Goal: Task Accomplishment & Management: Manage account settings

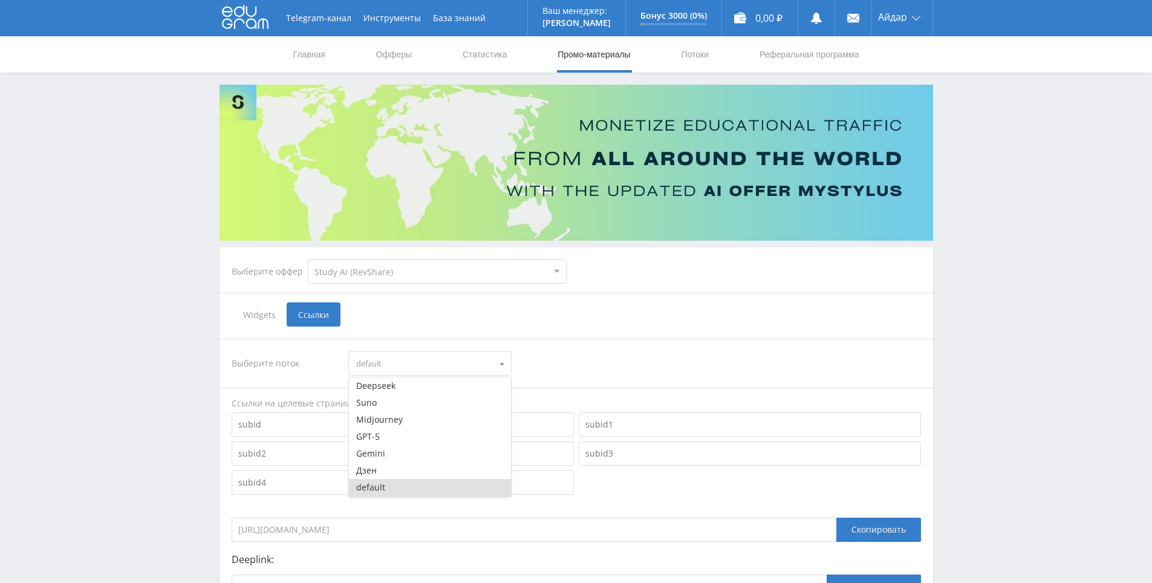
select select "376"
click at [626, 351] on div "Выберите поток default [GEOGRAPHIC_DATA] Suno [GEOGRAPHIC_DATA] GPT-5 Gemini Дз…" at bounding box center [576, 363] width 689 height 24
click at [583, 339] on hr at bounding box center [575, 339] width 713 height 1
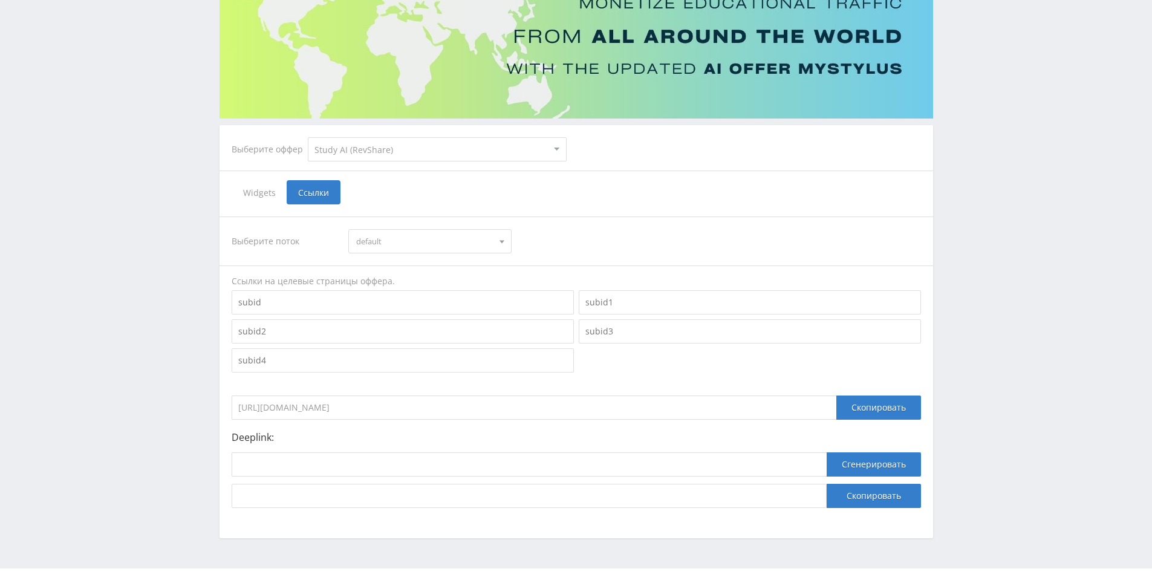
scroll to position [37, 0]
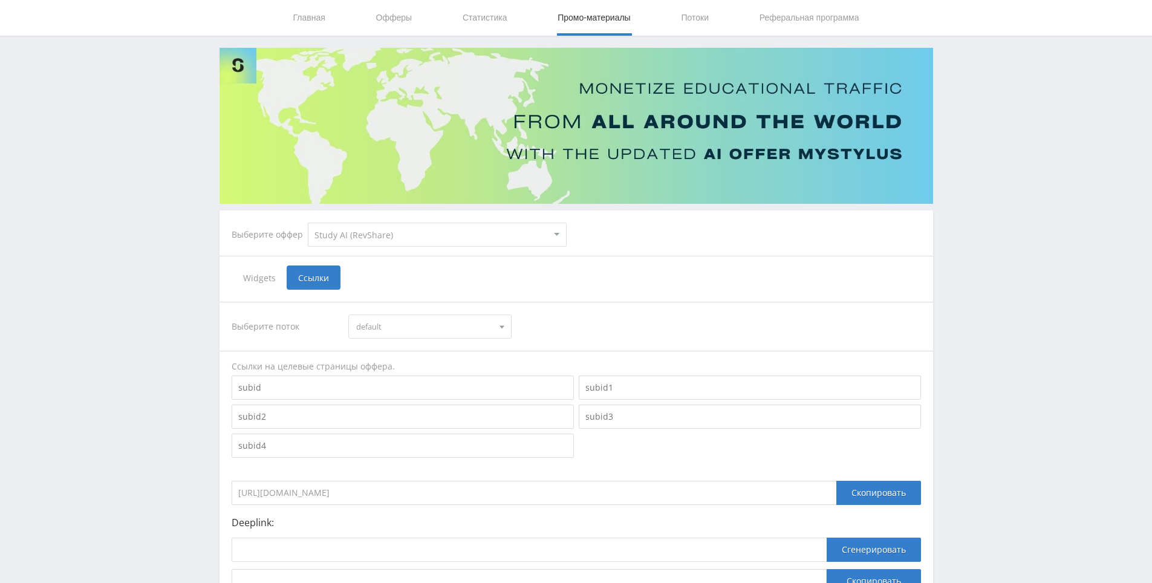
drag, startPoint x: 897, startPoint y: 279, endPoint x: 922, endPoint y: 180, distance: 102.9
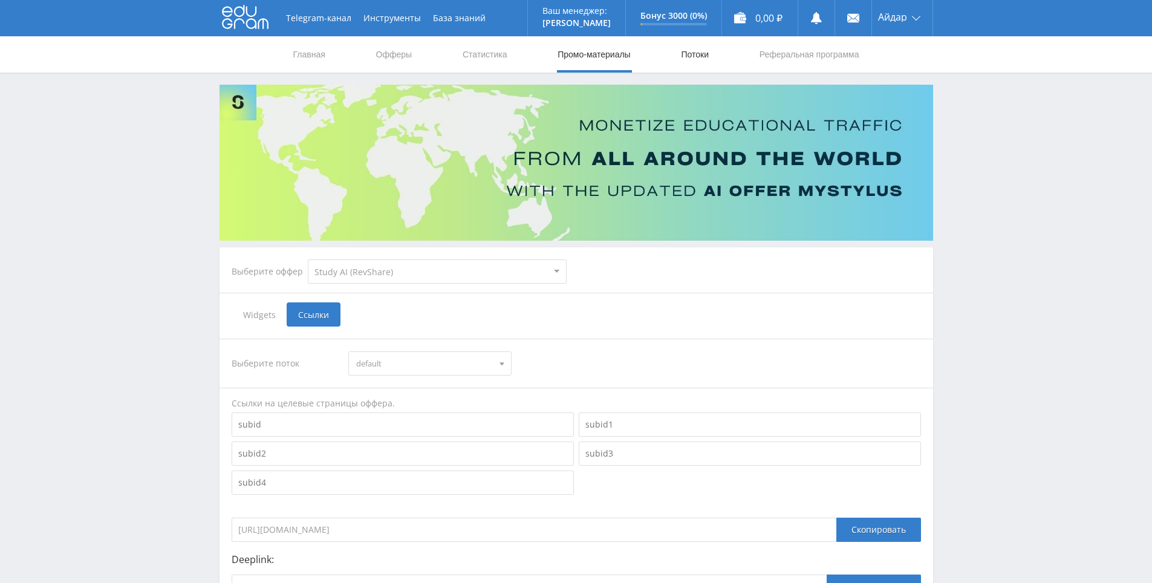
click at [687, 57] on link "Потоки" at bounding box center [694, 54] width 30 height 36
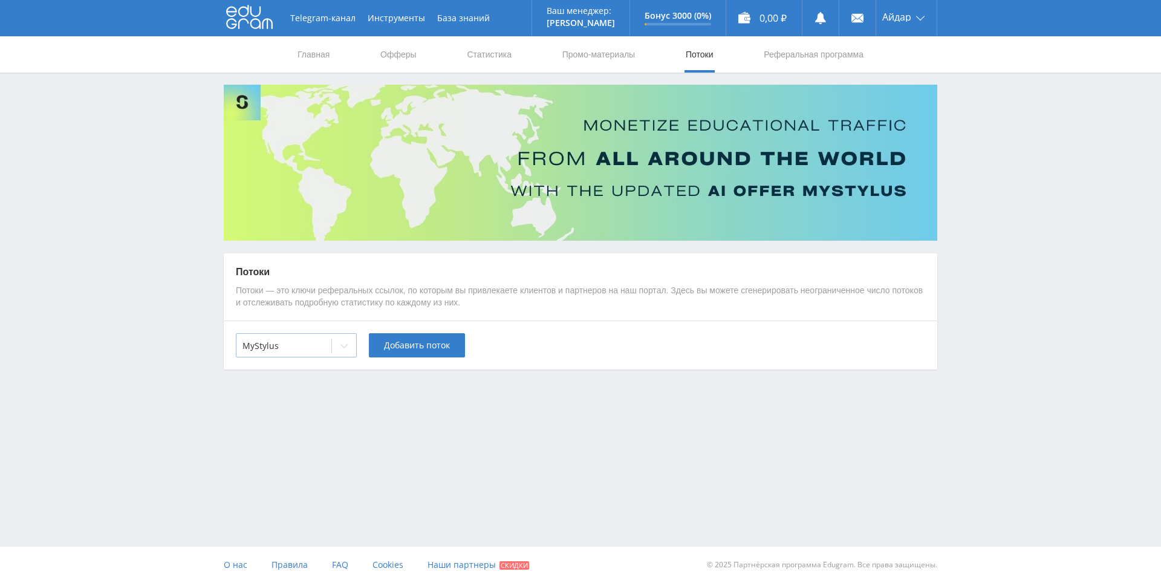
click at [324, 343] on div at bounding box center [283, 346] width 83 height 12
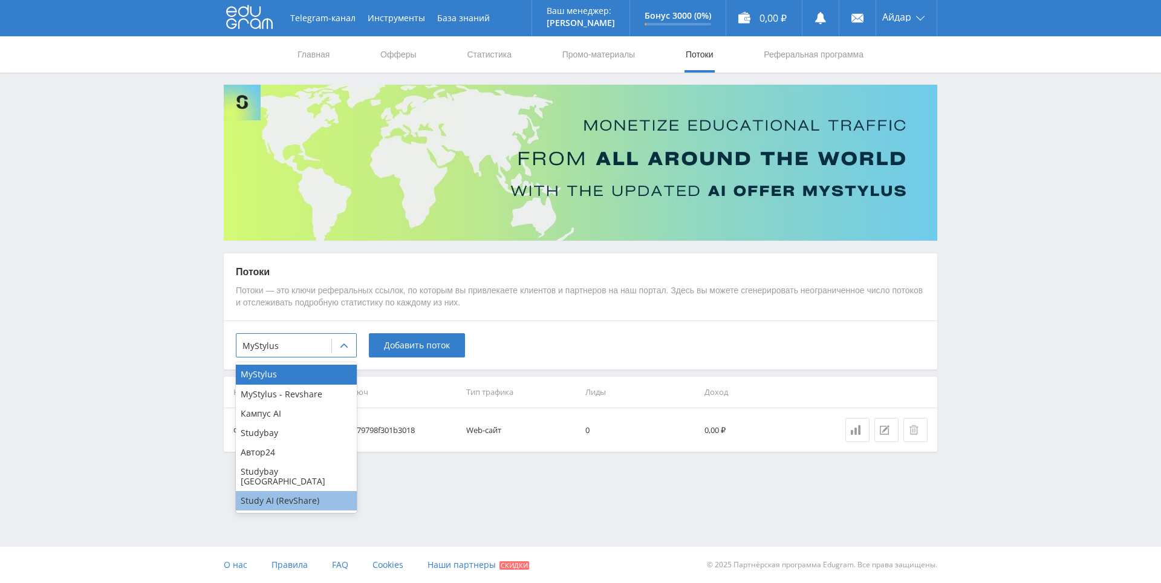
click at [307, 494] on div "Study AI (RevShare)" at bounding box center [296, 500] width 121 height 19
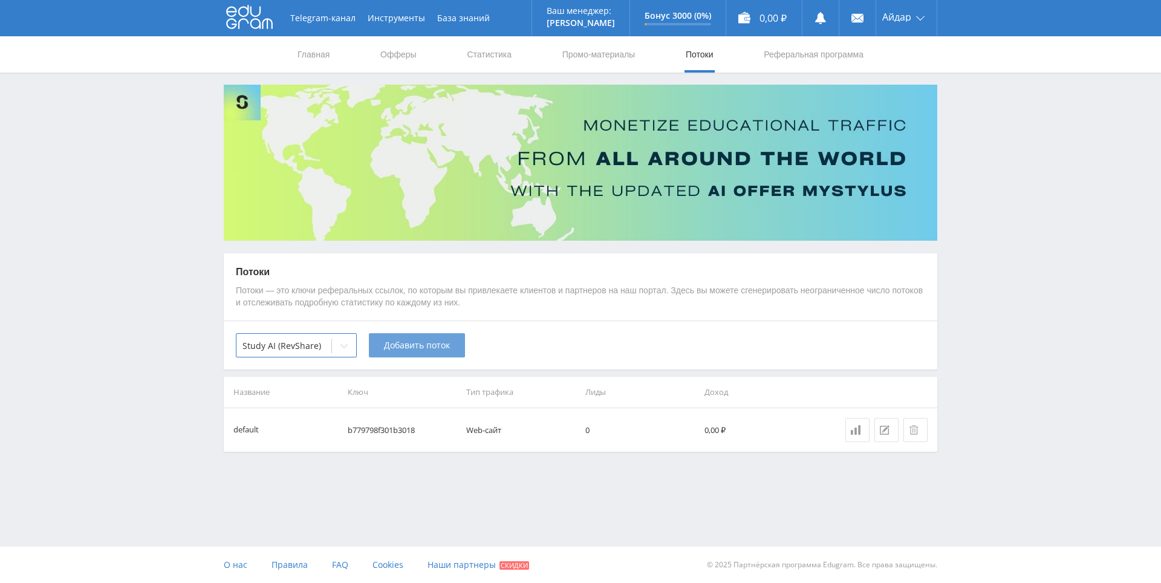
click at [424, 349] on span "Добавить поток" at bounding box center [417, 345] width 66 height 10
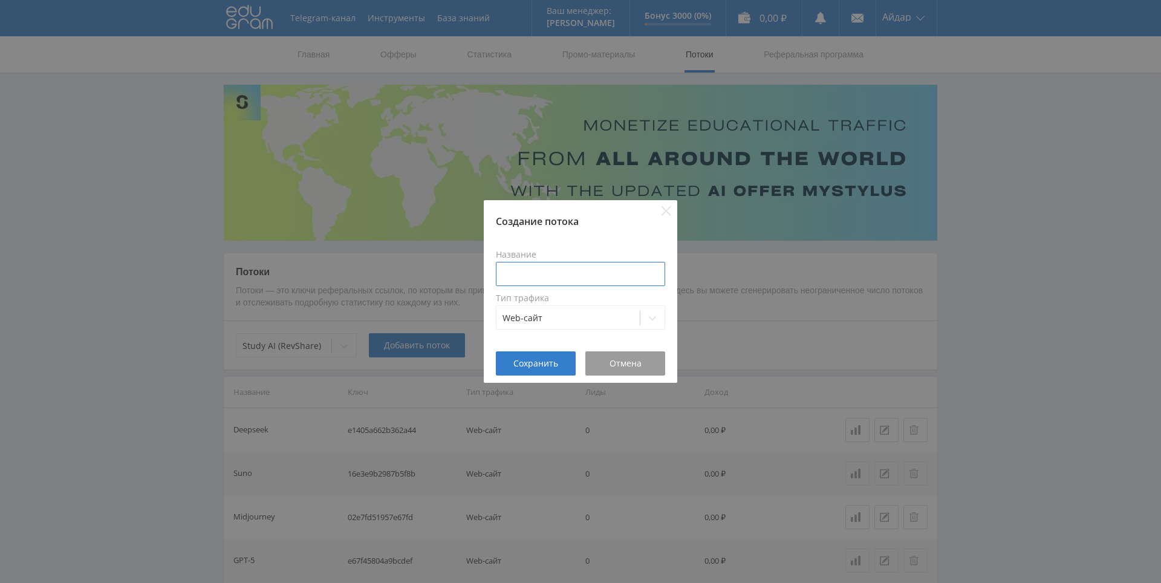
click at [559, 274] on input at bounding box center [580, 274] width 169 height 24
type input "Banana"
click at [571, 320] on div at bounding box center [567, 318] width 131 height 12
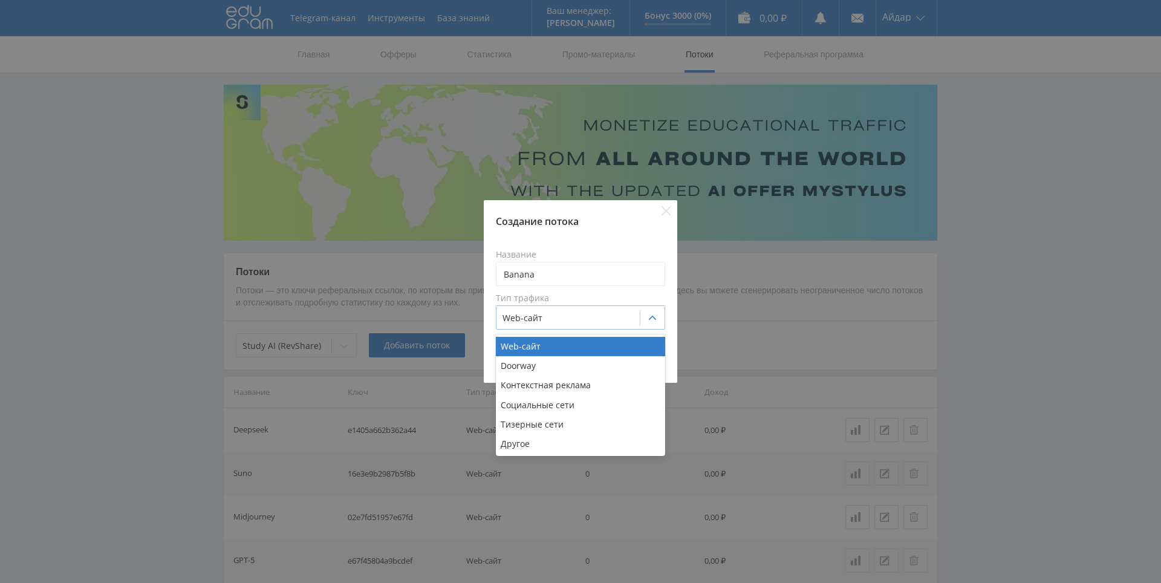
click at [571, 320] on div at bounding box center [567, 318] width 131 height 12
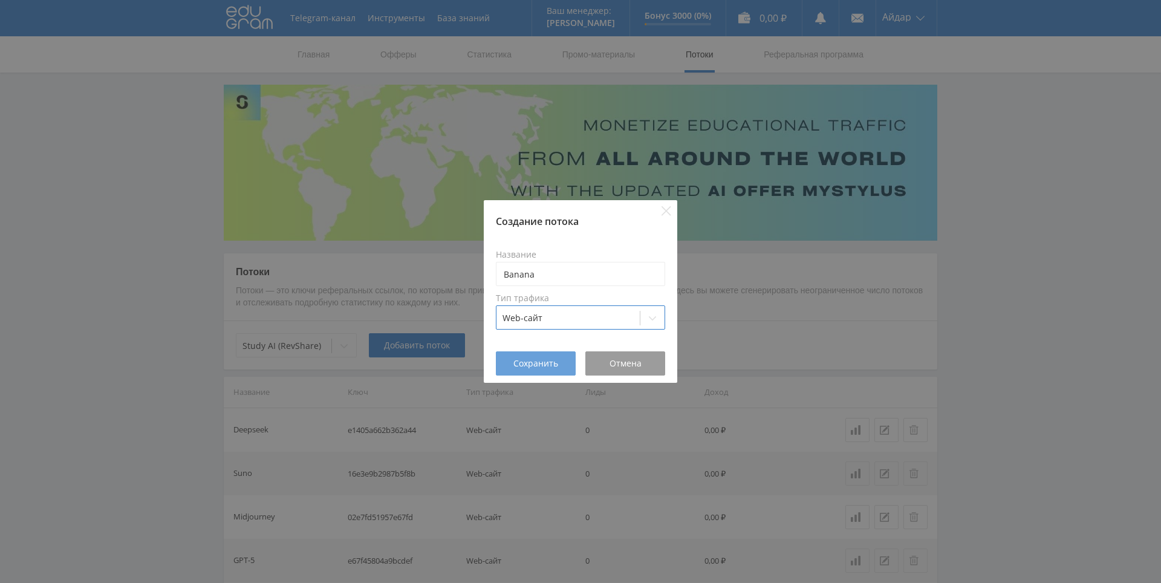
click at [549, 368] on span "Сохранить" at bounding box center [535, 363] width 45 height 10
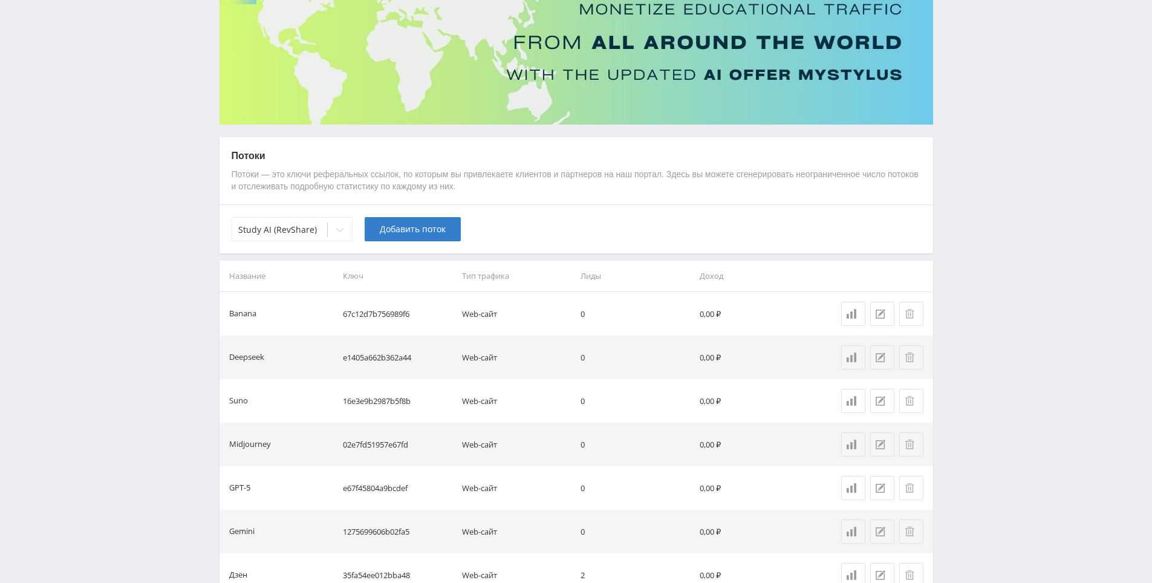
scroll to position [113, 0]
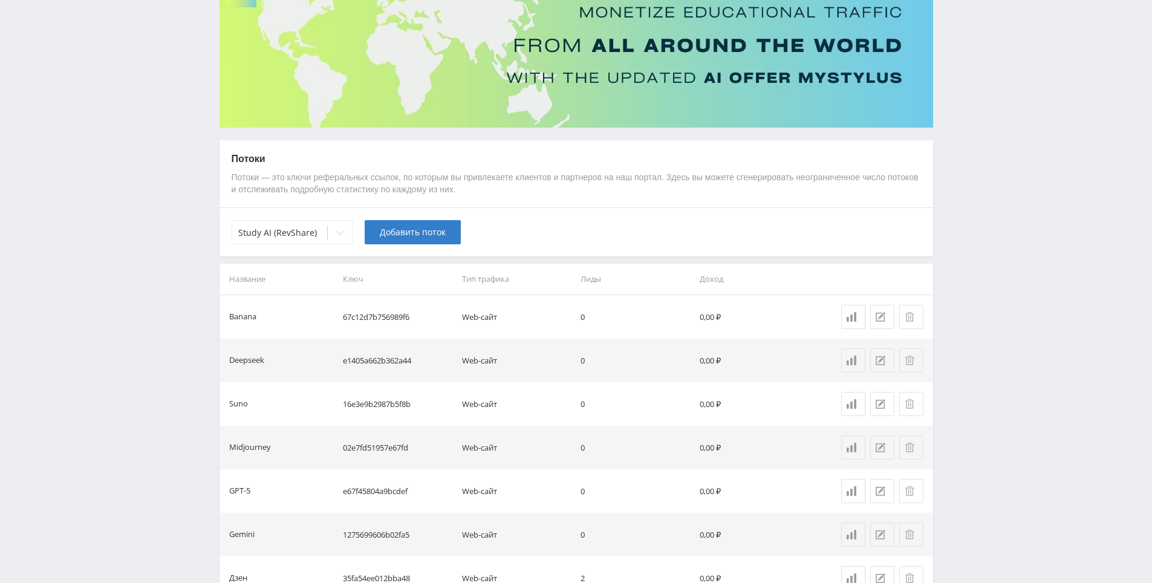
drag, startPoint x: 614, startPoint y: 228, endPoint x: 579, endPoint y: 220, distance: 35.3
click at [579, 220] on div "Study AI (RevShare) Добавить поток" at bounding box center [575, 231] width 713 height 49
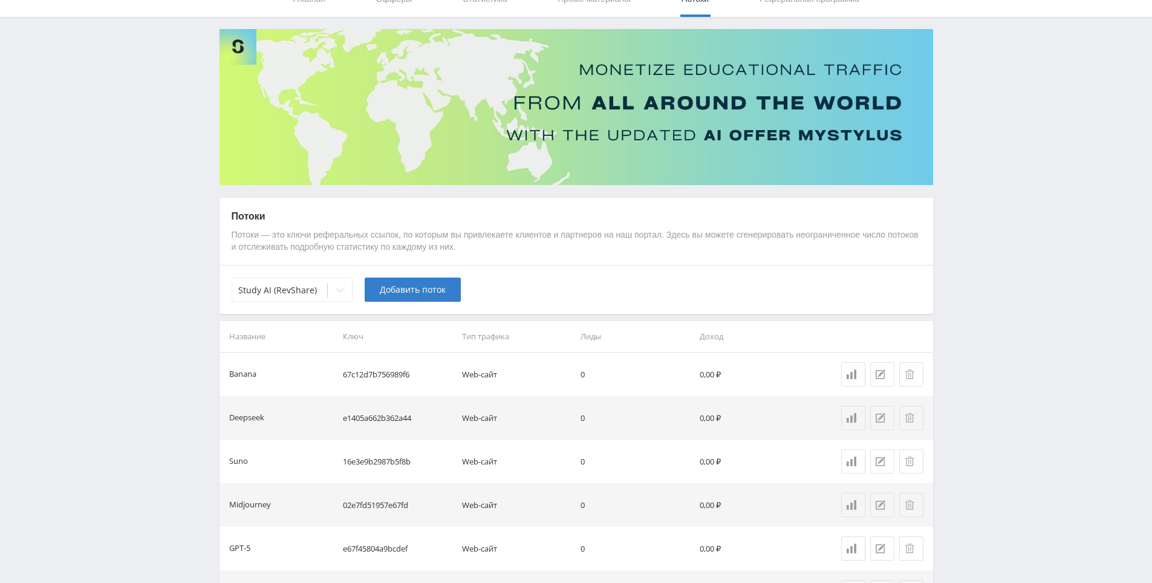
scroll to position [0, 0]
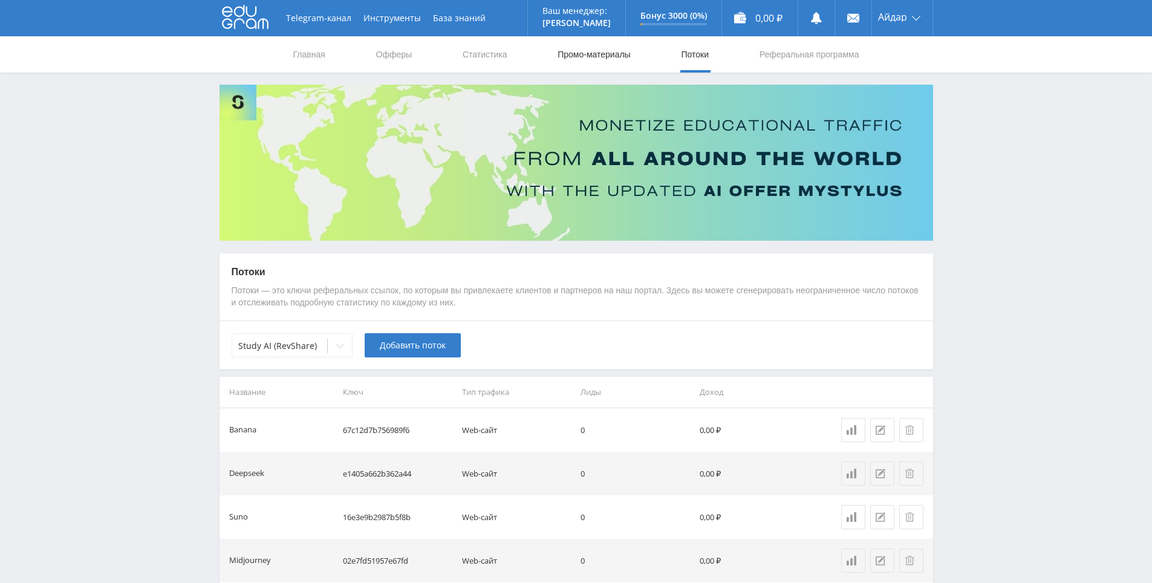
click at [584, 52] on link "Промо-материалы" at bounding box center [593, 54] width 75 height 36
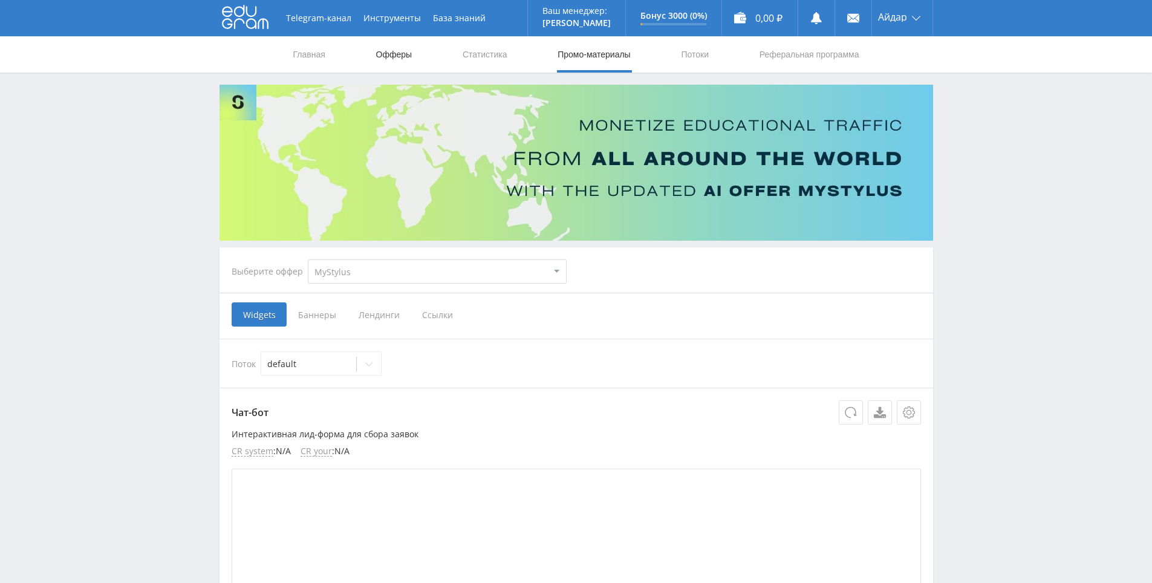
click at [400, 46] on link "Офферы" at bounding box center [394, 54] width 39 height 36
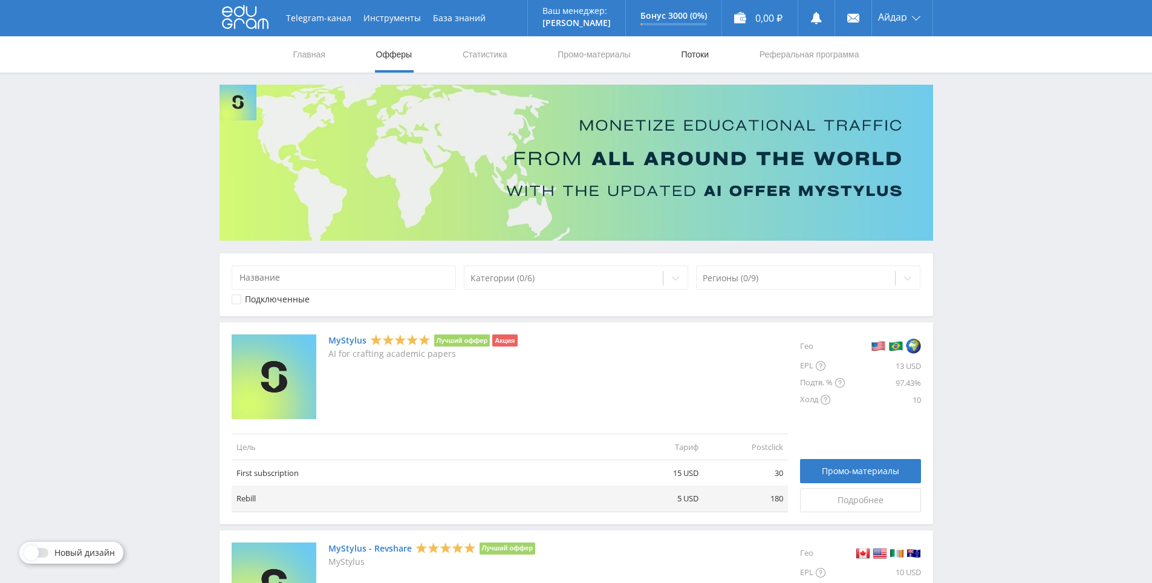
click at [688, 62] on link "Потоки" at bounding box center [694, 54] width 30 height 36
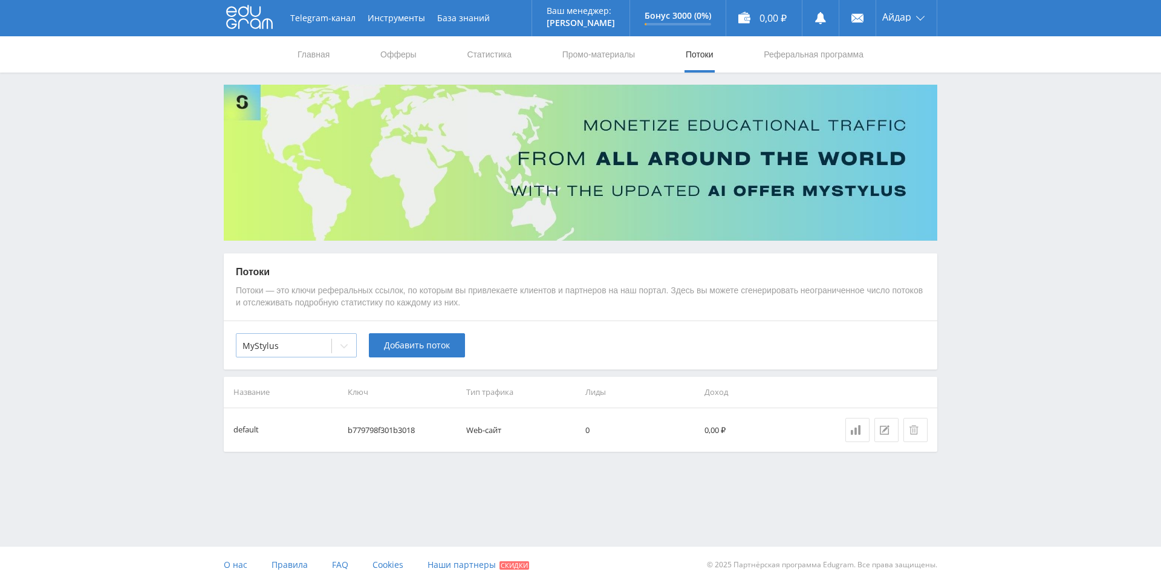
click at [314, 339] on div "MyStylus" at bounding box center [283, 345] width 95 height 17
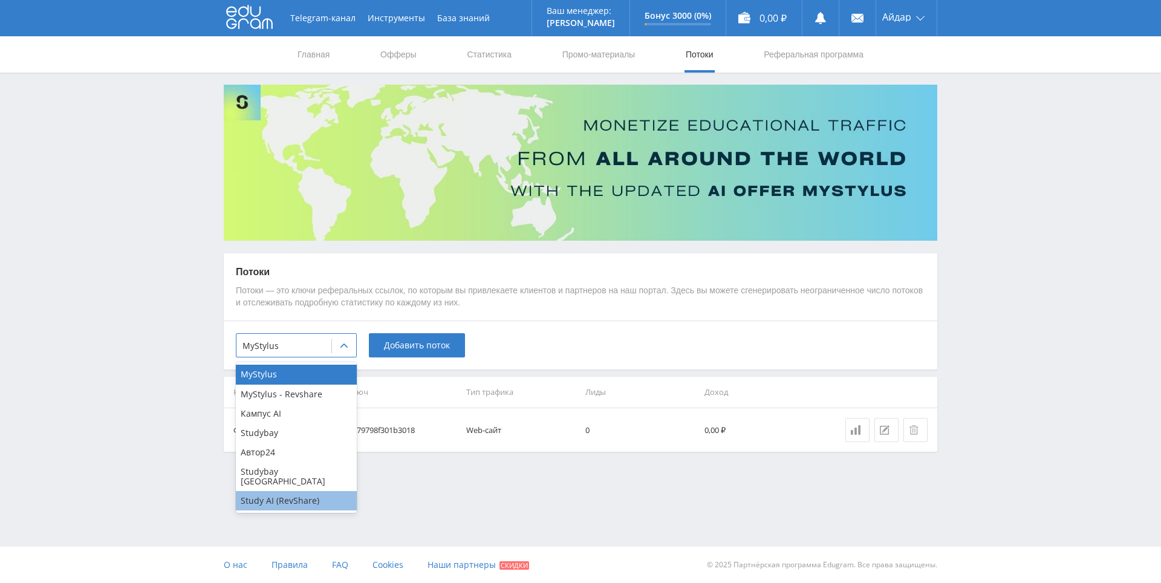
click at [311, 491] on div "Study AI (RevShare)" at bounding box center [296, 500] width 121 height 19
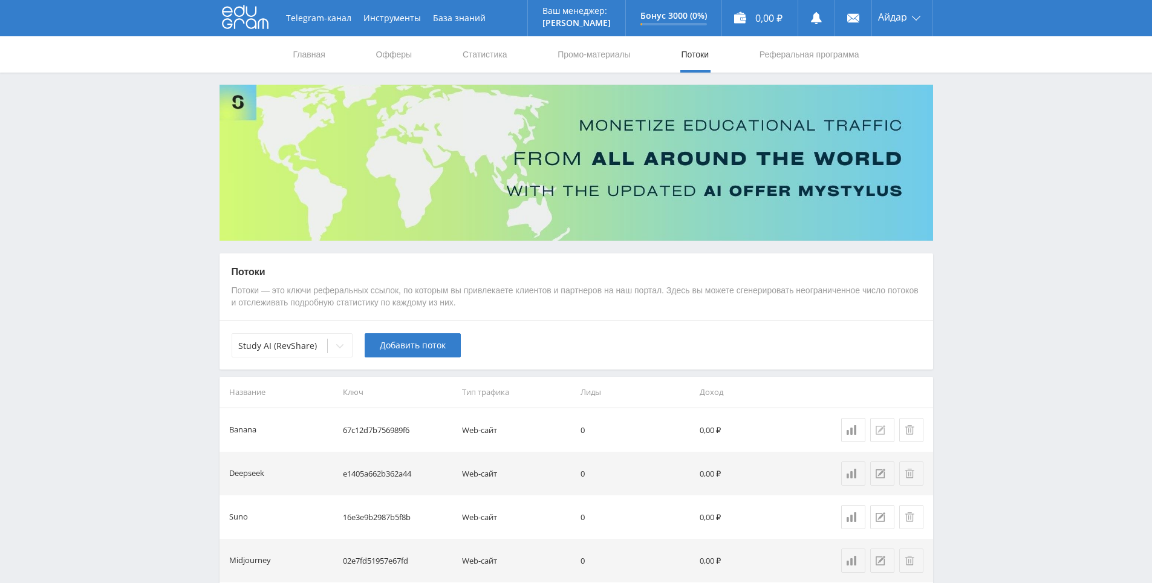
click at [877, 422] on button at bounding box center [882, 430] width 24 height 24
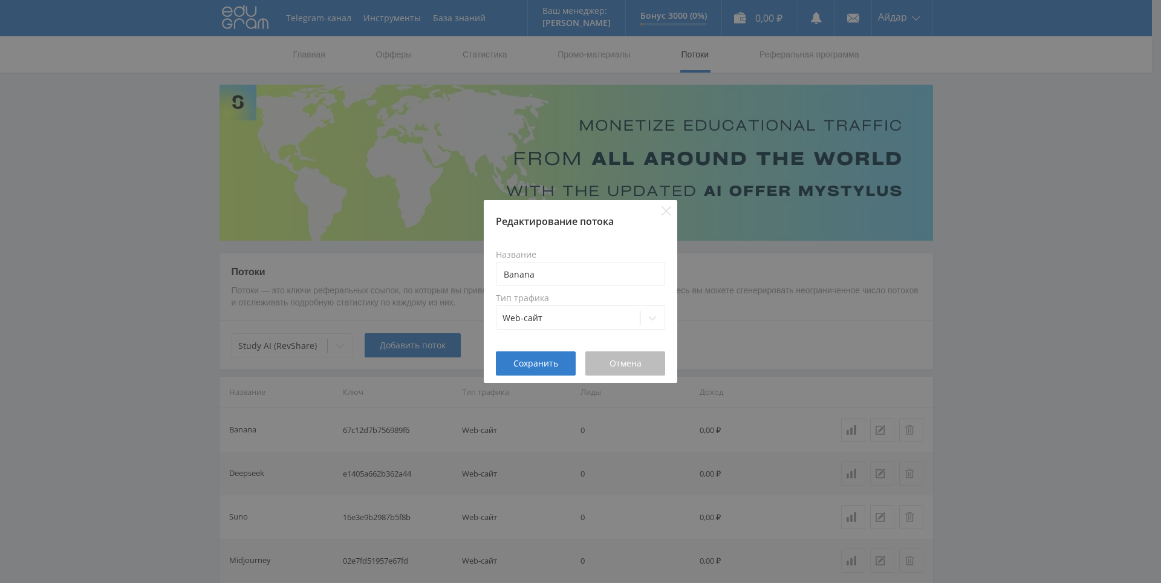
click at [653, 370] on button "Отмена" at bounding box center [625, 363] width 80 height 24
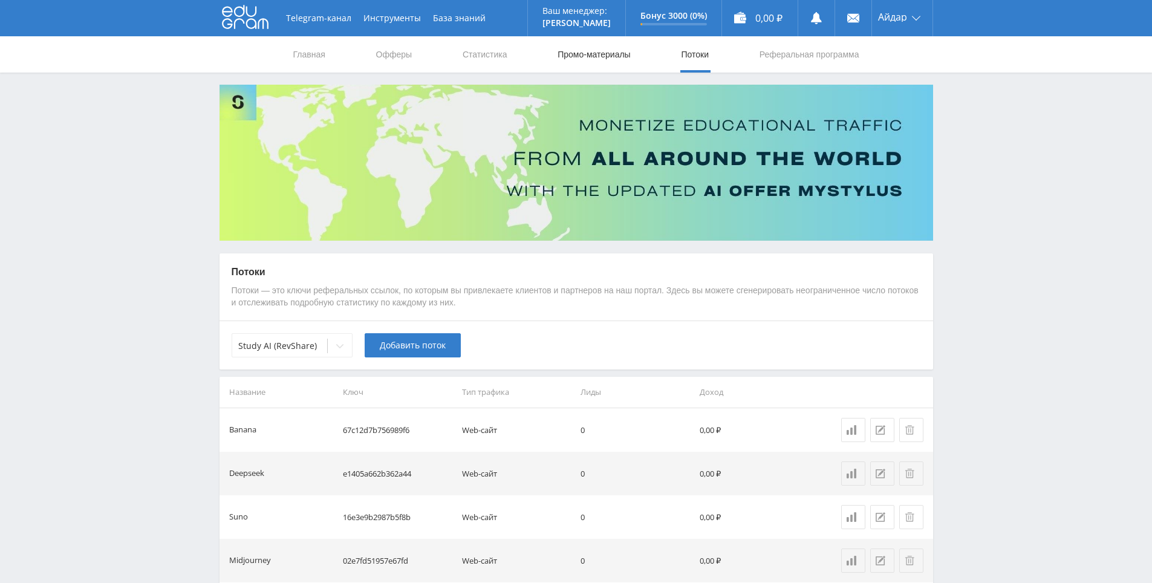
click at [575, 56] on link "Промо-материалы" at bounding box center [593, 54] width 75 height 36
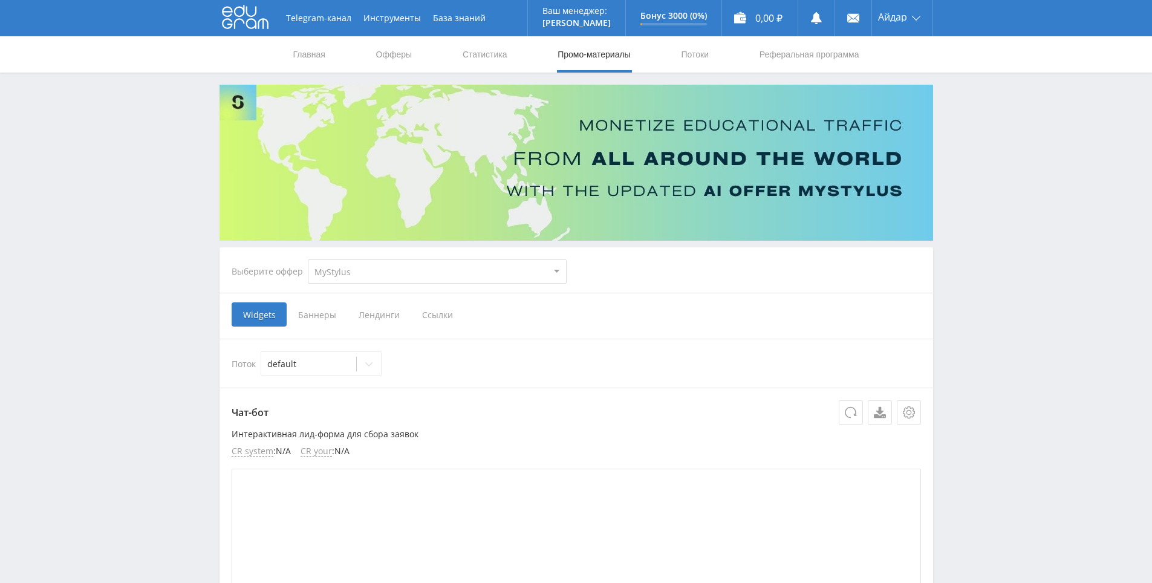
click at [357, 268] on select "MyStylus MyStylus - Revshare Кампус AI Studybay Автор24 Studybay [GEOGRAPHIC_DA…" at bounding box center [437, 271] width 259 height 24
select select "376"
click at [308, 259] on select "MyStylus MyStylus - Revshare Кампус AI Studybay Автор24 Studybay [GEOGRAPHIC_DA…" at bounding box center [437, 271] width 259 height 24
select select "376"
click at [317, 313] on span "Ссылки" at bounding box center [314, 314] width 54 height 24
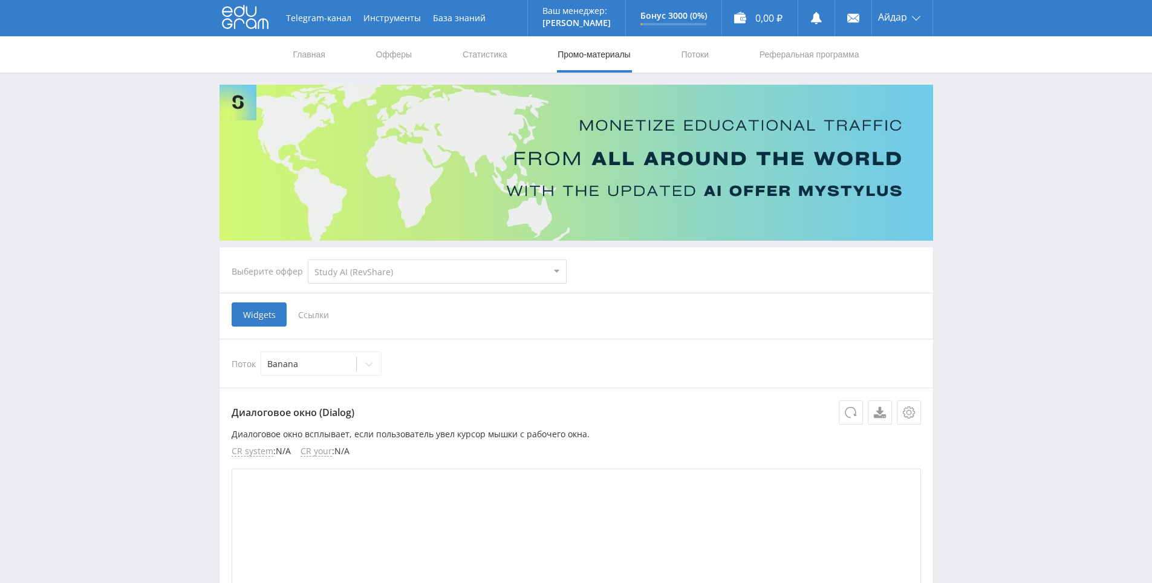
click at [0, 0] on input "Ссылки" at bounding box center [0, 0] width 0 height 0
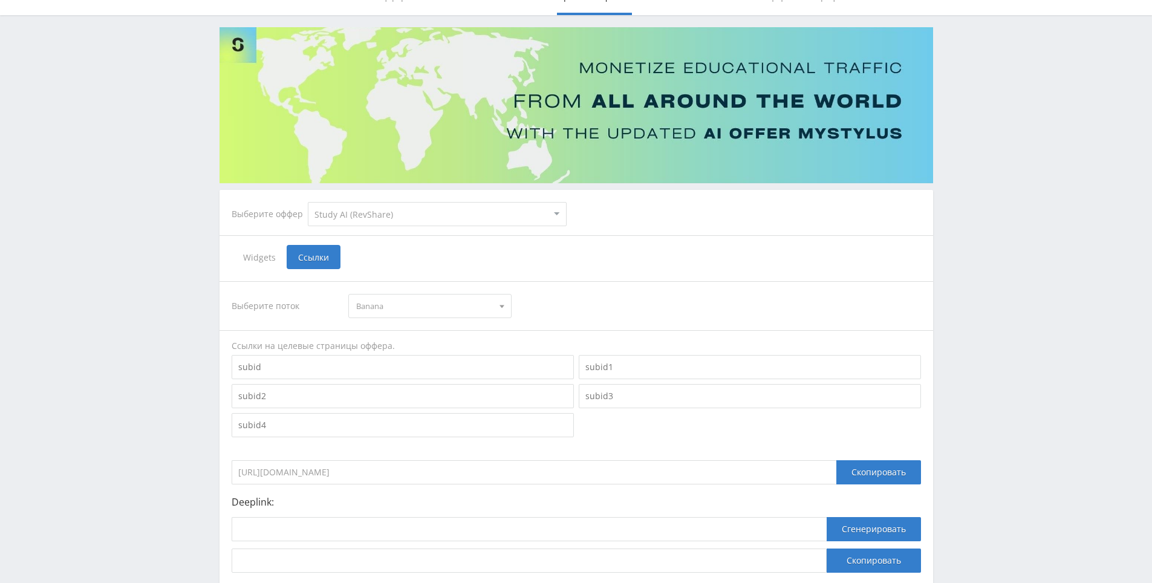
scroll to position [121, 0]
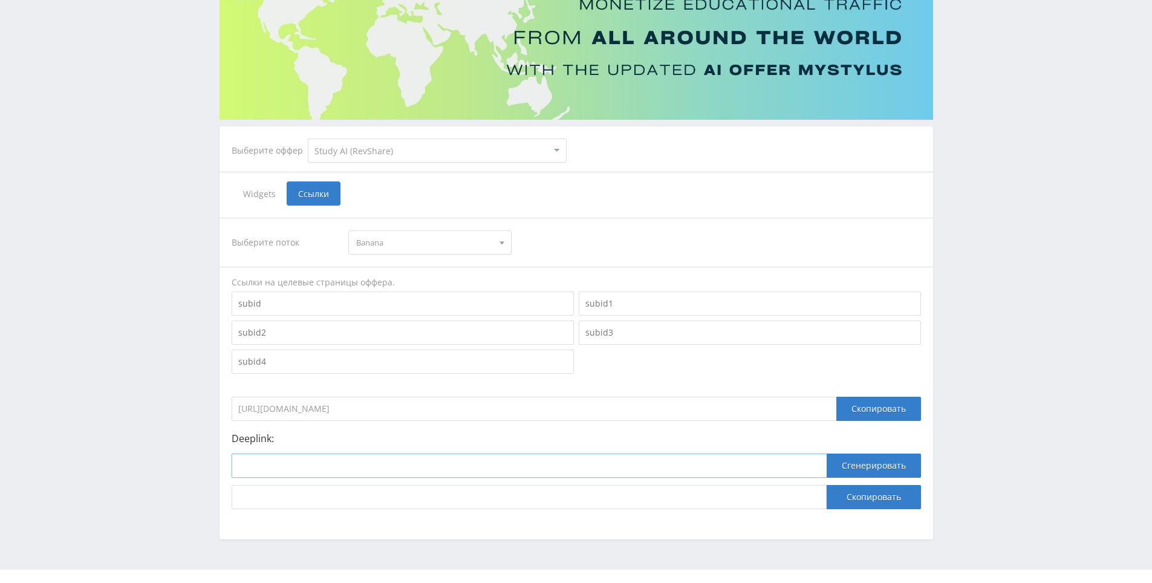
click at [376, 455] on input at bounding box center [529, 465] width 595 height 24
paste input "[URL]"
type input "[URL]"
click at [858, 464] on button "Сгенерировать" at bounding box center [873, 465] width 94 height 24
click at [857, 490] on button "Скопировать" at bounding box center [873, 497] width 94 height 24
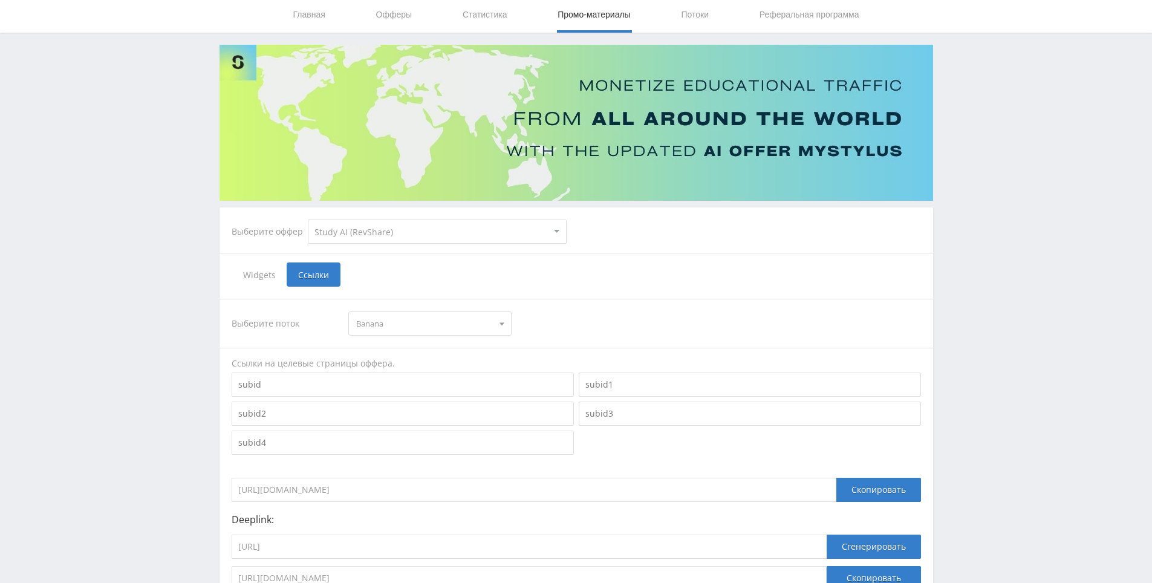
scroll to position [0, 0]
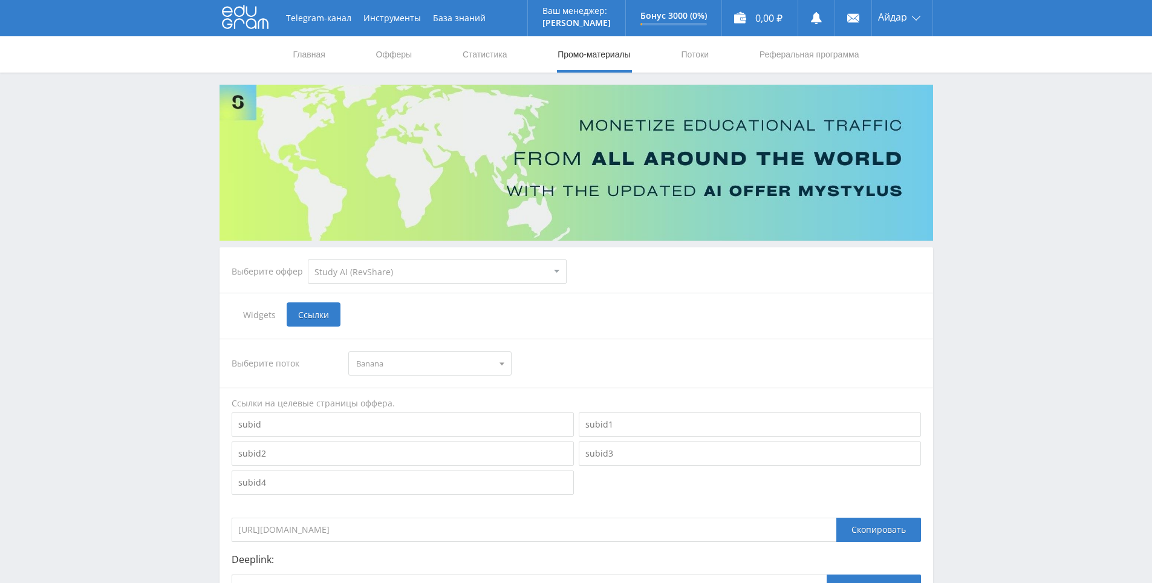
drag, startPoint x: 932, startPoint y: 378, endPoint x: 918, endPoint y: 339, distance: 41.9
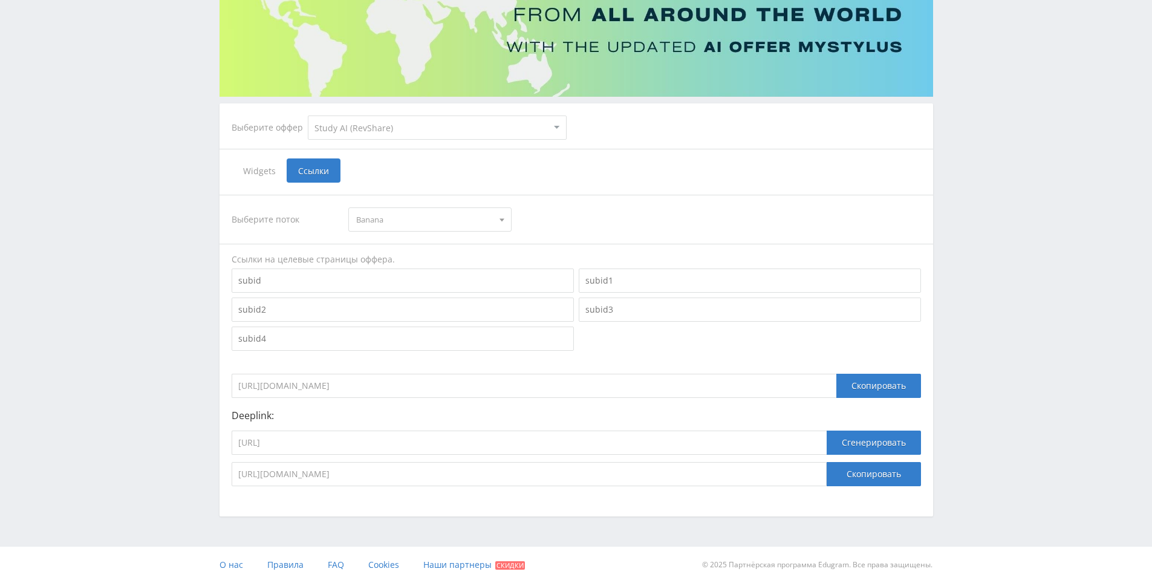
drag, startPoint x: 980, startPoint y: 553, endPoint x: 956, endPoint y: 531, distance: 32.1
click at [852, 473] on button "Скопировать" at bounding box center [873, 474] width 94 height 24
click at [1019, 360] on div "Telegram-канал Инструменты База знаний Ваш менеджер: [PERSON_NAME] Online @edug…" at bounding box center [576, 219] width 1152 height 727
click at [413, 222] on span "Banana" at bounding box center [424, 219] width 137 height 23
click at [404, 268] on button "Suno" at bounding box center [430, 275] width 162 height 17
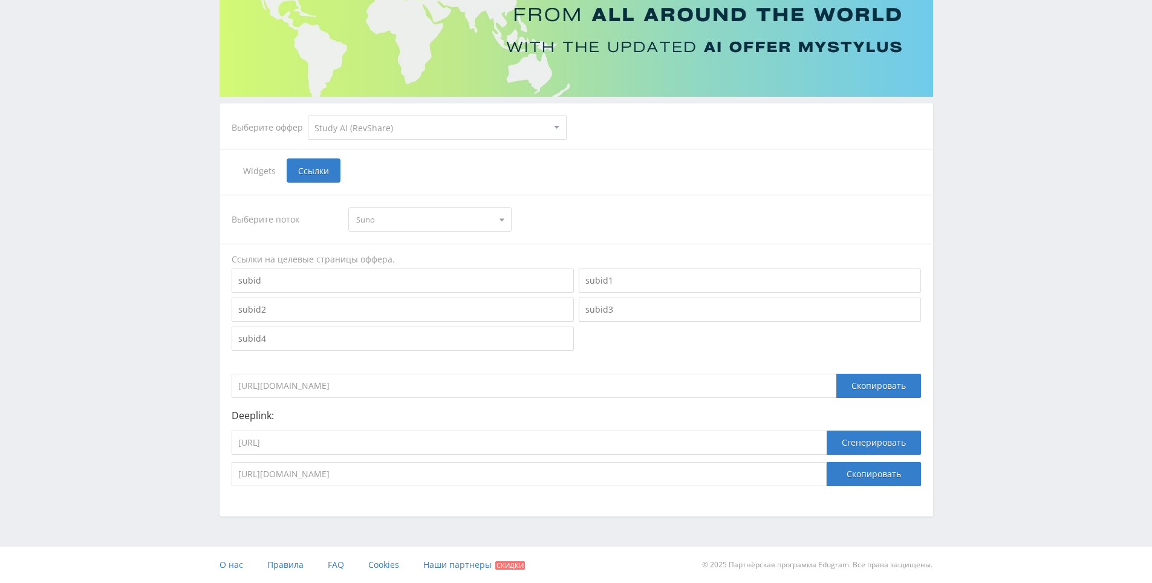
click at [426, 220] on span "Suno" at bounding box center [424, 219] width 137 height 23
click at [415, 249] on button "Banana" at bounding box center [430, 241] width 162 height 17
click at [459, 138] on select "MyStylus MyStylus - Revshare Кампус AI Studybay Автор24 Studybay [GEOGRAPHIC_DA…" at bounding box center [437, 127] width 259 height 24
click at [459, 137] on select "MyStylus MyStylus - Revshare Кампус AI Studybay Автор24 Studybay [GEOGRAPHIC_DA…" at bounding box center [437, 127] width 259 height 24
click at [417, 244] on hr at bounding box center [575, 244] width 713 height 1
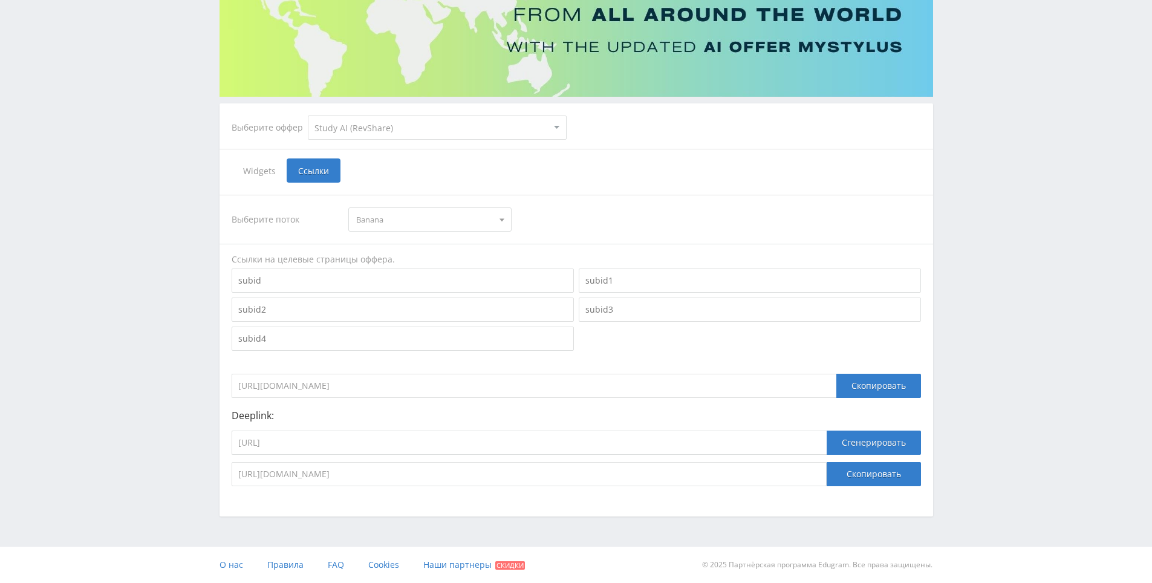
click at [423, 225] on span "Banana" at bounding box center [424, 219] width 137 height 23
click at [439, 287] on button "Midjourney" at bounding box center [430, 292] width 162 height 17
click at [848, 472] on button "Скопировать" at bounding box center [873, 474] width 94 height 24
click at [394, 209] on span "Midjourney" at bounding box center [424, 219] width 137 height 23
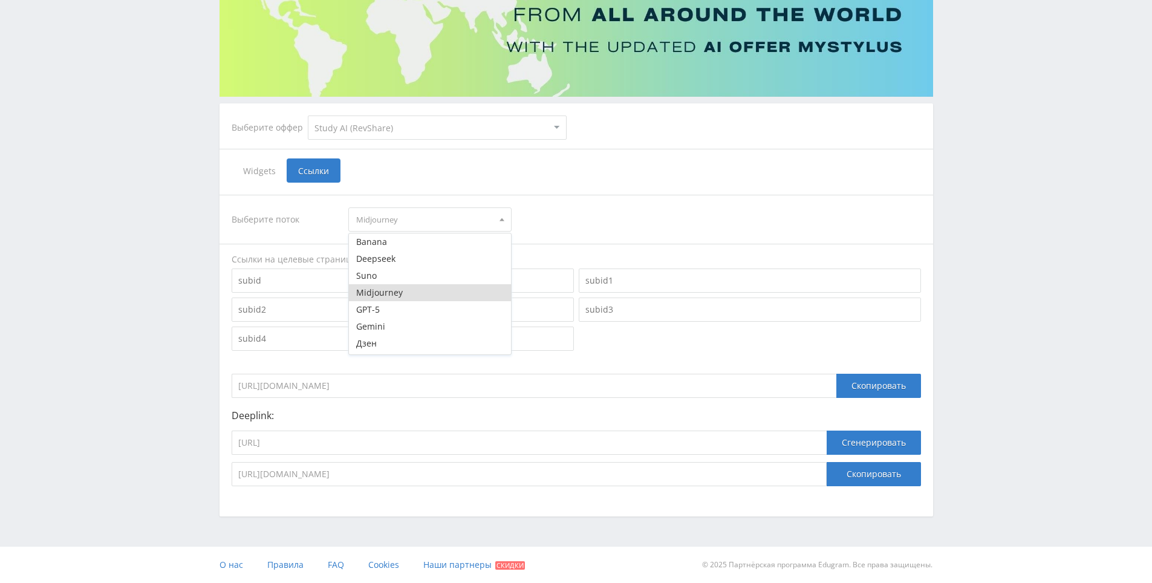
click at [552, 222] on div "Выберите поток [GEOGRAPHIC_DATA] [GEOGRAPHIC_DATA] [GEOGRAPHIC_DATA] Suno [GEOG…" at bounding box center [576, 219] width 689 height 24
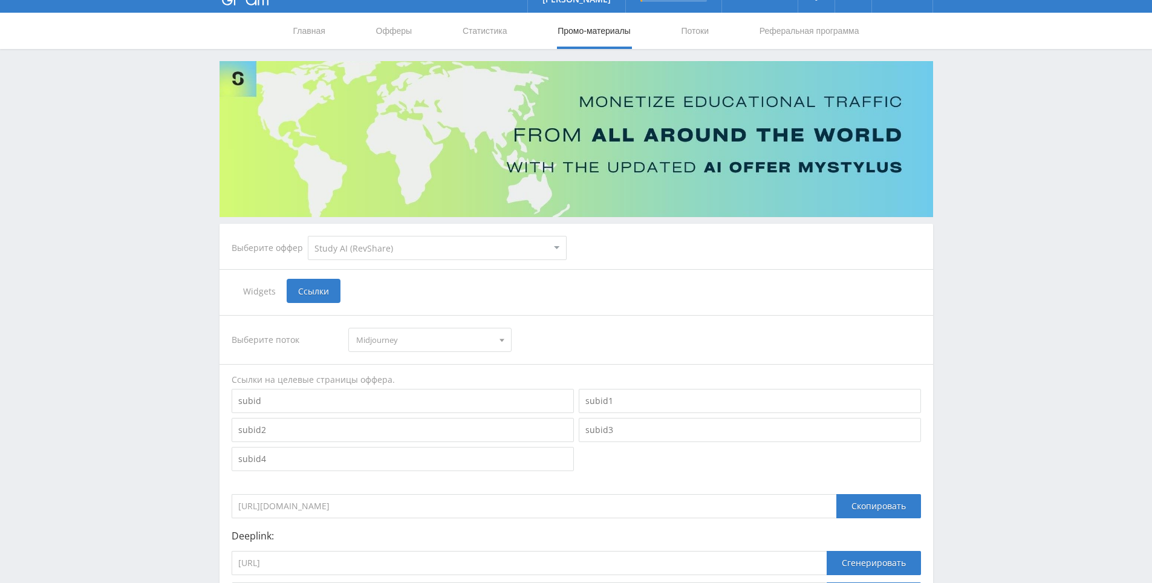
scroll to position [23, 0]
click at [696, 31] on link "Потоки" at bounding box center [694, 31] width 30 height 36
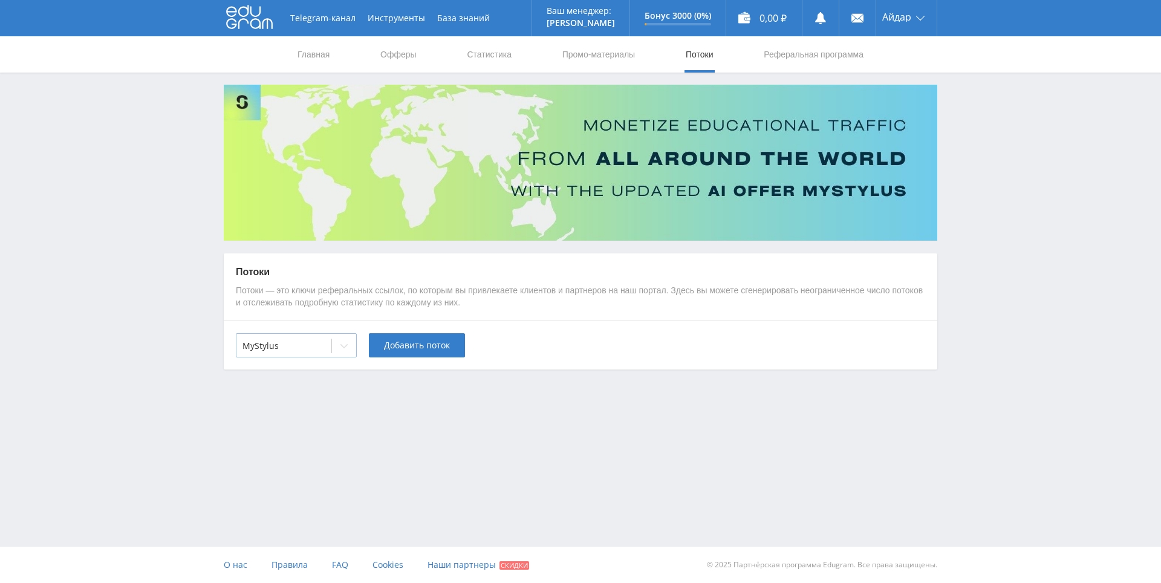
click at [334, 349] on div at bounding box center [344, 346] width 24 height 24
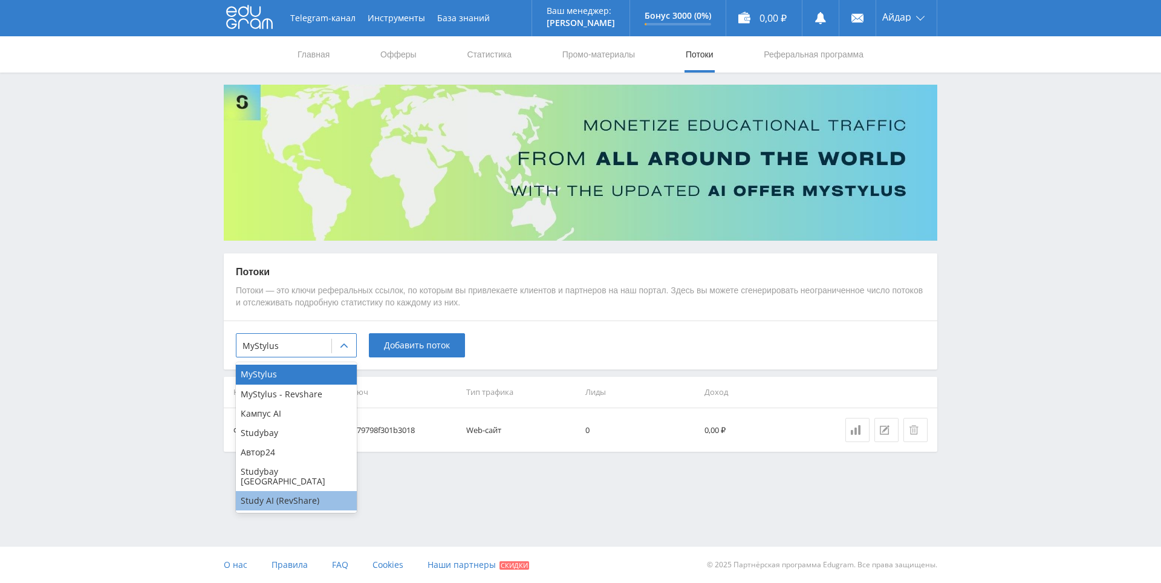
click at [310, 491] on div "Study AI (RevShare)" at bounding box center [296, 500] width 121 height 19
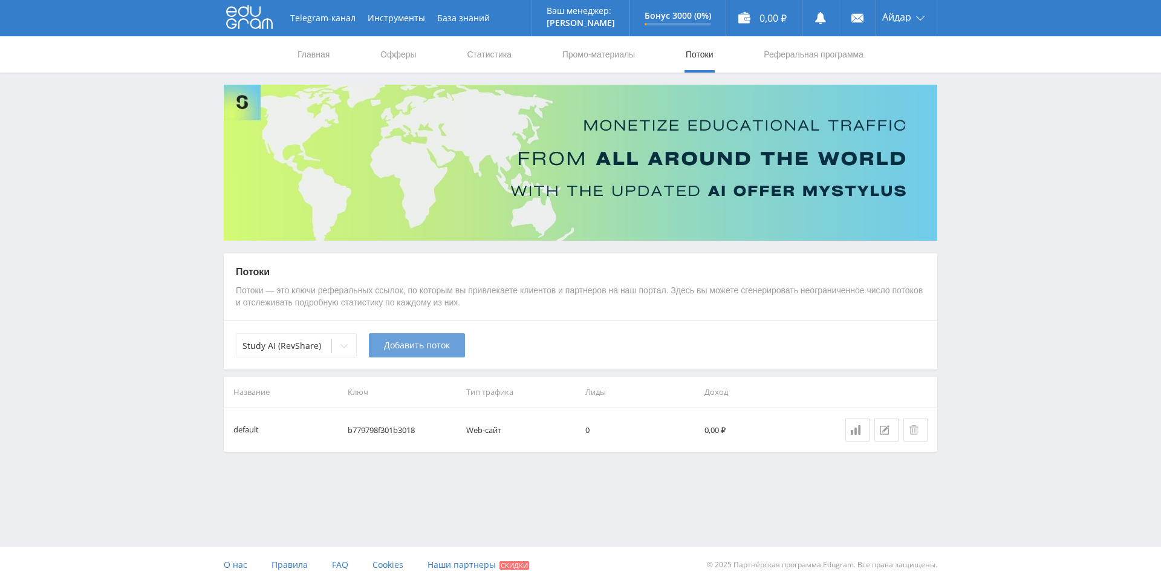
click at [423, 341] on span "Добавить поток" at bounding box center [417, 345] width 66 height 10
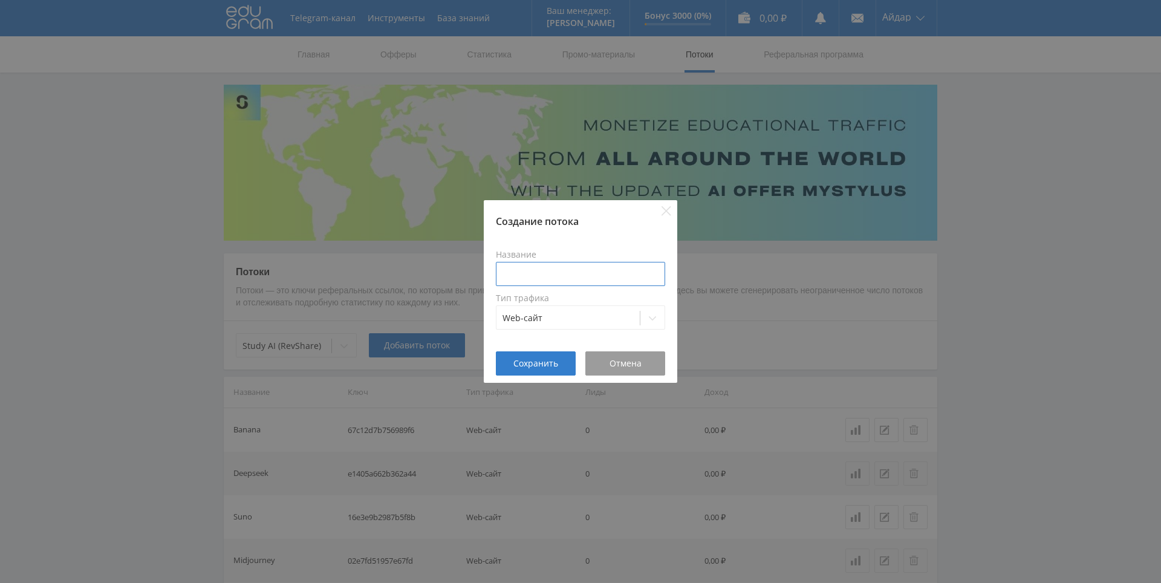
click at [536, 279] on input at bounding box center [580, 274] width 169 height 24
type input "Dall-e"
click at [575, 279] on input "Dall-e" at bounding box center [580, 274] width 169 height 24
click at [565, 368] on button "Сохранить" at bounding box center [536, 363] width 80 height 24
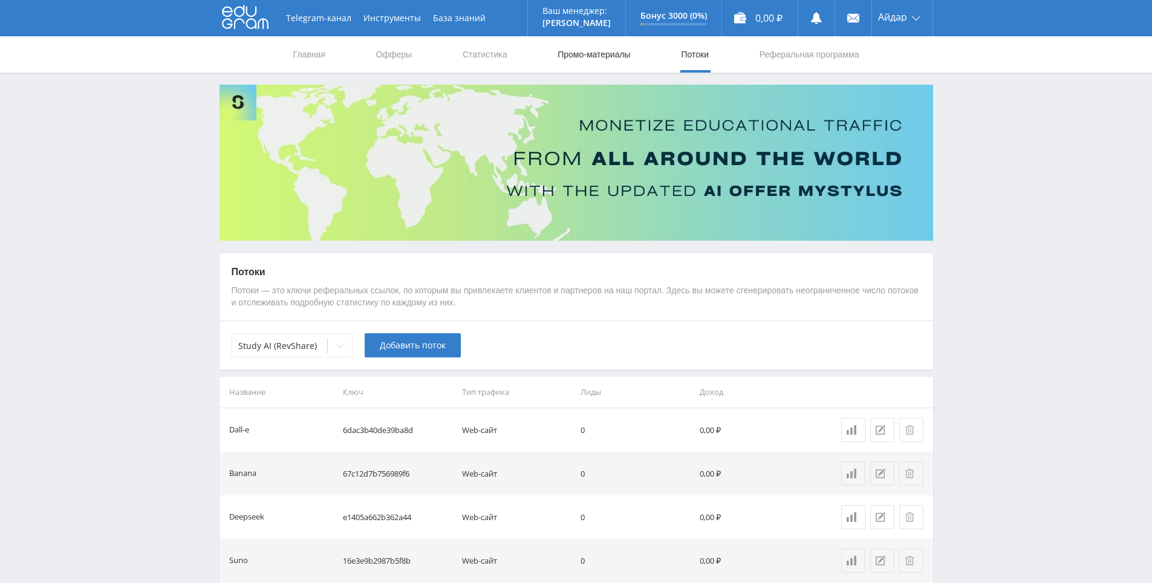
click at [585, 45] on link "Промо-материалы" at bounding box center [593, 54] width 75 height 36
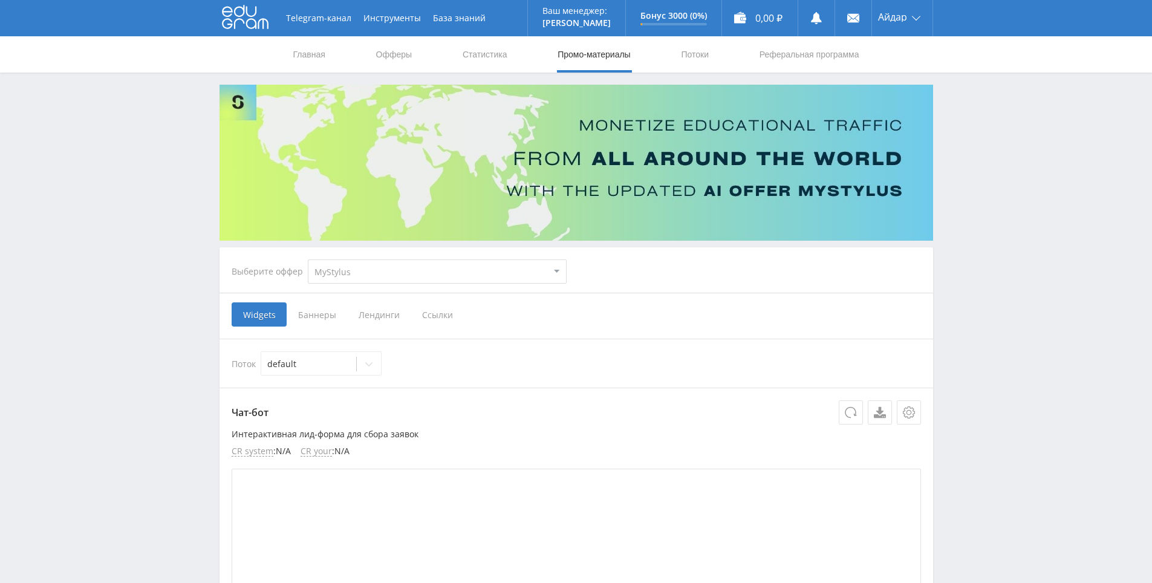
click at [366, 275] on select "MyStylus MyStylus - Revshare Кампус AI Studybay Автор24 Studybay [GEOGRAPHIC_DA…" at bounding box center [437, 271] width 259 height 24
select select "376"
click at [308, 259] on select "MyStylus MyStylus - Revshare Кампус AI Studybay Автор24 Studybay [GEOGRAPHIC_DA…" at bounding box center [437, 271] width 259 height 24
select select "376"
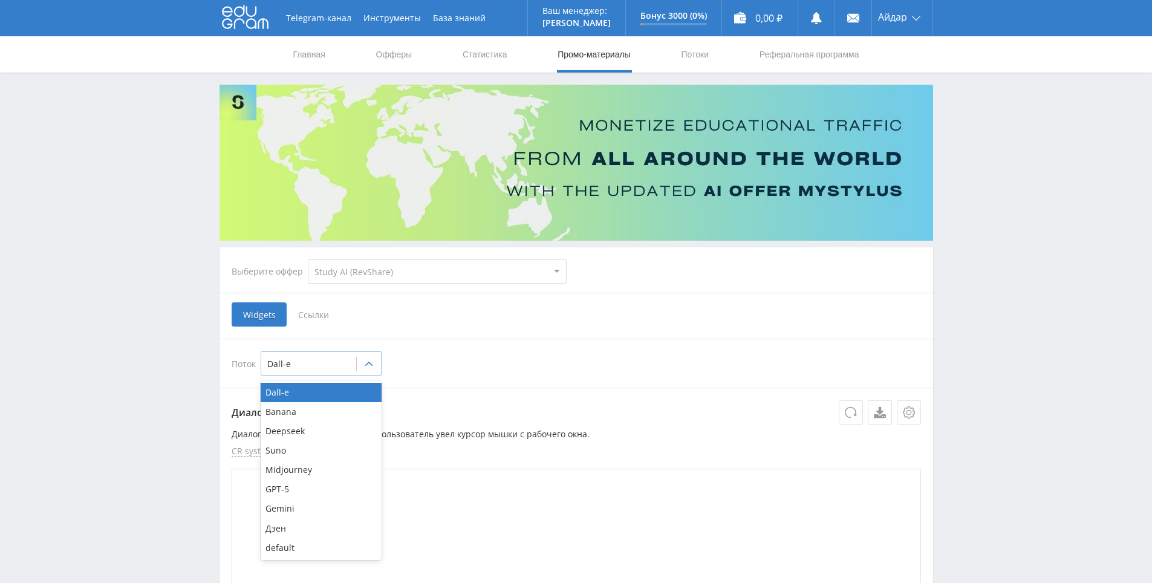
click at [322, 361] on div at bounding box center [308, 364] width 83 height 12
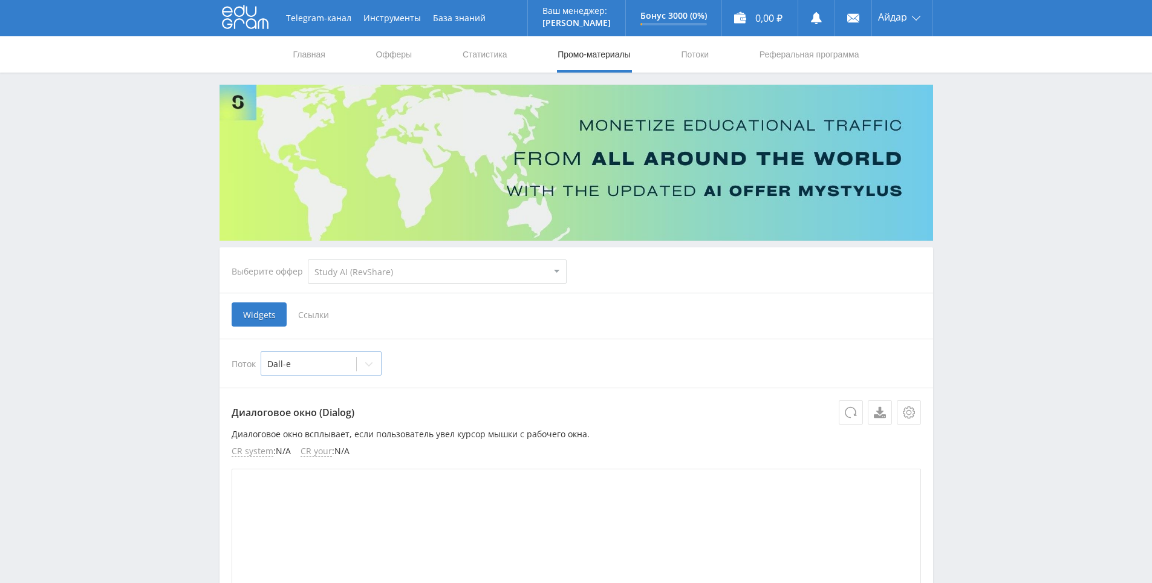
drag, startPoint x: 324, startPoint y: 361, endPoint x: 394, endPoint y: 346, distance: 71.1
click at [325, 360] on div at bounding box center [308, 364] width 83 height 12
click at [314, 317] on span "Ссылки" at bounding box center [314, 314] width 54 height 24
click at [0, 0] on input "Ссылки" at bounding box center [0, 0] width 0 height 0
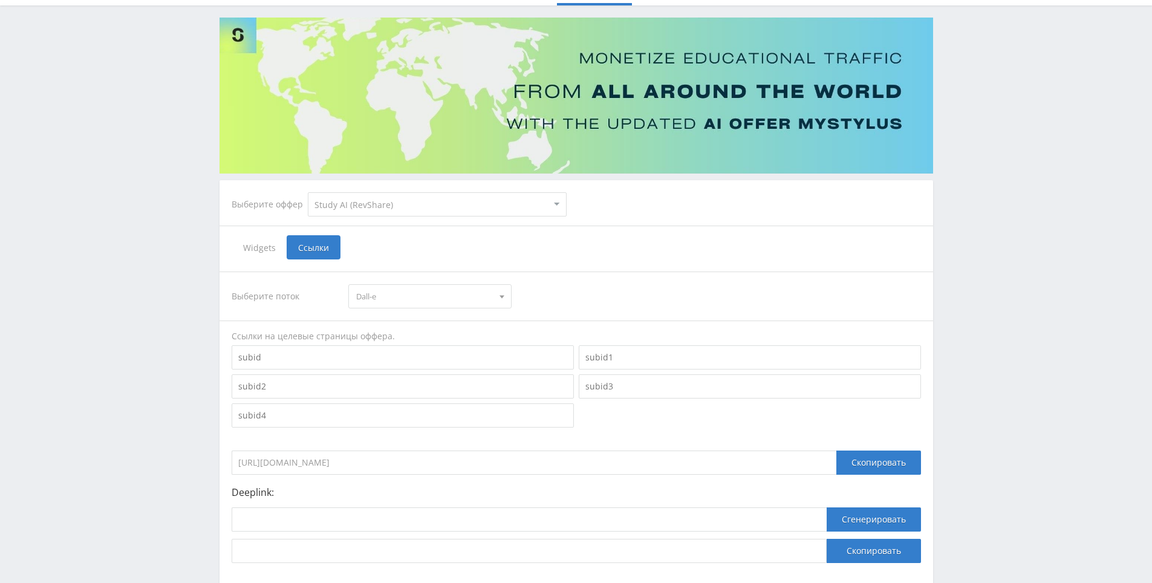
scroll to position [144, 0]
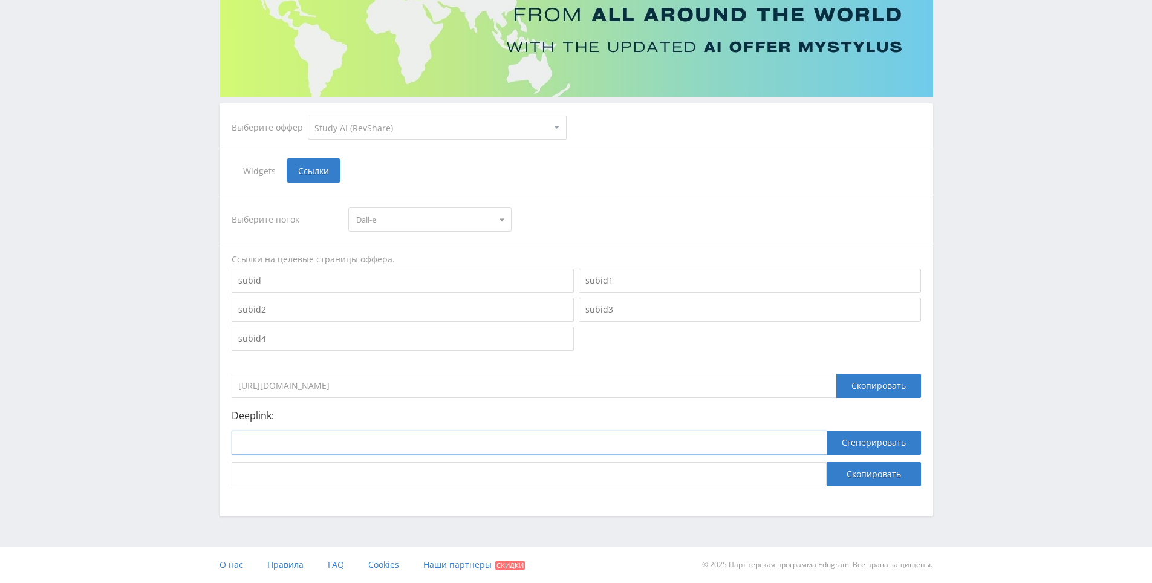
click at [506, 437] on input at bounding box center [529, 442] width 595 height 24
paste input "[URL]"
type input "[URL]"
click at [916, 438] on button "Сгенерировать" at bounding box center [873, 442] width 94 height 24
click at [865, 480] on button "Скопировать" at bounding box center [873, 474] width 94 height 24
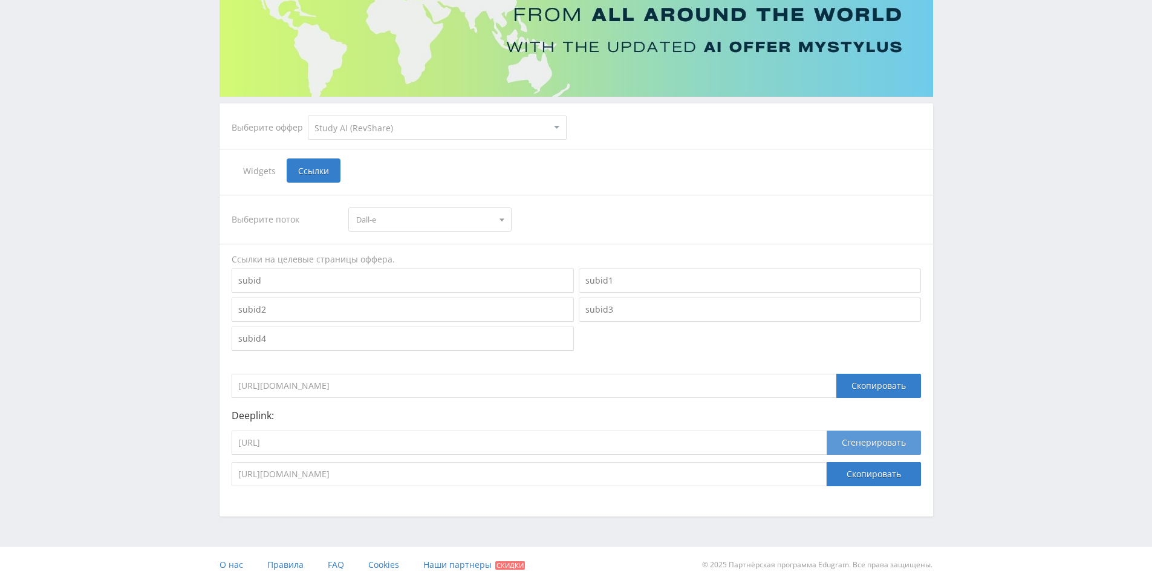
click at [860, 442] on button "Сгенерировать" at bounding box center [873, 442] width 94 height 24
click at [1058, 403] on div "Telegram-канал Инструменты База знаний Ваш менеджер: [PERSON_NAME] Online @edug…" at bounding box center [576, 219] width 1152 height 727
click at [892, 463] on button "Скопировать" at bounding box center [873, 474] width 94 height 24
click at [685, 477] on input "[URL][DOMAIN_NAME]" at bounding box center [529, 474] width 595 height 24
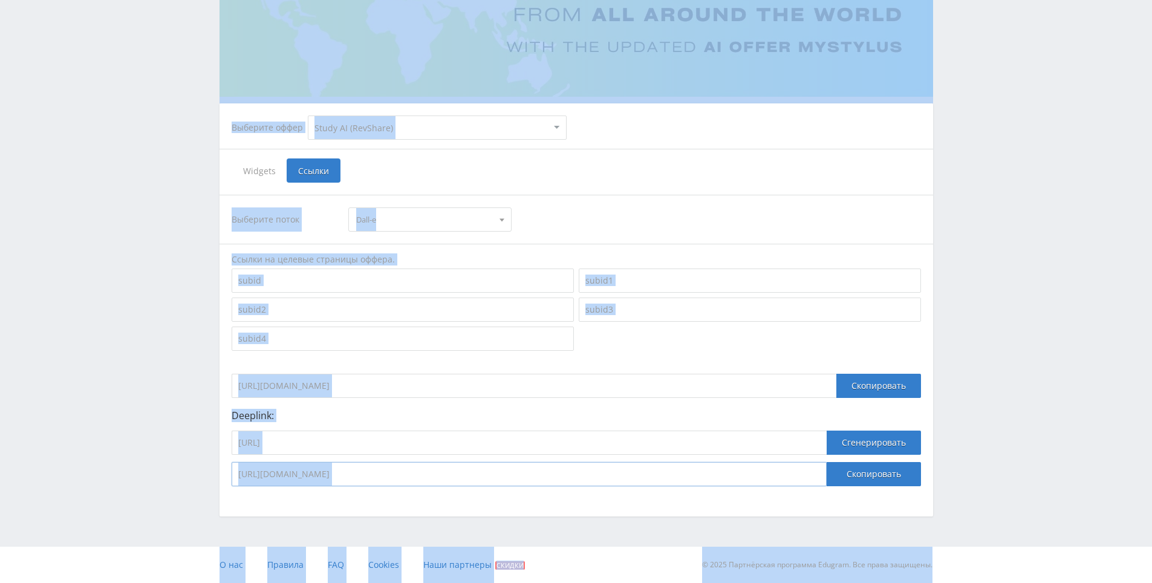
click at [685, 477] on input "[URL][DOMAIN_NAME]" at bounding box center [529, 474] width 595 height 24
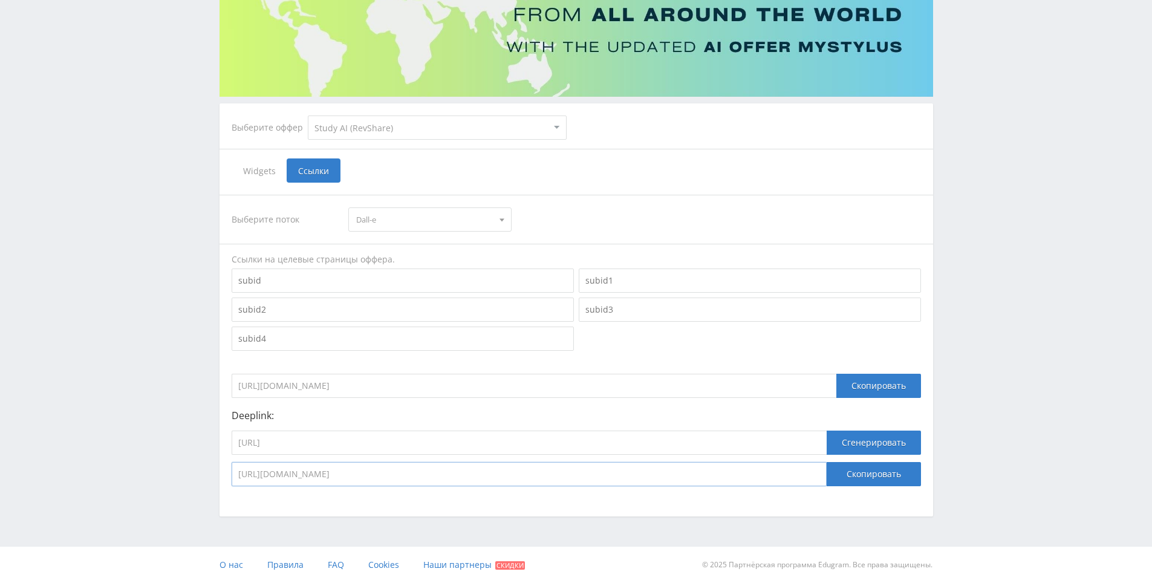
click at [685, 477] on input "[URL][DOMAIN_NAME]" at bounding box center [529, 474] width 595 height 24
click at [663, 189] on div "Выберите поток Dall-e Dall-e [GEOGRAPHIC_DATA] [GEOGRAPHIC_DATA] Suno [GEOGRAPH…" at bounding box center [575, 341] width 713 height 316
drag, startPoint x: 663, startPoint y: 189, endPoint x: 626, endPoint y: 171, distance: 41.4
click at [626, 171] on div "Widgets Ссылки" at bounding box center [576, 170] width 689 height 24
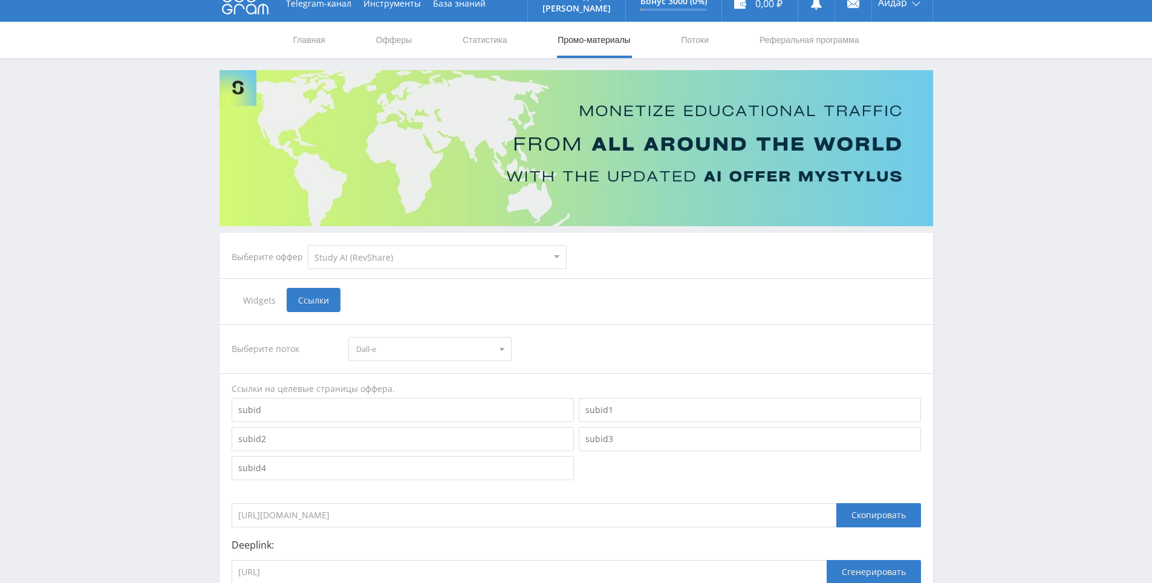
scroll to position [0, 0]
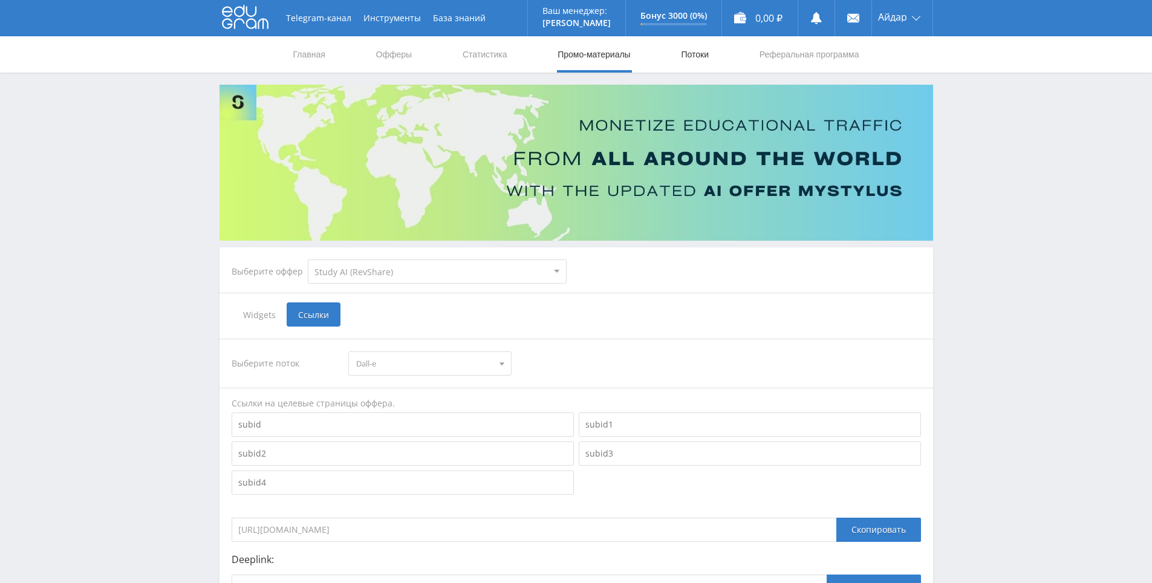
click at [699, 46] on link "Потоки" at bounding box center [694, 54] width 30 height 36
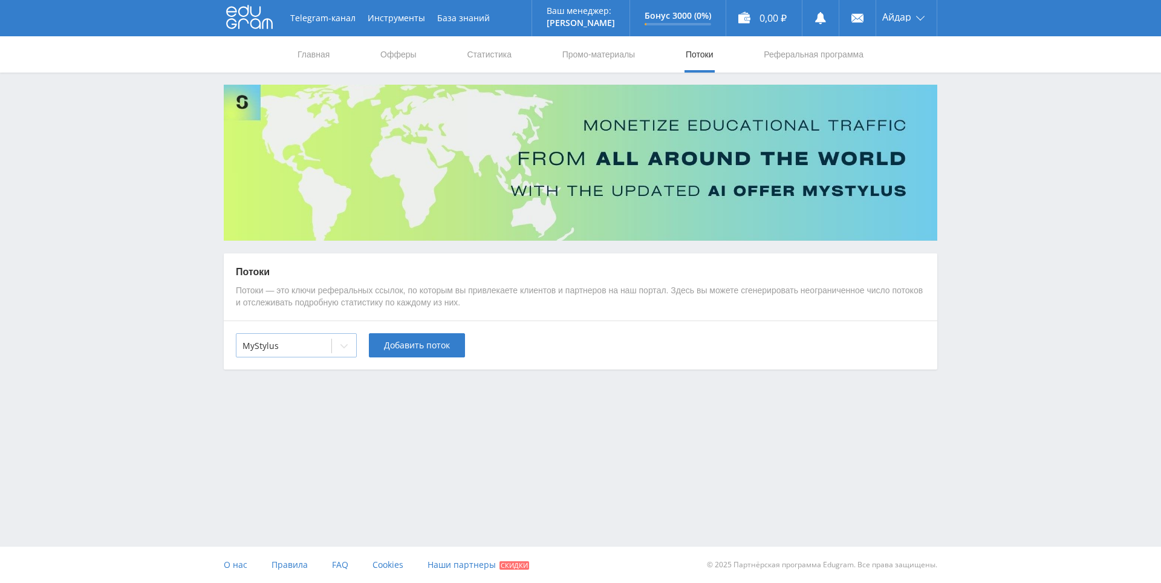
click at [320, 343] on div at bounding box center [283, 346] width 83 height 12
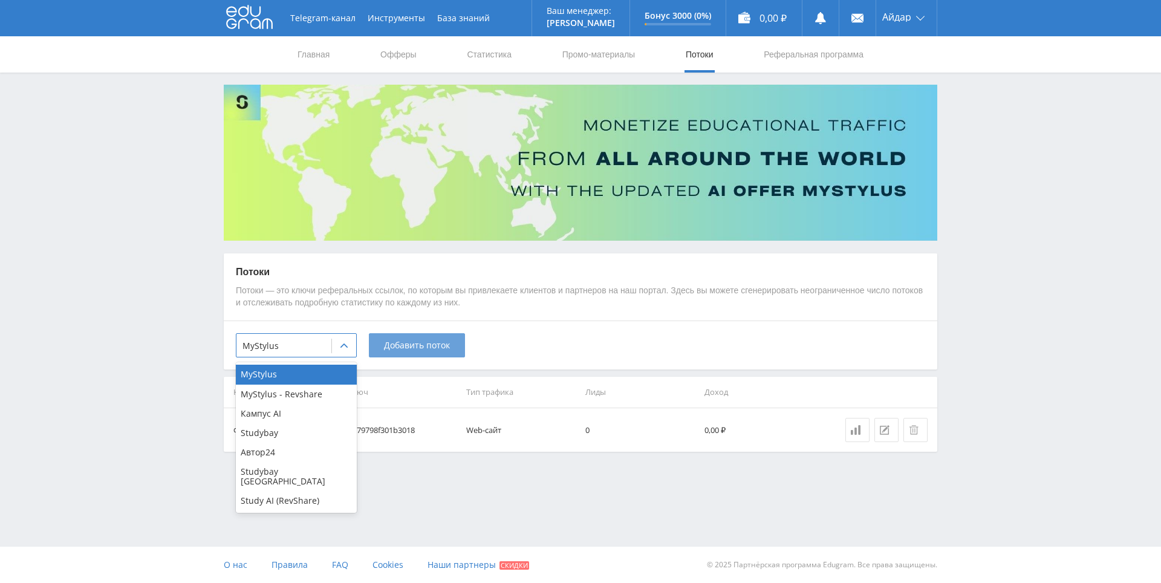
click at [408, 349] on span "Добавить поток" at bounding box center [417, 345] width 66 height 10
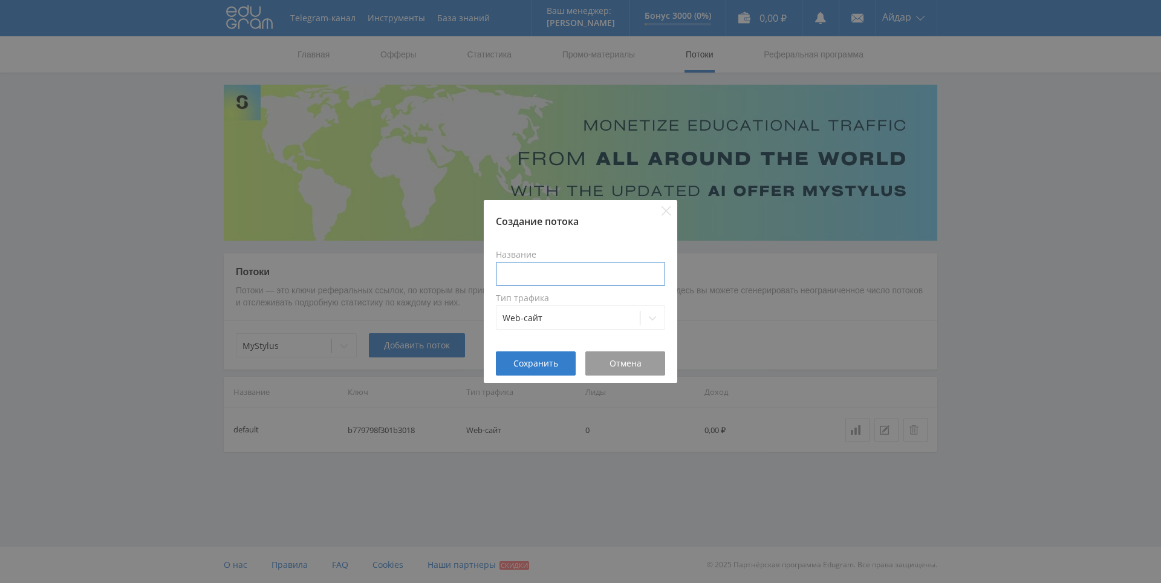
click at [568, 274] on input at bounding box center [580, 274] width 169 height 24
type input "veo3"
click at [537, 369] on button "Сохранить" at bounding box center [536, 363] width 80 height 24
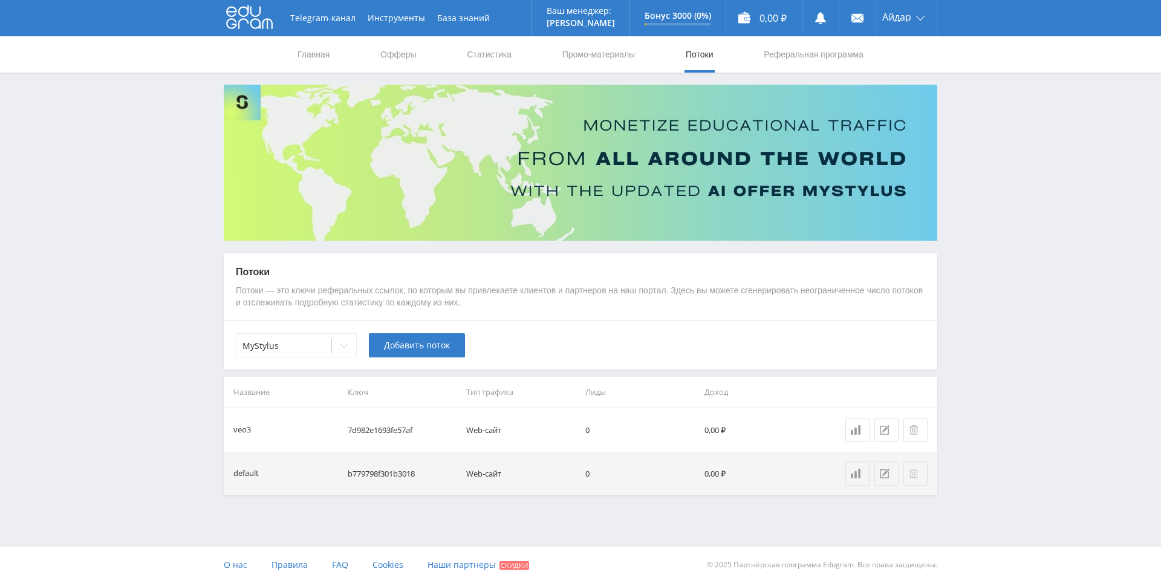
click at [913, 472] on icon at bounding box center [914, 473] width 10 height 10
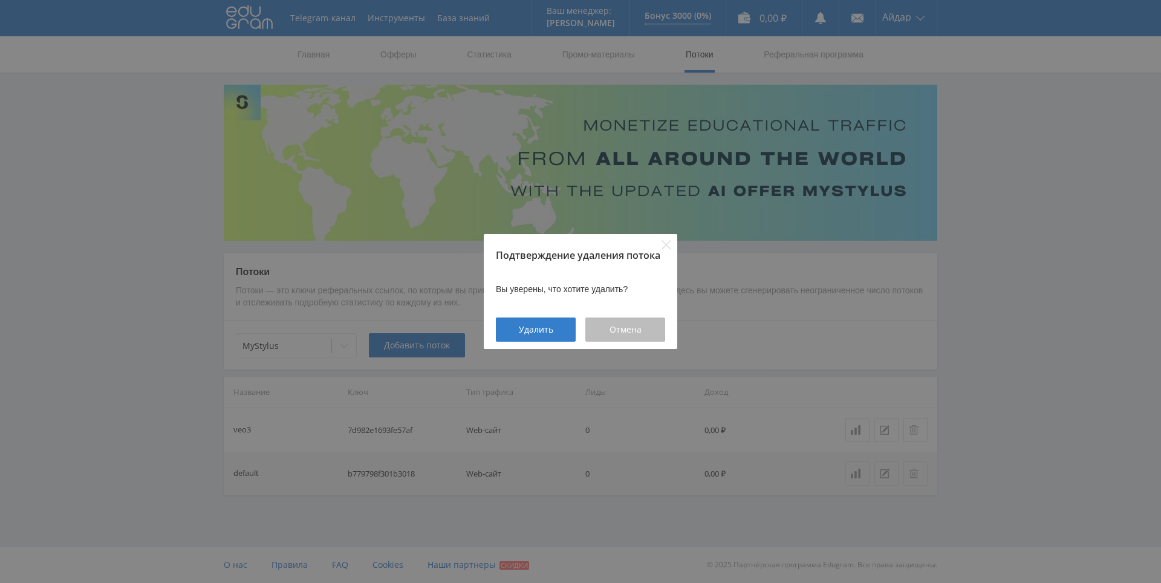
click at [641, 317] on button "Отмена" at bounding box center [625, 329] width 80 height 24
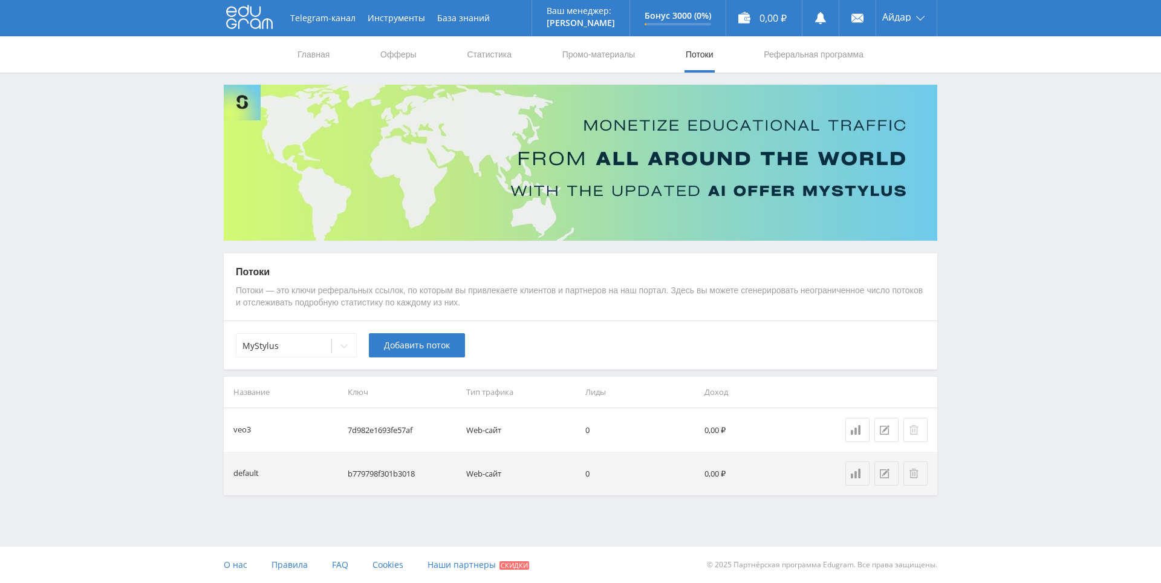
click at [916, 431] on icon at bounding box center [914, 430] width 10 height 10
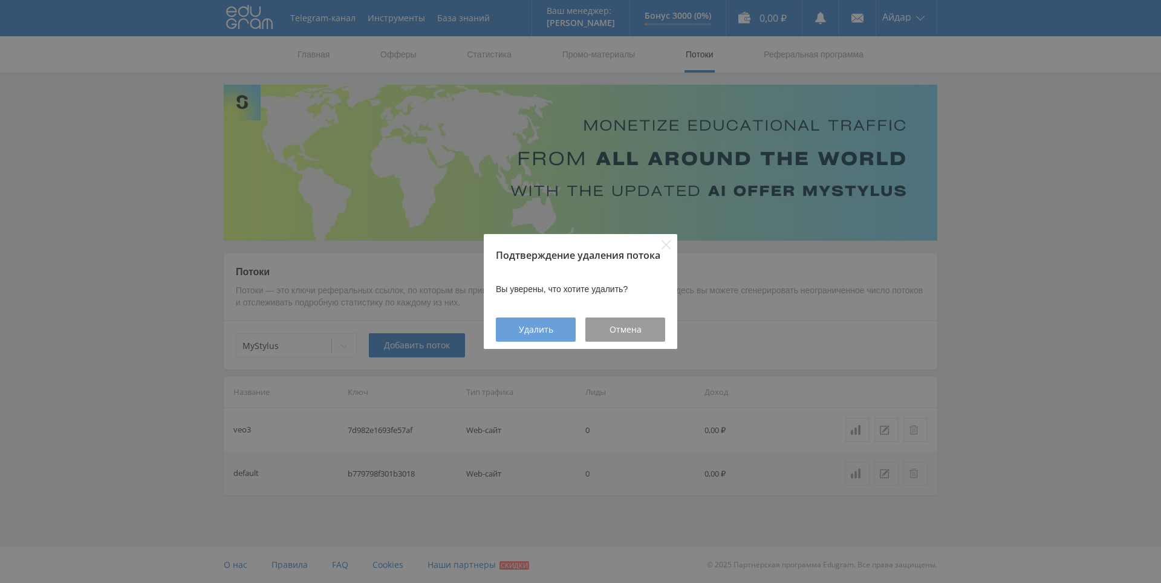
click at [566, 328] on button "Удалить" at bounding box center [536, 329] width 80 height 24
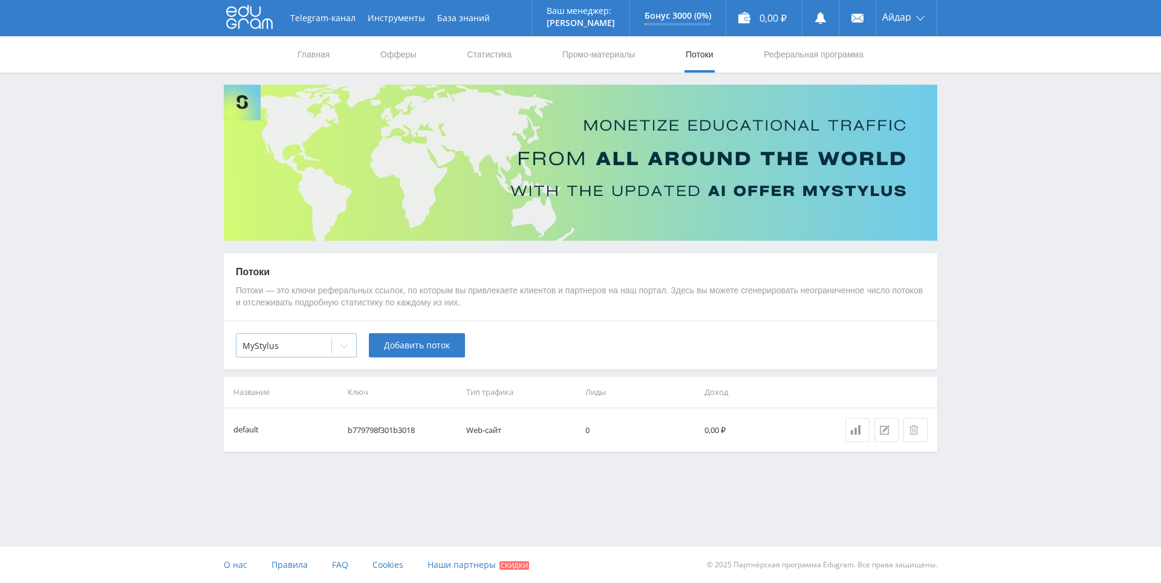
click at [327, 342] on div "MyStylus" at bounding box center [283, 345] width 95 height 17
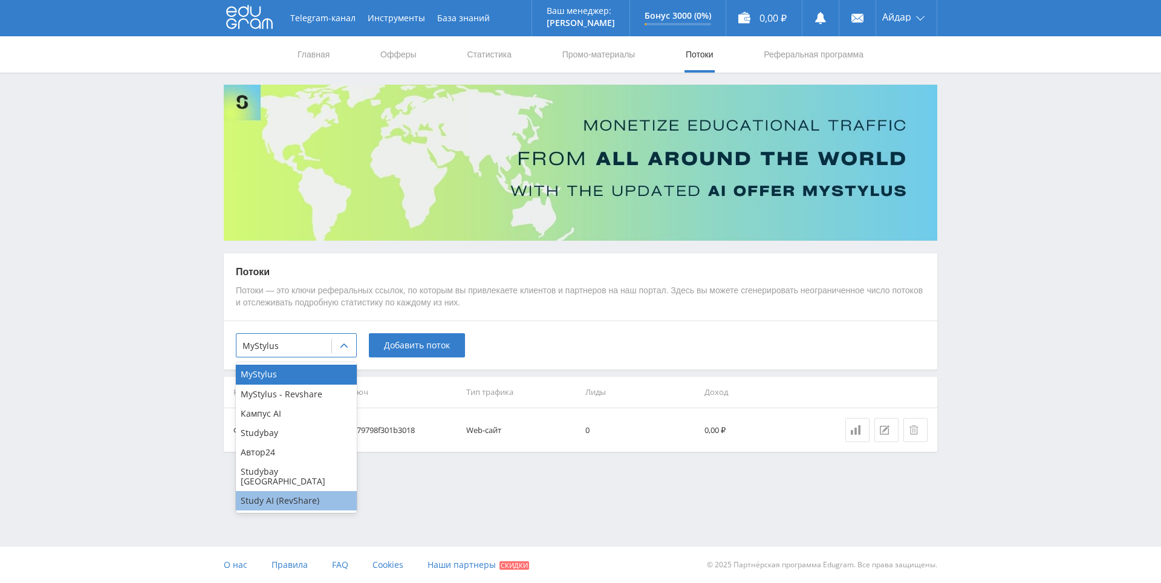
click at [277, 491] on div "Study AI (RevShare)" at bounding box center [296, 500] width 121 height 19
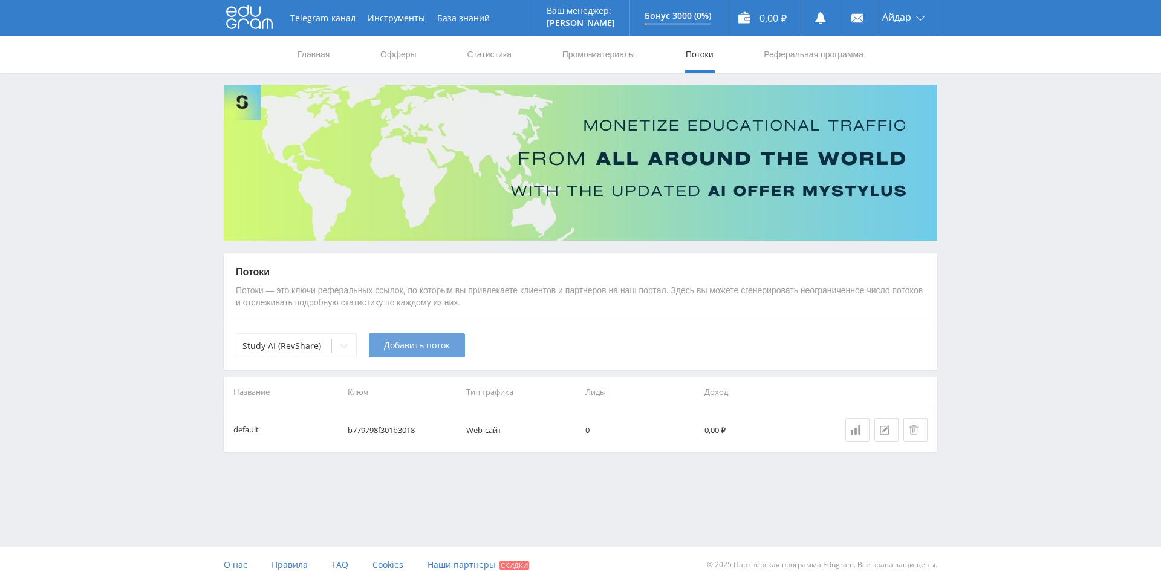
click at [432, 353] on button "Добавить поток" at bounding box center [417, 345] width 96 height 24
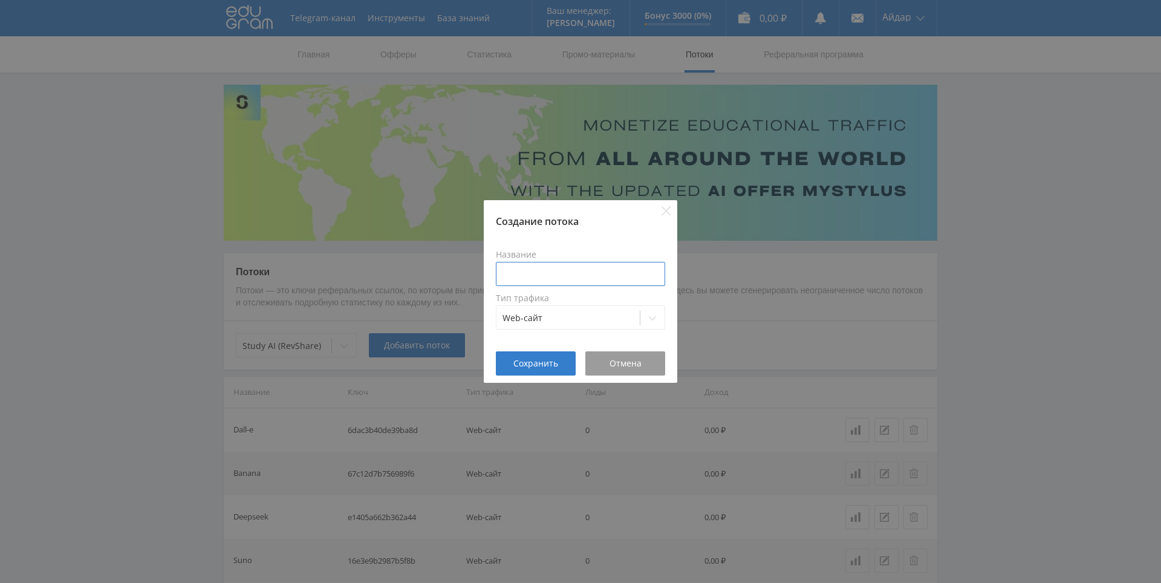
click at [551, 268] on input at bounding box center [580, 274] width 169 height 24
type input "Veo3"
click at [545, 357] on button "Сохранить" at bounding box center [536, 363] width 80 height 24
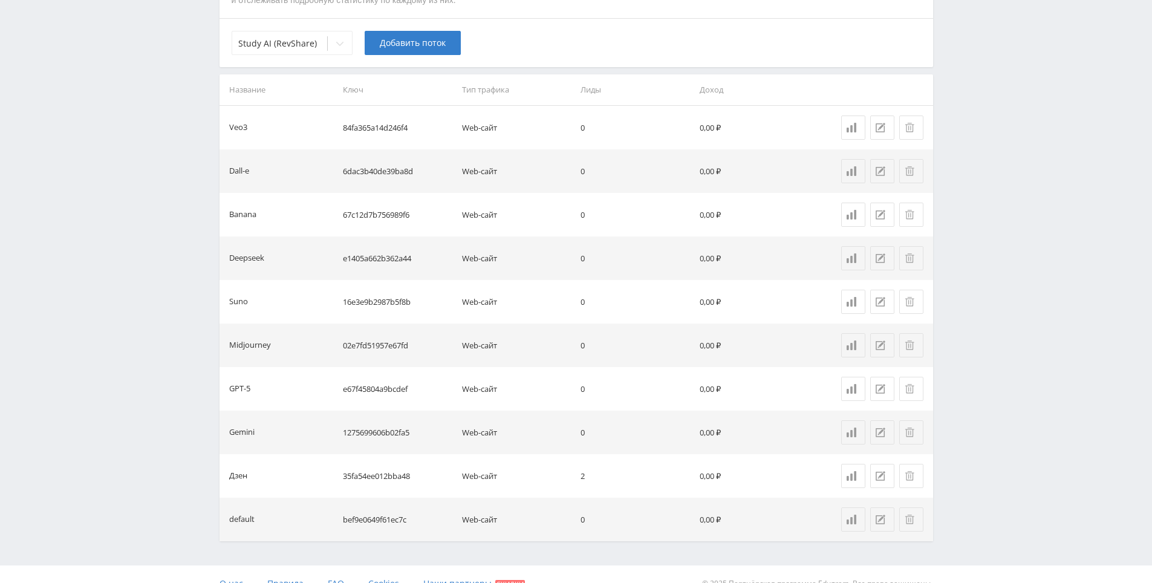
scroll to position [321, 0]
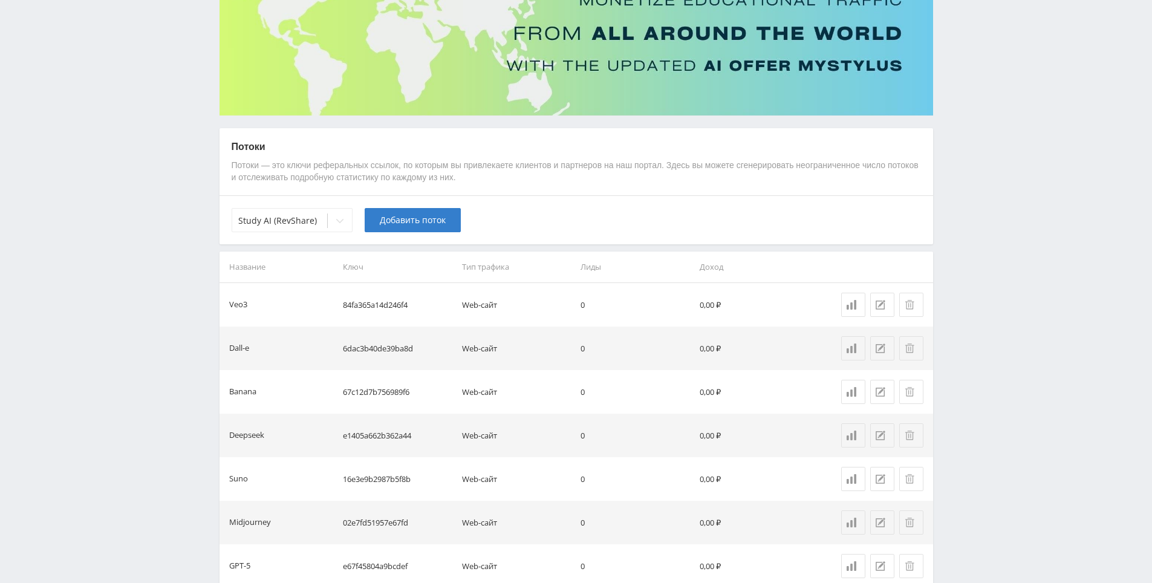
drag, startPoint x: 306, startPoint y: 384, endPoint x: 329, endPoint y: 339, distance: 50.8
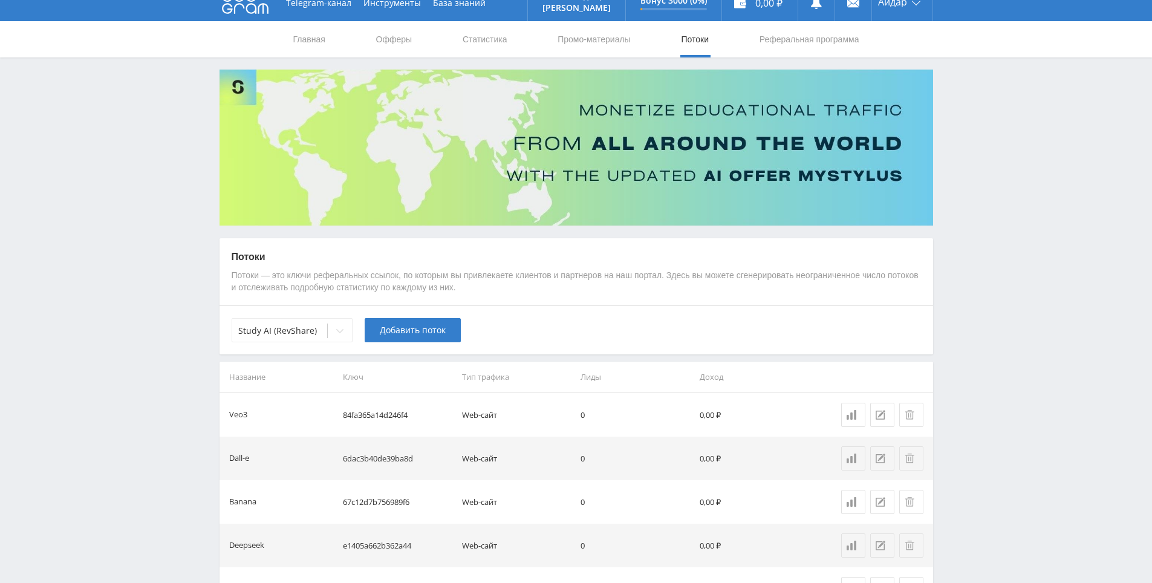
scroll to position [0, 0]
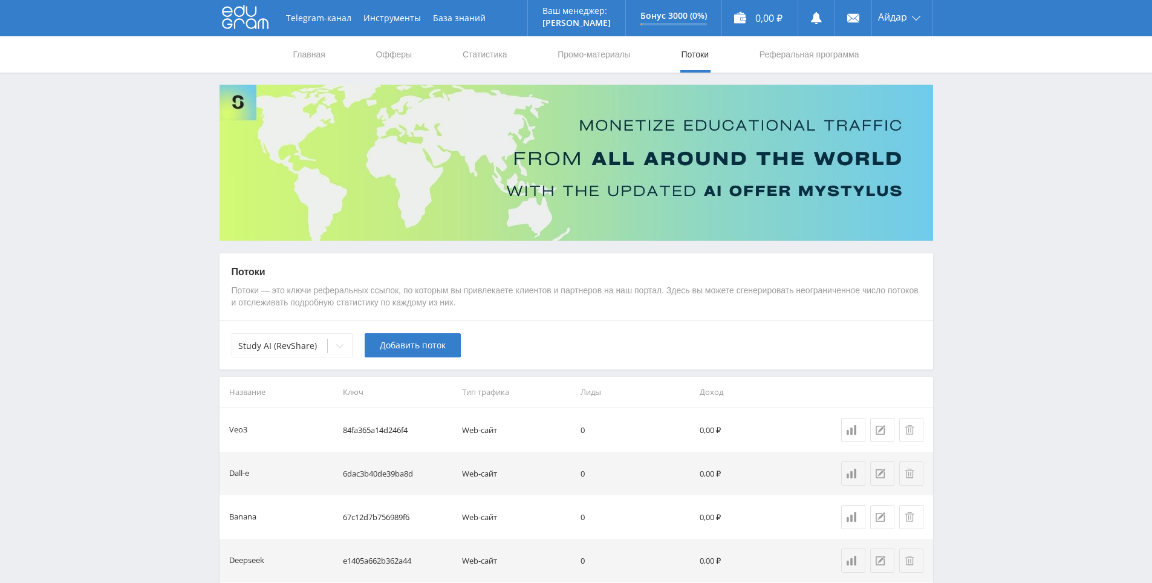
drag, startPoint x: 695, startPoint y: 339, endPoint x: 670, endPoint y: 256, distance: 86.0
click at [600, 48] on link "Промо-материалы" at bounding box center [593, 54] width 75 height 36
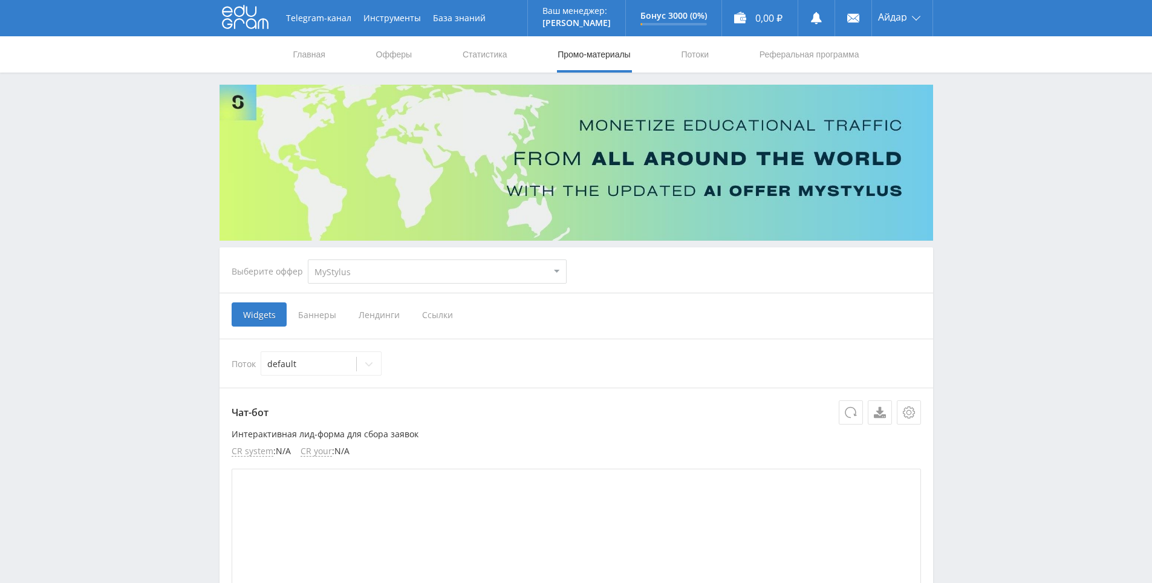
click at [405, 261] on select "MyStylus MyStylus - Revshare Кампус AI Studybay Автор24 Studybay [GEOGRAPHIC_DA…" at bounding box center [437, 271] width 259 height 24
select select "376"
click at [308, 259] on select "MyStylus MyStylus - Revshare Кампус AI Studybay Автор24 Studybay [GEOGRAPHIC_DA…" at bounding box center [437, 271] width 259 height 24
select select "376"
click at [316, 311] on span "Ссылки" at bounding box center [314, 314] width 54 height 24
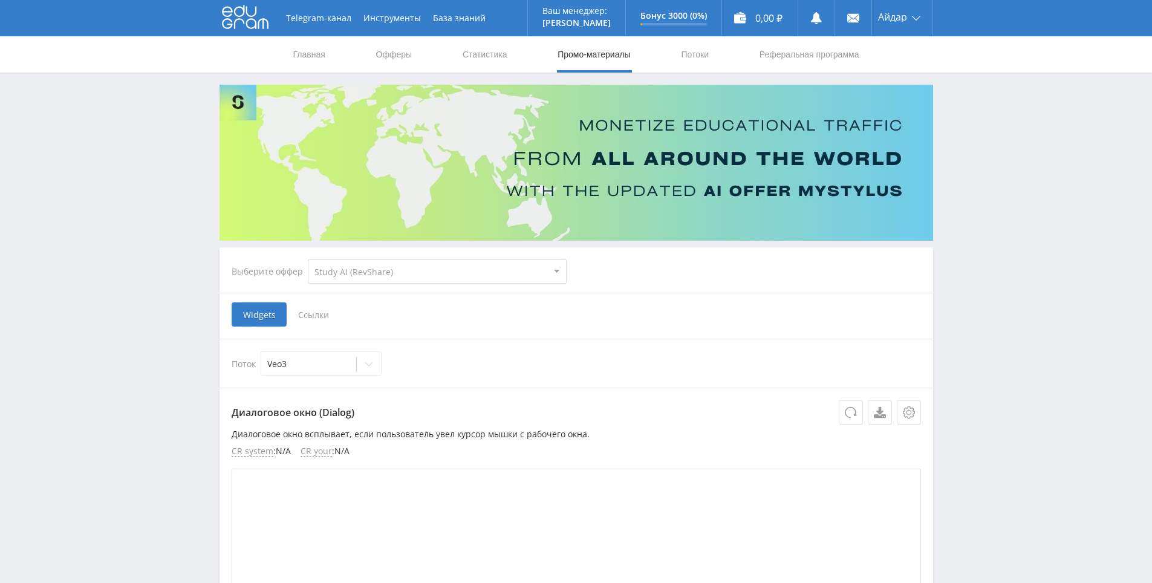
click at [0, 0] on input "Ссылки" at bounding box center [0, 0] width 0 height 0
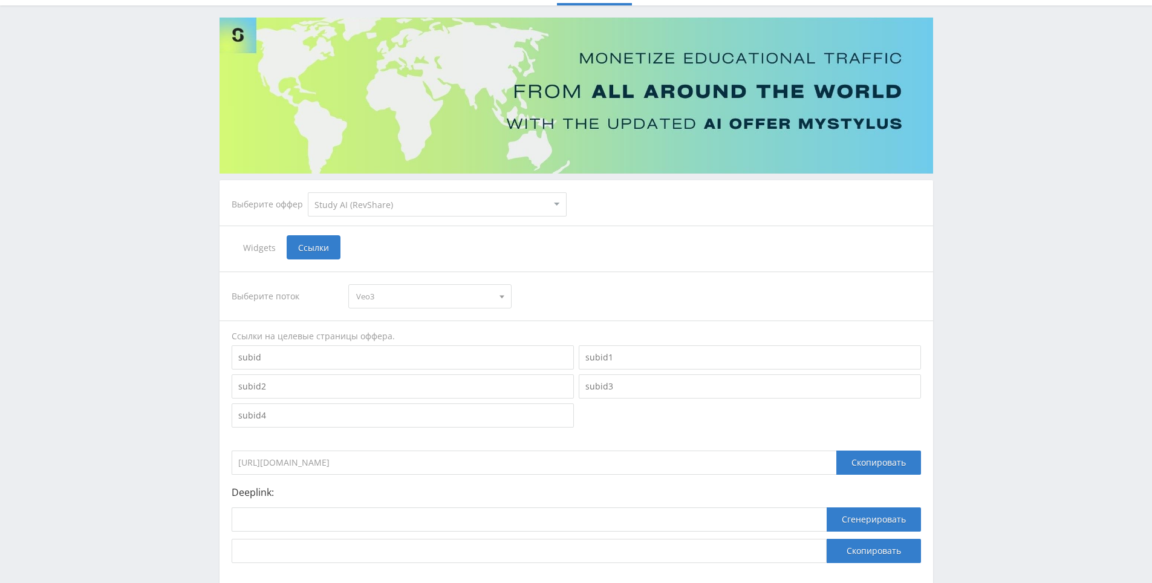
scroll to position [144, 0]
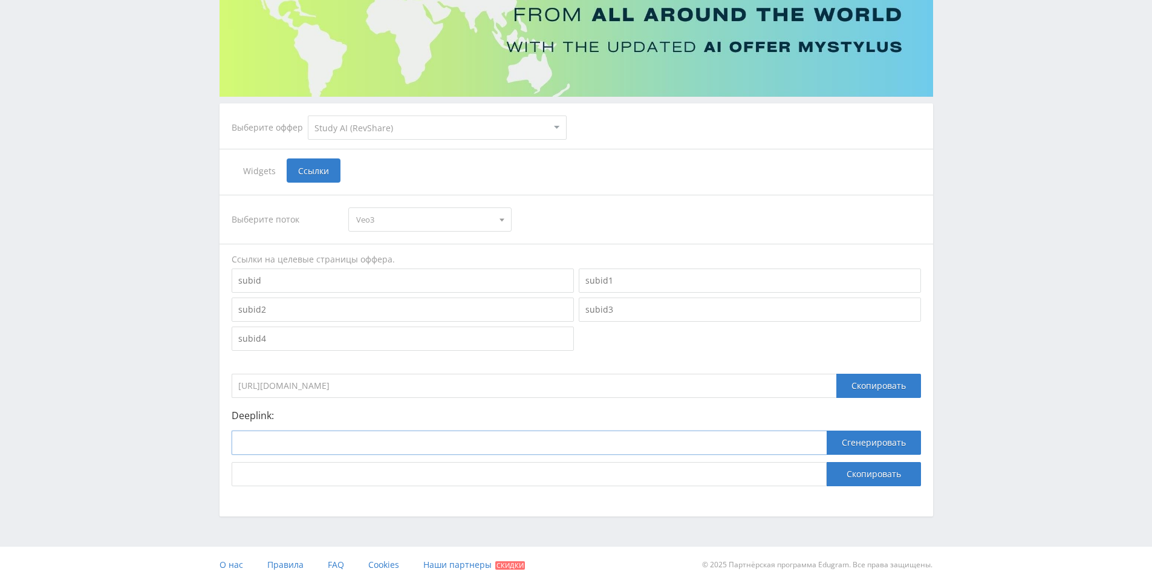
click at [433, 439] on input at bounding box center [529, 442] width 595 height 24
paste input "[URL]"
type input "[URL]"
click at [888, 436] on button "Сгенерировать" at bounding box center [873, 442] width 94 height 24
click at [785, 475] on input "[URL][DOMAIN_NAME]" at bounding box center [529, 474] width 595 height 24
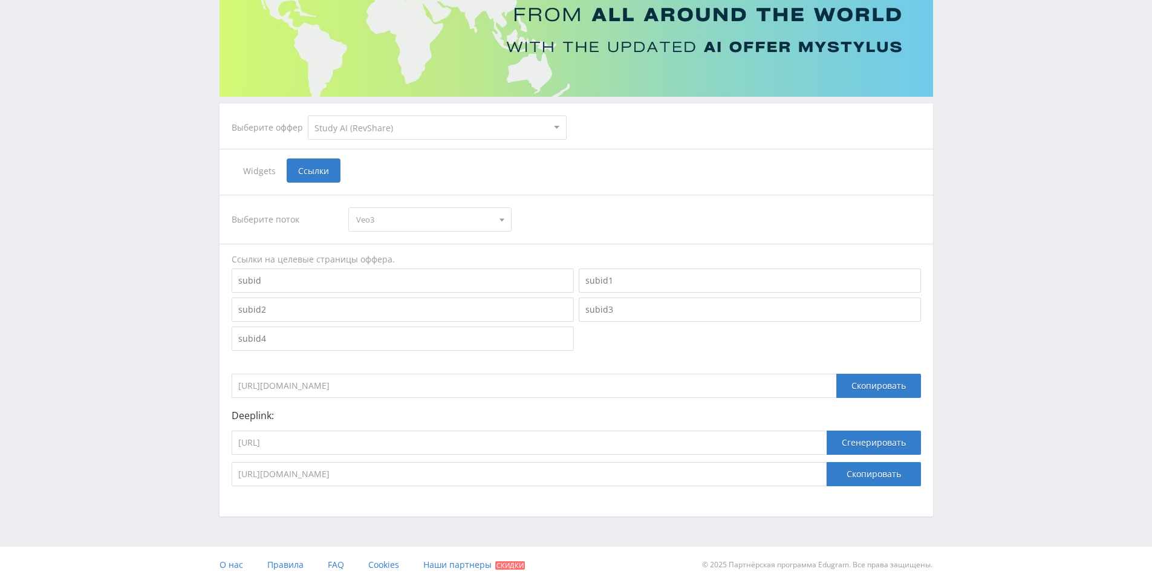
scroll to position [41, 0]
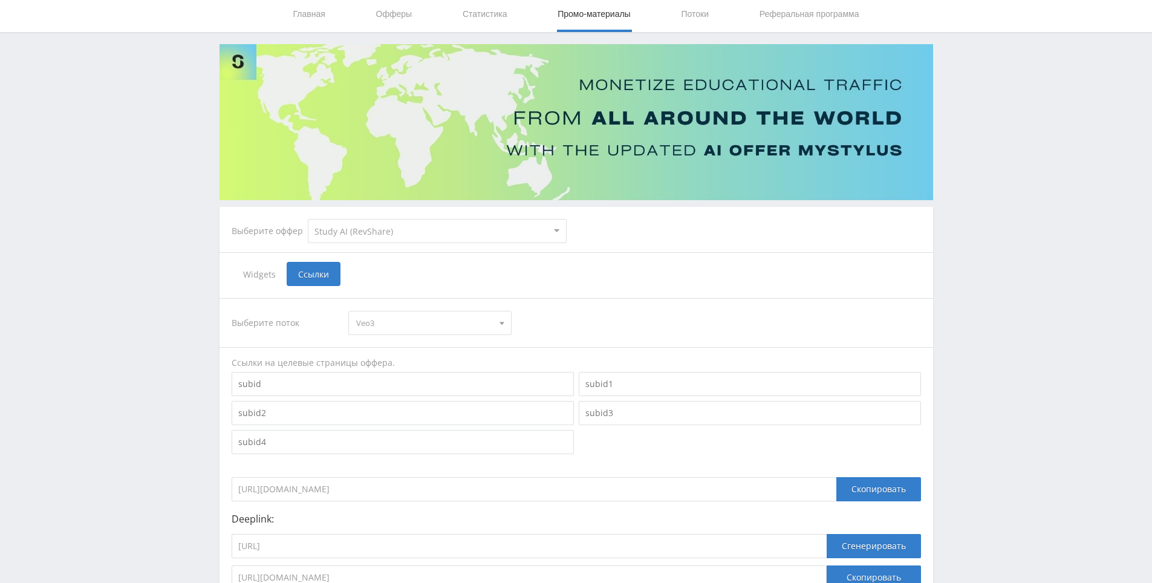
drag, startPoint x: 591, startPoint y: 73, endPoint x: 617, endPoint y: 44, distance: 38.9
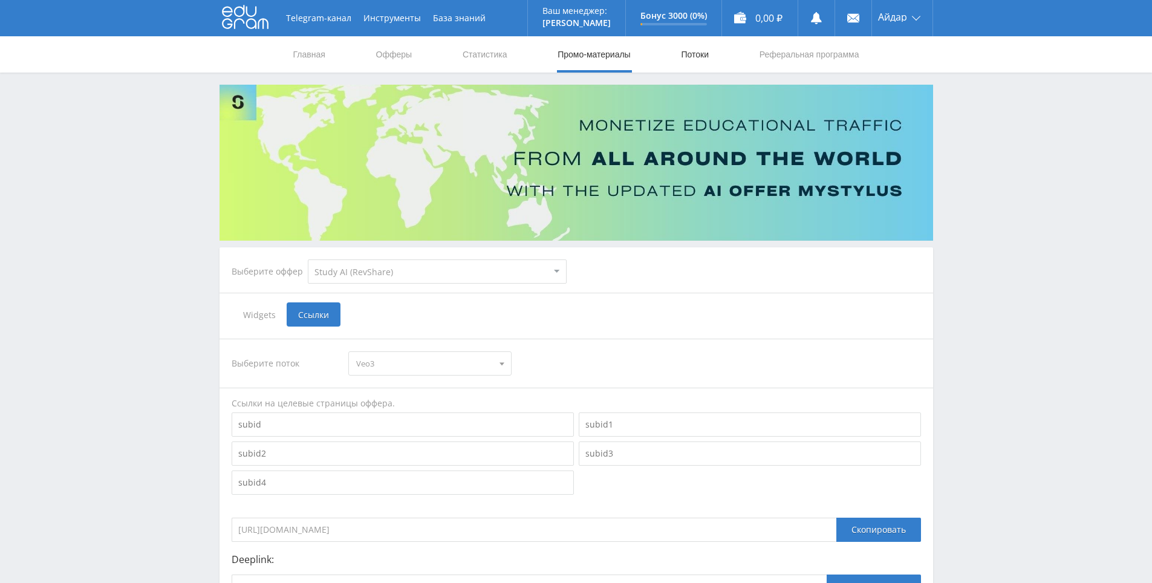
click at [693, 50] on link "Потоки" at bounding box center [694, 54] width 30 height 36
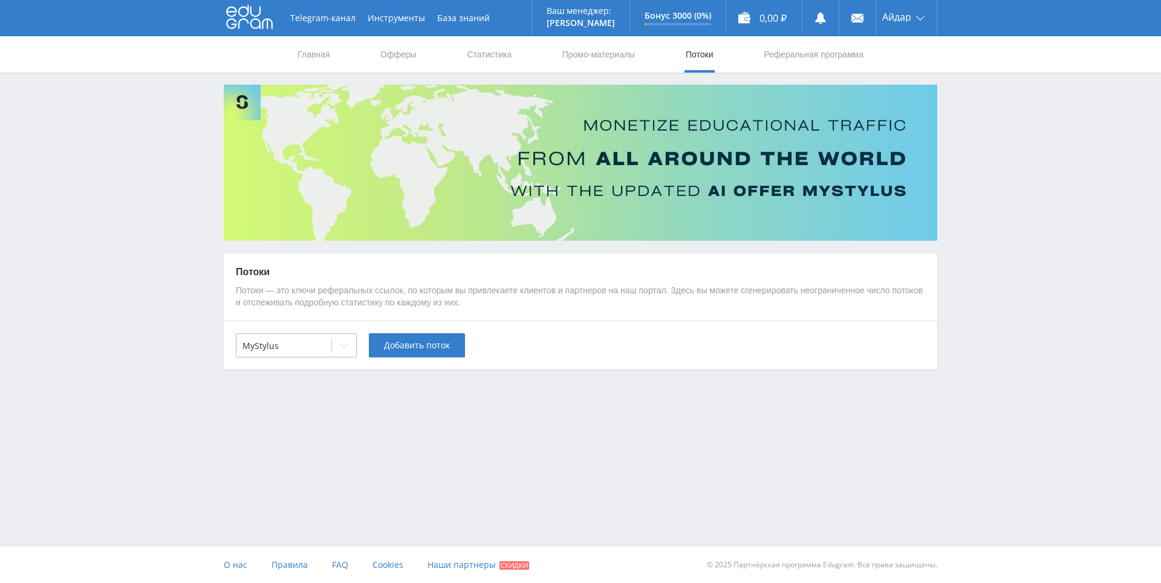
click at [329, 348] on div "MyStylus" at bounding box center [283, 345] width 95 height 17
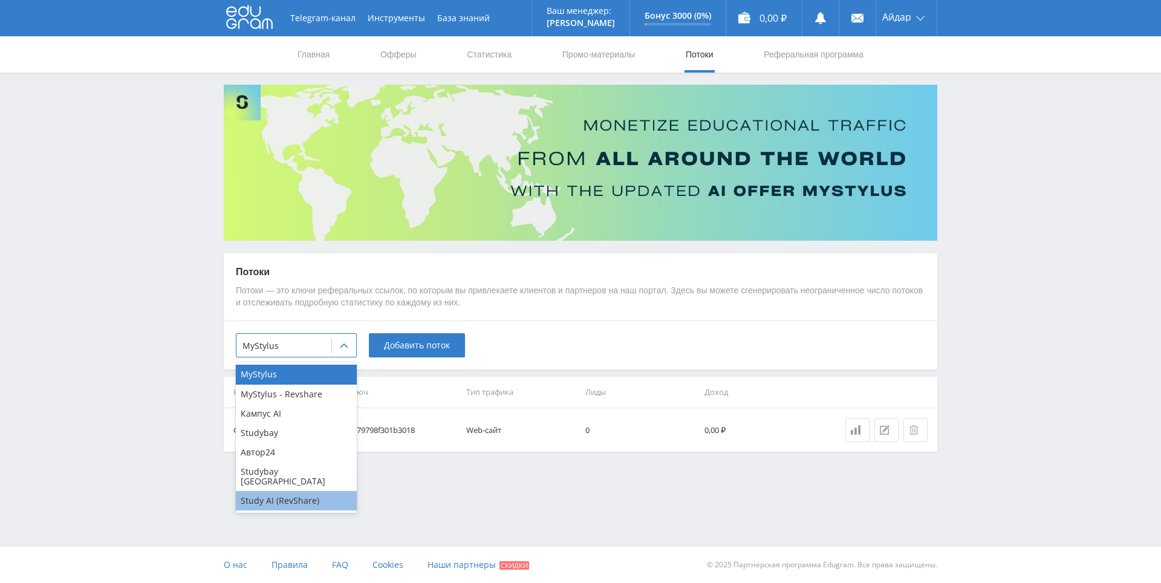
click at [293, 491] on div "Study AI (RevShare)" at bounding box center [296, 500] width 121 height 19
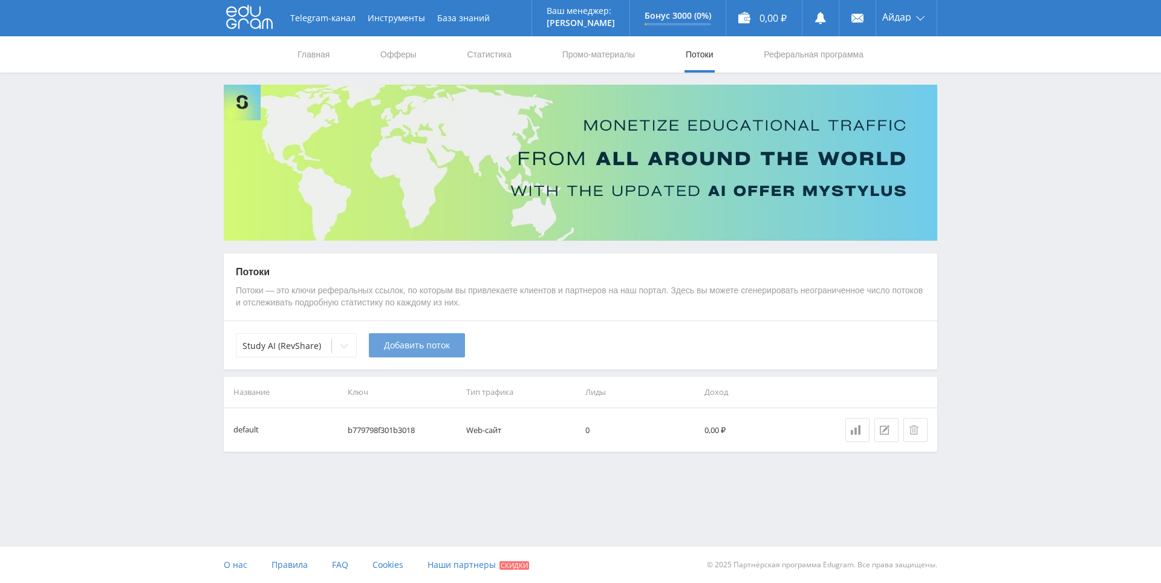
click at [413, 337] on button "Добавить поток" at bounding box center [417, 345] width 96 height 24
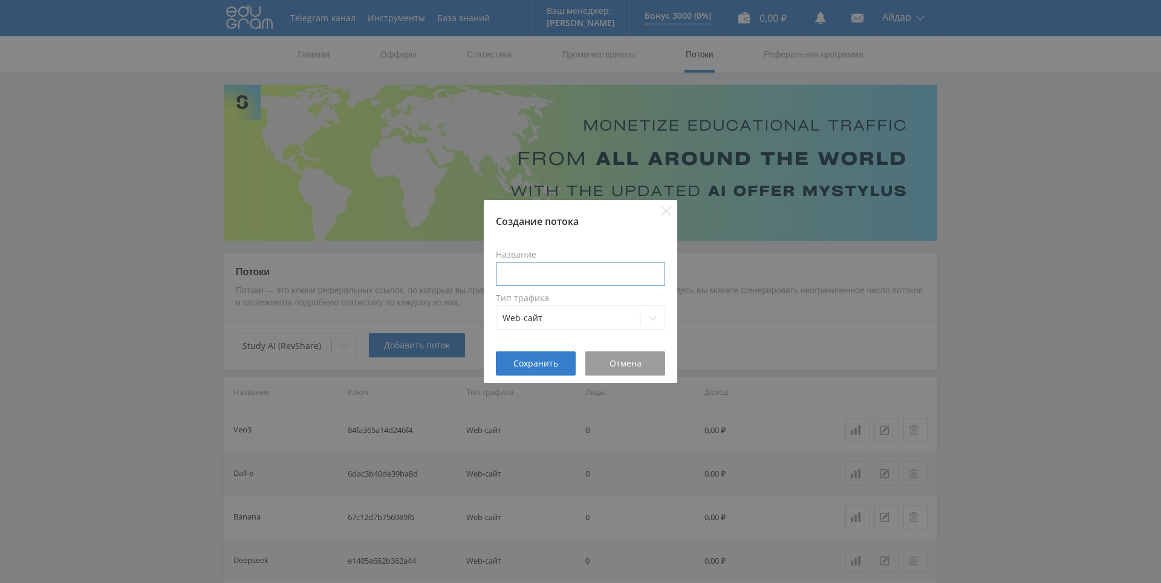
click at [612, 280] on input at bounding box center [580, 274] width 169 height 24
paste input "[PERSON_NAME]"
type input "[PERSON_NAME]"
click at [553, 366] on span "Сохранить" at bounding box center [535, 363] width 45 height 10
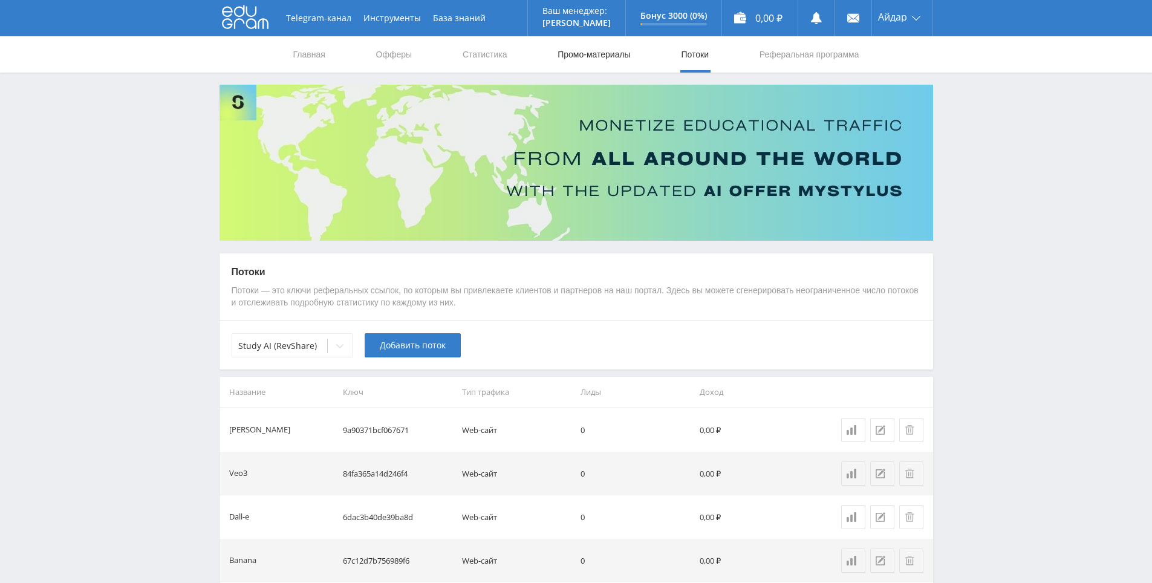
click at [603, 57] on link "Промо-материалы" at bounding box center [593, 54] width 75 height 36
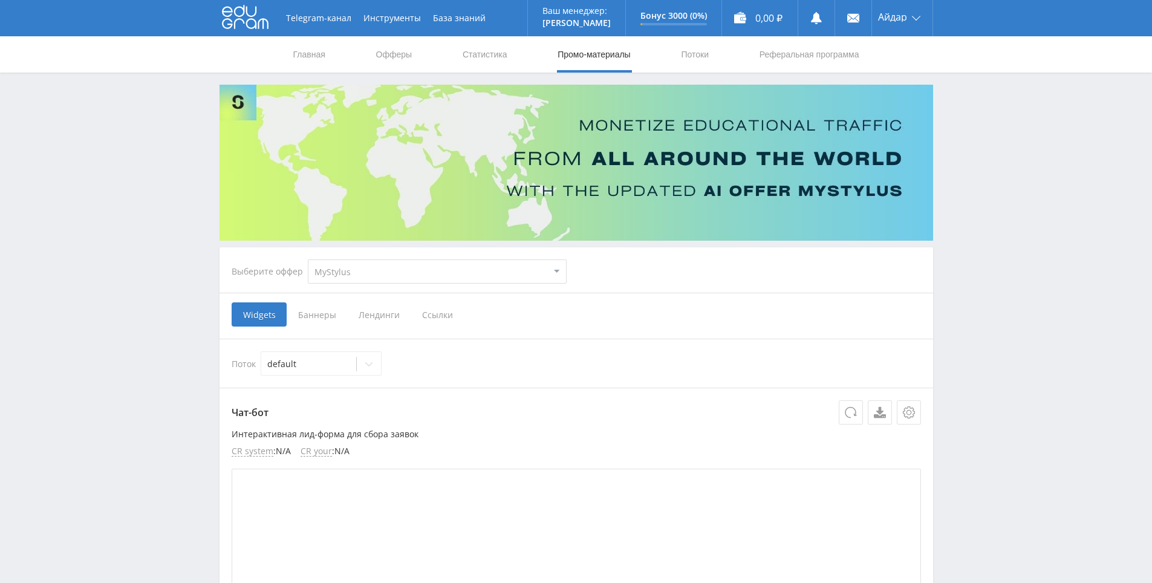
click at [441, 271] on select "MyStylus MyStylus - Revshare Кампус AI Studybay Автор24 Studybay [GEOGRAPHIC_DA…" at bounding box center [437, 271] width 259 height 24
select select "376"
click at [308, 259] on select "MyStylus MyStylus - Revshare Кампус AI Studybay Автор24 Studybay [GEOGRAPHIC_DA…" at bounding box center [437, 271] width 259 height 24
select select "376"
click at [319, 310] on span "Ссылки" at bounding box center [314, 314] width 54 height 24
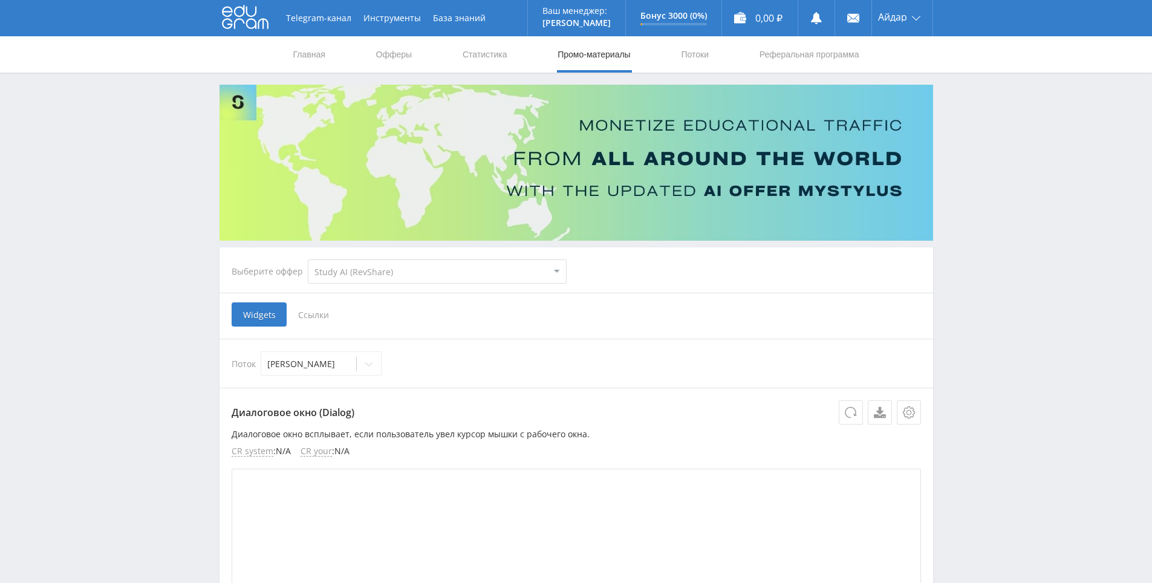
click at [0, 0] on input "Ссылки" at bounding box center [0, 0] width 0 height 0
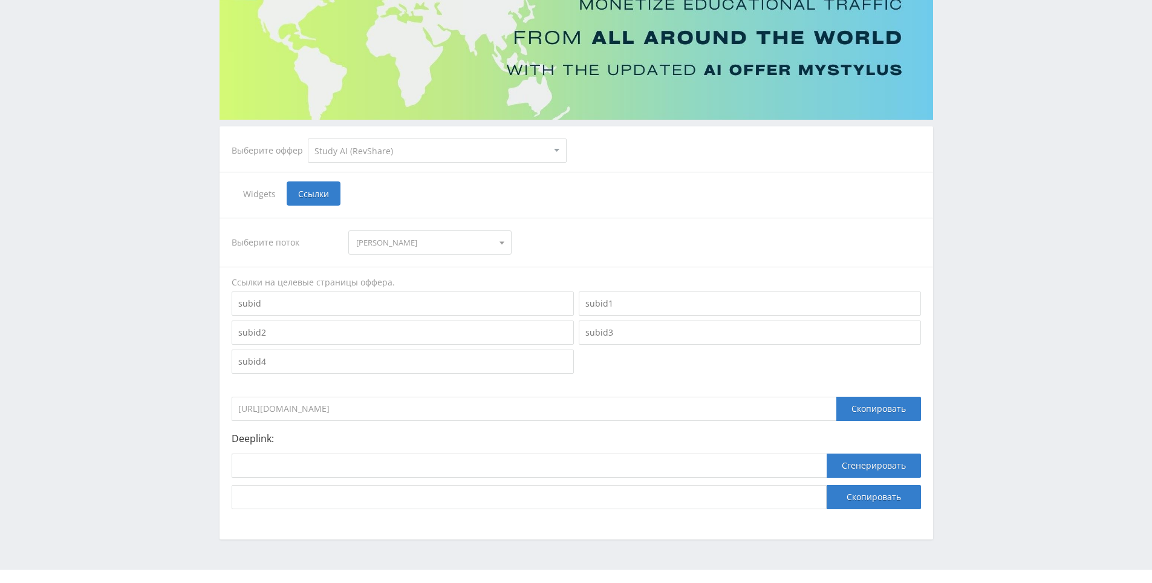
scroll to position [144, 0]
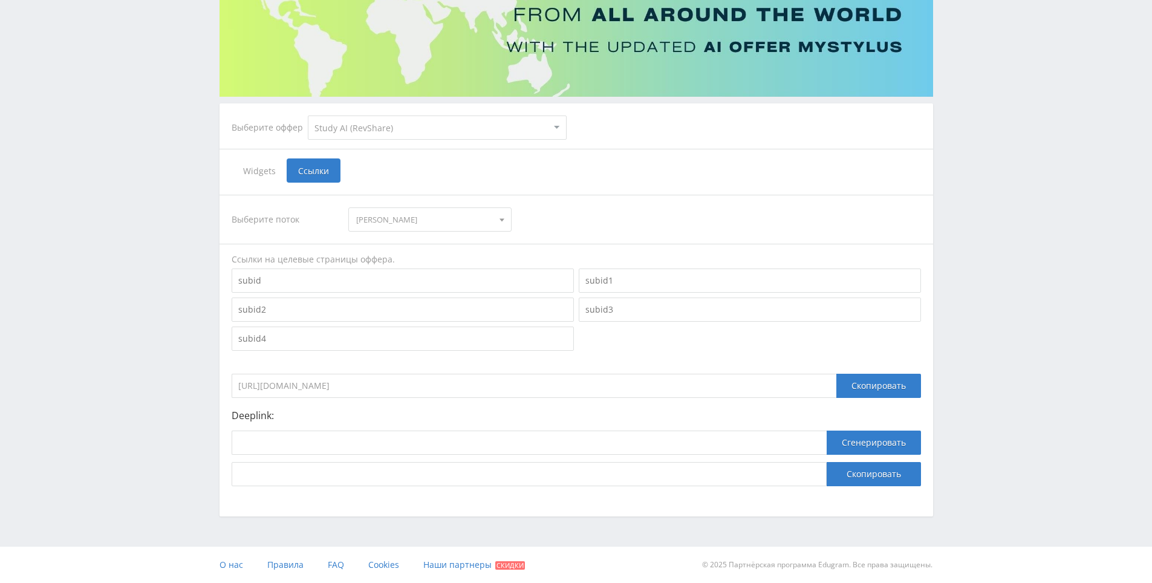
click at [536, 428] on div "Deeplink: Сгенерировать Скопировать" at bounding box center [576, 448] width 689 height 76
click at [538, 435] on input at bounding box center [529, 442] width 595 height 24
paste input "[URL]"
type input "[URL]"
click at [851, 444] on button "Сгенерировать" at bounding box center [873, 442] width 94 height 24
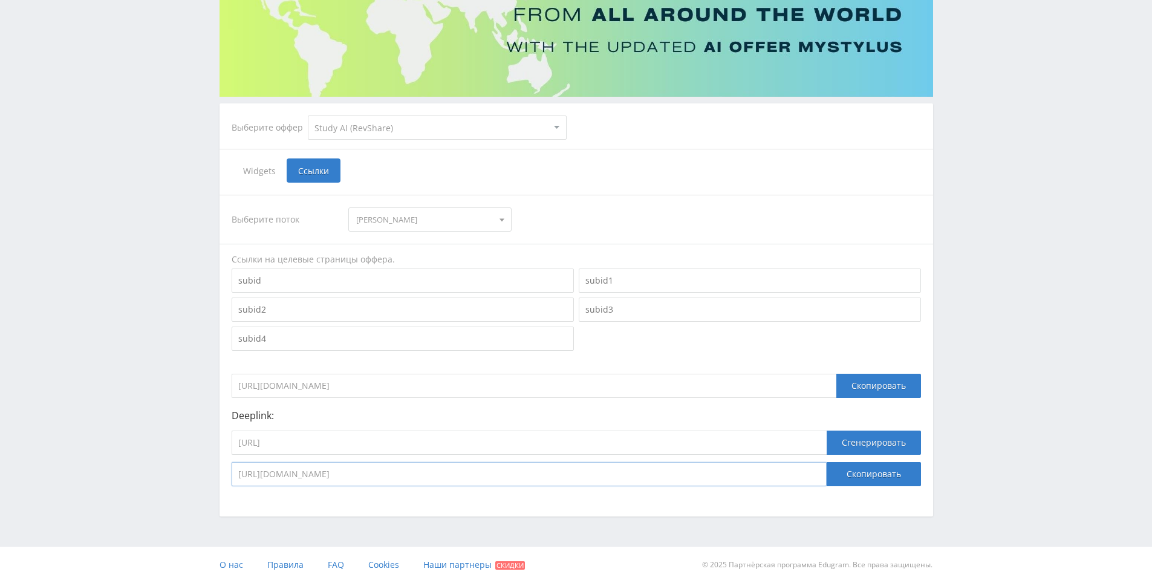
click at [786, 483] on input "[URL][DOMAIN_NAME]" at bounding box center [529, 474] width 595 height 24
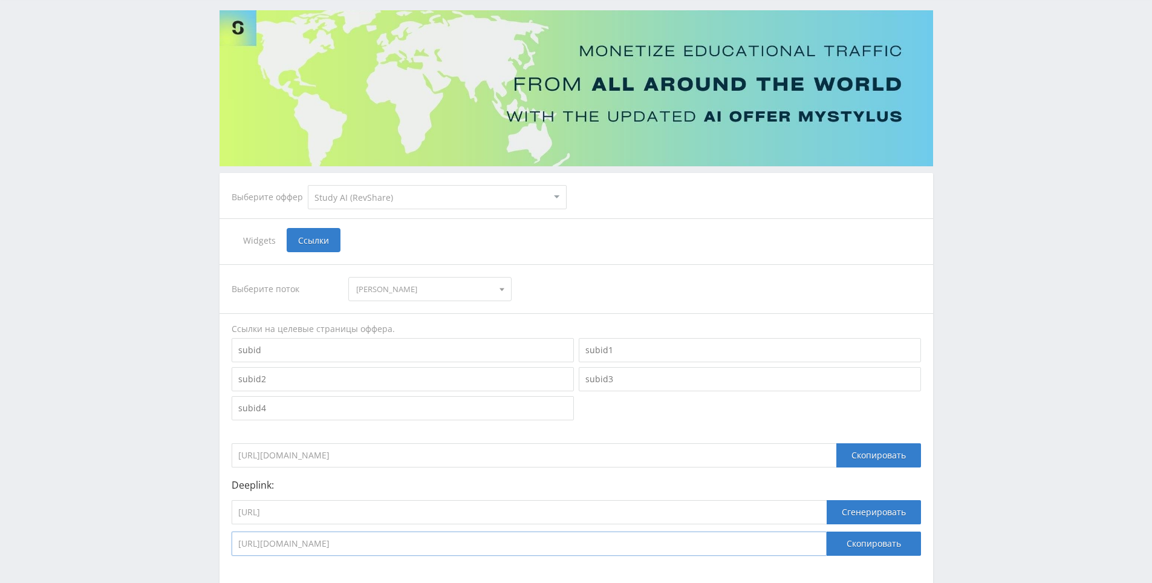
scroll to position [0, 0]
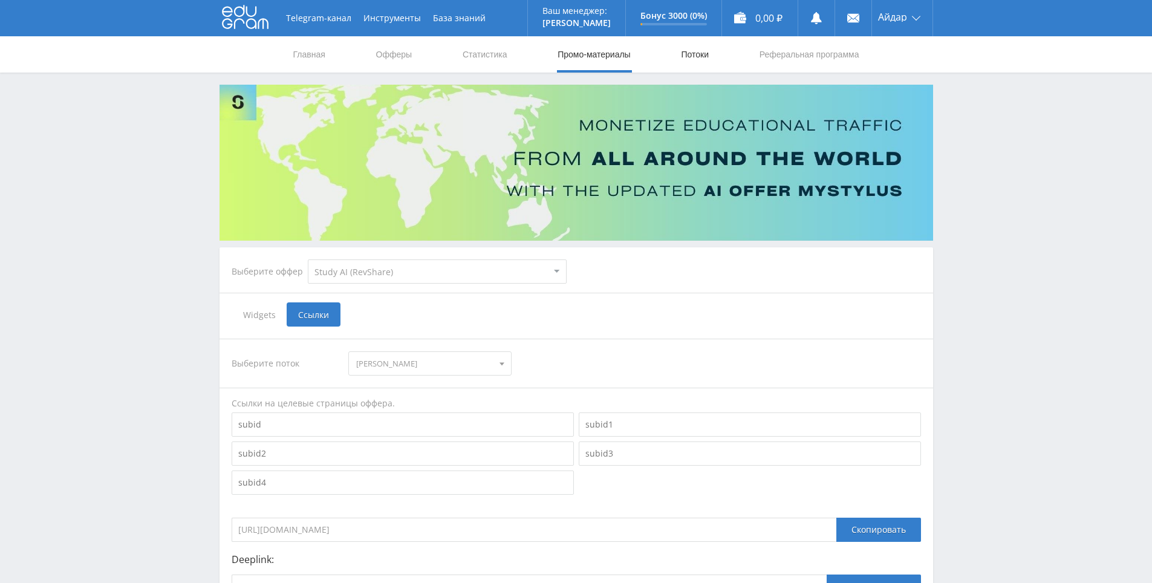
click at [699, 58] on link "Потоки" at bounding box center [694, 54] width 30 height 36
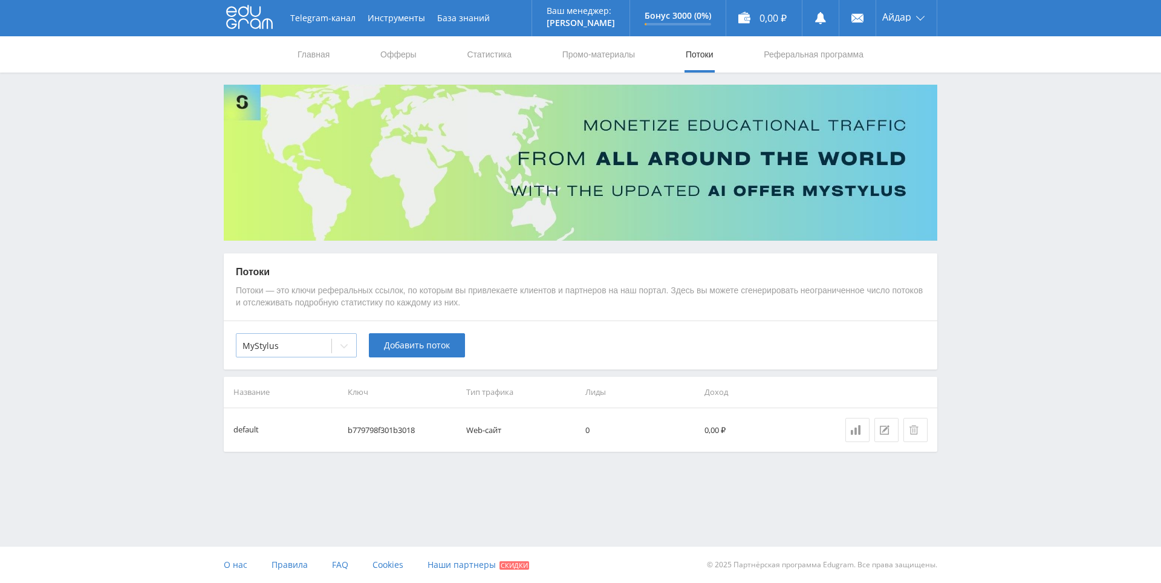
click at [328, 337] on div "MyStylus" at bounding box center [283, 345] width 95 height 17
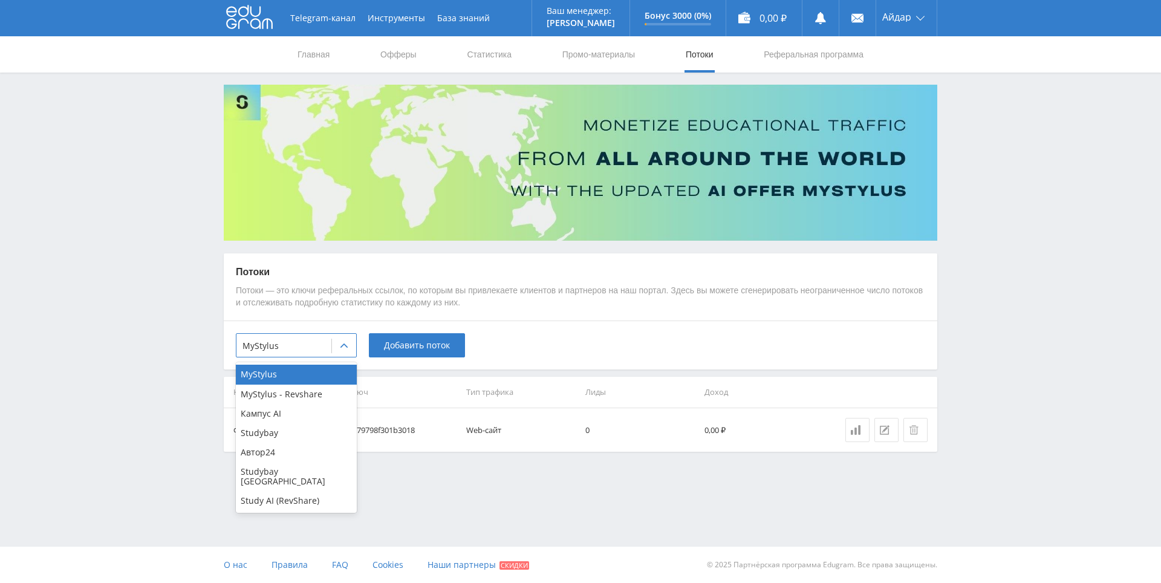
click at [302, 481] on div "Studybay [GEOGRAPHIC_DATA]" at bounding box center [296, 476] width 121 height 29
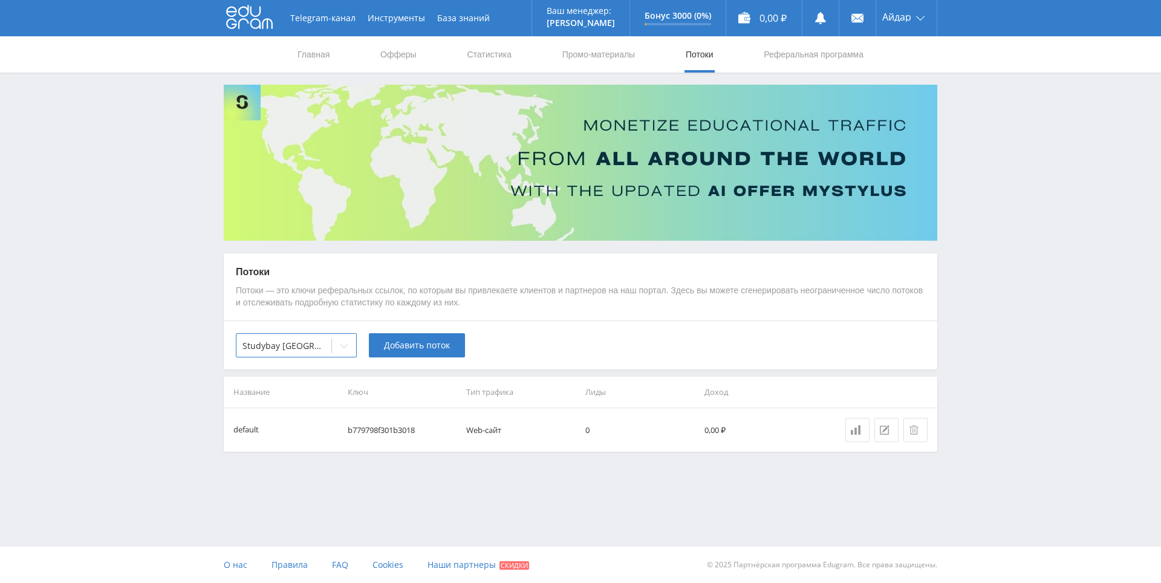
click at [328, 325] on div "option Studybay [GEOGRAPHIC_DATA], selected. Studybay [GEOGRAPHIC_DATA] Добавит…" at bounding box center [580, 344] width 713 height 49
click at [327, 335] on div "Studybay [GEOGRAPHIC_DATA]" at bounding box center [296, 345] width 121 height 24
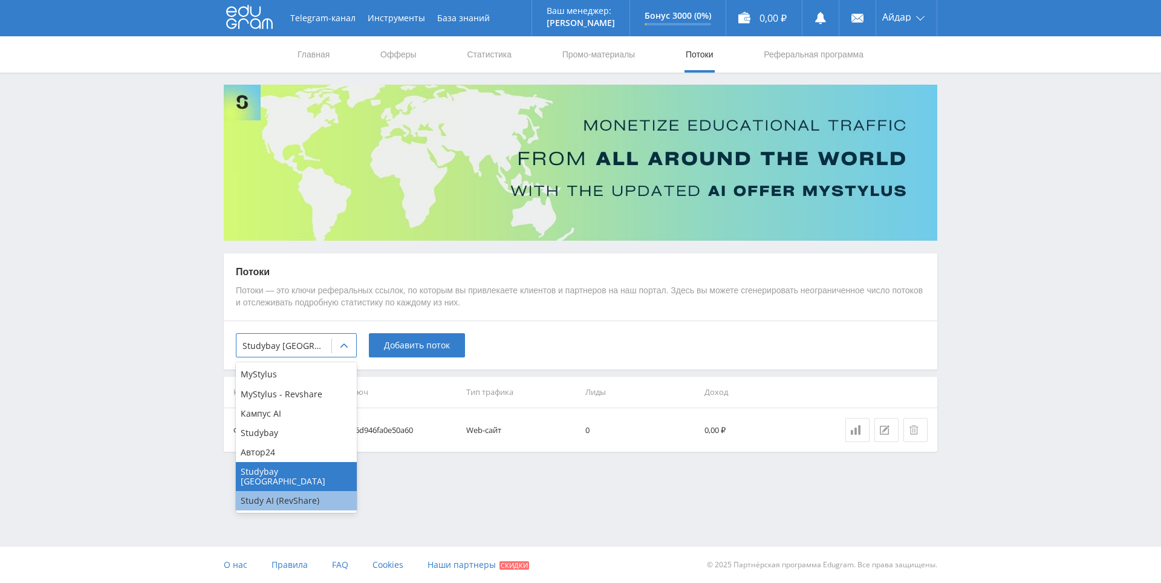
click at [315, 495] on div "Study AI (RevShare)" at bounding box center [296, 500] width 121 height 19
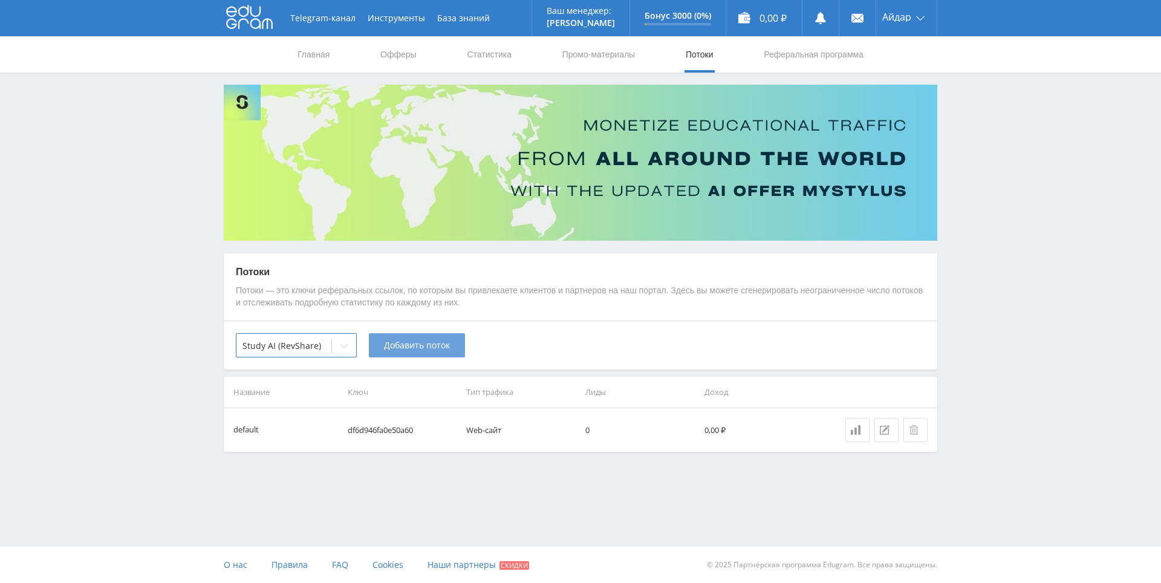
click at [416, 348] on span "Добавить поток" at bounding box center [417, 345] width 66 height 10
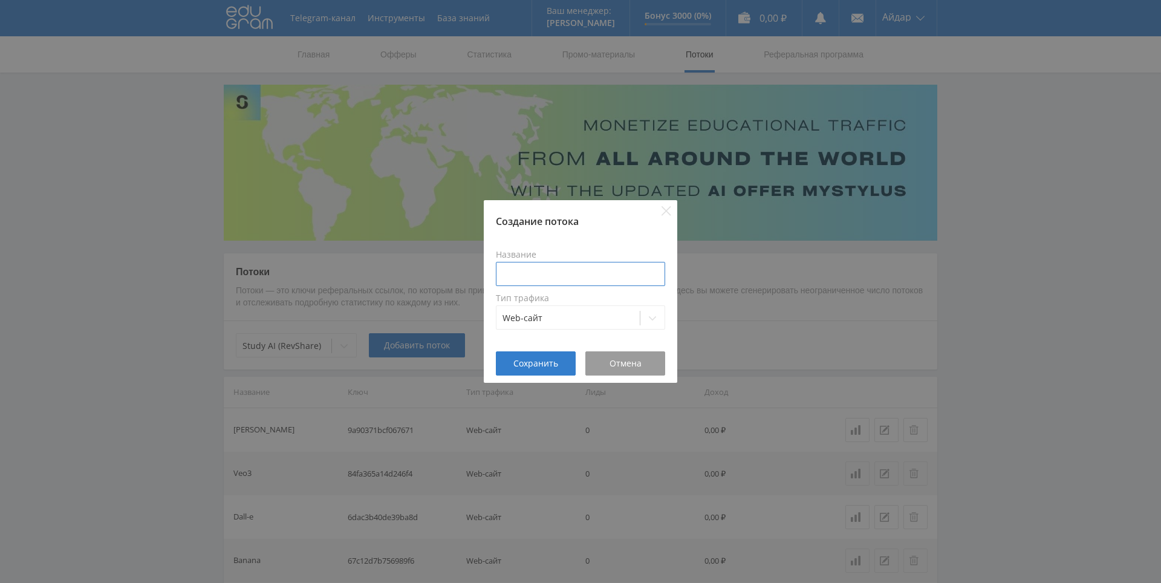
click at [559, 271] on input at bounding box center [580, 274] width 169 height 24
type input "оживлятор"
click at [526, 366] on span "Сохранить" at bounding box center [535, 363] width 45 height 10
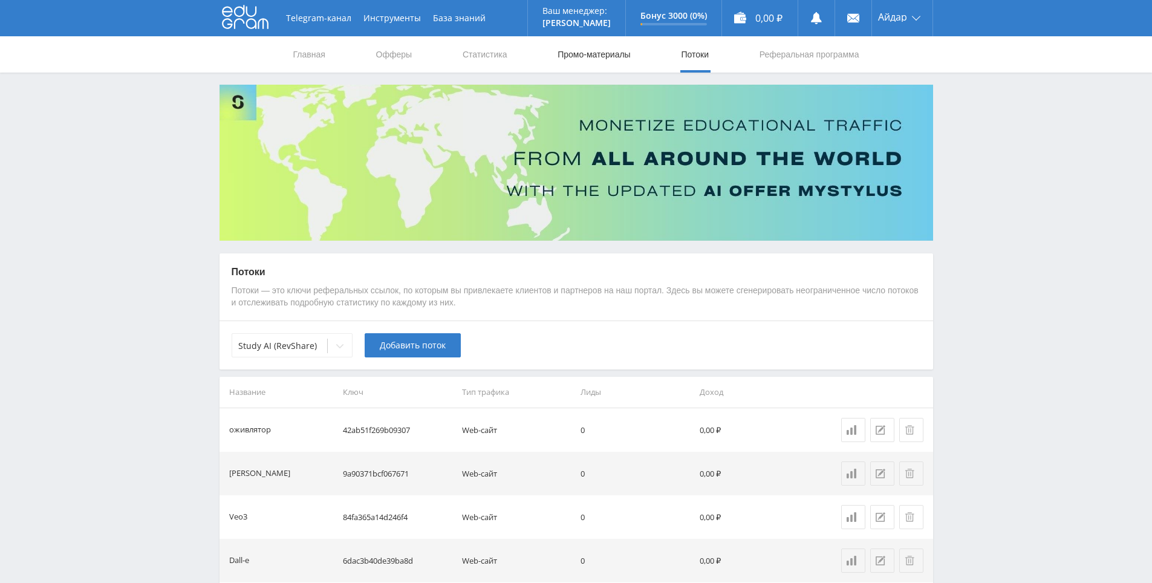
click at [598, 48] on link "Промо-материалы" at bounding box center [593, 54] width 75 height 36
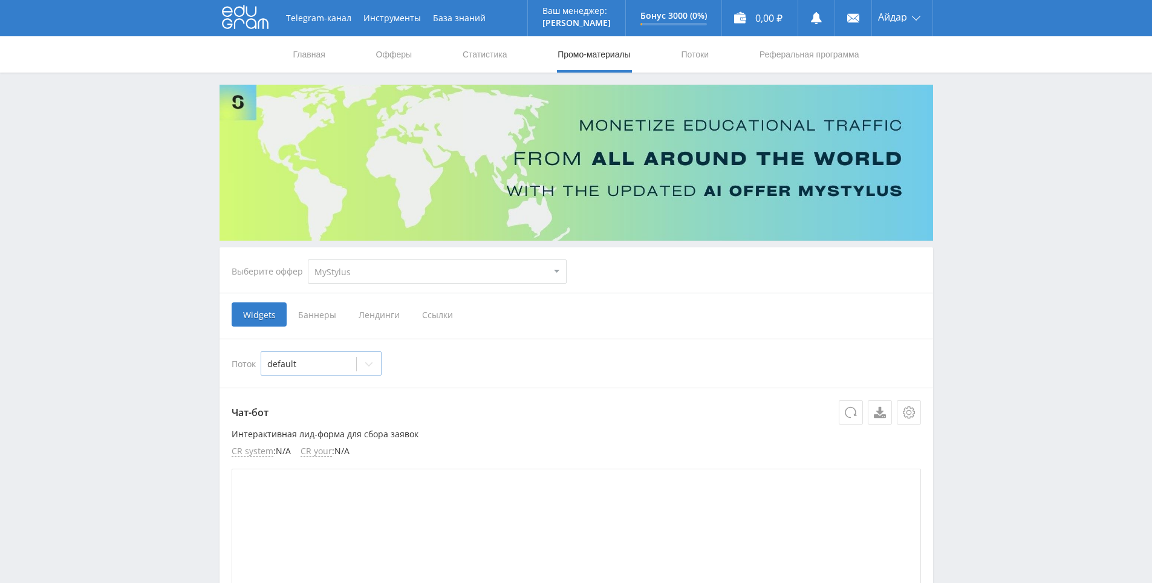
click at [330, 361] on div at bounding box center [308, 364] width 83 height 12
click at [332, 364] on div at bounding box center [308, 364] width 83 height 12
click at [373, 264] on select "MyStylus MyStylus - Revshare Кампус AI Studybay Автор24 Studybay [GEOGRAPHIC_DA…" at bounding box center [437, 271] width 259 height 24
select select "376"
click at [308, 259] on select "MyStylus MyStylus - Revshare Кампус AI Studybay Автор24 Studybay [GEOGRAPHIC_DA…" at bounding box center [437, 271] width 259 height 24
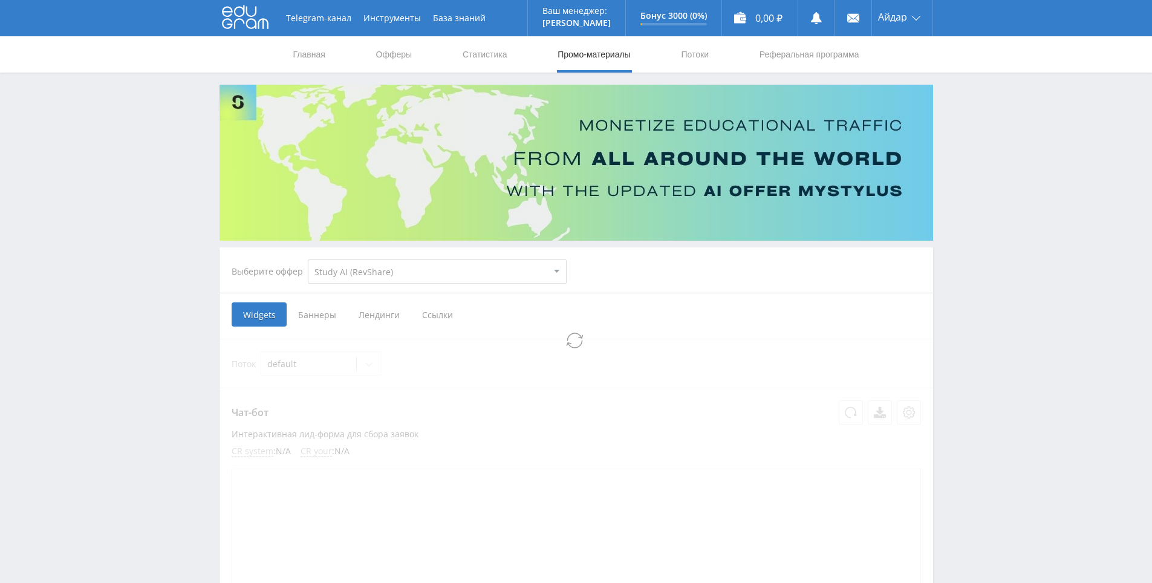
select select "376"
click at [326, 317] on span "Ссылки" at bounding box center [314, 314] width 54 height 24
click at [0, 0] on input "Ссылки" at bounding box center [0, 0] width 0 height 0
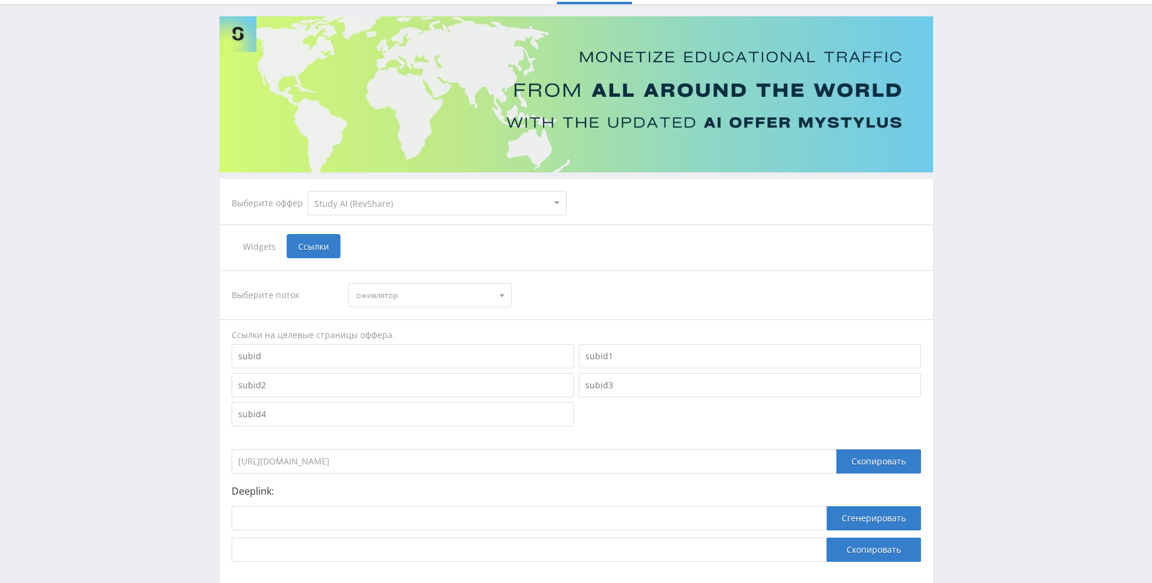
scroll to position [121, 0]
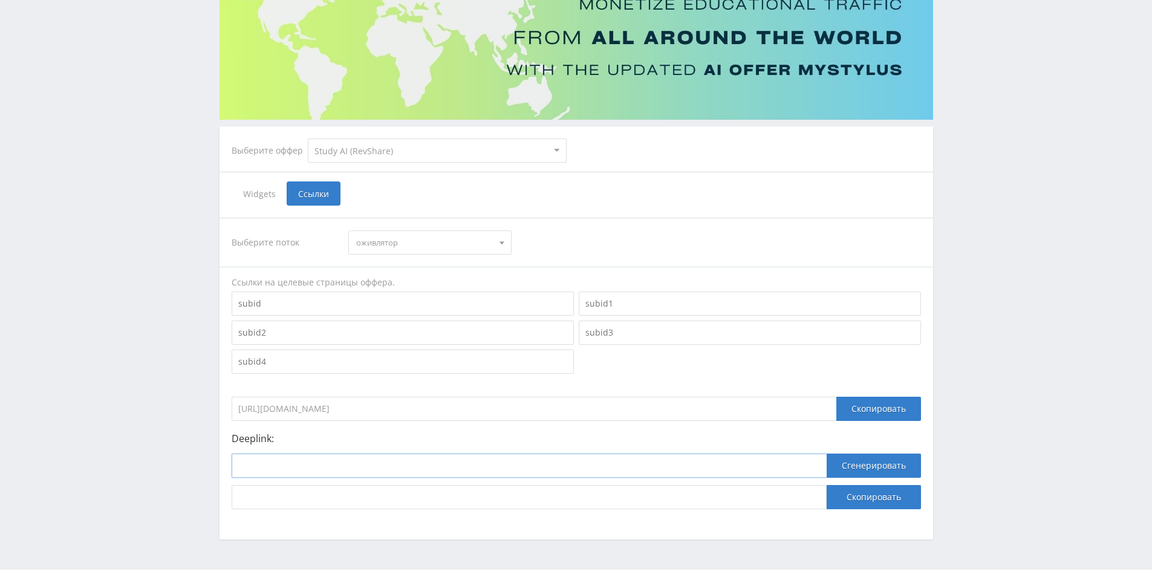
click at [462, 461] on input at bounding box center [529, 465] width 595 height 24
paste input "[URL]"
type input "[URL]"
click at [841, 470] on button "Сгенерировать" at bounding box center [873, 465] width 94 height 24
click at [767, 491] on input "[URL][DOMAIN_NAME]" at bounding box center [529, 497] width 595 height 24
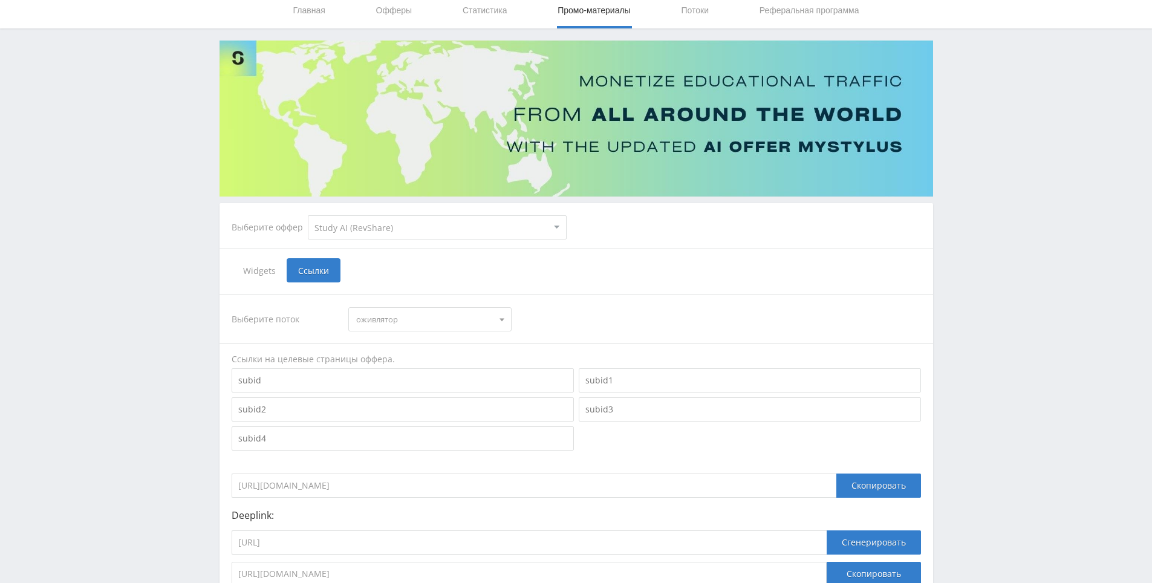
scroll to position [0, 0]
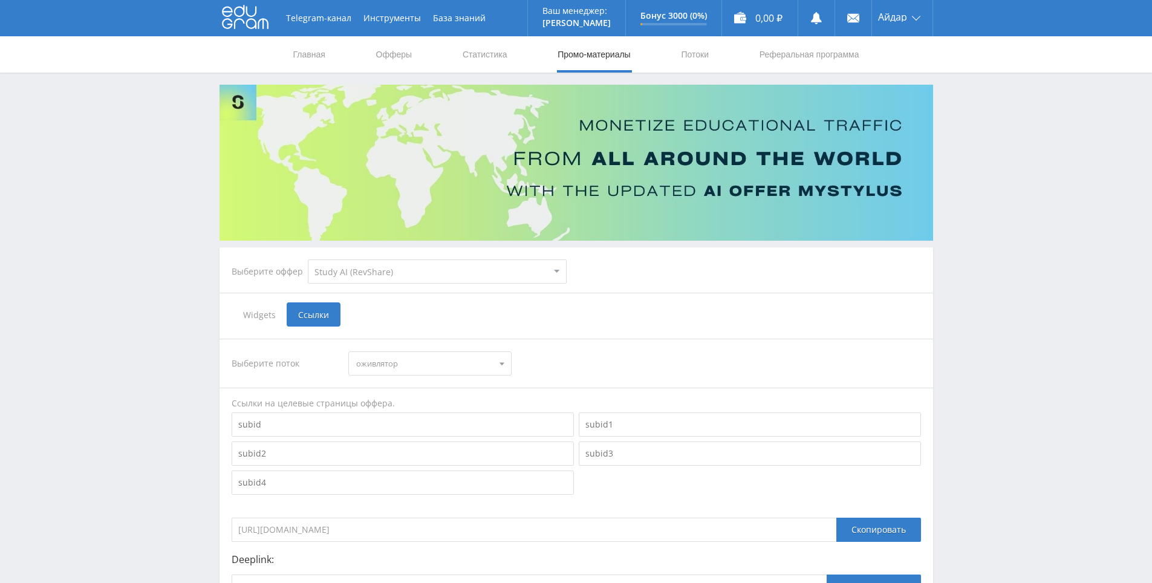
drag, startPoint x: 637, startPoint y: 199, endPoint x: 689, endPoint y: 90, distance: 120.6
click at [698, 54] on link "Потоки" at bounding box center [694, 54] width 30 height 36
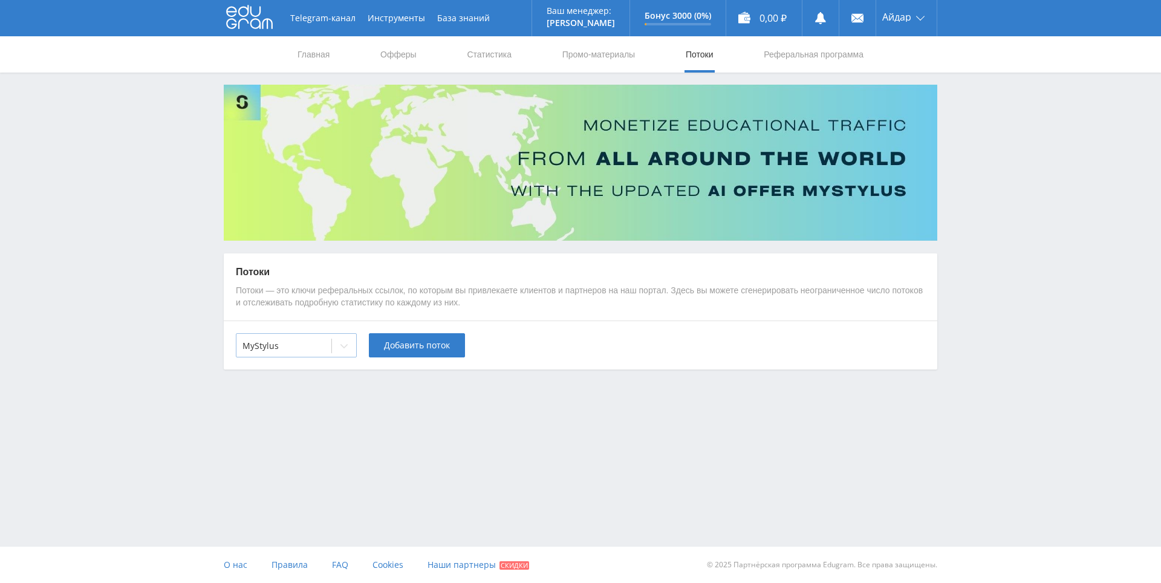
click at [342, 346] on icon at bounding box center [344, 346] width 10 height 10
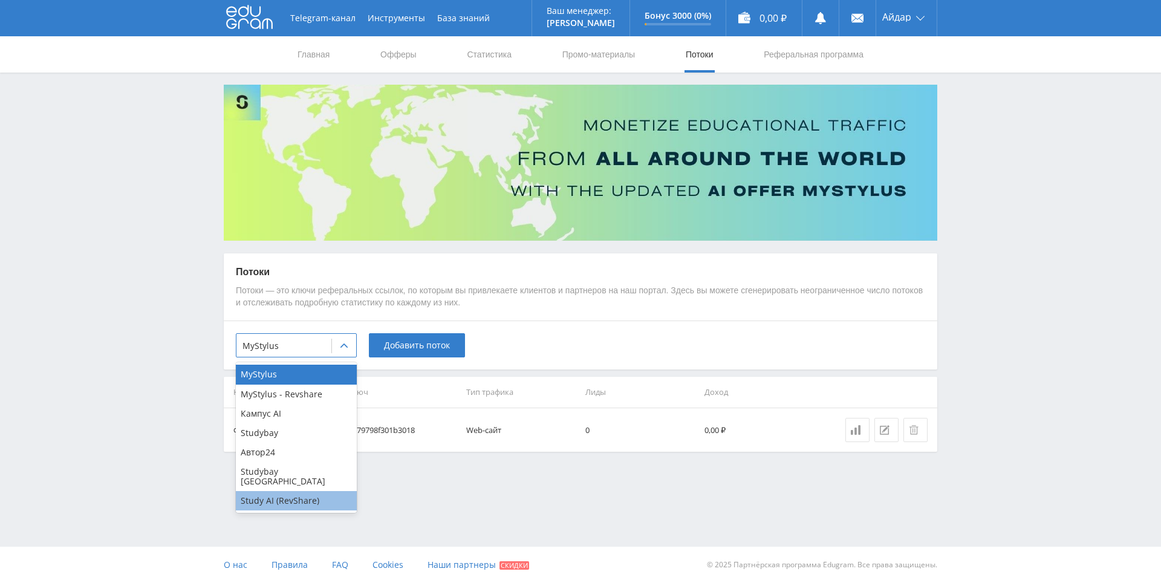
click at [306, 491] on div "Study AI (RevShare)" at bounding box center [296, 500] width 121 height 19
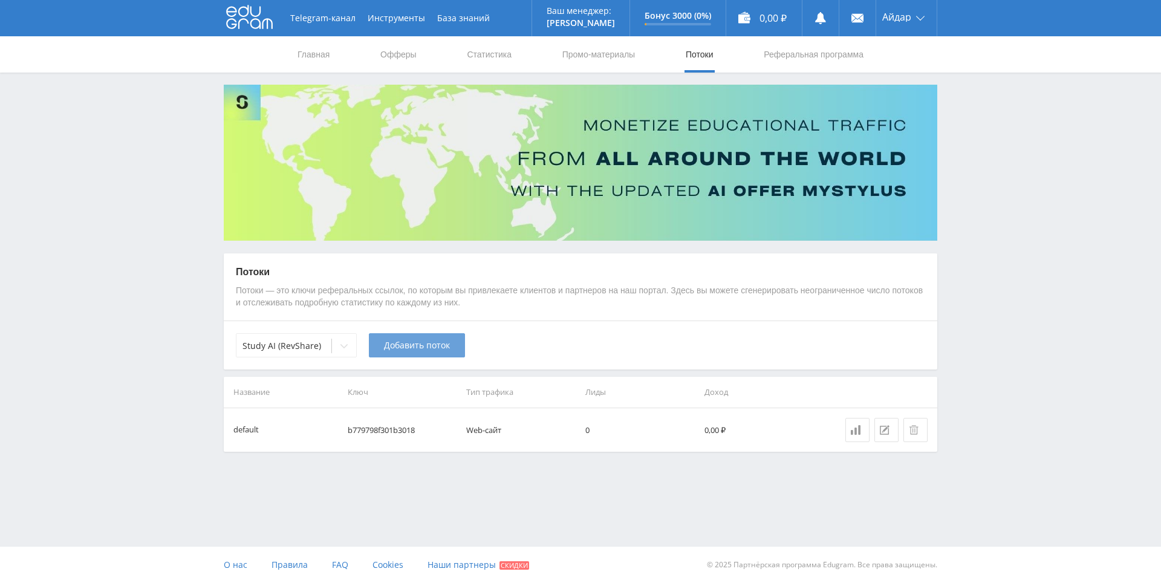
click at [410, 348] on span "Добавить поток" at bounding box center [417, 345] width 66 height 10
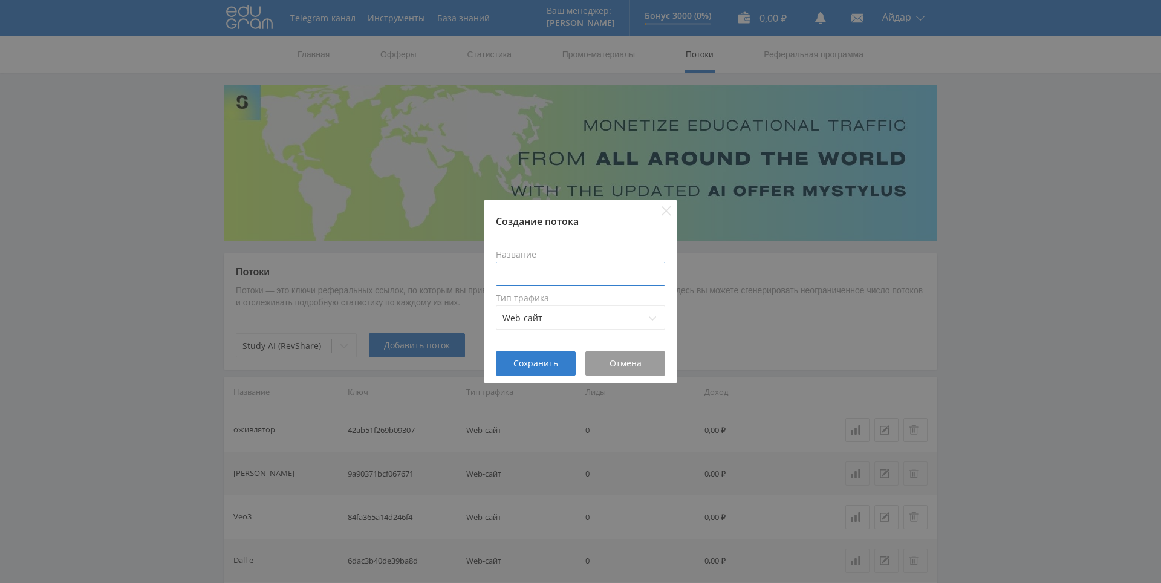
click at [577, 274] on input at bounding box center [580, 274] width 169 height 24
type input "рефераттор"
click at [533, 366] on span "Сохранить" at bounding box center [535, 363] width 45 height 10
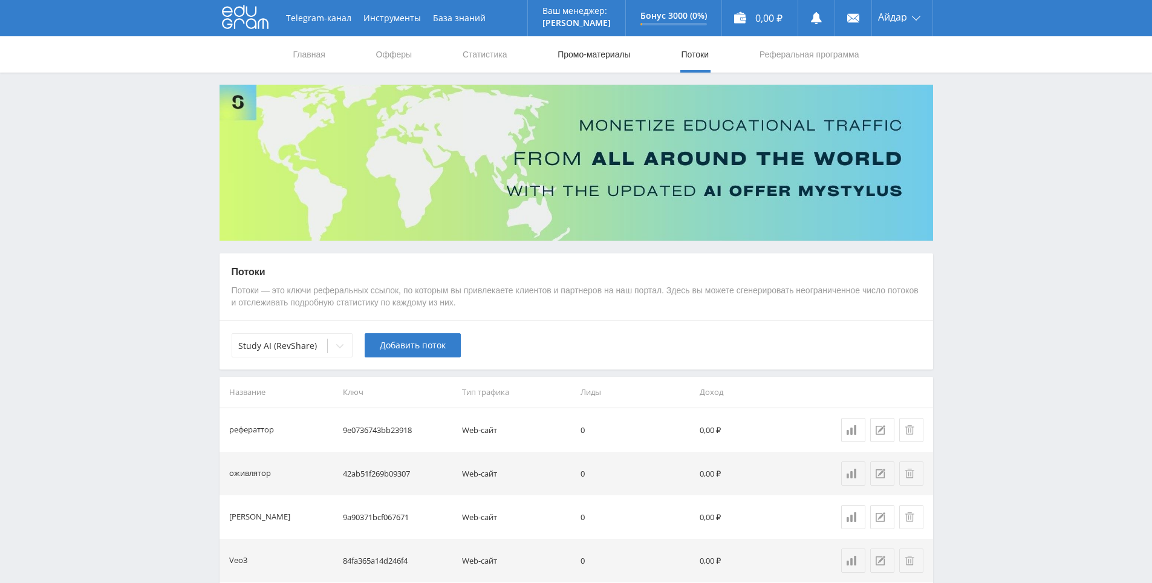
click at [609, 53] on link "Промо-материалы" at bounding box center [593, 54] width 75 height 36
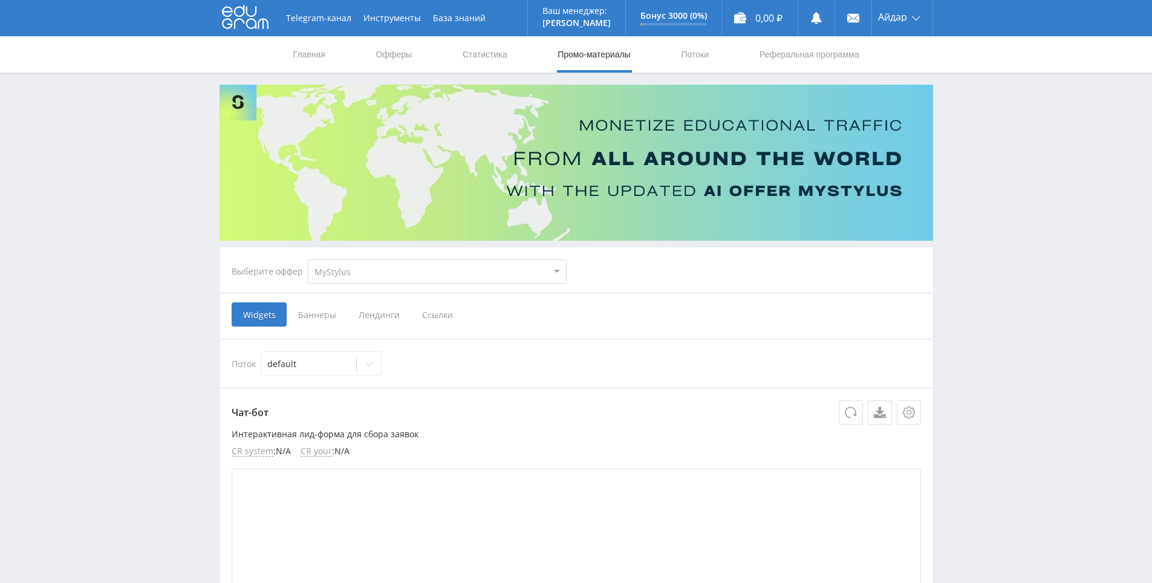
click at [446, 271] on select "MyStylus MyStylus - Revshare Кампус AI Studybay Автор24 Studybay [GEOGRAPHIC_DA…" at bounding box center [437, 271] width 259 height 24
select select "376"
click at [308, 259] on select "MyStylus MyStylus - Revshare Кампус AI Studybay Автор24 Studybay [GEOGRAPHIC_DA…" at bounding box center [437, 271] width 259 height 24
select select "376"
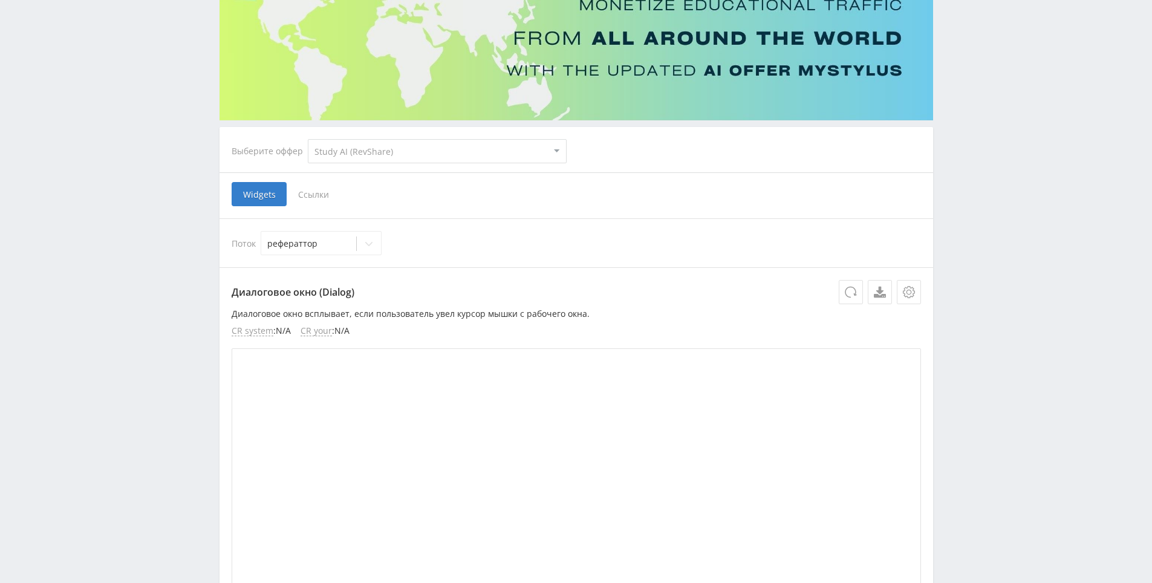
scroll to position [121, 0]
click at [303, 193] on span "Ссылки" at bounding box center [314, 193] width 54 height 24
click at [0, 0] on input "Ссылки" at bounding box center [0, 0] width 0 height 0
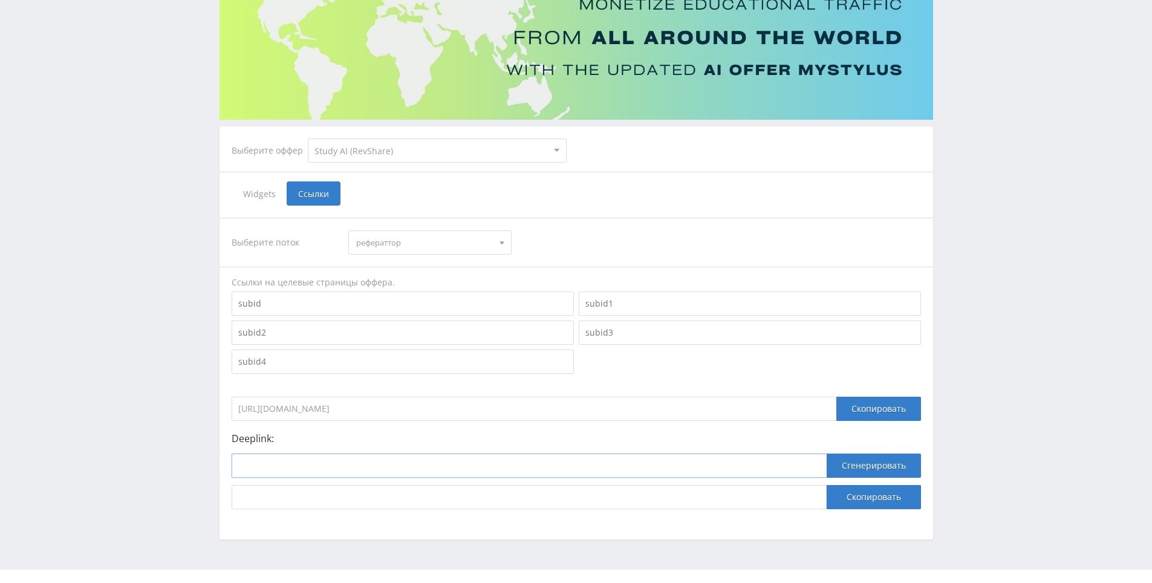
click at [511, 456] on input at bounding box center [529, 465] width 595 height 24
paste input "[URL]"
type input "[URL]"
click at [867, 471] on button "Сгенерировать" at bounding box center [873, 465] width 94 height 24
click at [804, 490] on input "[URL][DOMAIN_NAME]" at bounding box center [529, 497] width 595 height 24
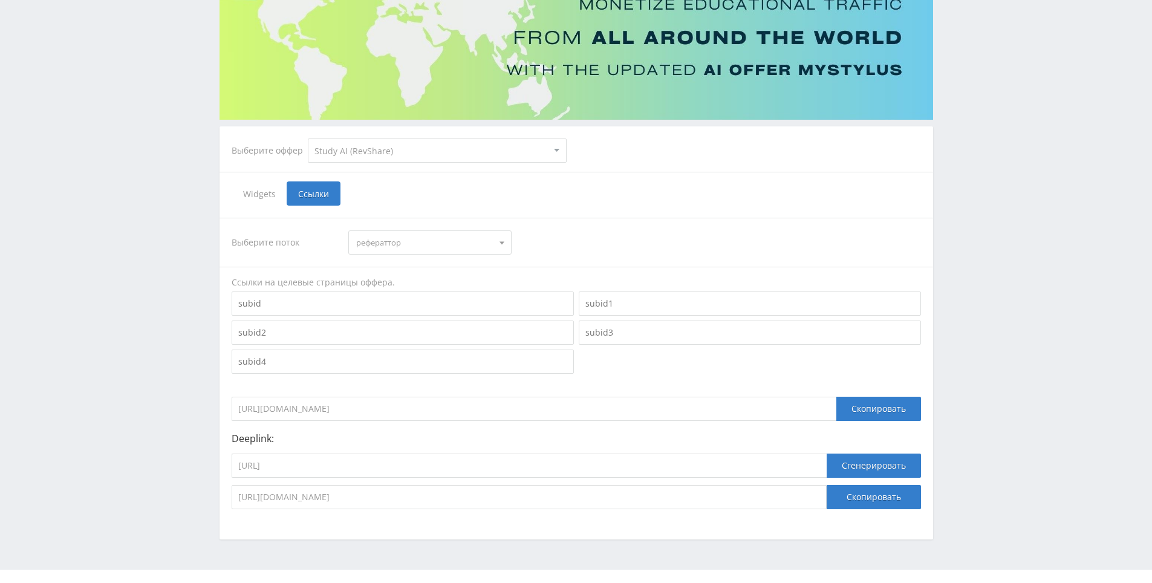
scroll to position [90, 0]
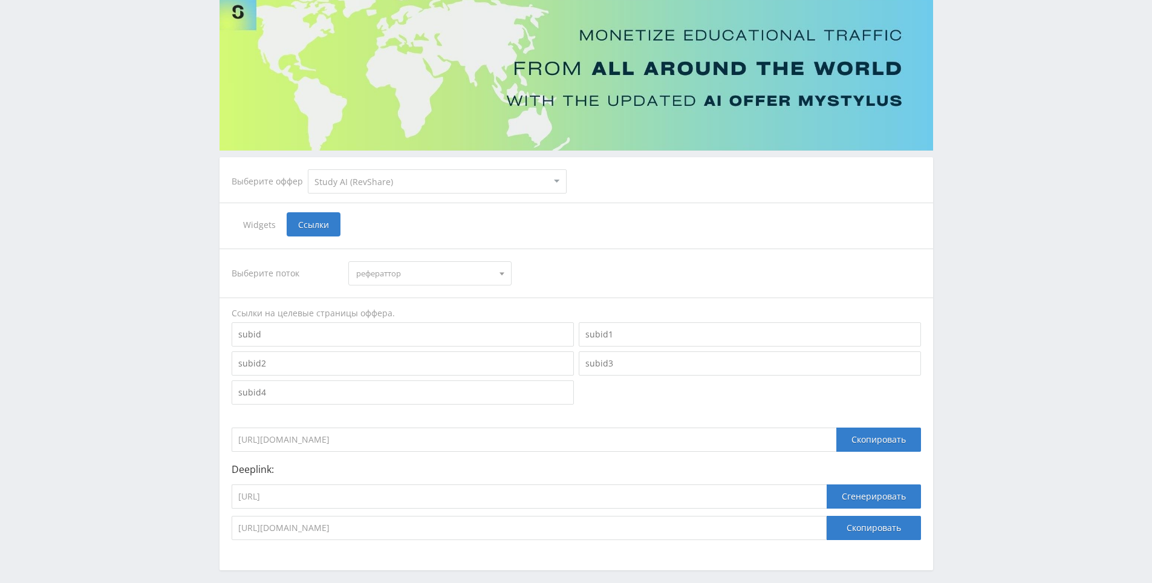
drag, startPoint x: 634, startPoint y: 201, endPoint x: 676, endPoint y: 114, distance: 96.8
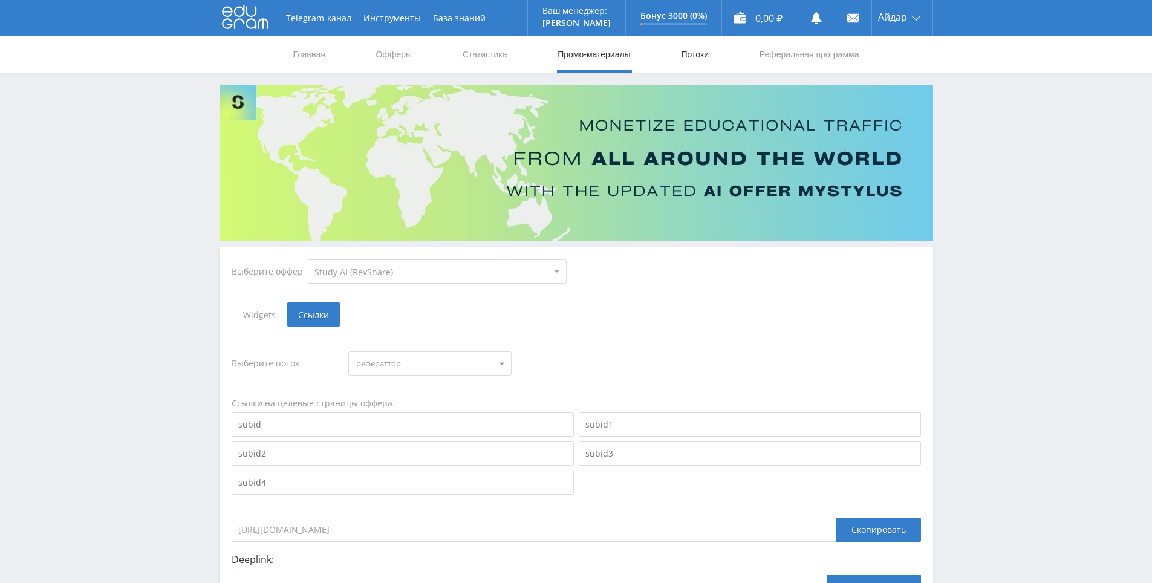
click at [692, 44] on link "Потоки" at bounding box center [694, 54] width 30 height 36
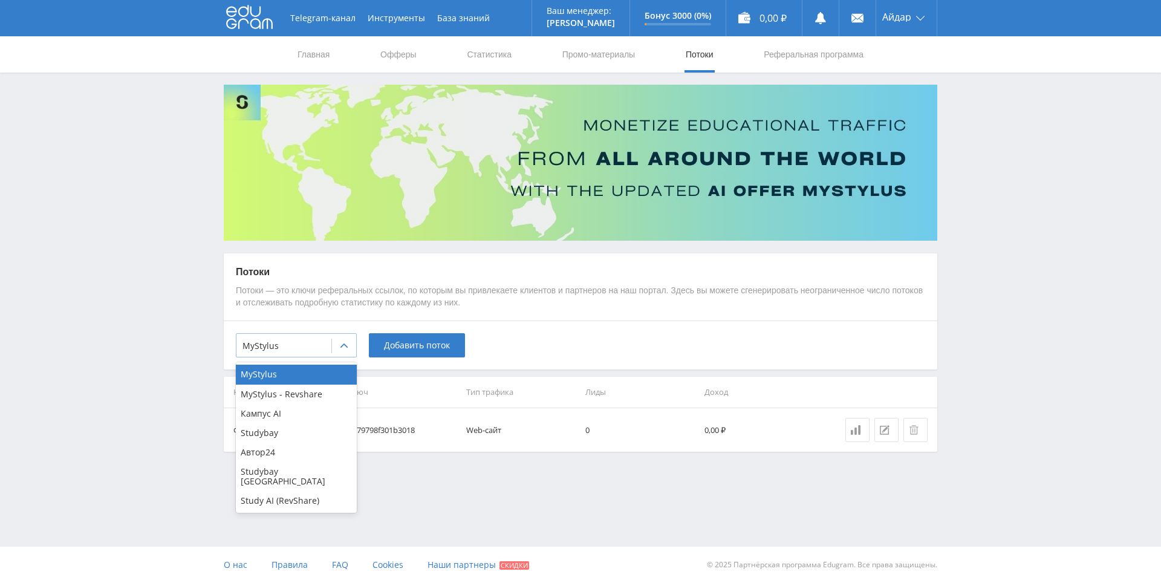
click at [333, 345] on div at bounding box center [344, 346] width 24 height 24
click at [308, 491] on div "Study AI (RevShare)" at bounding box center [296, 500] width 121 height 19
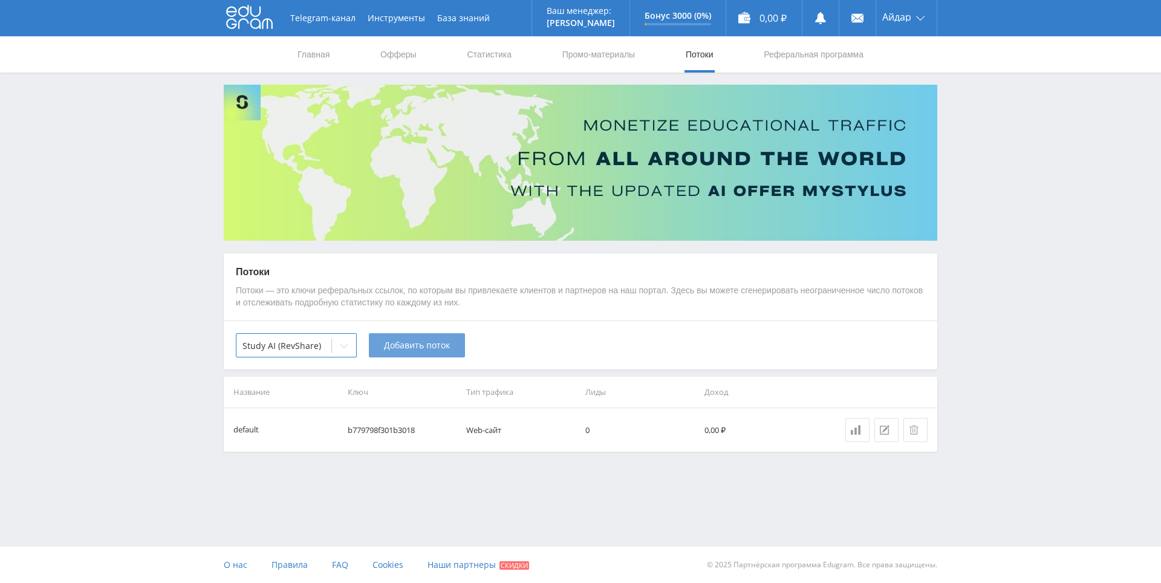
click at [437, 345] on span "Добавить поток" at bounding box center [417, 345] width 66 height 10
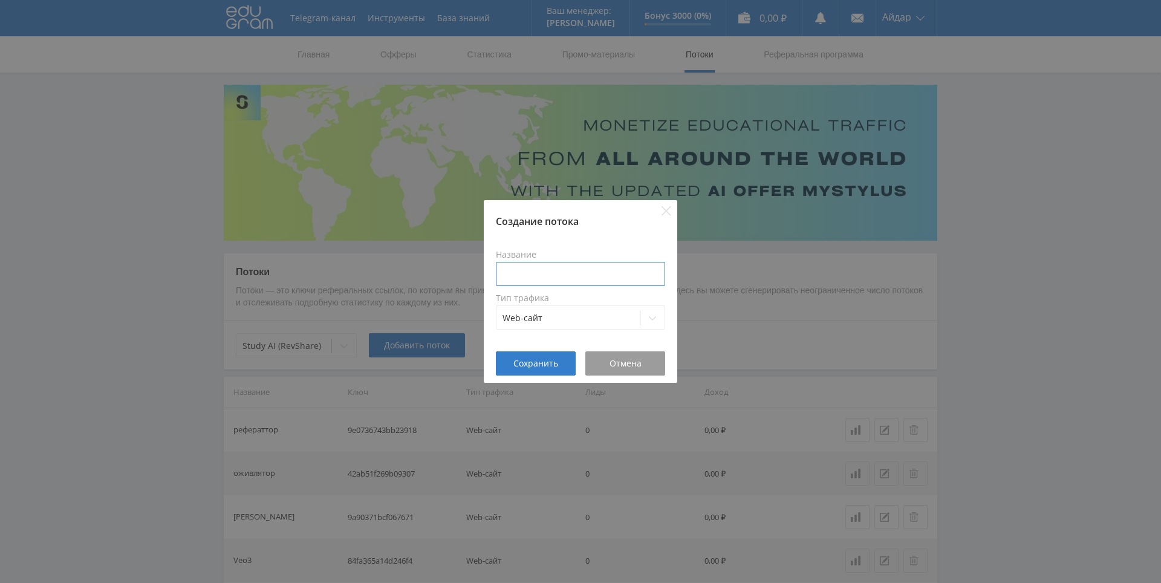
click at [565, 263] on input at bounding box center [580, 274] width 169 height 24
type input "Задачник"
click at [532, 358] on span "Сохранить" at bounding box center [535, 363] width 45 height 10
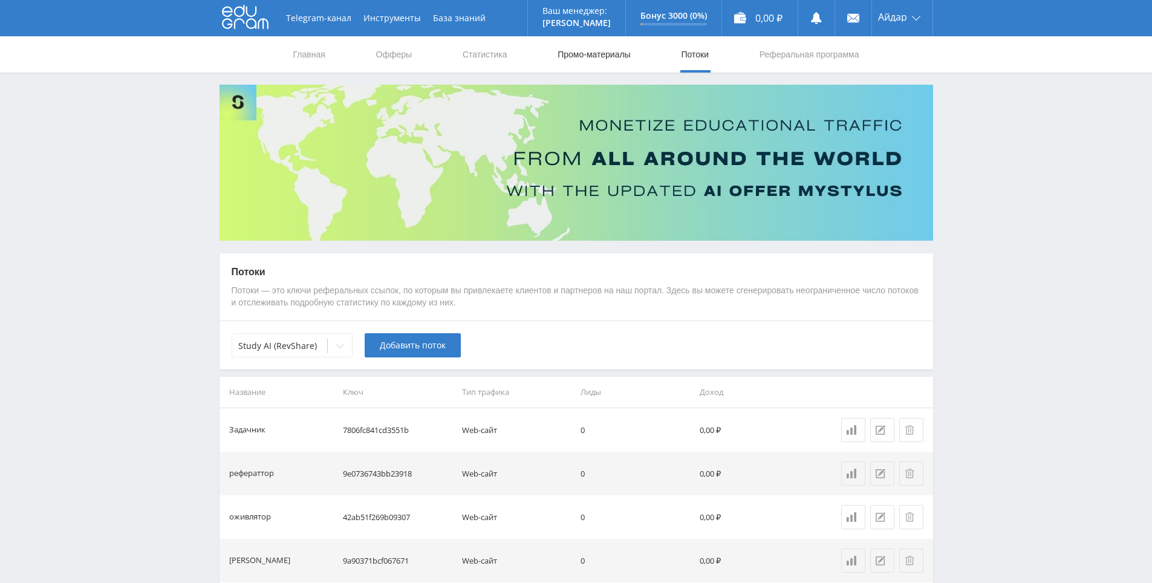
click at [608, 47] on link "Промо-материалы" at bounding box center [593, 54] width 75 height 36
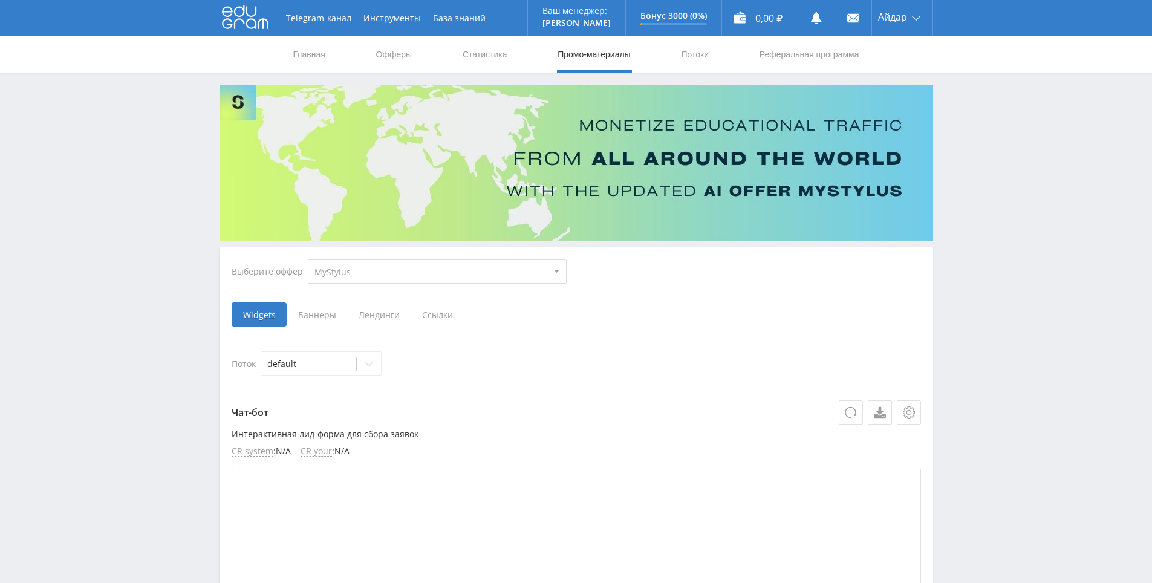
click at [409, 266] on select "MyStylus MyStylus - Revshare Кампус AI Studybay Автор24 Studybay [GEOGRAPHIC_DA…" at bounding box center [437, 271] width 259 height 24
select select "376"
click at [308, 259] on select "MyStylus MyStylus - Revshare Кампус AI Studybay Автор24 Studybay [GEOGRAPHIC_DA…" at bounding box center [437, 271] width 259 height 24
select select "376"
click at [315, 313] on span "Ссылки" at bounding box center [314, 314] width 54 height 24
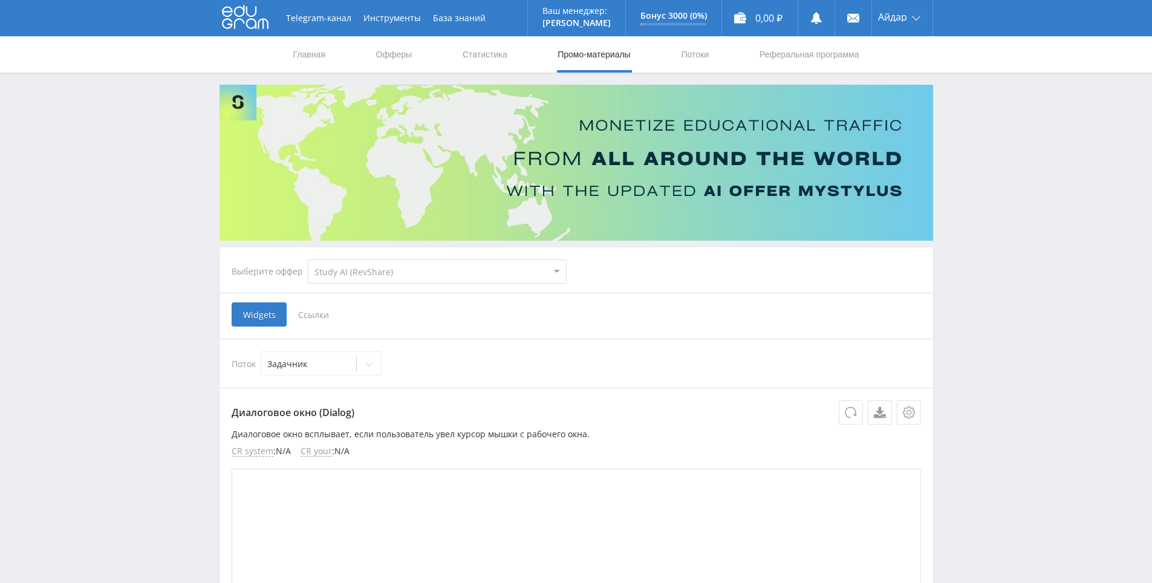
click at [0, 0] on input "Ссылки" at bounding box center [0, 0] width 0 height 0
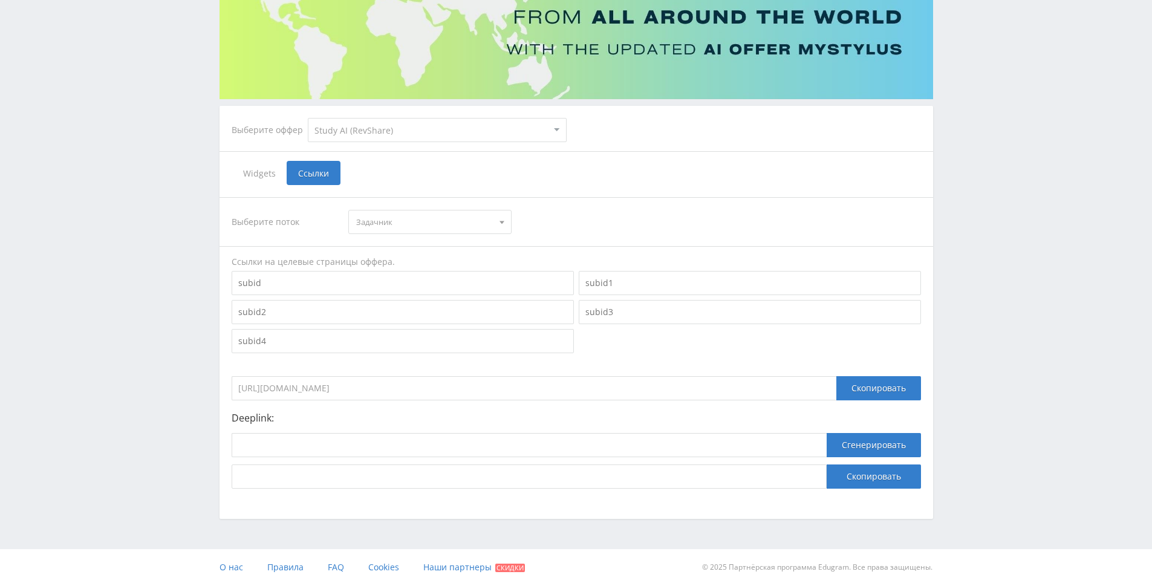
scroll to position [144, 0]
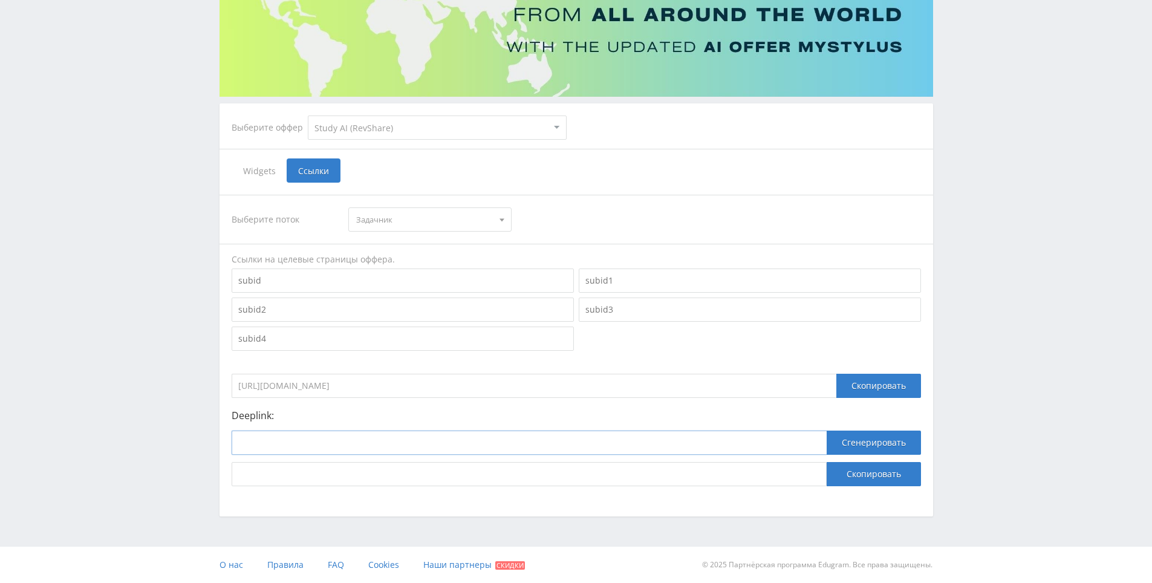
click at [432, 433] on input at bounding box center [529, 442] width 595 height 24
paste input "[URL]"
type input "[URL]"
click at [895, 438] on button "Сгенерировать" at bounding box center [873, 442] width 94 height 24
click at [787, 463] on input "[URL][DOMAIN_NAME]" at bounding box center [529, 474] width 595 height 24
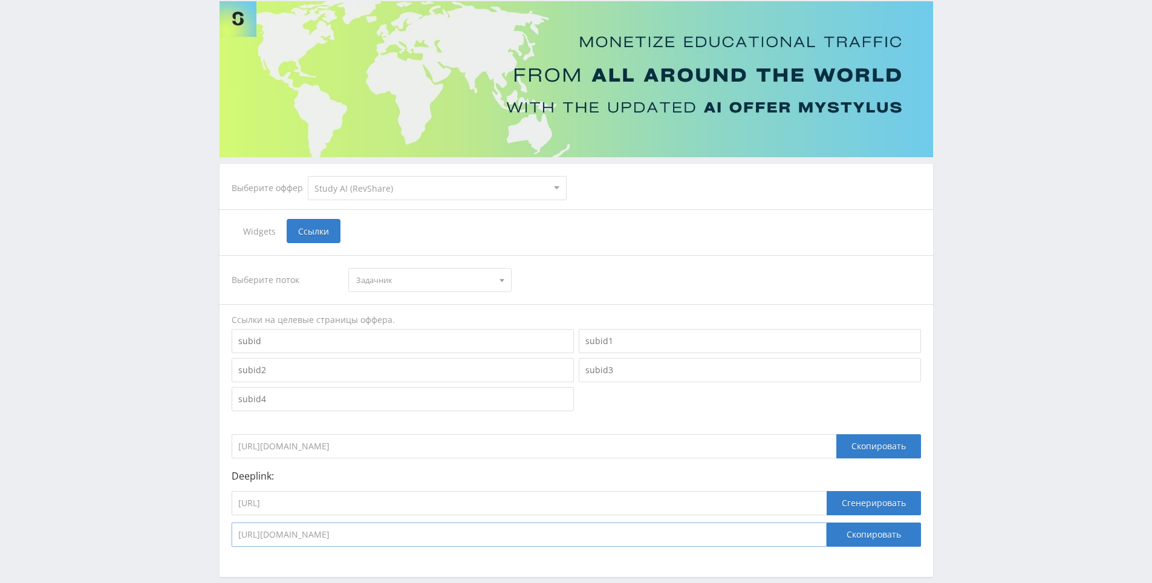
scroll to position [0, 0]
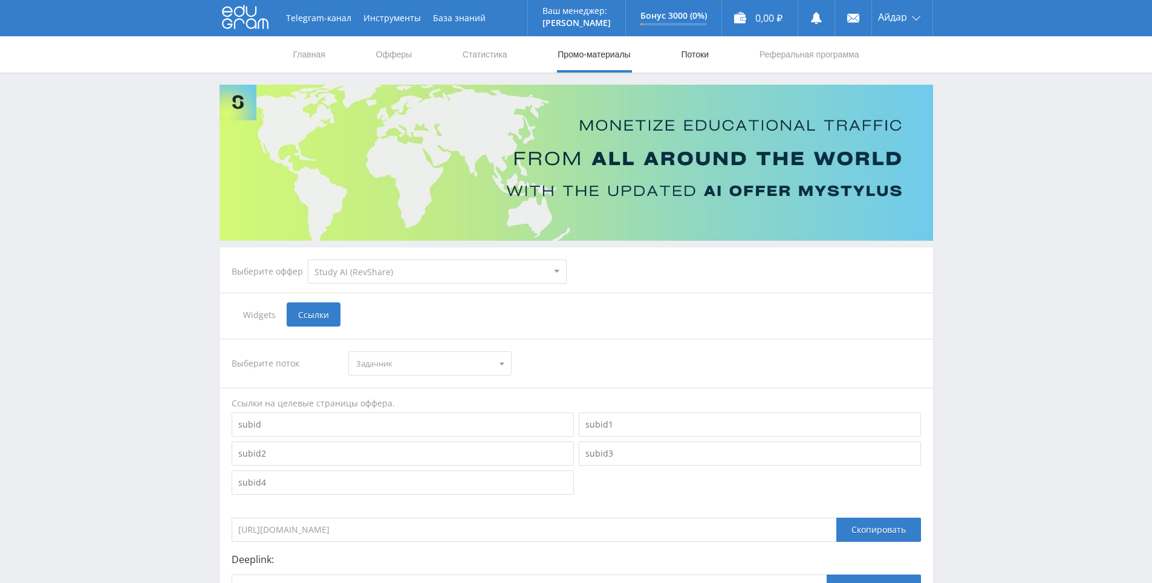
click at [709, 55] on link "Потоки" at bounding box center [694, 54] width 30 height 36
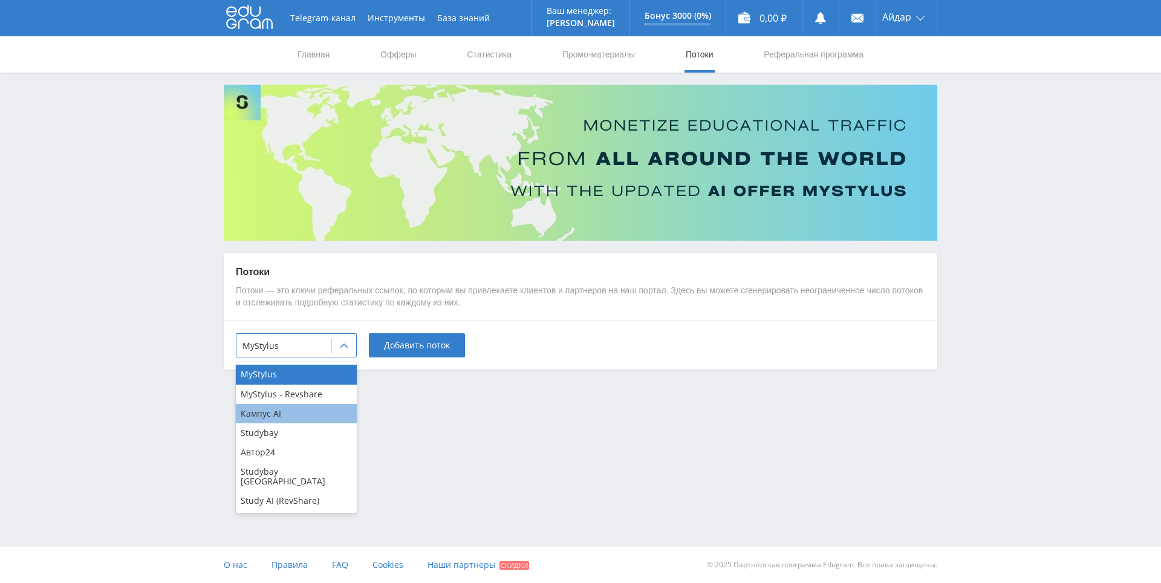
drag, startPoint x: 340, startPoint y: 349, endPoint x: 314, endPoint y: 406, distance: 61.9
click at [339, 351] on div at bounding box center [344, 346] width 24 height 24
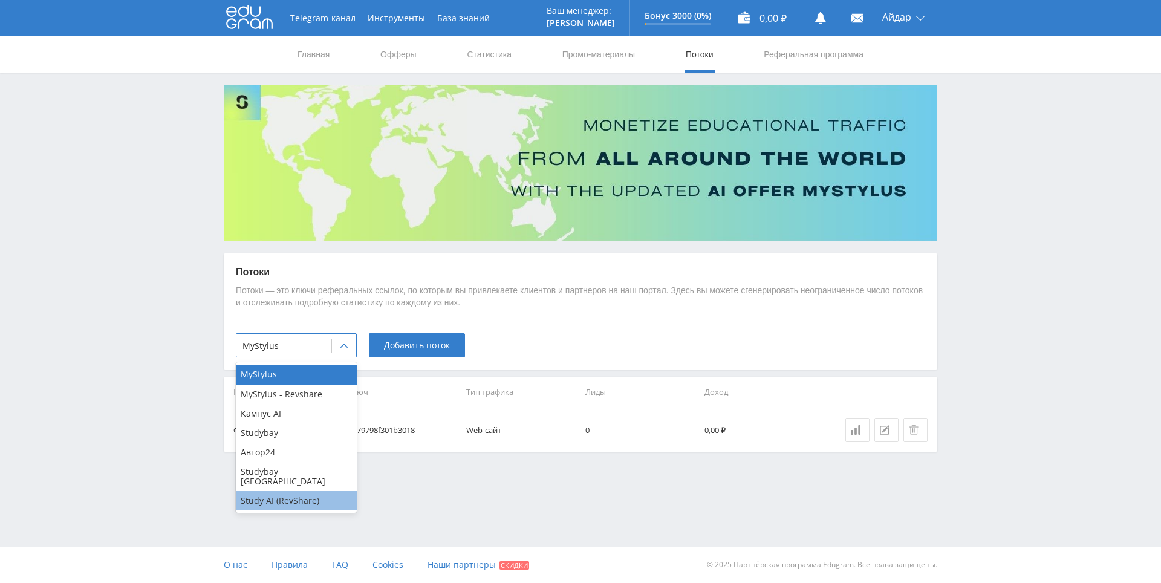
click at [291, 491] on div "Study AI (RevShare)" at bounding box center [296, 500] width 121 height 19
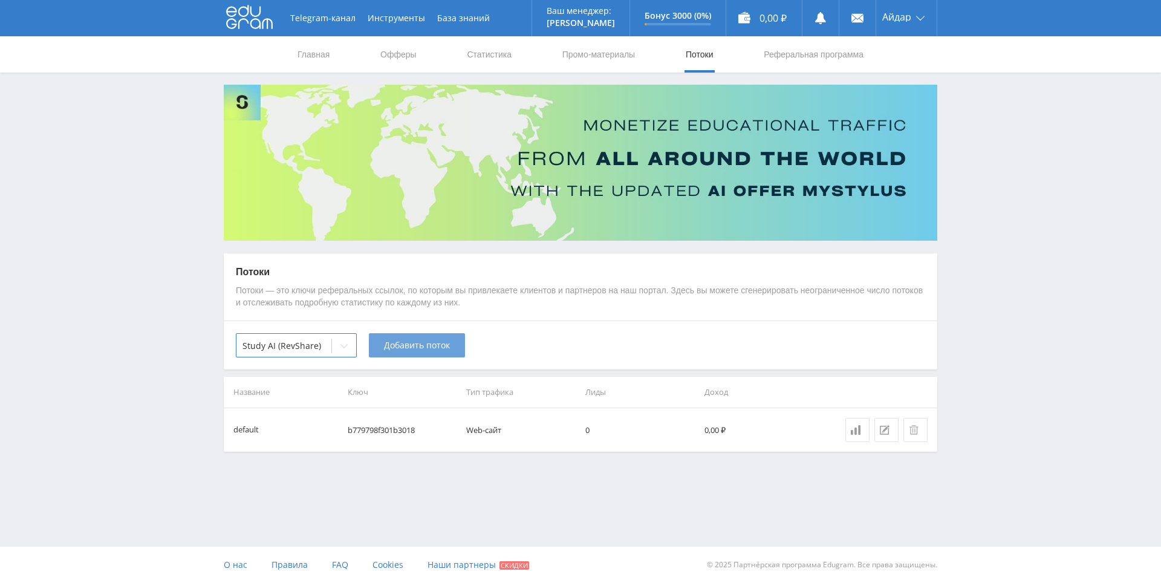
click at [410, 345] on span "Добавить поток" at bounding box center [417, 345] width 66 height 10
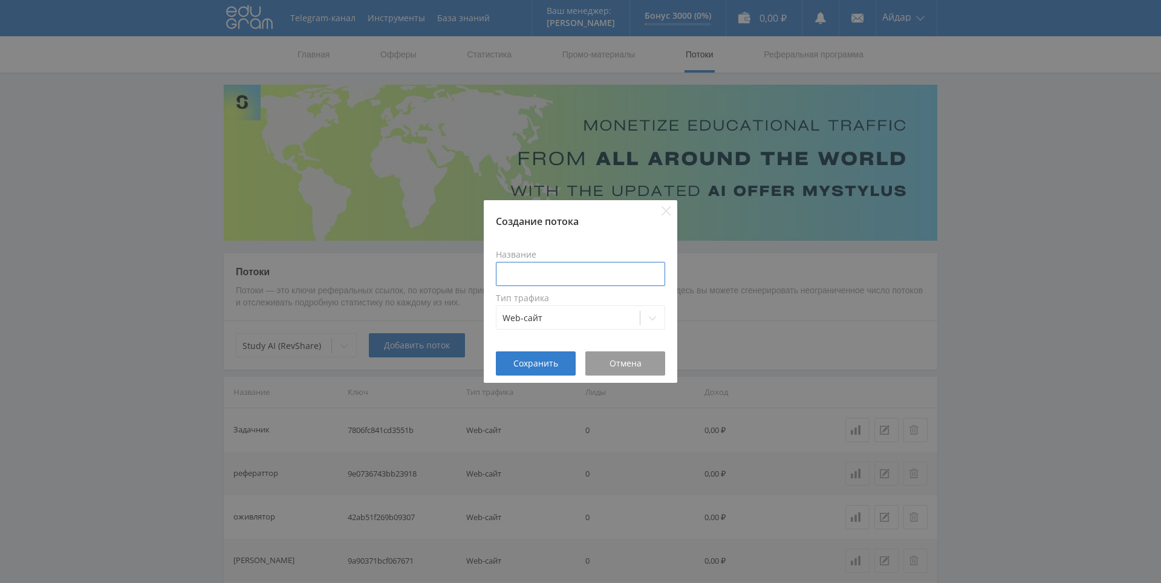
click at [600, 276] on input at bounding box center [580, 274] width 169 height 24
type input "Объяснятель"
click at [551, 352] on button "Сохранить" at bounding box center [536, 363] width 80 height 24
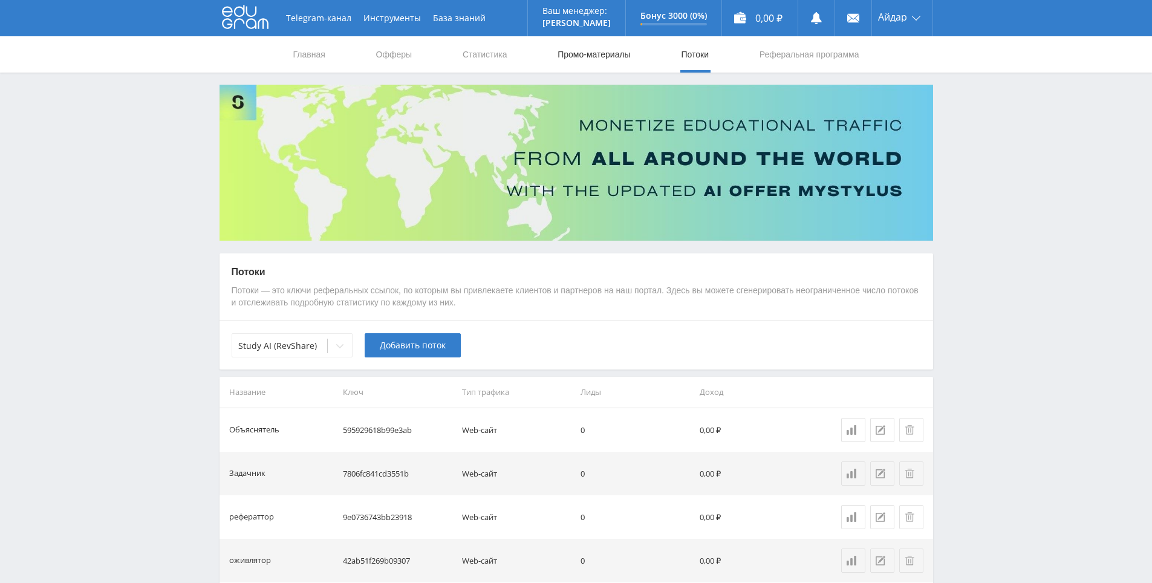
click at [592, 45] on link "Промо-материалы" at bounding box center [593, 54] width 75 height 36
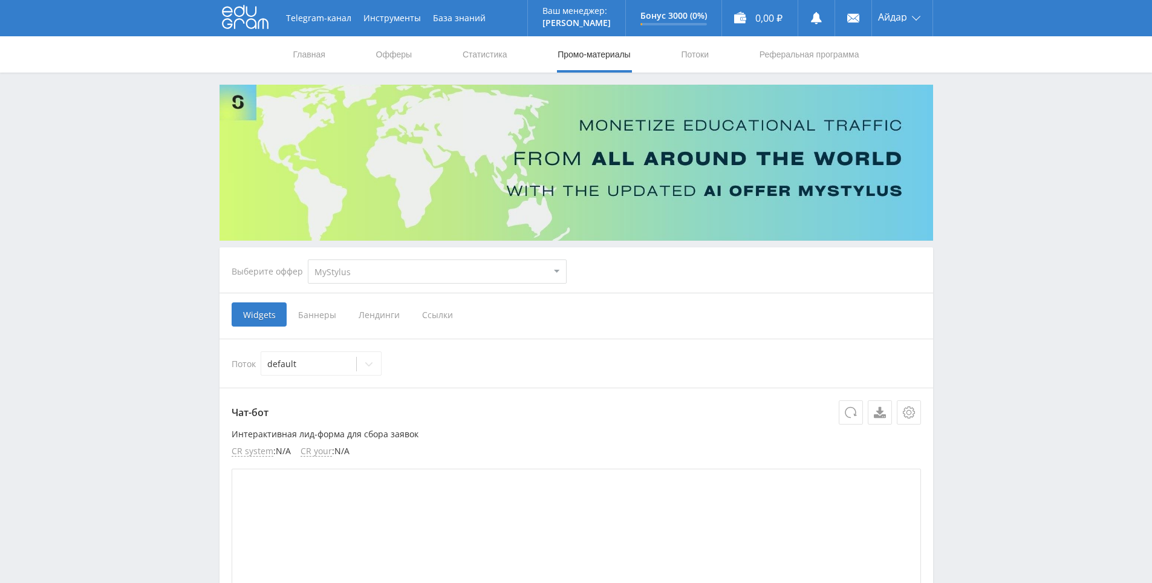
click at [430, 272] on select "MyStylus MyStylus - Revshare Кампус AI Studybay Автор24 Studybay [GEOGRAPHIC_DA…" at bounding box center [437, 271] width 259 height 24
select select "376"
click at [308, 259] on select "MyStylus MyStylus - Revshare Кампус AI Studybay Автор24 Studybay [GEOGRAPHIC_DA…" at bounding box center [437, 271] width 259 height 24
select select "376"
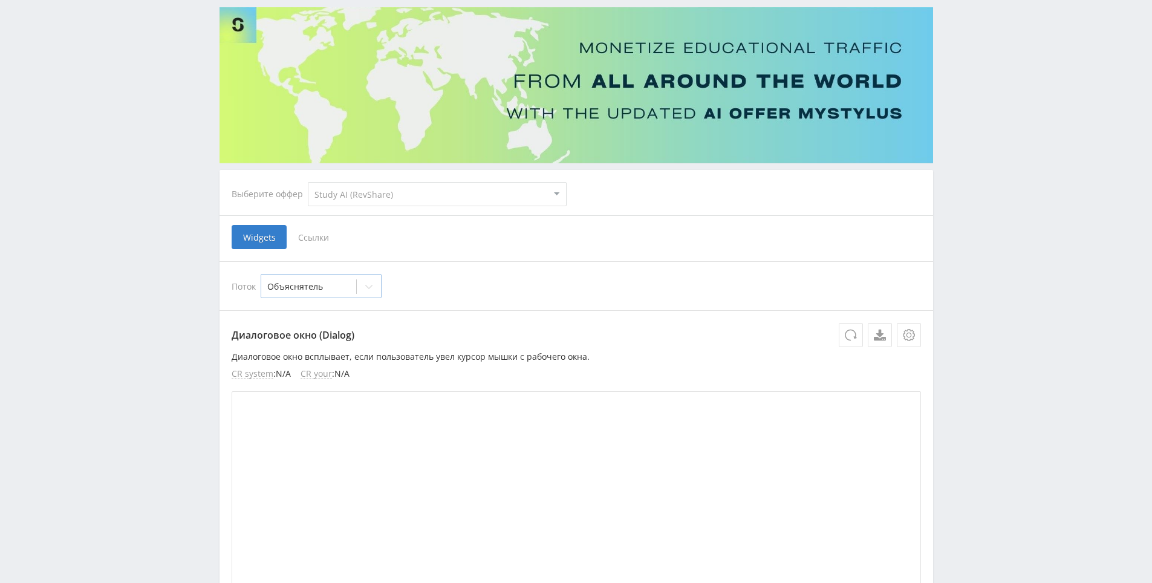
scroll to position [121, 0]
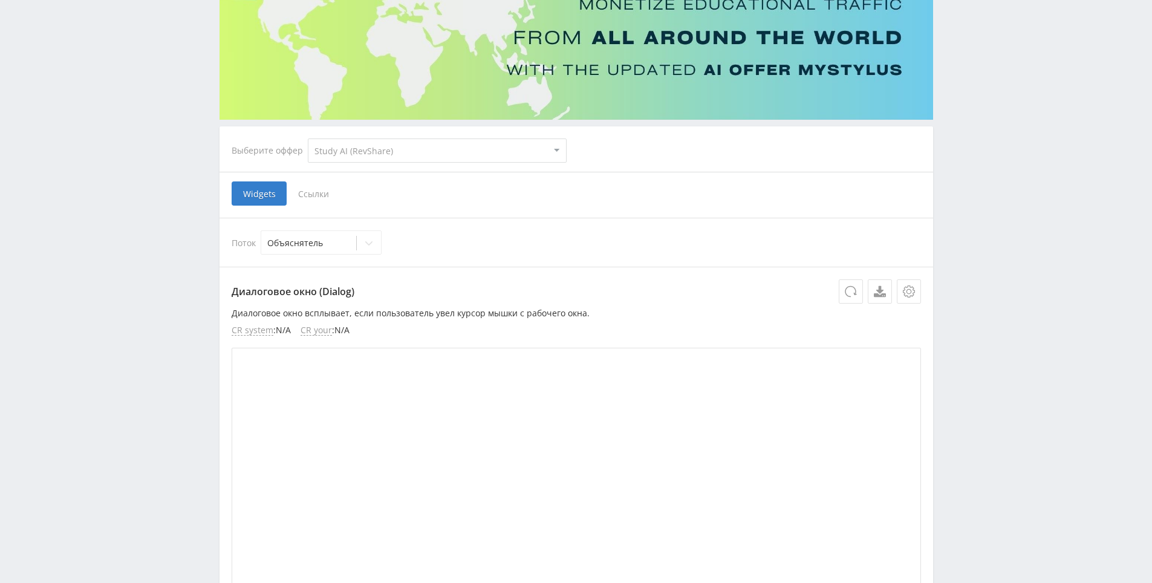
click at [319, 190] on span "Ссылки" at bounding box center [314, 193] width 54 height 24
click at [0, 0] on input "Ссылки" at bounding box center [0, 0] width 0 height 0
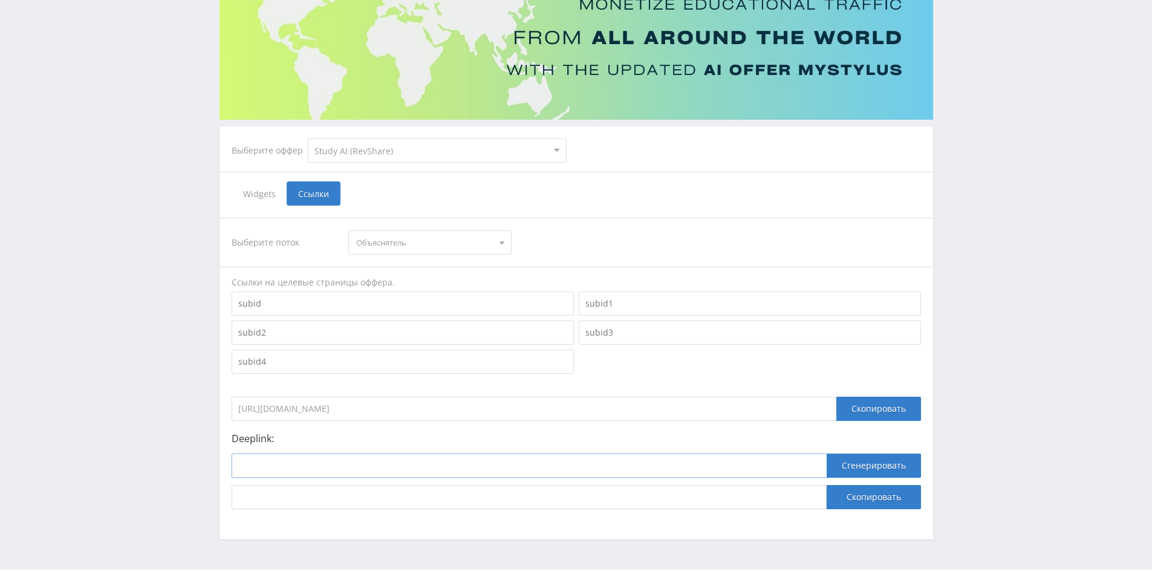
click at [444, 461] on input at bounding box center [529, 465] width 595 height 24
paste input "[URL]"
type input "[URL]"
click at [883, 462] on button "Сгенерировать" at bounding box center [873, 465] width 94 height 24
click at [786, 488] on input "[URL][DOMAIN_NAME]" at bounding box center [529, 497] width 595 height 24
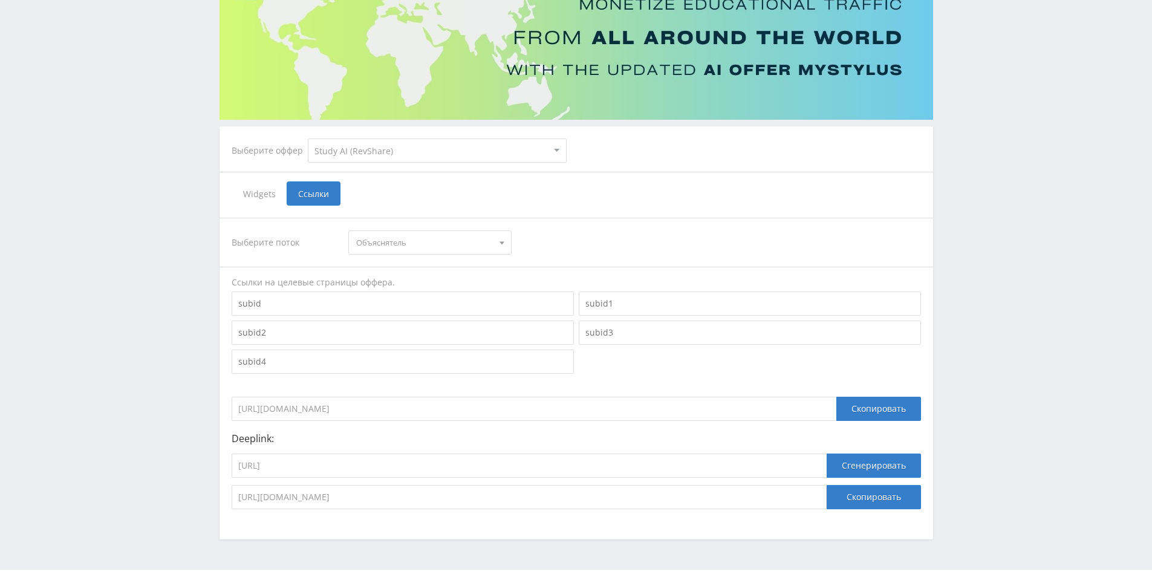
click at [453, 149] on select "MyStylus MyStylus - Revshare Кампус AI Studybay Автор24 Studybay [GEOGRAPHIC_DA…" at bounding box center [437, 150] width 259 height 24
click at [404, 256] on div "Выберите поток Объяснятель Объяснятель Задачник рефераттор оживлятор [PERSON_NA…" at bounding box center [576, 363] width 689 height 291
click at [413, 236] on span "Объяснятель" at bounding box center [424, 242] width 137 height 23
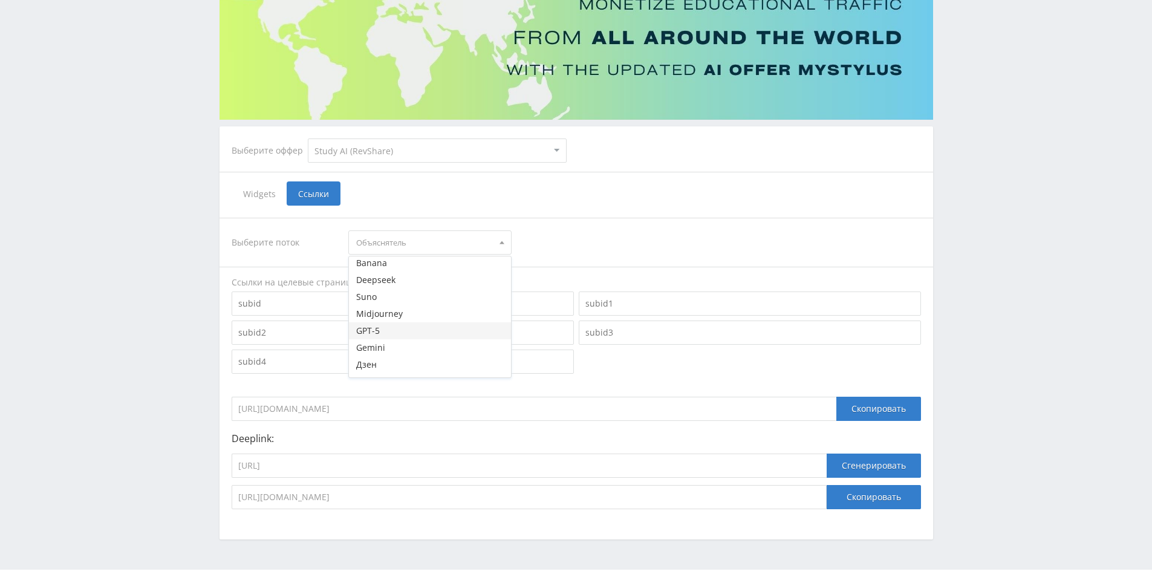
click at [422, 332] on button "GPT-5" at bounding box center [430, 330] width 162 height 17
click at [722, 496] on input "[URL][DOMAIN_NAME]" at bounding box center [529, 497] width 595 height 24
click at [553, 181] on div "Widgets Ссылки" at bounding box center [576, 193] width 689 height 24
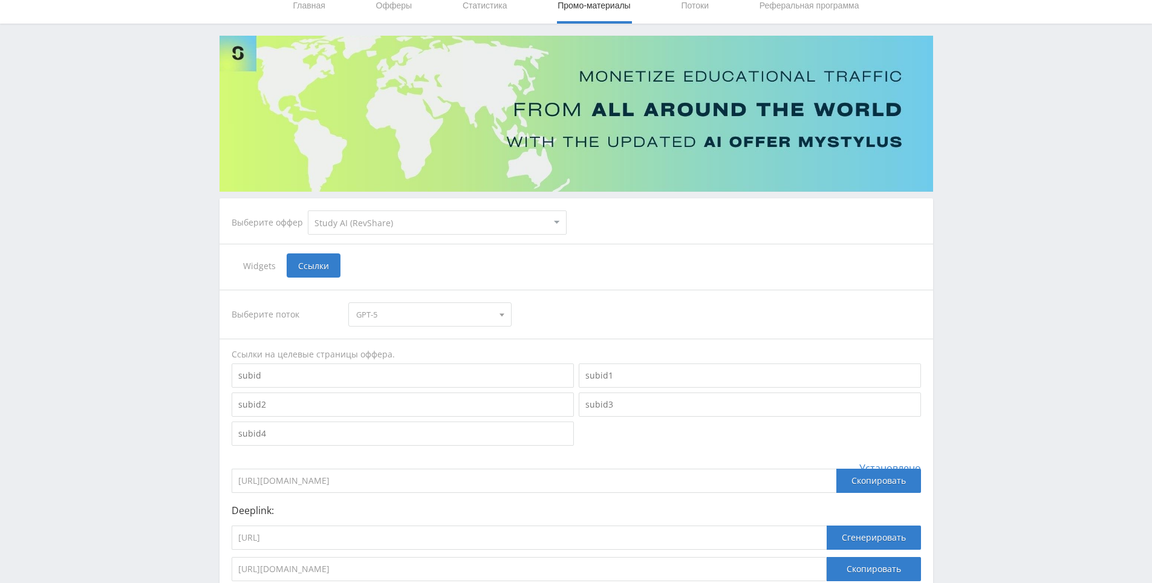
scroll to position [0, 0]
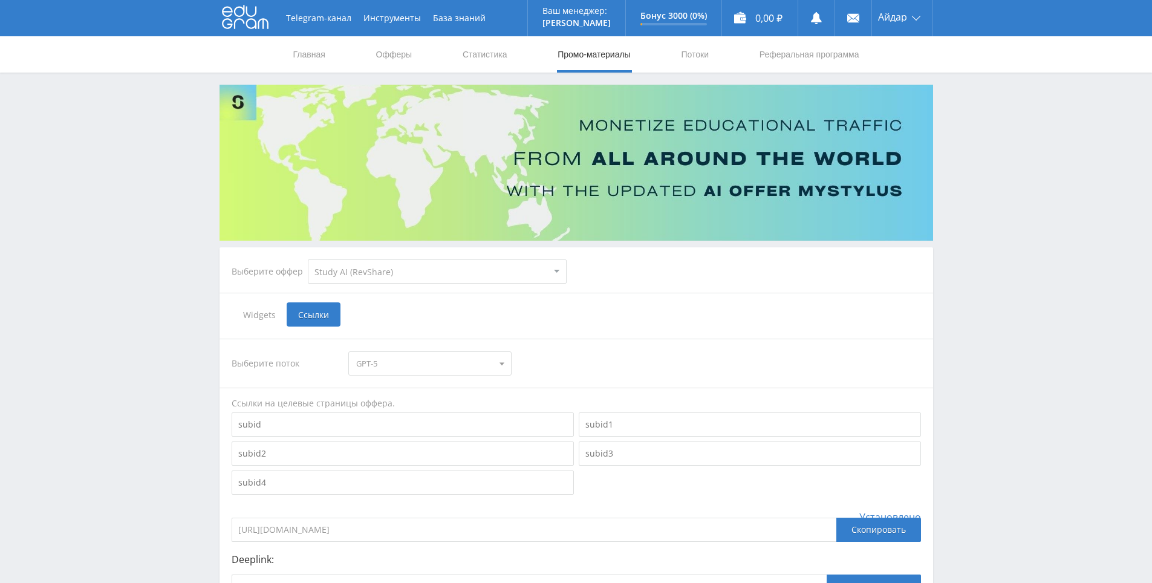
click at [677, 47] on nav "Главная Офферы Статистика Промо-материалы Потоки Реферальная программа" at bounding box center [576, 54] width 568 height 36
click at [686, 56] on link "Потоки" at bounding box center [694, 54] width 30 height 36
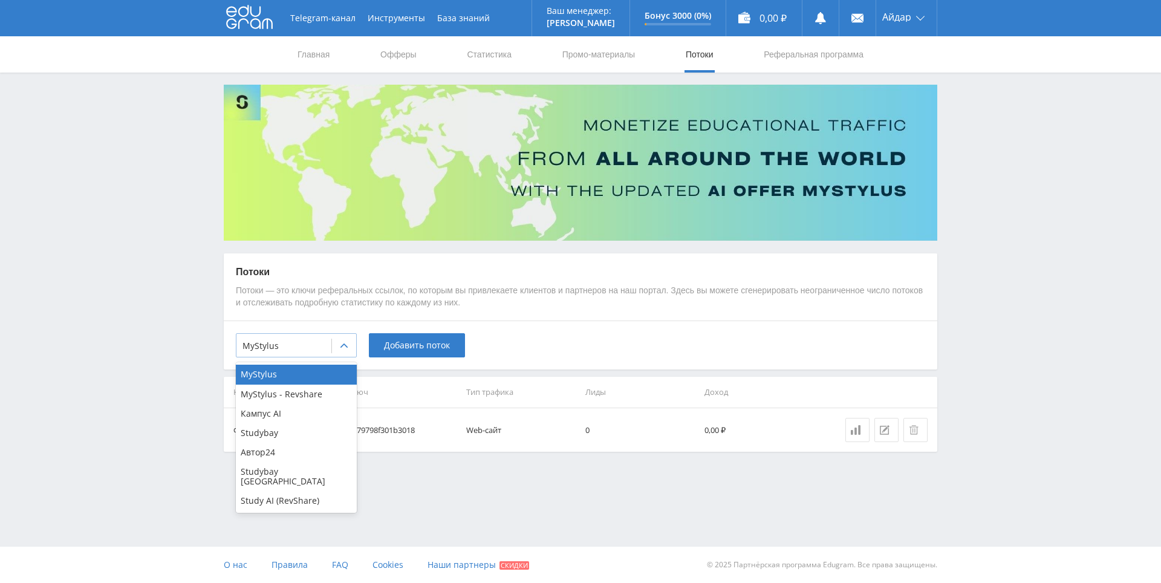
click at [322, 350] on div at bounding box center [283, 346] width 83 height 12
click at [317, 491] on div "Study AI (RevShare)" at bounding box center [296, 500] width 121 height 19
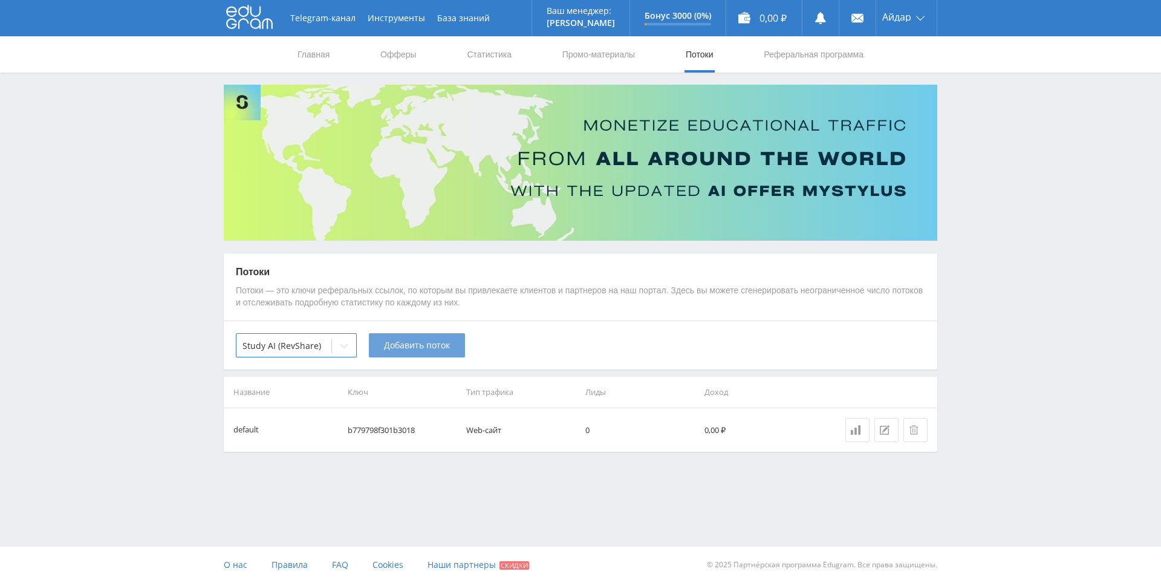
click at [429, 340] on span "Добавить поток" at bounding box center [417, 345] width 66 height 10
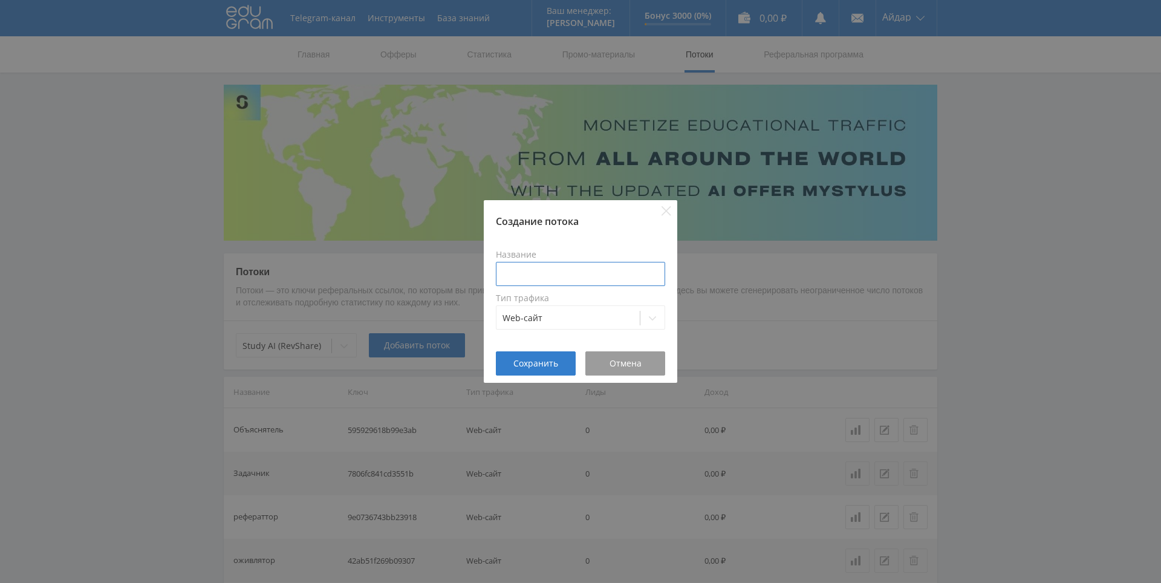
click at [601, 273] on input at bounding box center [580, 274] width 169 height 24
paste input "[PERSON_NAME]"
type input "[PERSON_NAME]"
click at [547, 357] on button "Сохранить" at bounding box center [536, 363] width 80 height 24
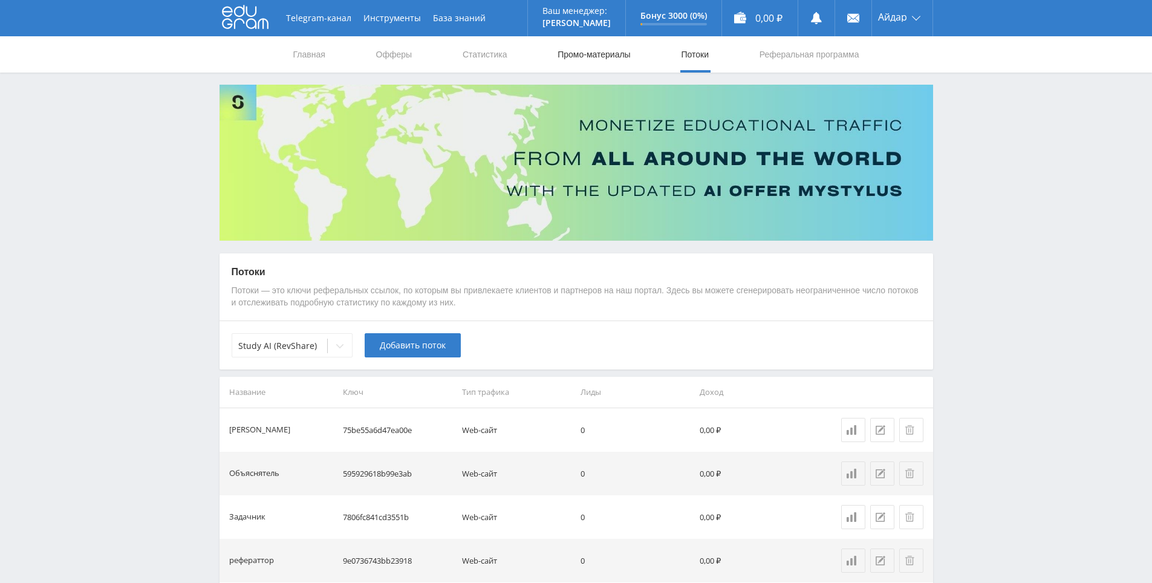
click at [607, 53] on link "Промо-материалы" at bounding box center [593, 54] width 75 height 36
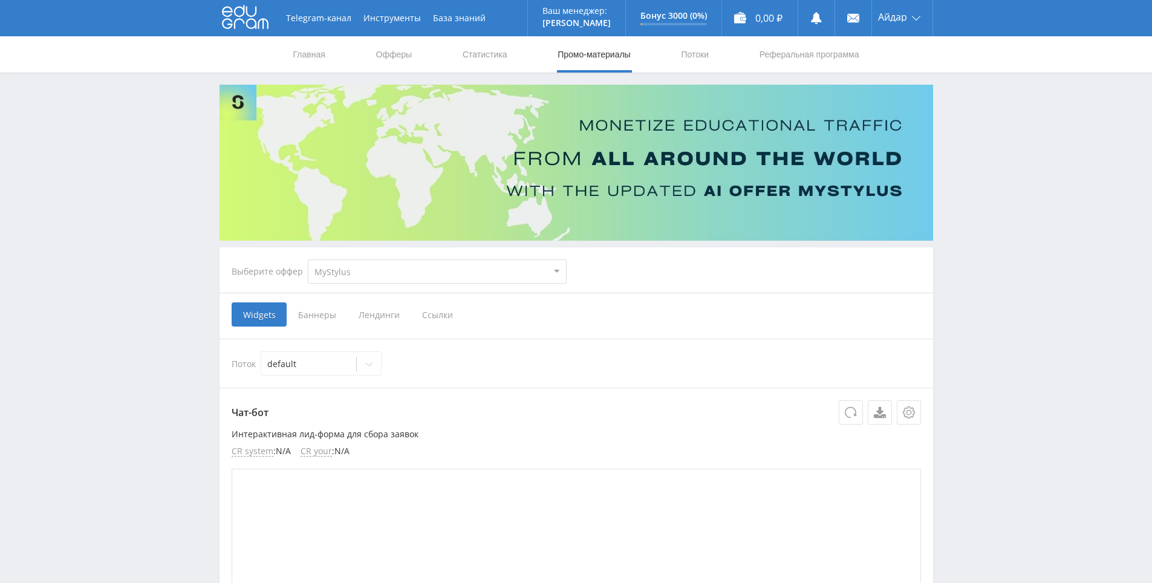
drag, startPoint x: 361, startPoint y: 272, endPoint x: 360, endPoint y: 279, distance: 7.3
click at [361, 272] on select "MyStylus MyStylus - Revshare Кампус AI Studybay Автор24 Studybay [GEOGRAPHIC_DA…" at bounding box center [437, 271] width 259 height 24
select select "376"
click at [308, 259] on select "MyStylus MyStylus - Revshare Кампус AI Studybay Автор24 Studybay [GEOGRAPHIC_DA…" at bounding box center [437, 271] width 259 height 24
select select "376"
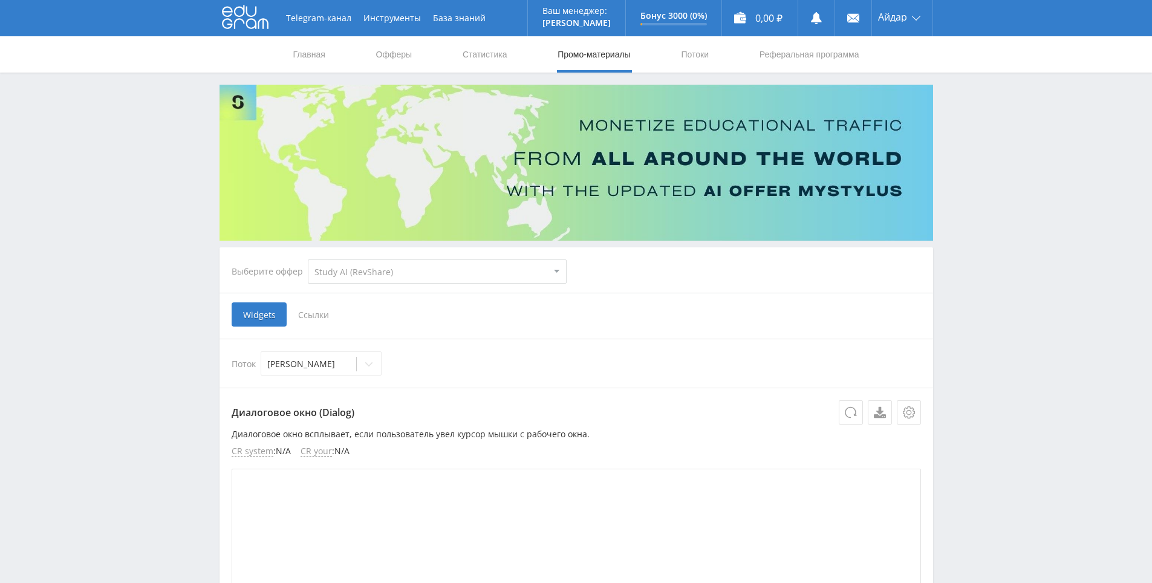
click at [325, 314] on span "Ссылки" at bounding box center [314, 314] width 54 height 24
click at [0, 0] on input "Ссылки" at bounding box center [0, 0] width 0 height 0
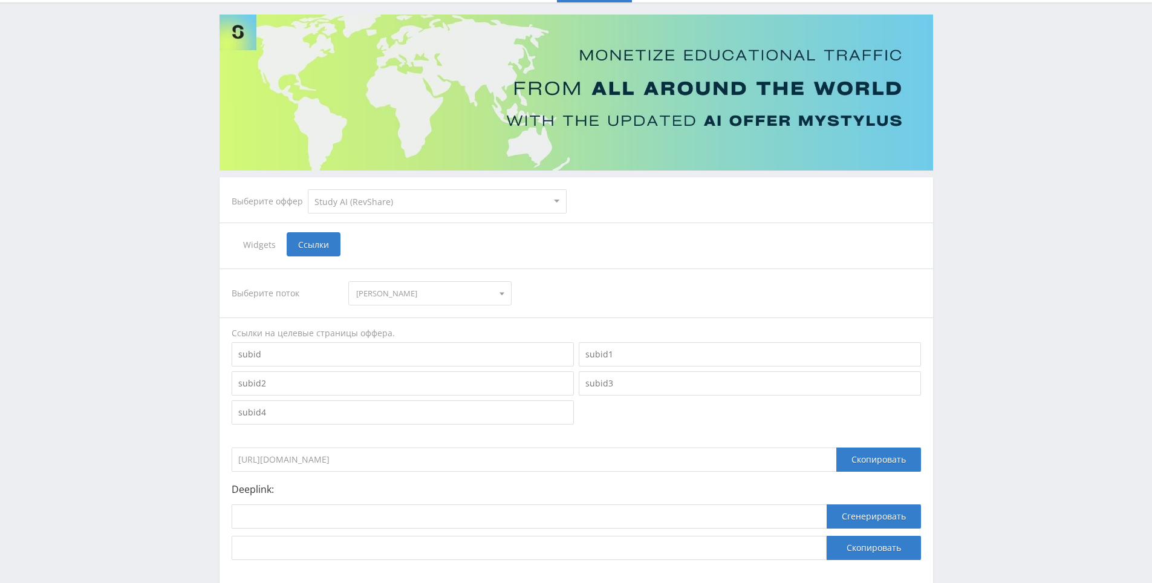
scroll to position [144, 0]
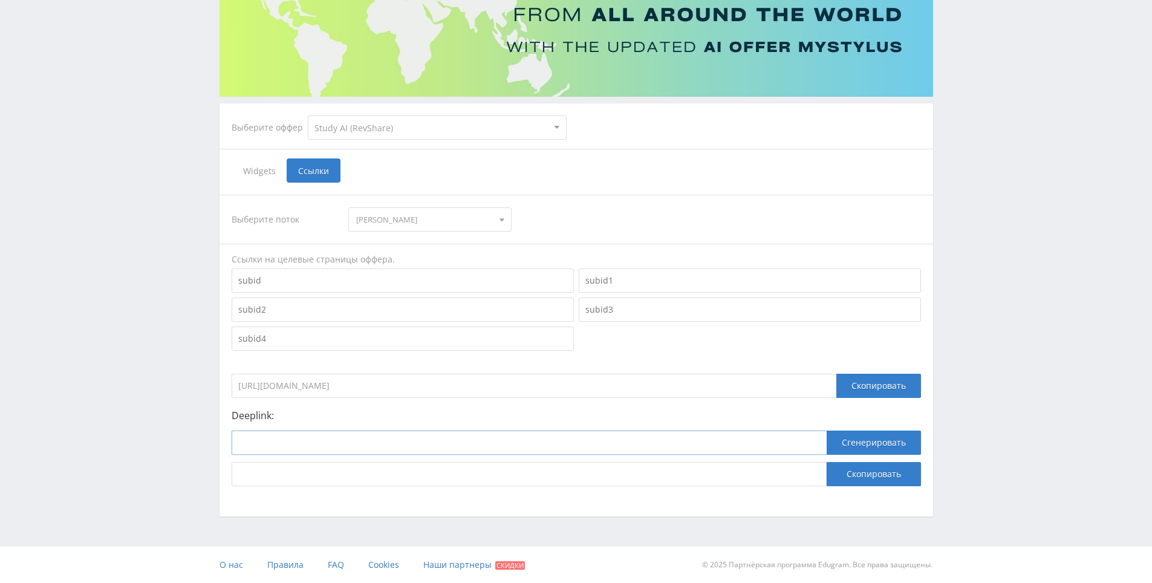
click at [481, 447] on input at bounding box center [529, 442] width 595 height 24
paste input "[URL]"
type input "[URL]"
click at [854, 436] on button "Сгенерировать" at bounding box center [873, 442] width 94 height 24
click at [767, 475] on input "[URL][DOMAIN_NAME]" at bounding box center [529, 474] width 595 height 24
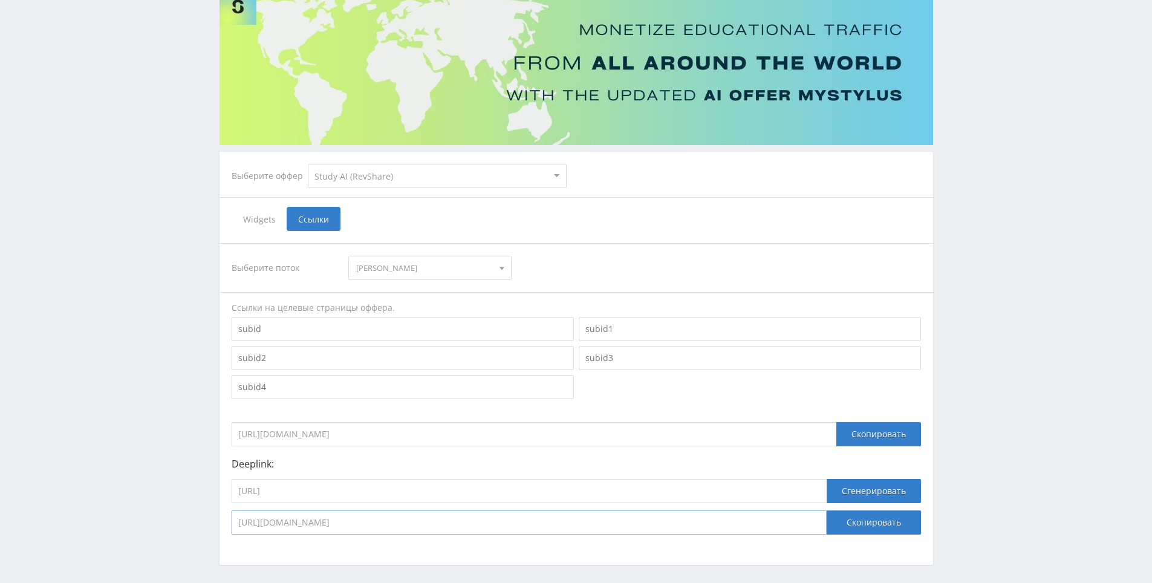
scroll to position [23, 0]
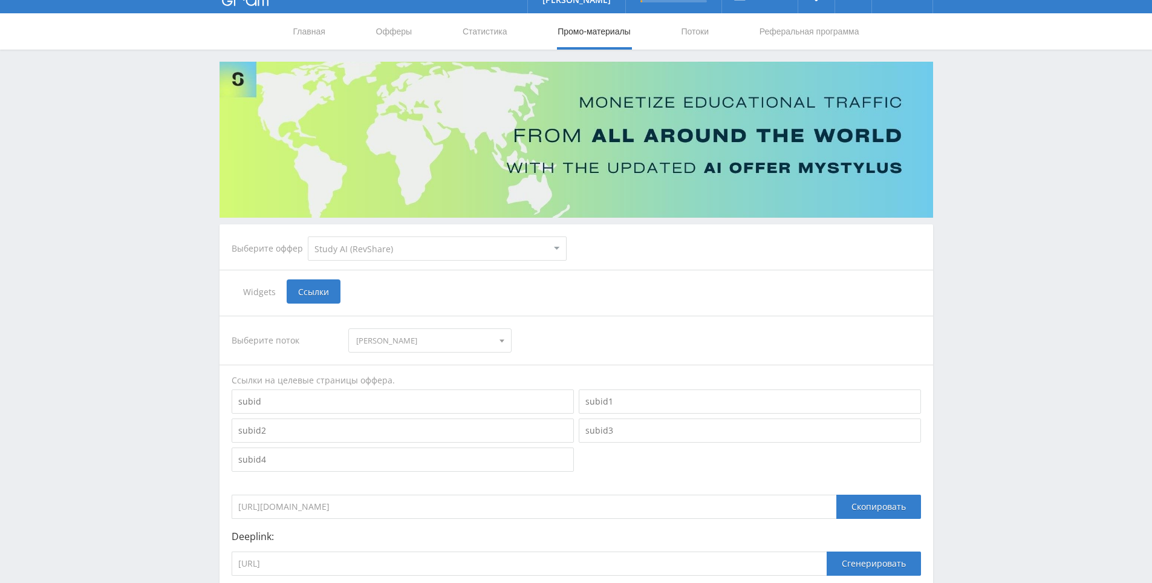
click at [459, 346] on span "[PERSON_NAME]" at bounding box center [424, 340] width 137 height 23
click at [417, 430] on button "Gemini" at bounding box center [430, 432] width 162 height 17
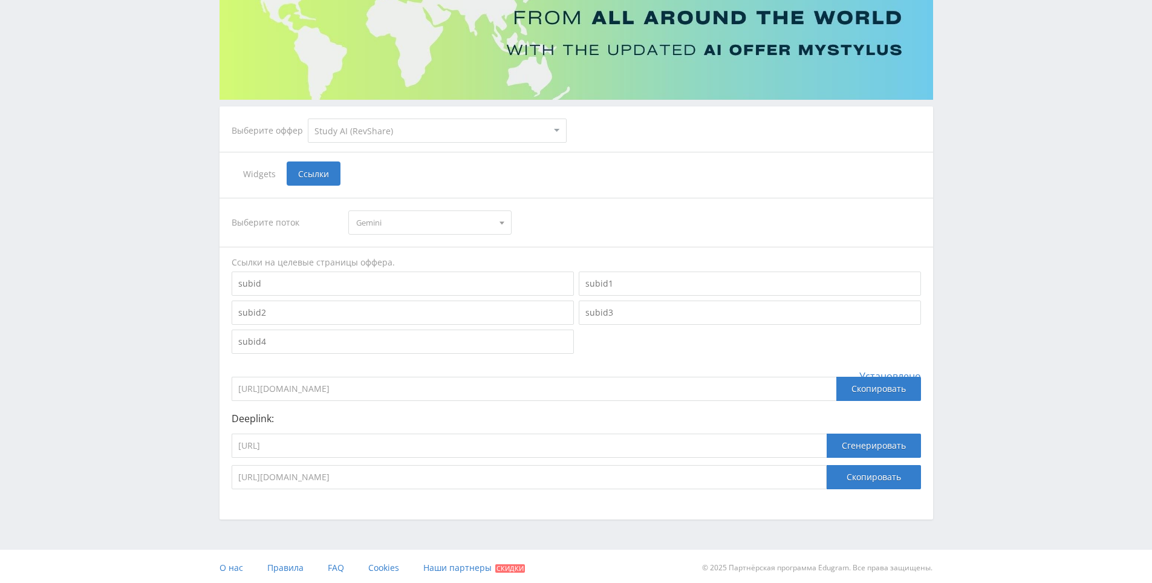
scroll to position [144, 0]
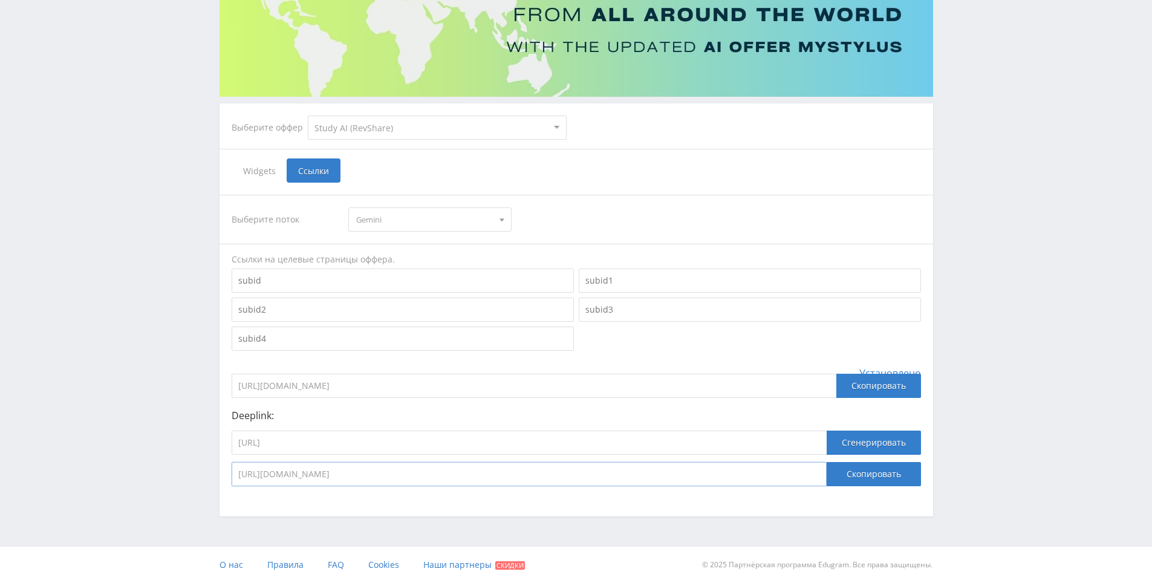
click at [706, 469] on input "[URL][DOMAIN_NAME]" at bounding box center [529, 474] width 595 height 24
click at [415, 206] on div "Выберите поток Gemini [PERSON_NAME] Объяснятель Задачник рефераттор оживлятор […" at bounding box center [576, 340] width 689 height 291
click at [417, 210] on span "Gemini" at bounding box center [424, 219] width 137 height 23
click at [421, 305] on button "Deepseek" at bounding box center [430, 304] width 162 height 17
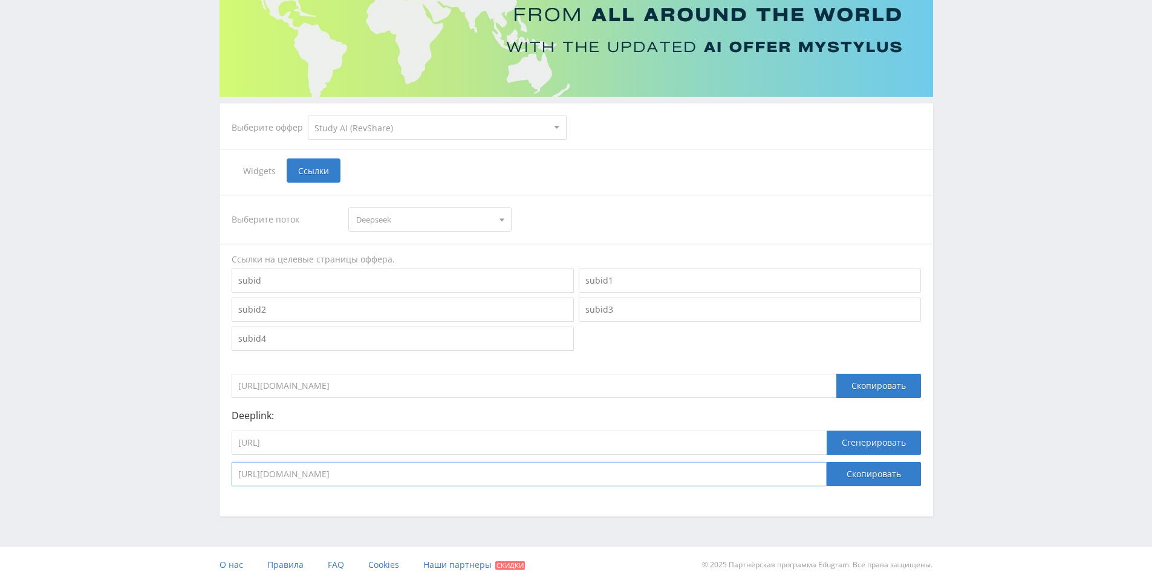
click at [640, 471] on input "[URL][DOMAIN_NAME]" at bounding box center [529, 474] width 595 height 24
click at [461, 209] on span "Deepseek" at bounding box center [424, 219] width 137 height 23
click at [435, 323] on button "Suno" at bounding box center [430, 321] width 162 height 17
click at [551, 482] on input "[URL][DOMAIN_NAME]" at bounding box center [529, 474] width 595 height 24
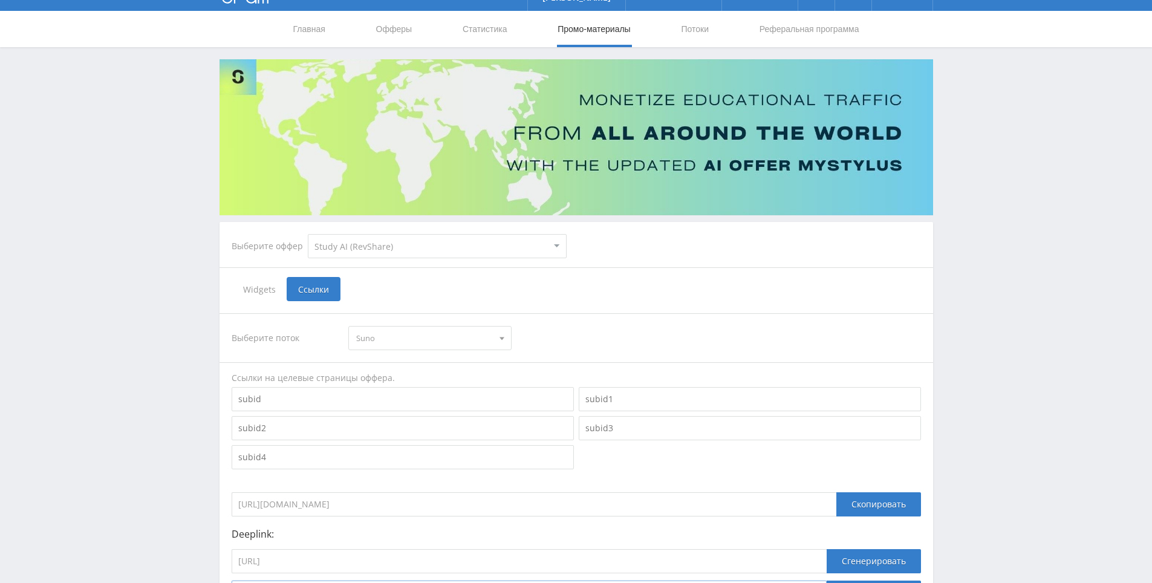
scroll to position [0, 0]
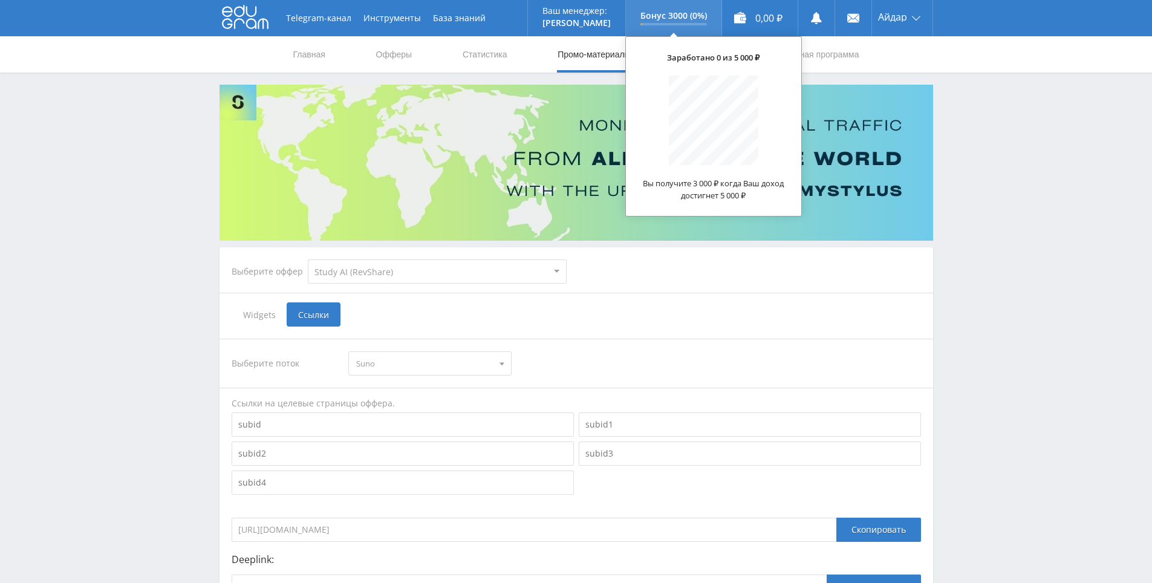
click at [710, 48] on div "Заработано 0 из 5 000 ₽ Вы получите 3 000 ₽ когда Ваш доход достигнет 5 000 ₽" at bounding box center [713, 126] width 177 height 180
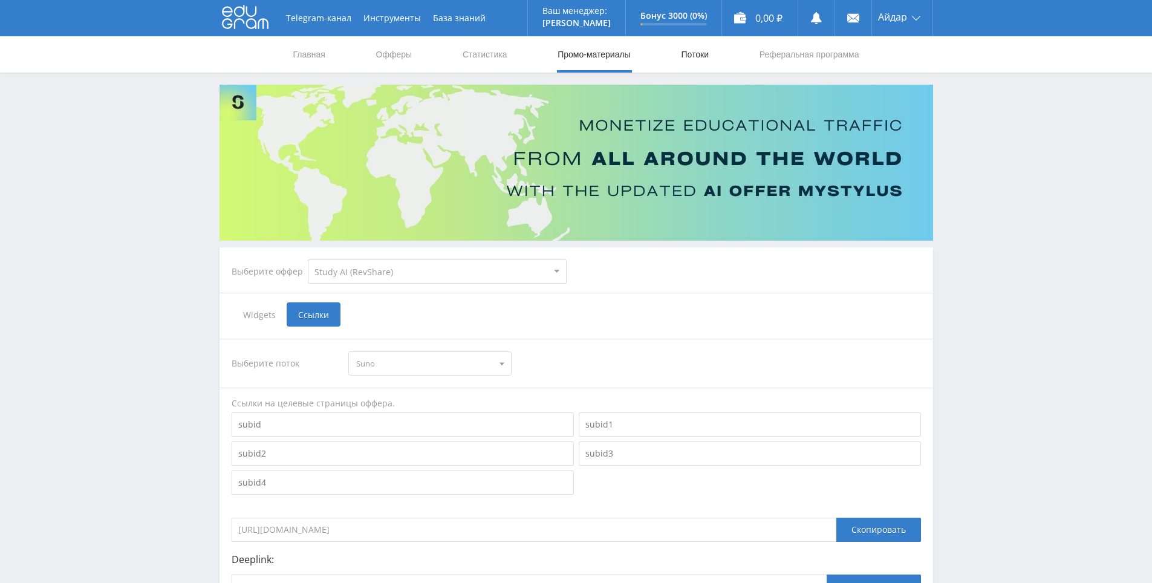
click at [689, 63] on link "Потоки" at bounding box center [694, 54] width 30 height 36
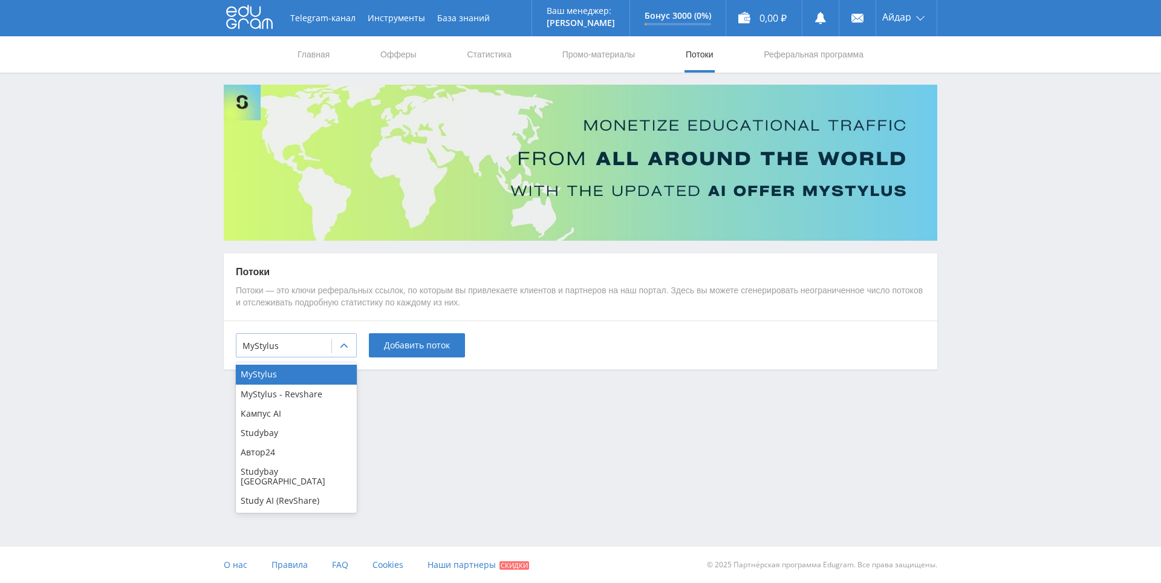
click at [323, 349] on div at bounding box center [283, 346] width 83 height 12
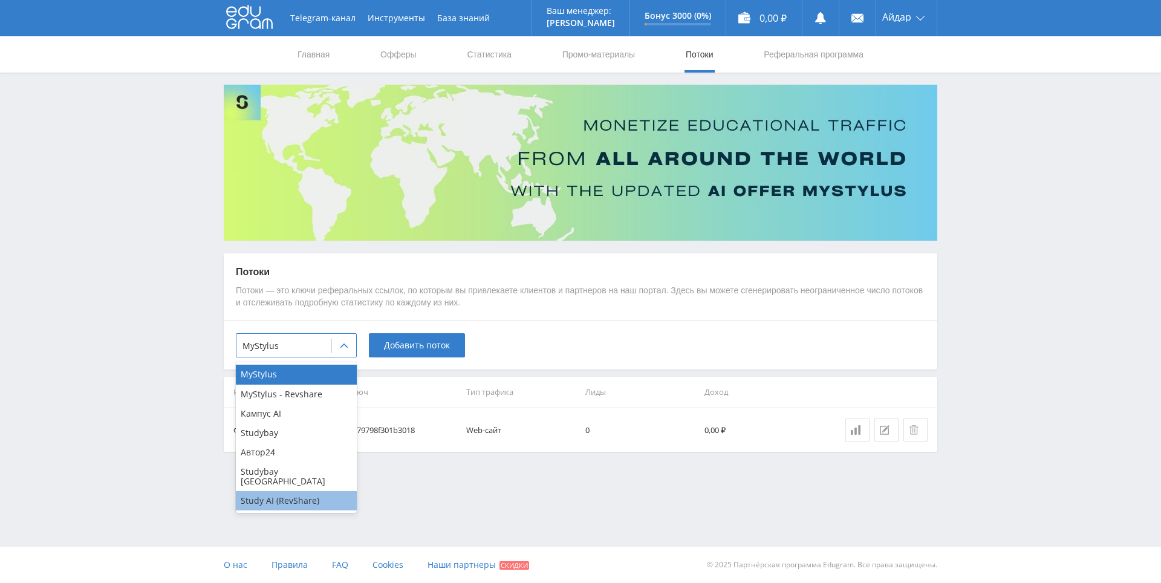
click at [293, 492] on div "Study AI (RevShare)" at bounding box center [296, 500] width 121 height 19
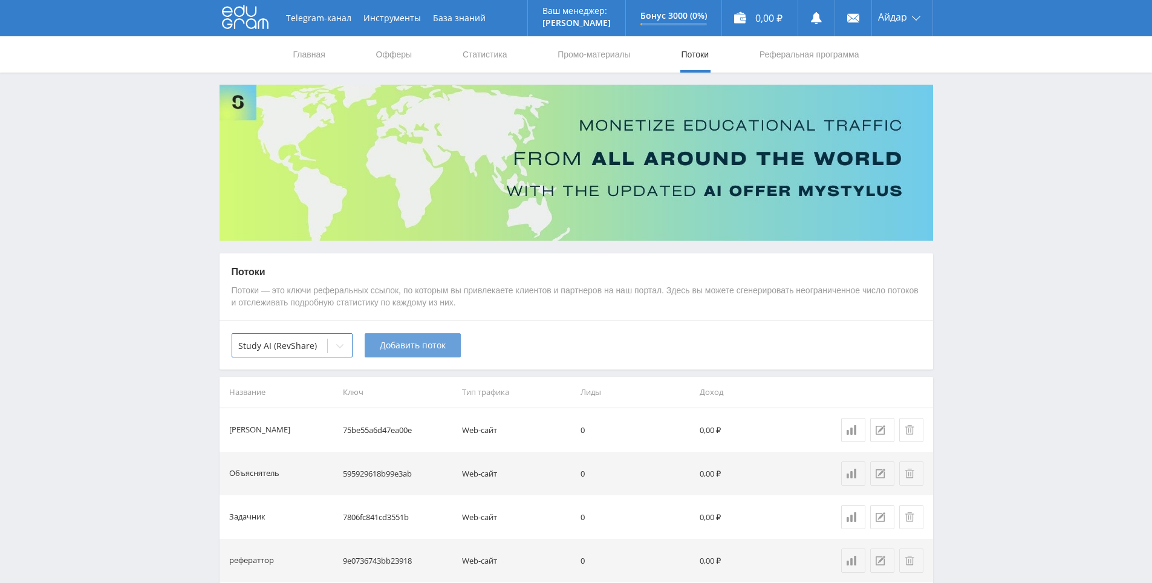
click at [408, 342] on span "Добавить поток" at bounding box center [413, 345] width 66 height 10
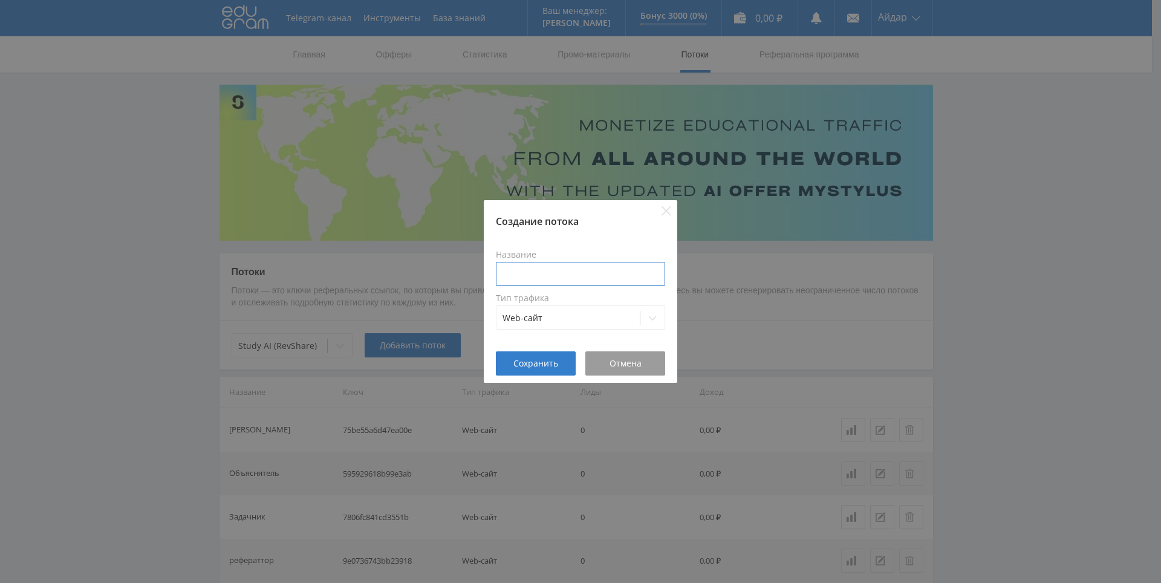
click at [546, 275] on input at bounding box center [580, 274] width 169 height 24
type input "У"
type input "Код мастер"
click at [537, 363] on span "Сохранить" at bounding box center [535, 363] width 45 height 10
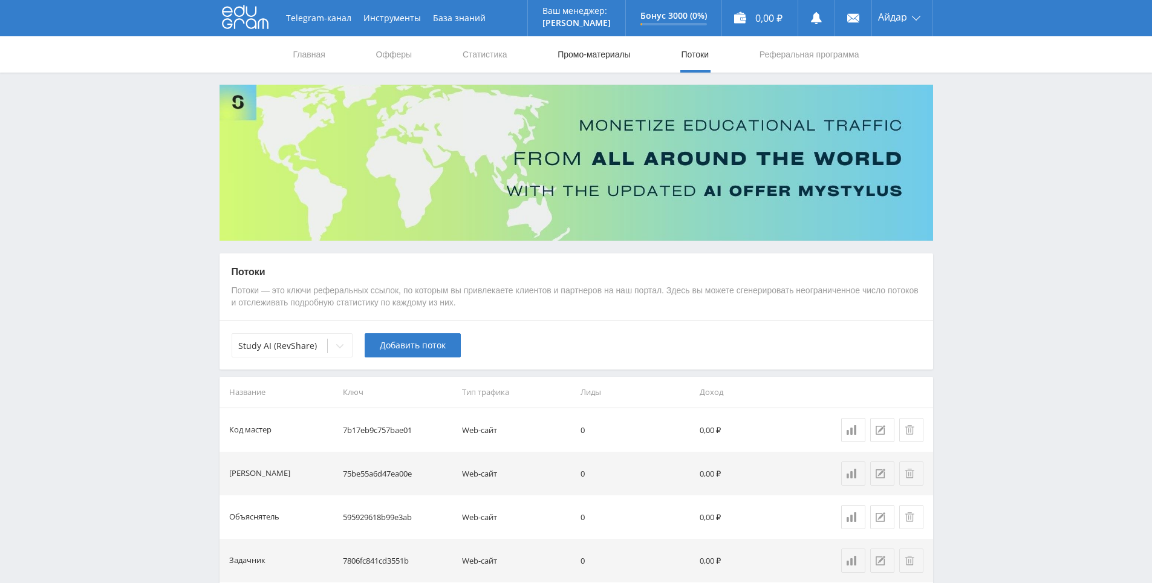
click at [594, 52] on link "Промо-материалы" at bounding box center [593, 54] width 75 height 36
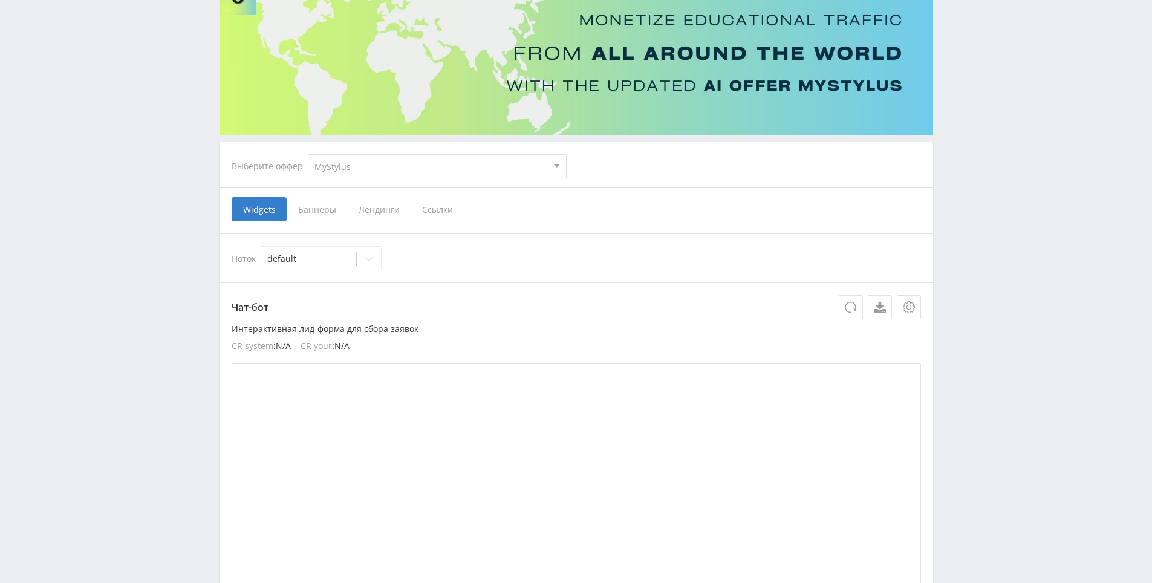
scroll to position [121, 0]
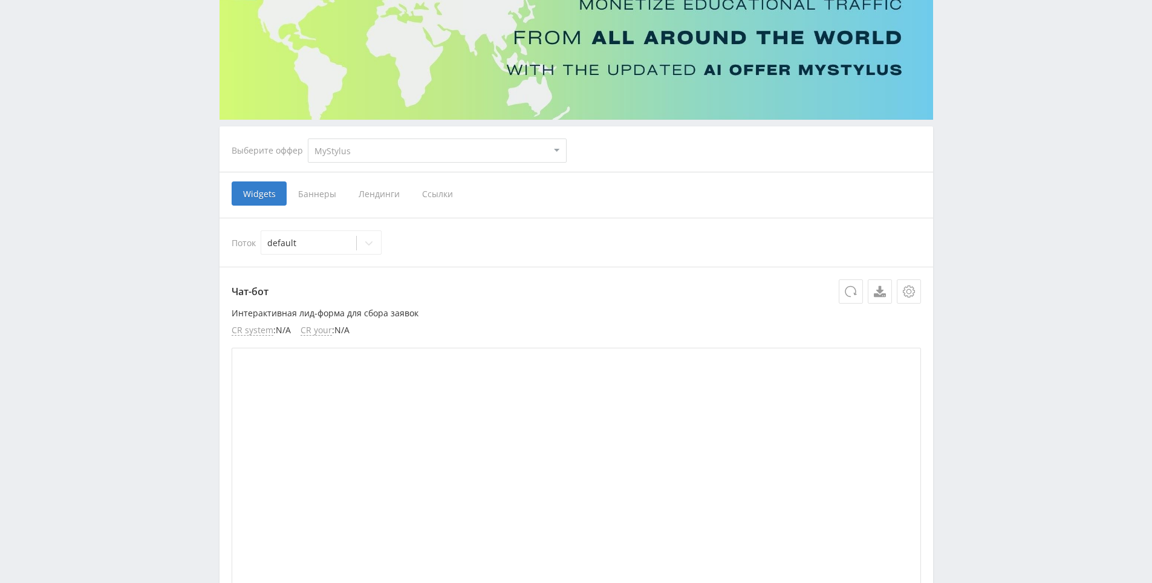
click at [426, 193] on span "Ссылки" at bounding box center [437, 193] width 54 height 24
click at [0, 0] on input "Ссылки" at bounding box center [0, 0] width 0 height 0
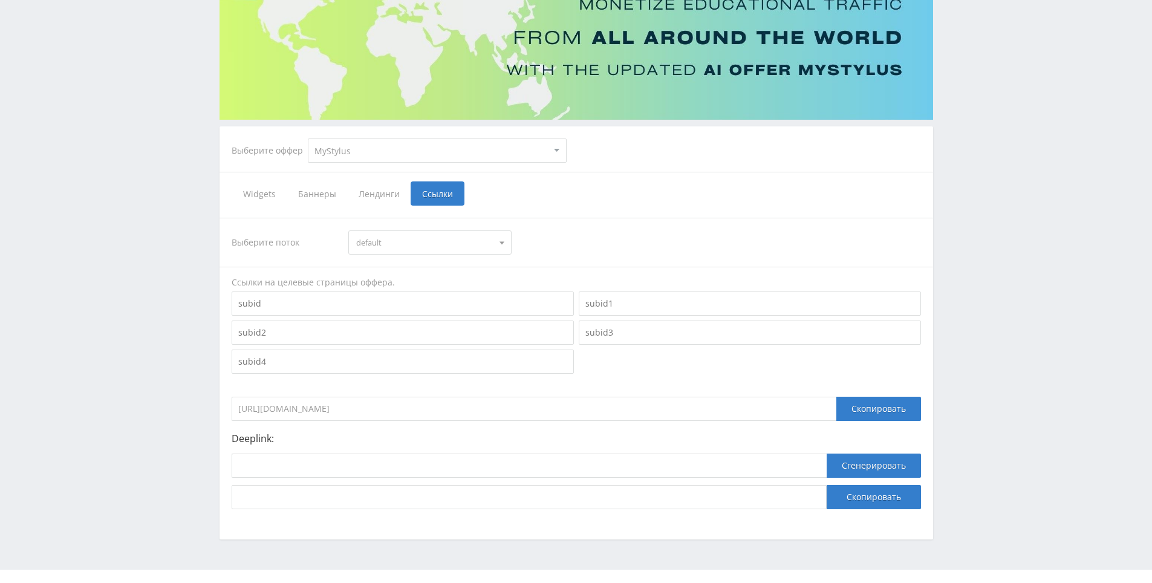
drag, startPoint x: 619, startPoint y: 228, endPoint x: 599, endPoint y: 202, distance: 32.8
drag, startPoint x: 599, startPoint y: 202, endPoint x: 597, endPoint y: 214, distance: 12.2
click at [599, 203] on div "Widgets [GEOGRAPHIC_DATA] [GEOGRAPHIC_DATA] Ссылки" at bounding box center [576, 193] width 689 height 24
click at [597, 214] on div "Выберите поток default default Ссылки на целевые страницы оффера. [URL][DOMAIN_…" at bounding box center [575, 364] width 713 height 316
click at [599, 219] on div "Выберите поток default default Ссылки на целевые страницы оффера. [URL][DOMAIN_…" at bounding box center [576, 363] width 689 height 291
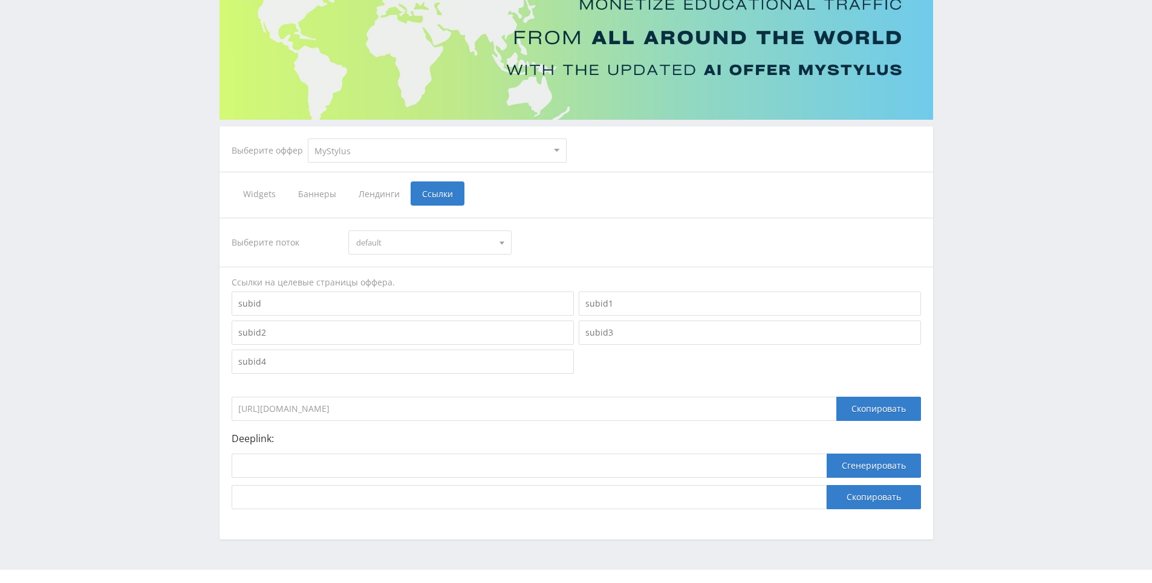
click at [586, 216] on div "Выберите поток default default Ссылки на целевые страницы оффера. [URL][DOMAIN_…" at bounding box center [575, 364] width 713 height 316
click at [578, 215] on div "Выберите поток default default Ссылки на целевые страницы оффера. [URL][DOMAIN_…" at bounding box center [575, 364] width 713 height 316
click at [590, 215] on div "Выберите поток default default Ссылки на целевые страницы оффера. [URL][DOMAIN_…" at bounding box center [575, 364] width 713 height 316
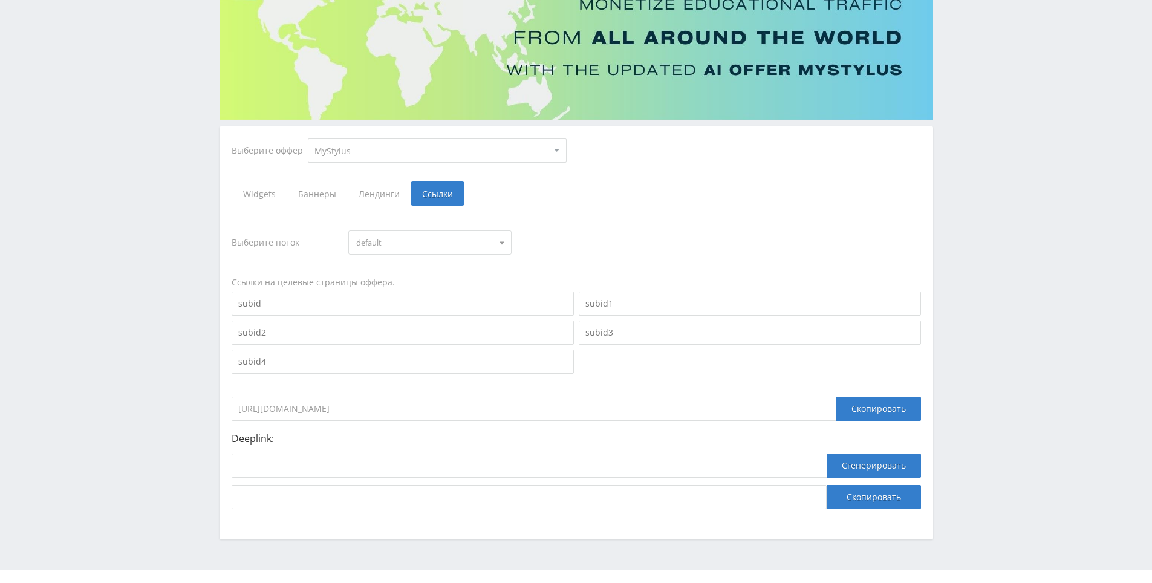
drag, startPoint x: 590, startPoint y: 215, endPoint x: 559, endPoint y: 210, distance: 31.8
click at [559, 210] on div "Выберите поток default default Ссылки на целевые страницы оффера. [URL][DOMAIN_…" at bounding box center [575, 364] width 713 height 316
click at [546, 201] on div "Widgets [GEOGRAPHIC_DATA] [GEOGRAPHIC_DATA] Ссылки" at bounding box center [576, 193] width 689 height 24
click at [592, 216] on div "Выберите поток default default Ссылки на целевые страницы оффера. [URL][DOMAIN_…" at bounding box center [575, 364] width 713 height 316
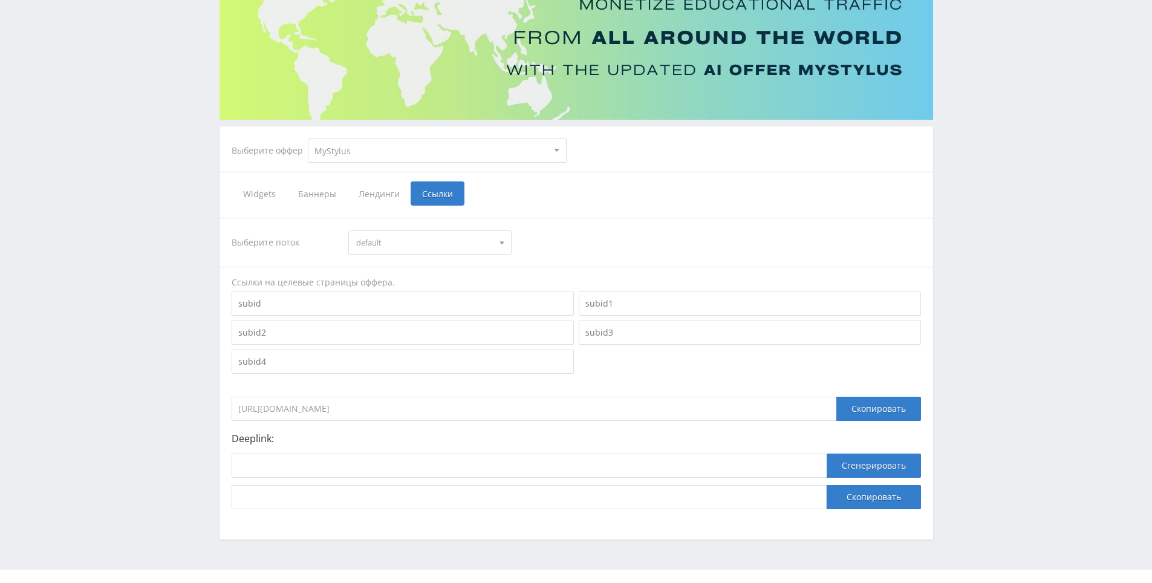
click at [589, 219] on div "Выберите поток default default Ссылки на целевые страницы оффера. [URL][DOMAIN_…" at bounding box center [576, 363] width 689 height 291
drag, startPoint x: 589, startPoint y: 219, endPoint x: 578, endPoint y: 219, distance: 10.9
click at [578, 219] on div "Выберите поток default default Ссылки на целевые страницы оффера. [URL][DOMAIN_…" at bounding box center [576, 363] width 689 height 291
click at [568, 218] on hr at bounding box center [575, 218] width 713 height 1
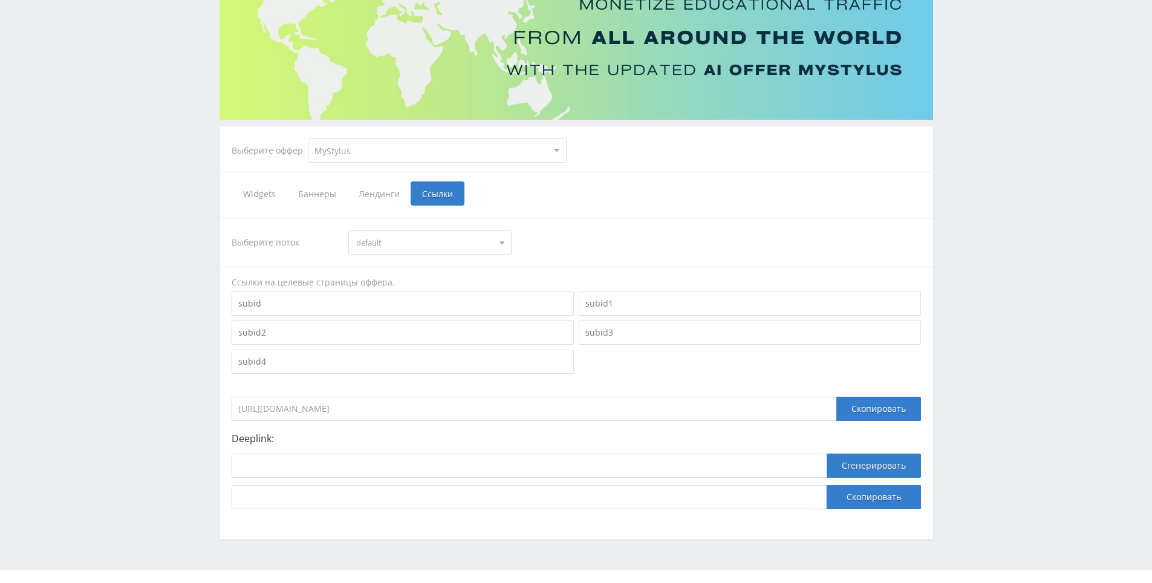
click at [477, 233] on span "default" at bounding box center [424, 242] width 137 height 23
click at [457, 239] on span "default" at bounding box center [424, 242] width 137 height 23
click at [377, 157] on select "MyStylus MyStylus - Revshare Кампус AI Studybay Автор24 Studybay [GEOGRAPHIC_DA…" at bounding box center [437, 150] width 259 height 24
select select "376"
click at [308, 138] on select "MyStylus MyStylus - Revshare Кампус AI Studybay Автор24 Studybay [GEOGRAPHIC_DA…" at bounding box center [437, 150] width 259 height 24
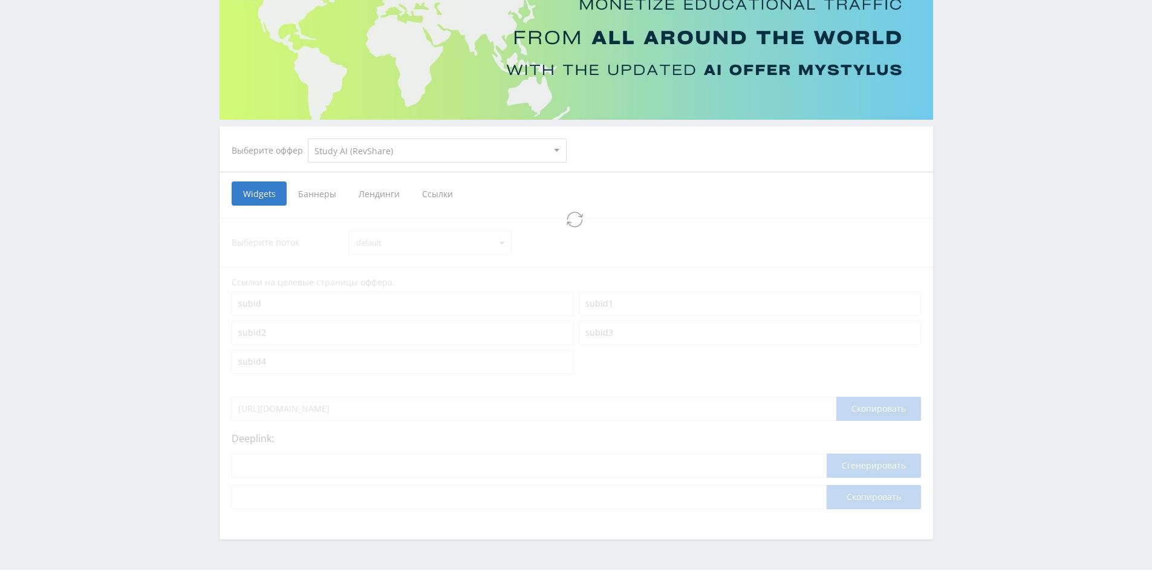
select select "376"
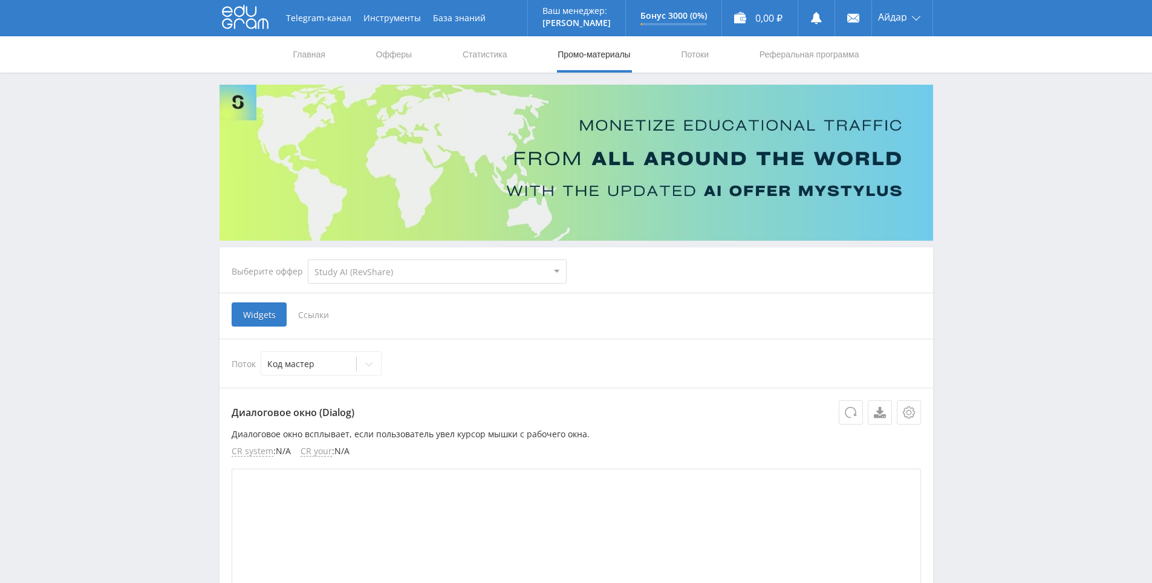
click at [313, 316] on span "Ссылки" at bounding box center [314, 314] width 54 height 24
click at [0, 0] on input "Ссылки" at bounding box center [0, 0] width 0 height 0
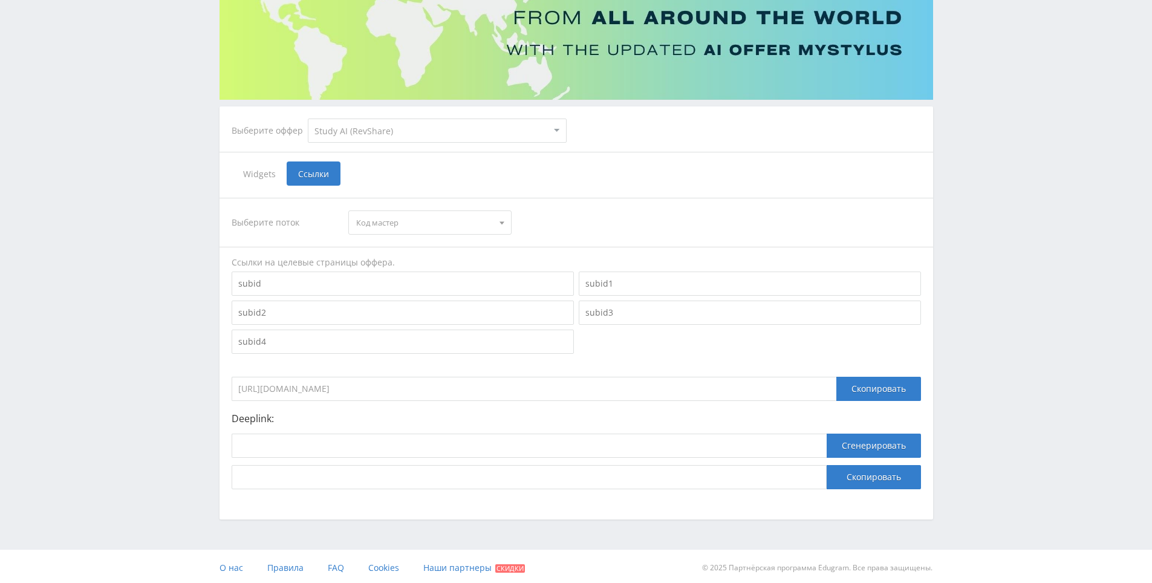
scroll to position [144, 0]
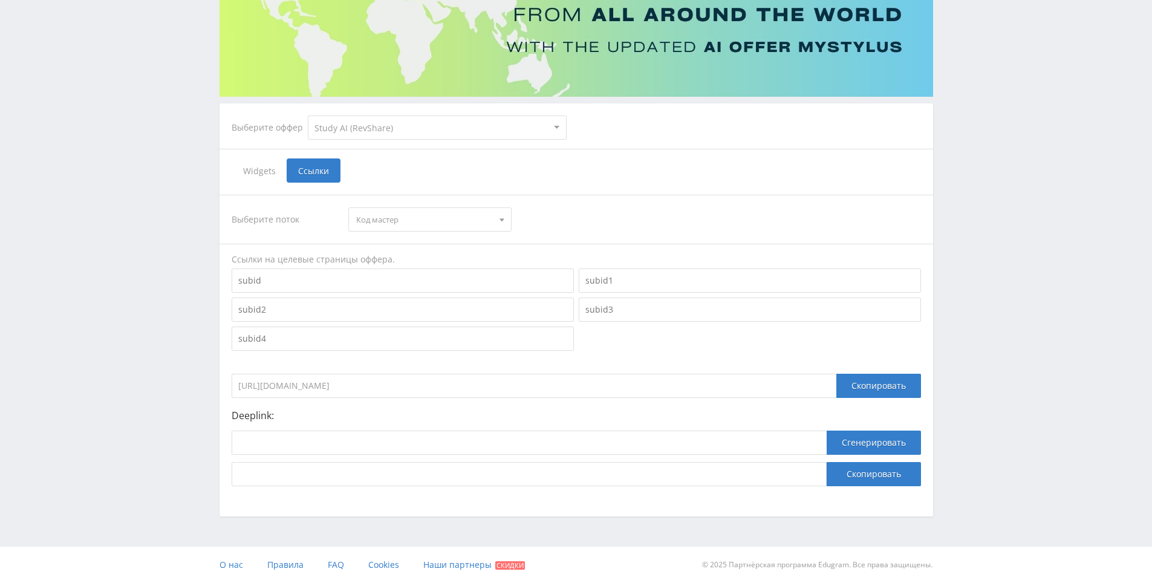
drag, startPoint x: 701, startPoint y: 215, endPoint x: 674, endPoint y: 192, distance: 34.8
click at [674, 192] on div "Выберите поток Код мастер Код мастер [PERSON_NAME] Объяснятель Задачник реферат…" at bounding box center [575, 341] width 713 height 316
drag, startPoint x: 674, startPoint y: 192, endPoint x: 655, endPoint y: 183, distance: 20.8
click at [654, 183] on div "Выберите поток Код мастер Код мастер [PERSON_NAME] Объяснятель Задачник реферат…" at bounding box center [575, 341] width 713 height 316
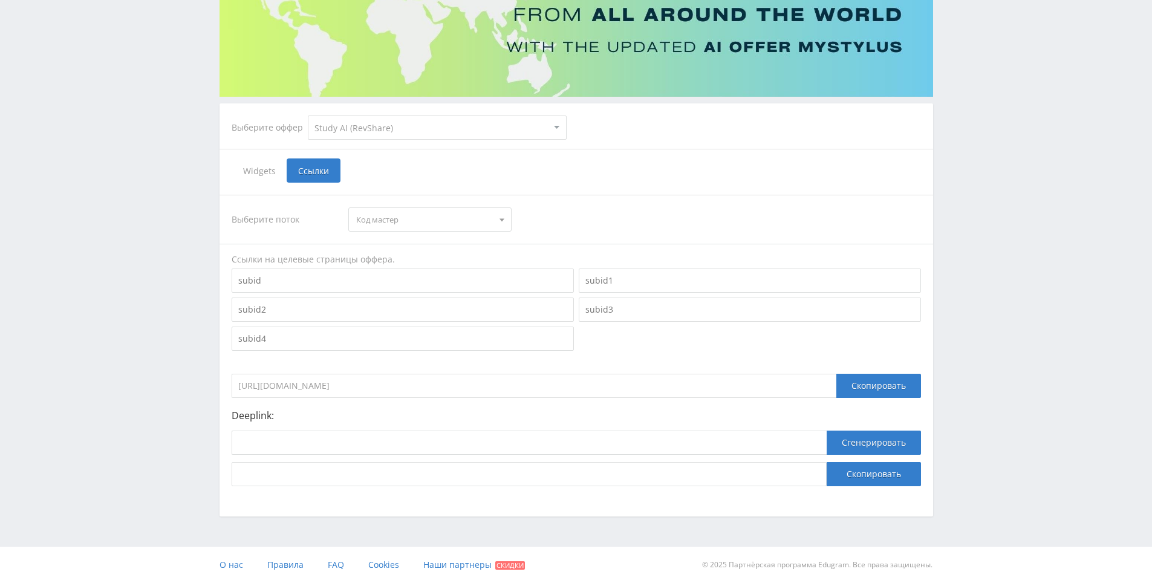
click at [654, 183] on div "Выберите поток Код мастер Код мастер [PERSON_NAME] Объяснятель Задачник реферат…" at bounding box center [575, 341] width 713 height 316
click at [641, 177] on div "Widgets Ссылки" at bounding box center [576, 170] width 689 height 24
drag, startPoint x: 641, startPoint y: 177, endPoint x: 649, endPoint y: 185, distance: 10.7
click at [641, 177] on div "Widgets Ссылки" at bounding box center [576, 170] width 689 height 24
click at [649, 185] on div "Выберите поток Код мастер Код мастер [PERSON_NAME] Объяснятель Задачник реферат…" at bounding box center [575, 341] width 713 height 316
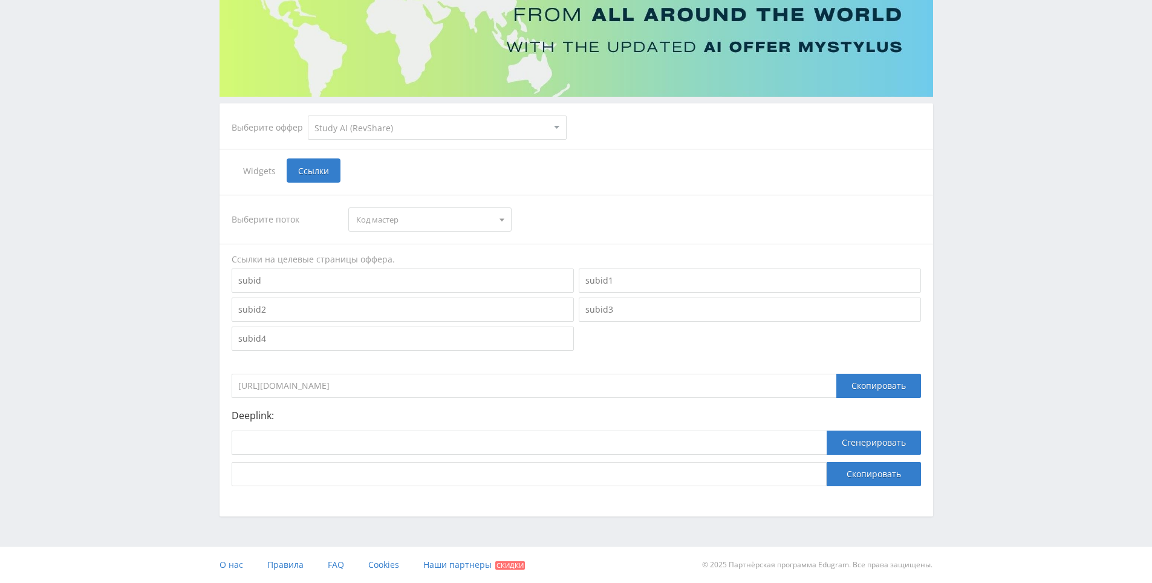
drag, startPoint x: 649, startPoint y: 185, endPoint x: 621, endPoint y: 175, distance: 29.6
click at [621, 175] on div "Widgets Ссылки" at bounding box center [576, 170] width 689 height 24
click at [626, 176] on div "Widgets Ссылки" at bounding box center [576, 170] width 689 height 24
click at [617, 173] on div "Widgets Ссылки" at bounding box center [576, 170] width 689 height 24
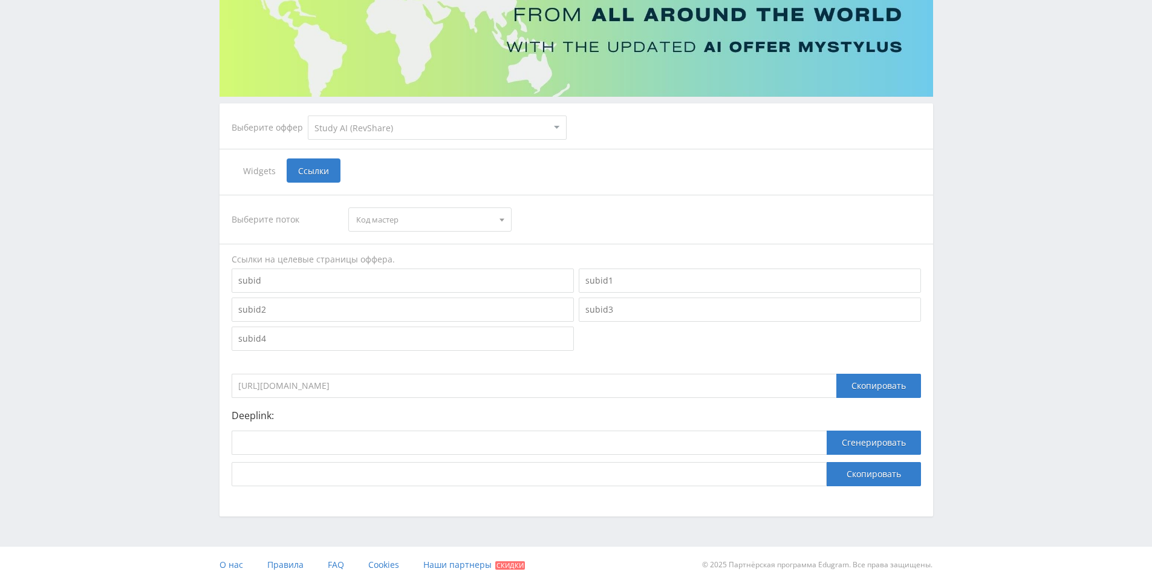
click at [617, 173] on div "Widgets Ссылки" at bounding box center [576, 170] width 689 height 24
drag, startPoint x: 620, startPoint y: 176, endPoint x: 608, endPoint y: 169, distance: 13.8
click at [596, 163] on div "Widgets Ссылки" at bounding box center [576, 170] width 689 height 24
click at [585, 160] on div "Widgets Ссылки" at bounding box center [576, 170] width 689 height 24
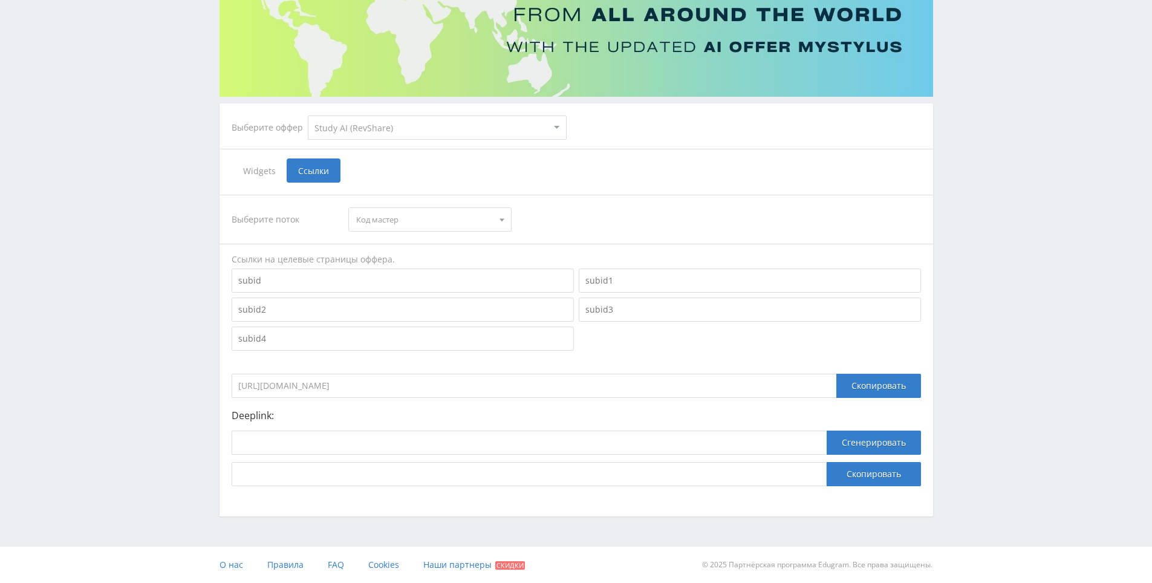
click at [594, 164] on div "Widgets Ссылки" at bounding box center [576, 170] width 689 height 24
click at [595, 166] on div "Widgets Ссылки" at bounding box center [576, 170] width 689 height 24
click at [577, 164] on div "Widgets Ссылки" at bounding box center [576, 170] width 689 height 24
click at [576, 164] on div "Widgets Ссылки" at bounding box center [576, 170] width 689 height 24
click at [577, 164] on div "Widgets Ссылки" at bounding box center [576, 170] width 689 height 24
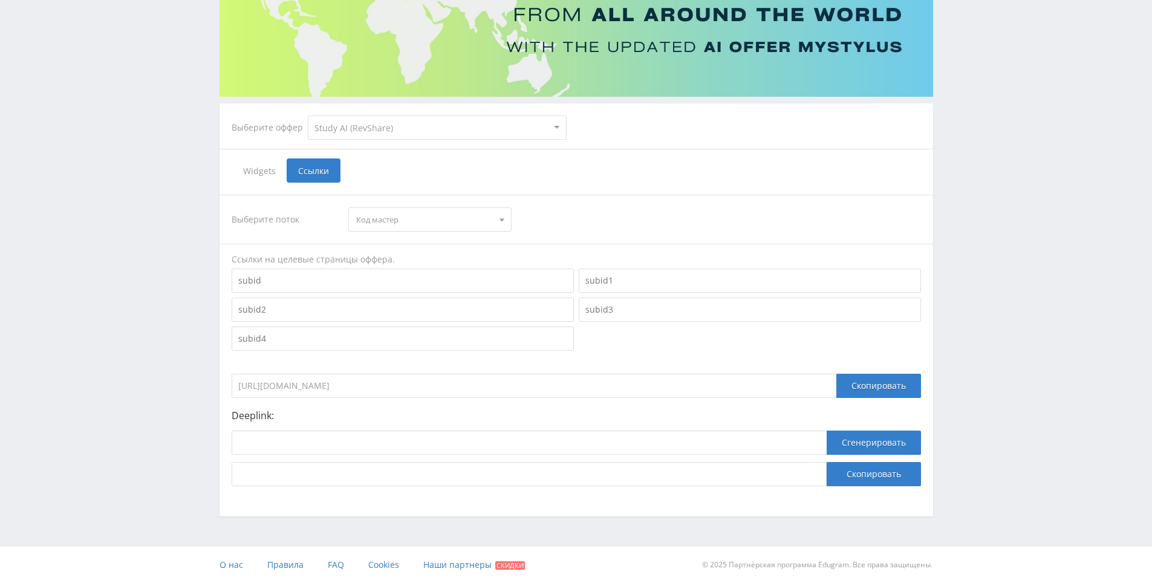
click at [560, 164] on div "Widgets Ссылки" at bounding box center [576, 170] width 689 height 24
click at [584, 170] on div "Widgets Ссылки" at bounding box center [576, 170] width 689 height 24
click at [563, 165] on div "Widgets Ссылки" at bounding box center [576, 170] width 689 height 24
click at [426, 216] on span "Код мастер" at bounding box center [424, 219] width 137 height 23
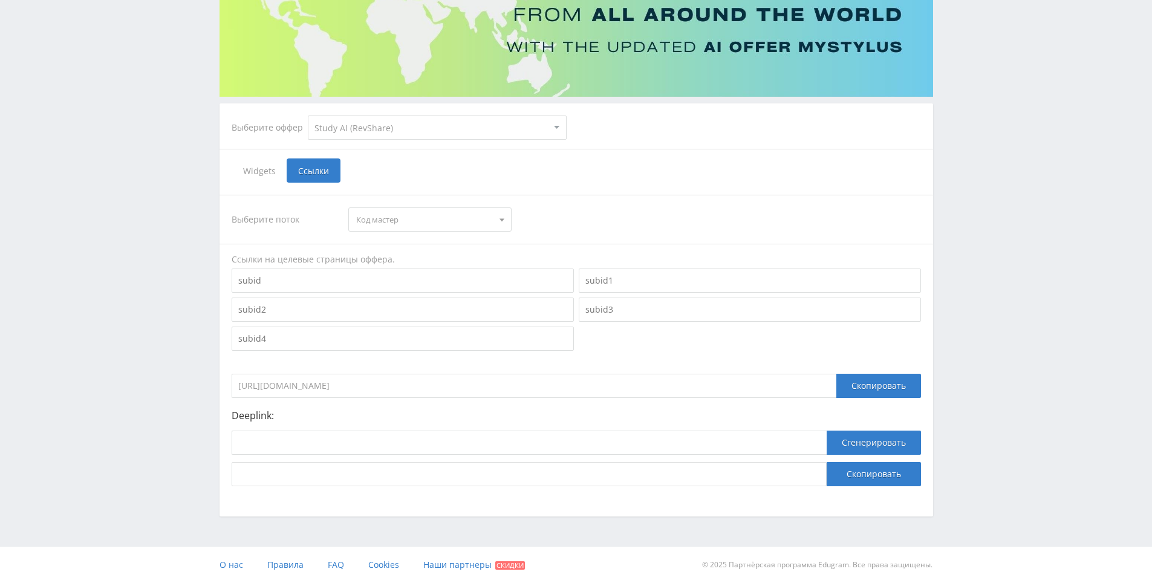
click at [430, 218] on span "Код мастер" at bounding box center [424, 219] width 137 height 23
click at [400, 346] on button "default" at bounding box center [430, 345] width 162 height 17
click at [441, 223] on span "default" at bounding box center [424, 219] width 137 height 23
click at [409, 326] on button "Дзен" at bounding box center [430, 328] width 162 height 17
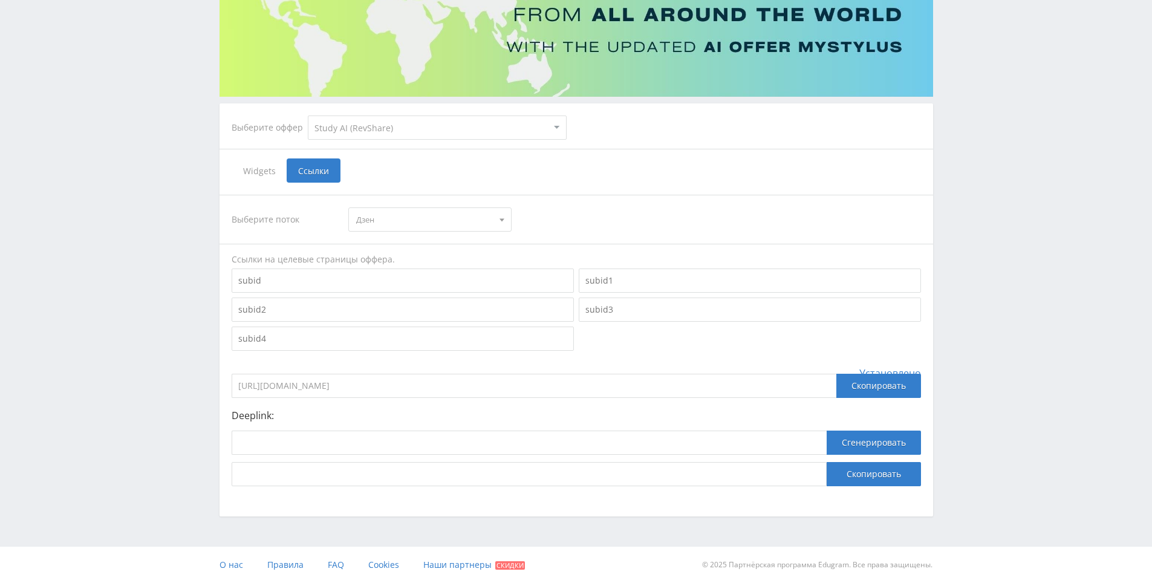
click at [446, 201] on div "Выберите поток Дзен Код мастер [PERSON_NAME] Объяснятель Задачник рефераттор ож…" at bounding box center [576, 340] width 689 height 291
click at [446, 210] on span "Дзен" at bounding box center [424, 219] width 137 height 23
click at [427, 271] on button "Midjourney" at bounding box center [430, 278] width 162 height 17
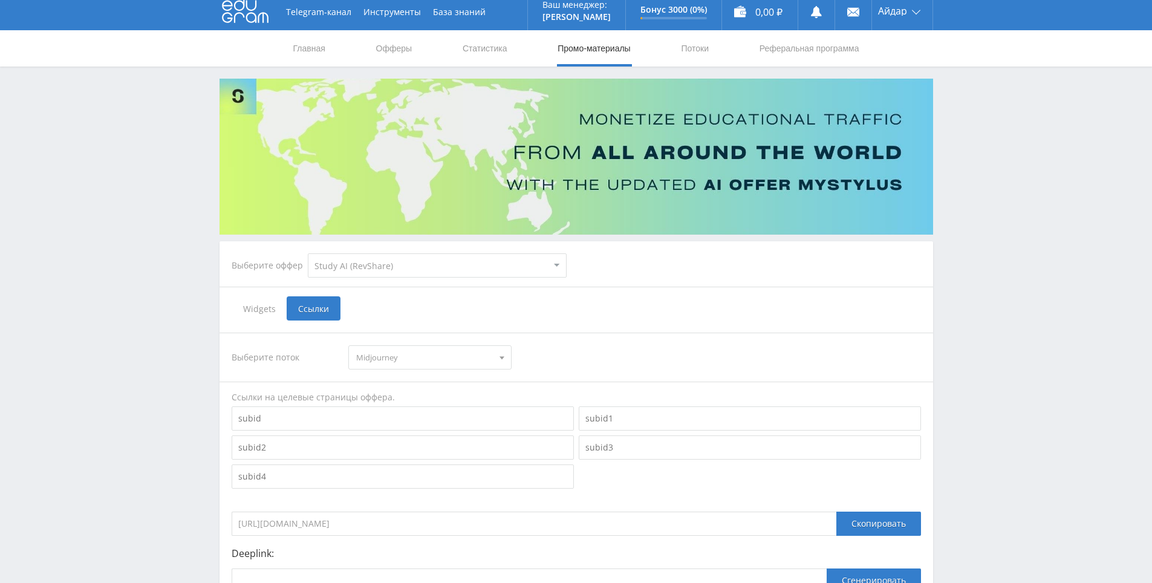
scroll to position [0, 0]
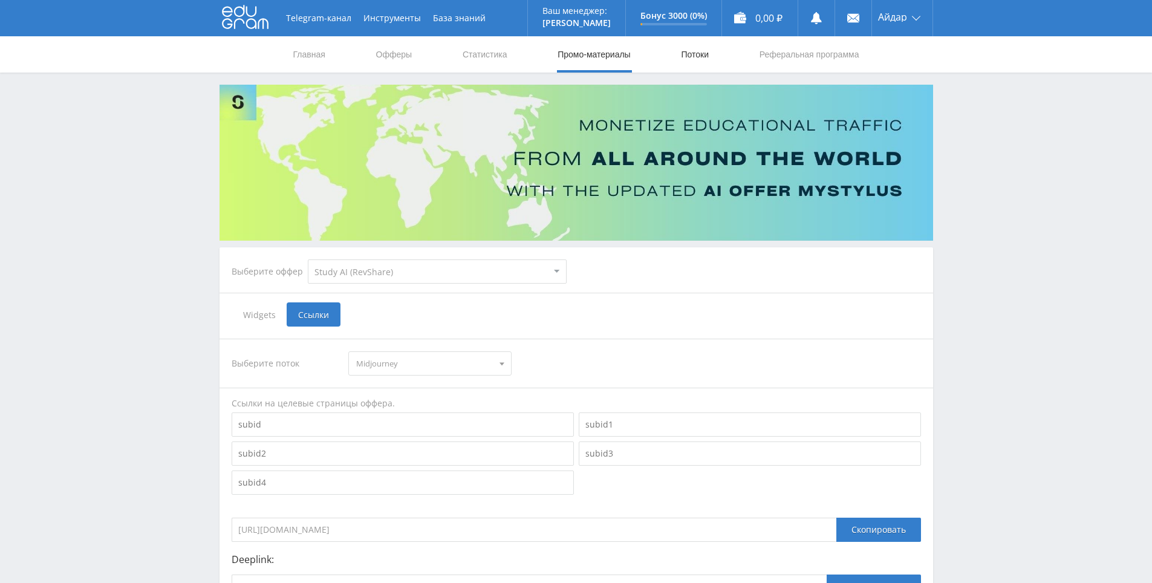
click at [690, 52] on link "Потоки" at bounding box center [694, 54] width 30 height 36
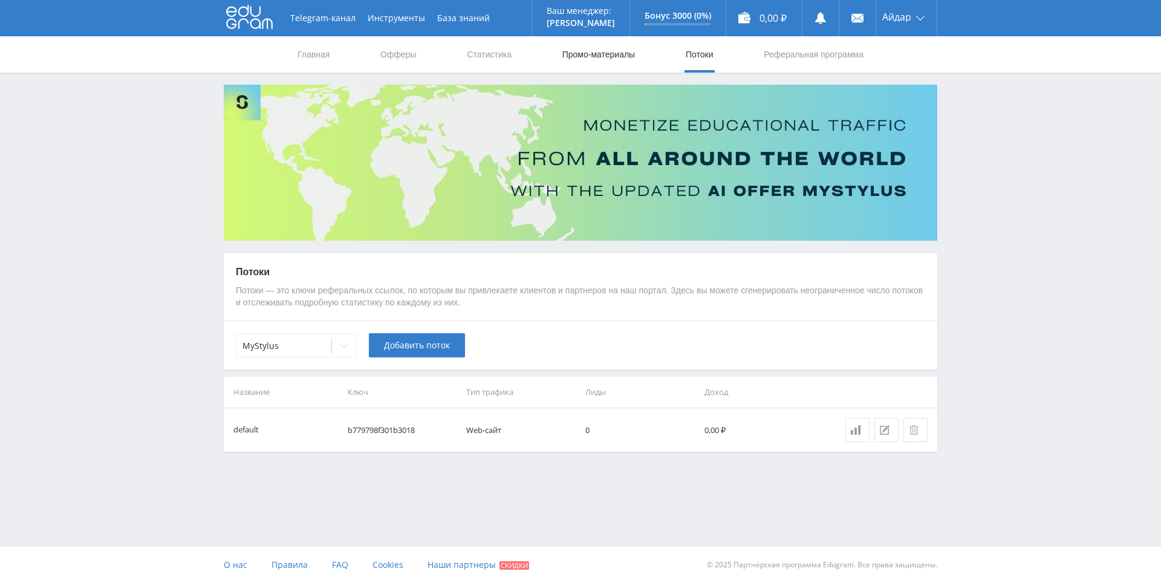
click at [603, 63] on link "Промо-материалы" at bounding box center [598, 54] width 75 height 36
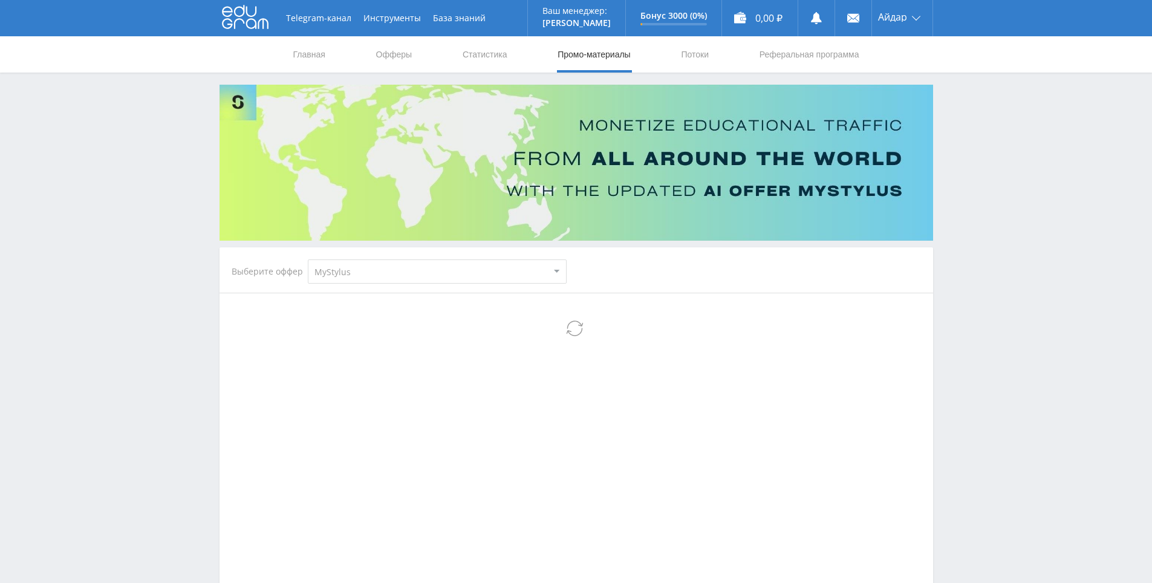
click at [375, 268] on select "MyStylus MyStylus - Revshare Кампус AI Studybay Автор24 Studybay [GEOGRAPHIC_DA…" at bounding box center [437, 271] width 259 height 24
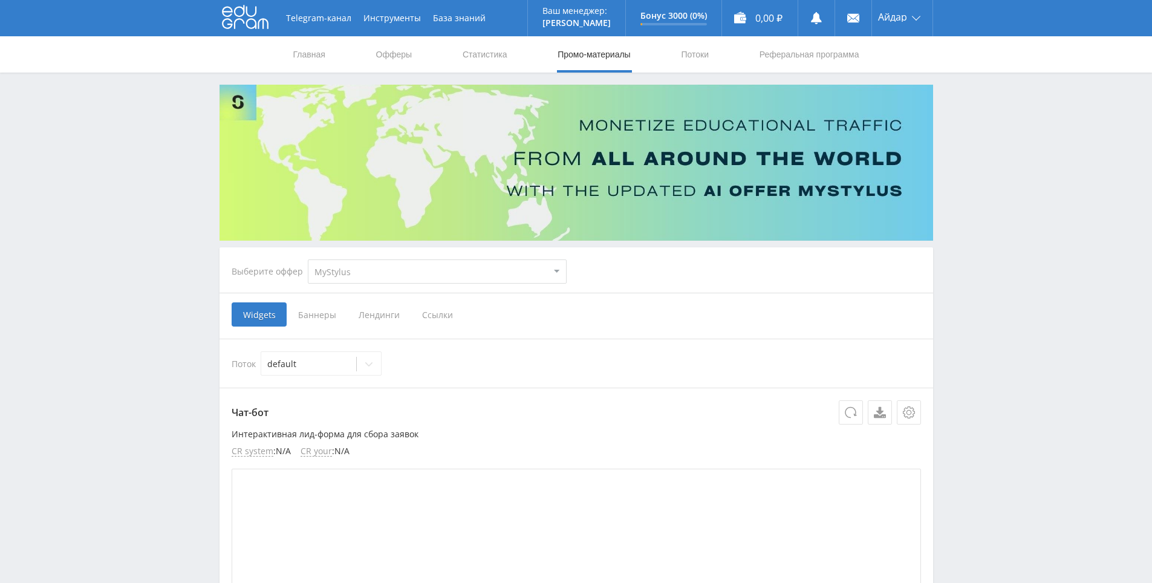
drag, startPoint x: 380, startPoint y: 270, endPoint x: 376, endPoint y: 279, distance: 9.2
click at [380, 270] on select "MyStylus MyStylus - Revshare Кампус AI Studybay Автор24 Studybay [GEOGRAPHIC_DA…" at bounding box center [437, 271] width 259 height 24
select select "376"
click at [308, 259] on select "MyStylus MyStylus - Revshare Кампус AI Studybay Автор24 Studybay [GEOGRAPHIC_DA…" at bounding box center [437, 271] width 259 height 24
click at [323, 316] on span "Ссылки" at bounding box center [314, 314] width 54 height 24
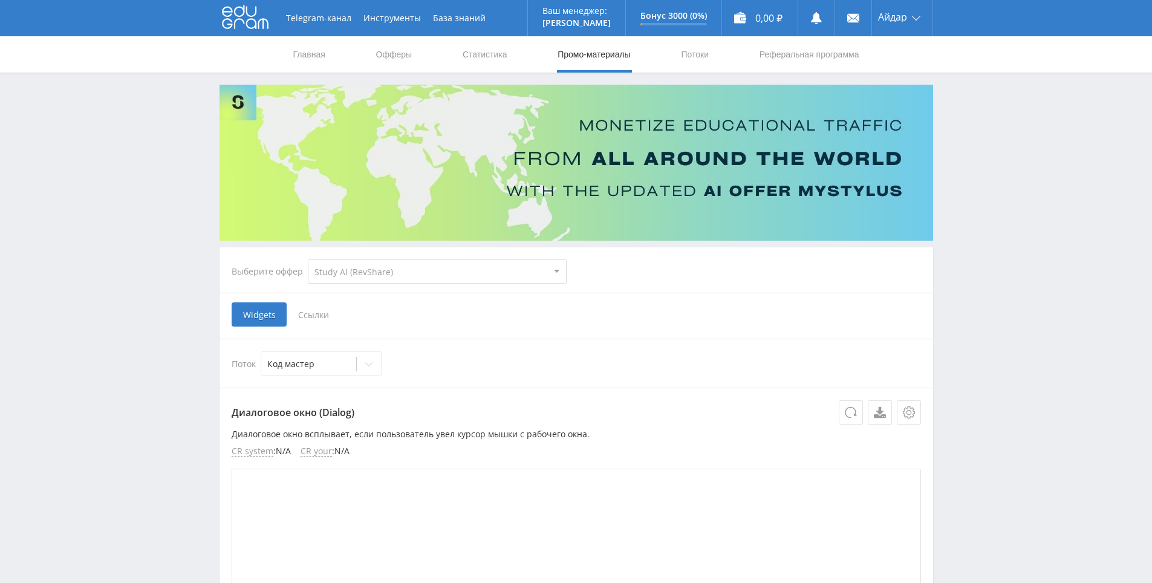
click at [0, 0] on input "Ссылки" at bounding box center [0, 0] width 0 height 0
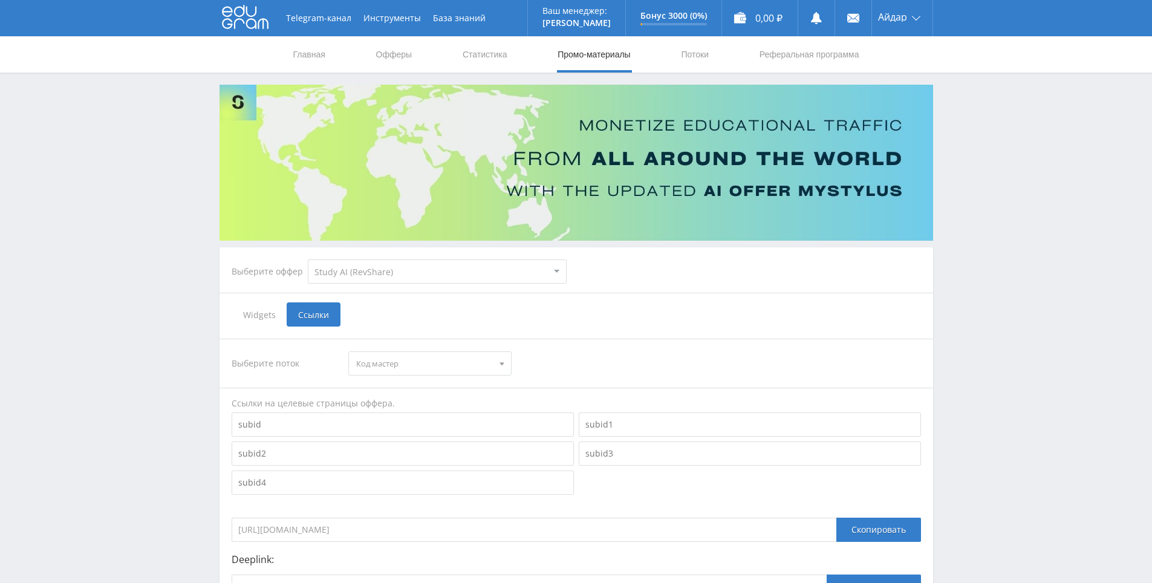
scroll to position [144, 0]
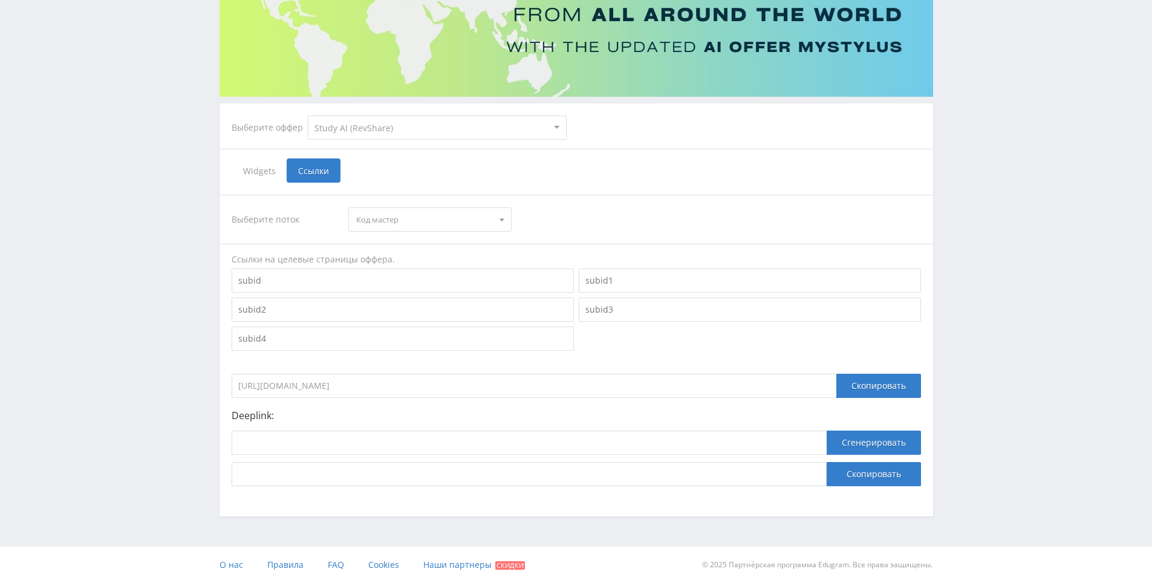
click at [417, 204] on div "Выберите поток Код мастер Код мастер [PERSON_NAME] Объяснятель Задачник реферат…" at bounding box center [576, 340] width 689 height 291
click at [417, 207] on div "Код мастер" at bounding box center [429, 219] width 163 height 24
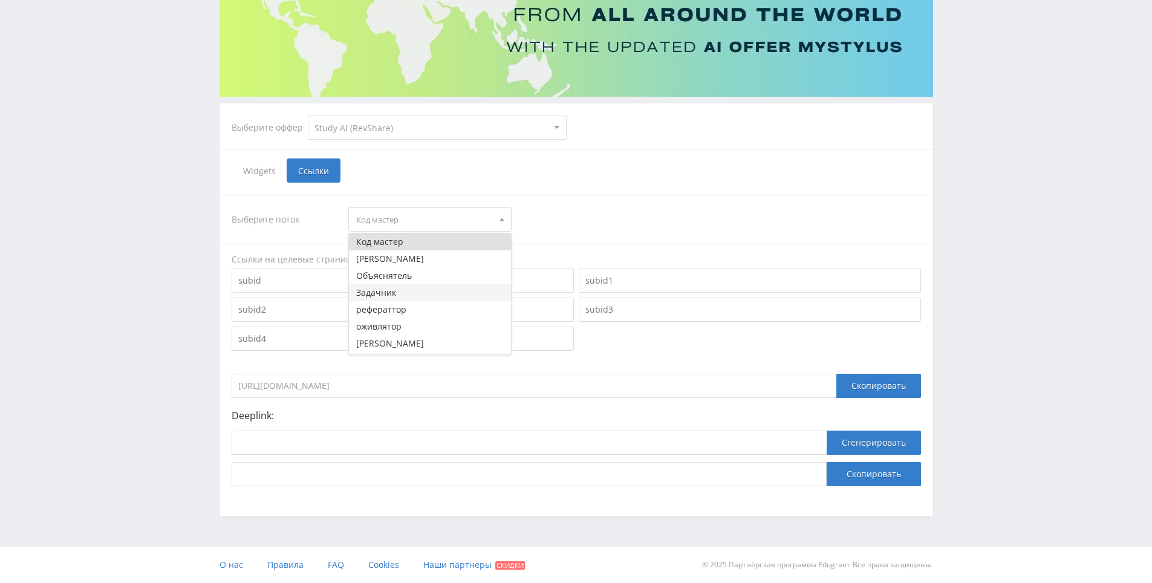
click at [423, 297] on button "Задачник" at bounding box center [430, 292] width 162 height 17
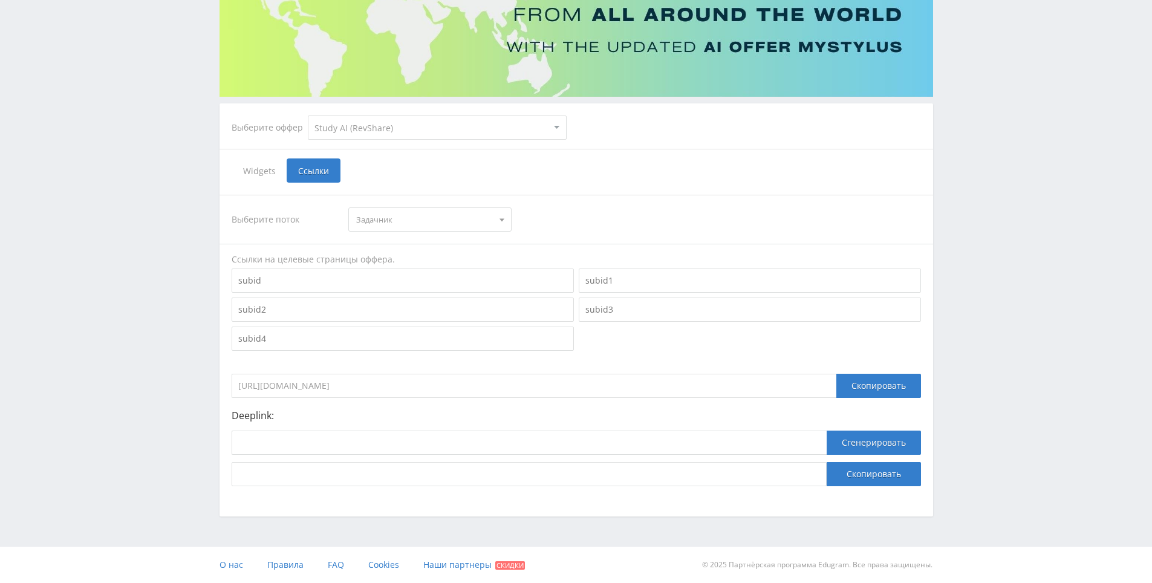
click at [435, 221] on span "Задачник" at bounding box center [424, 219] width 137 height 23
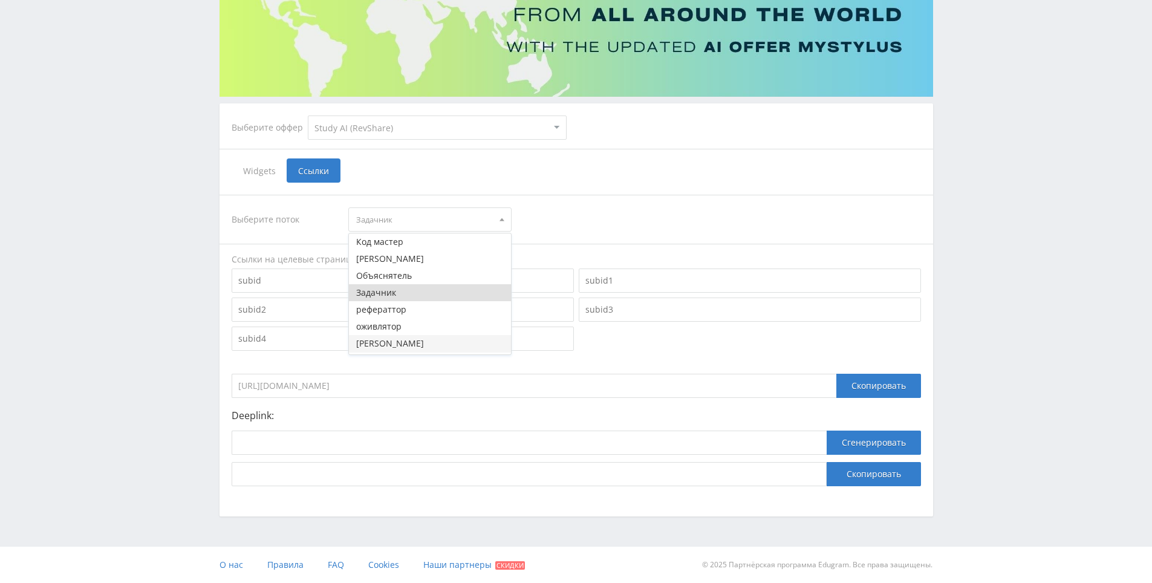
click at [412, 343] on button "[PERSON_NAME]" at bounding box center [430, 343] width 162 height 17
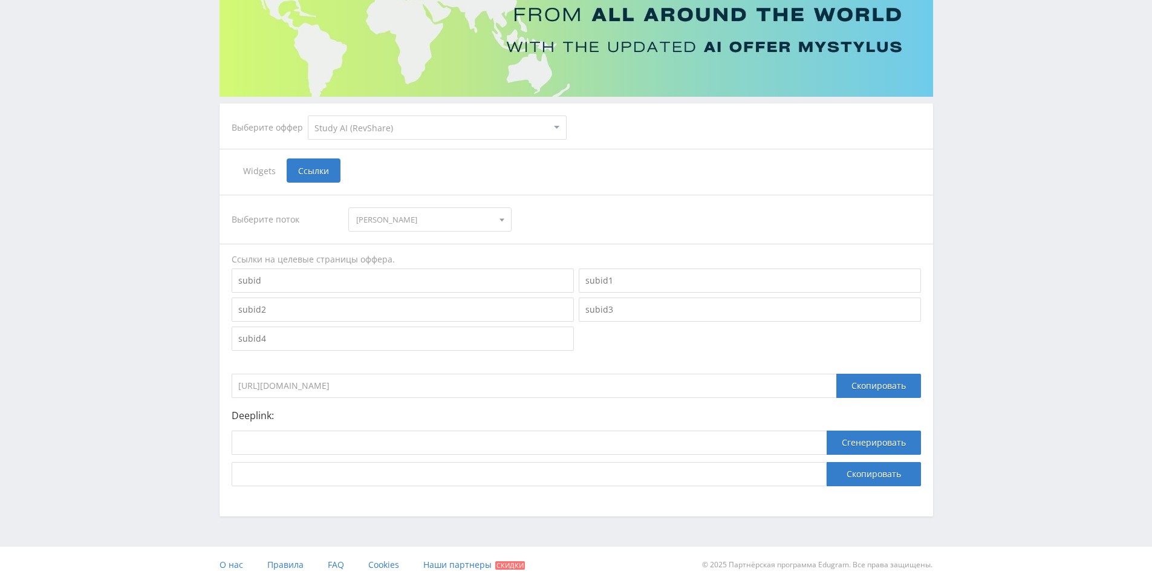
click at [447, 392] on input "[URL][DOMAIN_NAME]" at bounding box center [534, 386] width 605 height 24
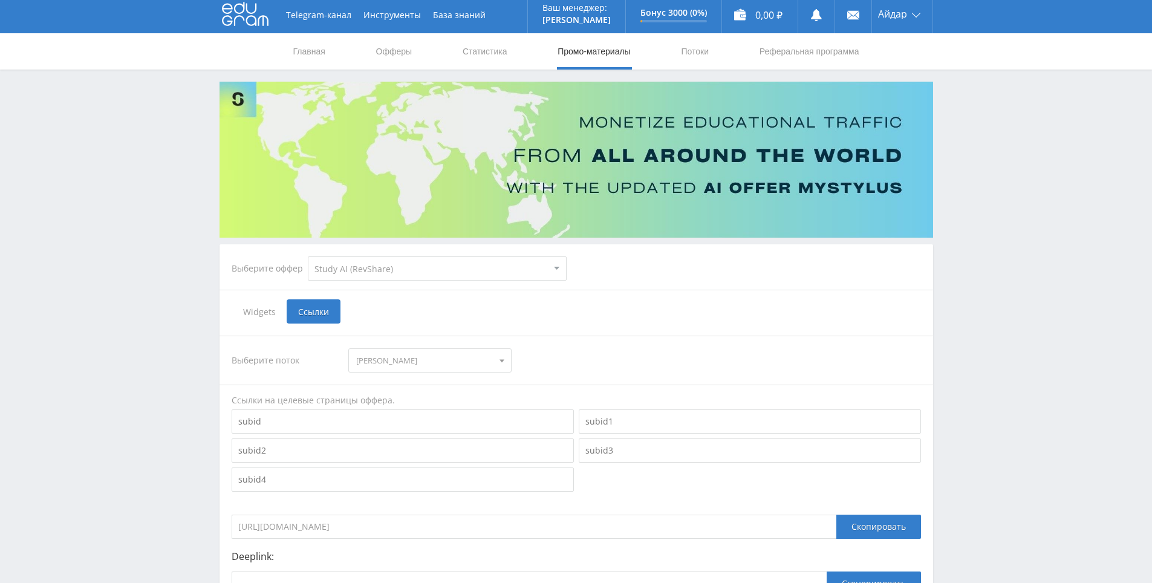
scroll to position [0, 0]
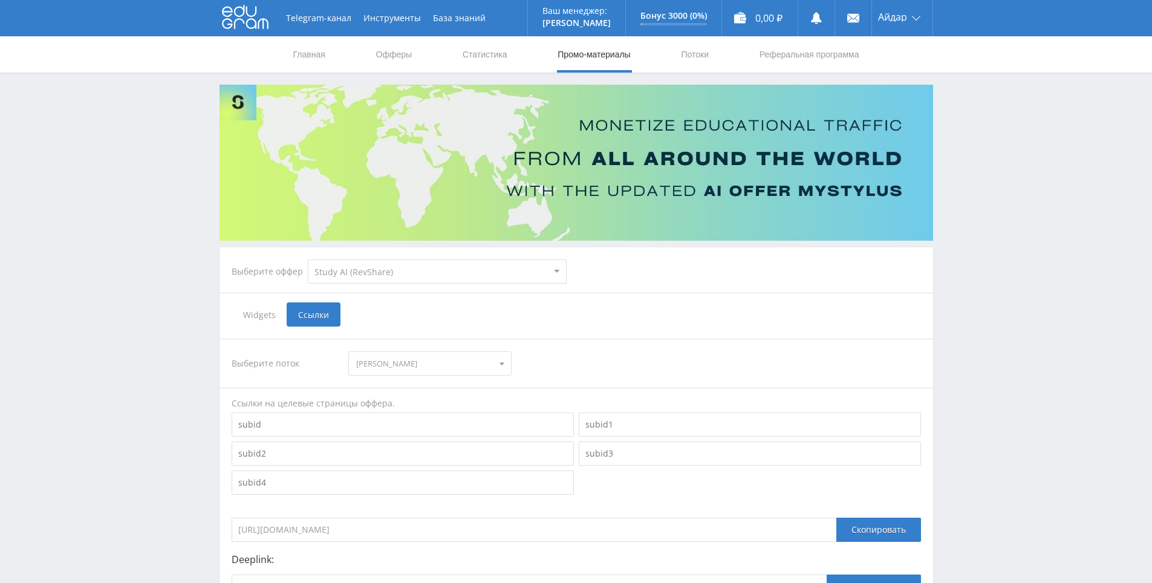
drag, startPoint x: 645, startPoint y: 280, endPoint x: 614, endPoint y: 278, distance: 30.9
click at [614, 279] on div "Выберите оффер MyStylus MyStylus - Revshare Кампус AI Studybay Автор24 Studybay…" at bounding box center [576, 272] width 708 height 44
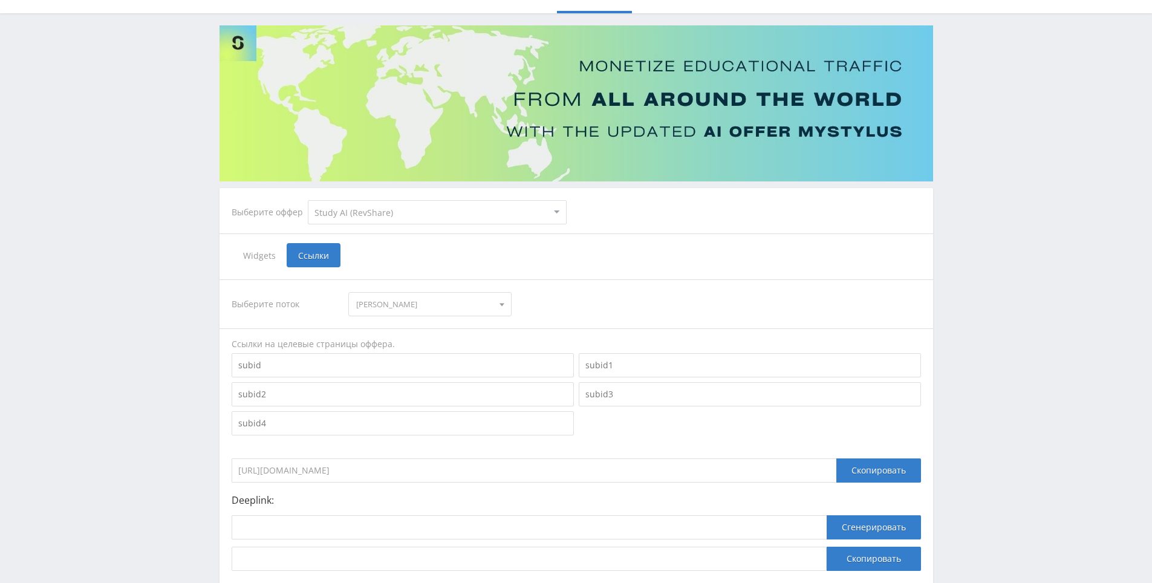
scroll to position [144, 0]
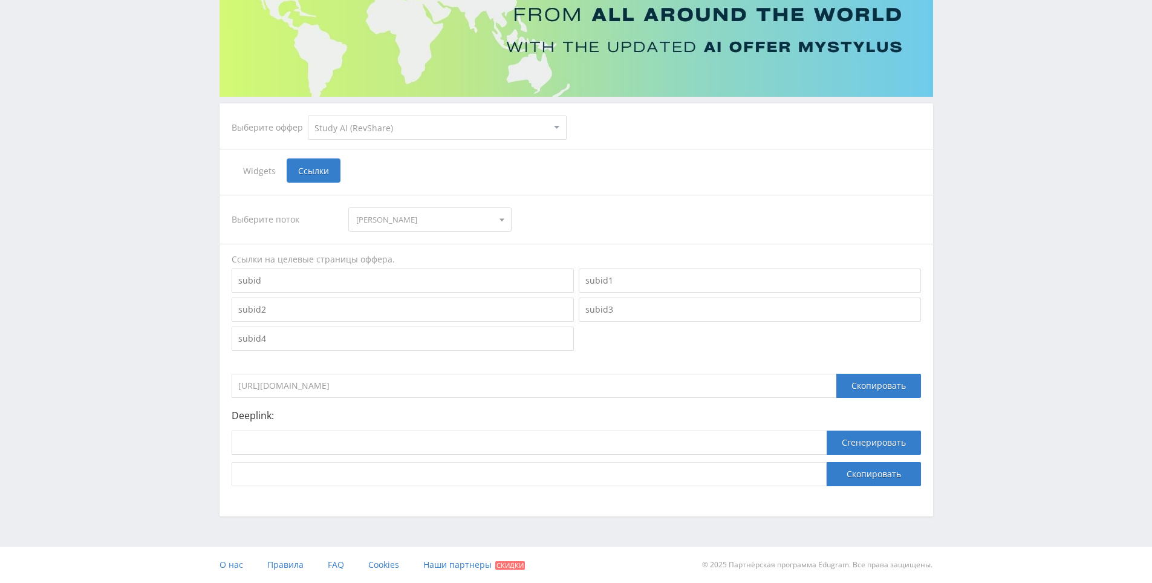
click at [429, 214] on span "[PERSON_NAME]" at bounding box center [424, 219] width 137 height 23
click at [417, 279] on button "Объяснятель" at bounding box center [430, 275] width 162 height 17
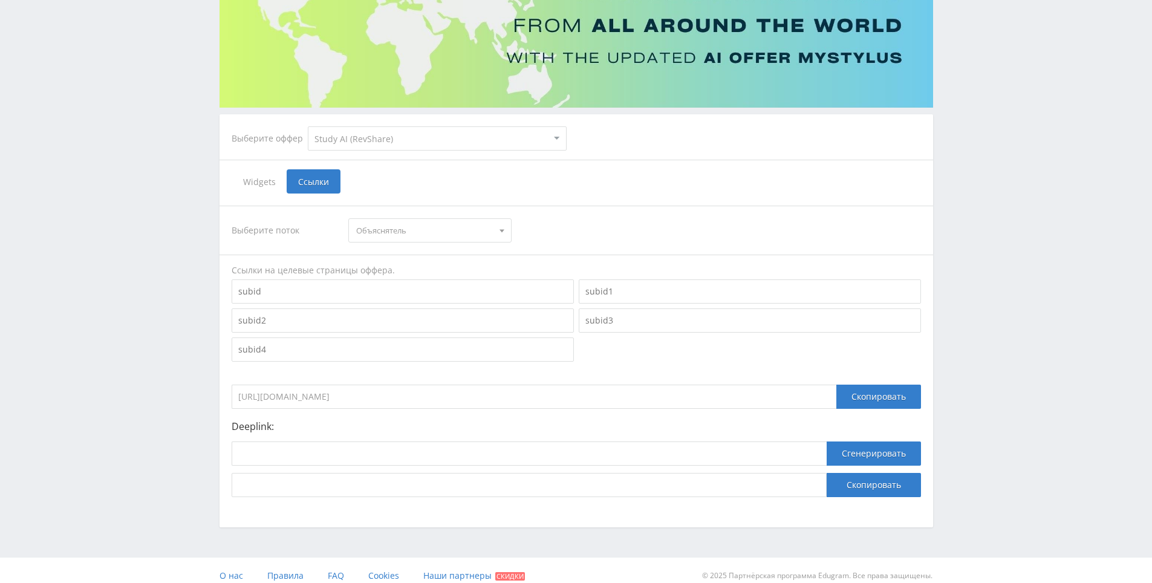
drag, startPoint x: 634, startPoint y: 175, endPoint x: 634, endPoint y: 164, distance: 10.3
drag, startPoint x: 614, startPoint y: 164, endPoint x: 584, endPoint y: 170, distance: 30.1
click at [581, 170] on div "Widgets Ссылки" at bounding box center [576, 181] width 689 height 24
click at [435, 140] on select "MyStylus MyStylus - Revshare Кампус AI Studybay Автор24 Studybay [GEOGRAPHIC_DA…" at bounding box center [437, 138] width 259 height 24
click at [449, 135] on select "MyStylus MyStylus - Revshare Кампус AI Studybay Автор24 Studybay [GEOGRAPHIC_DA…" at bounding box center [437, 138] width 259 height 24
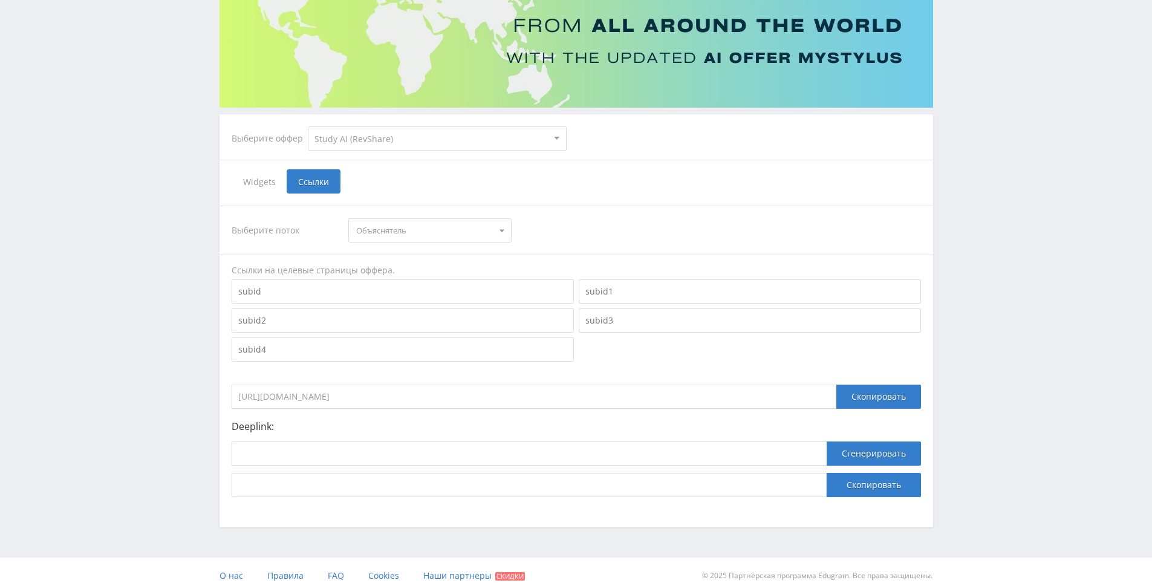
click at [402, 235] on span "Объяснятель" at bounding box center [424, 230] width 137 height 23
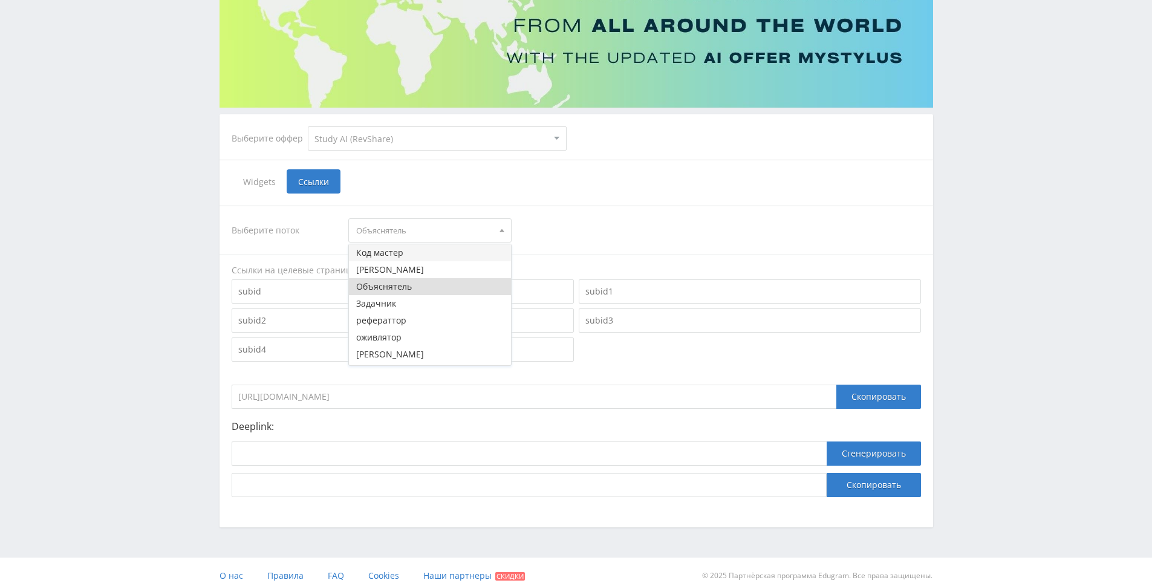
click at [408, 259] on button "Код мастер" at bounding box center [430, 252] width 162 height 17
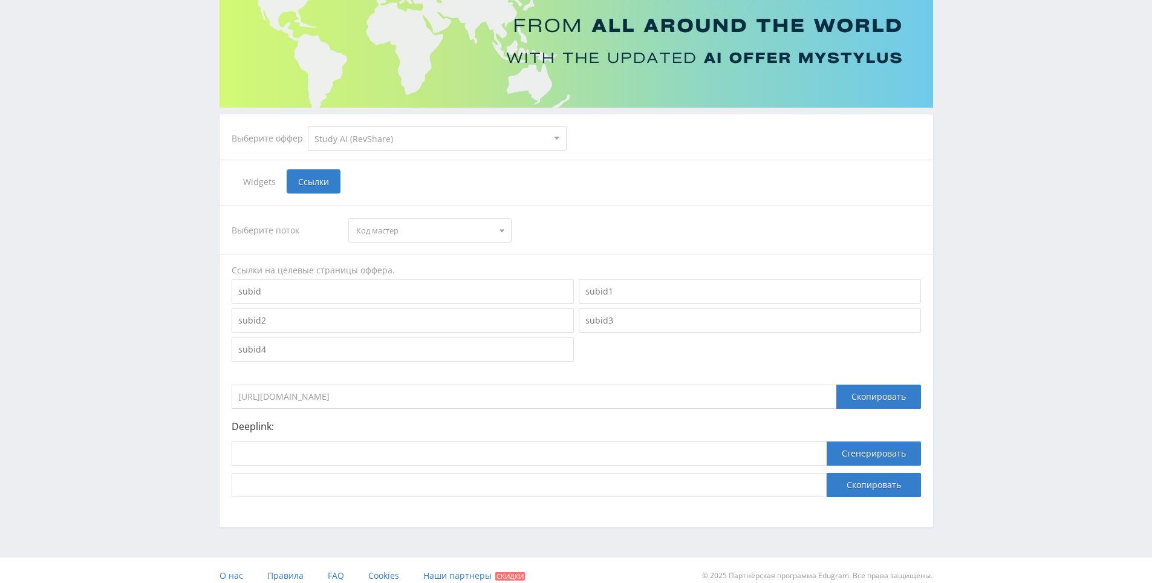
drag, startPoint x: 409, startPoint y: 228, endPoint x: 419, endPoint y: 280, distance: 53.6
click at [409, 232] on span "Код мастер" at bounding box center [424, 230] width 137 height 23
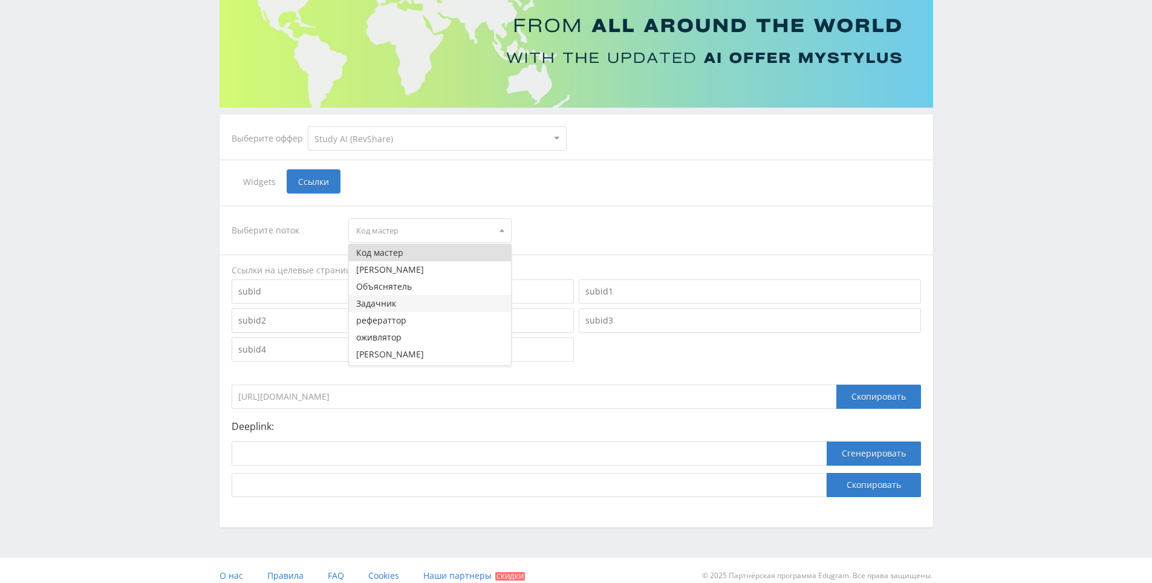
click at [421, 303] on button "Задачник" at bounding box center [430, 303] width 162 height 17
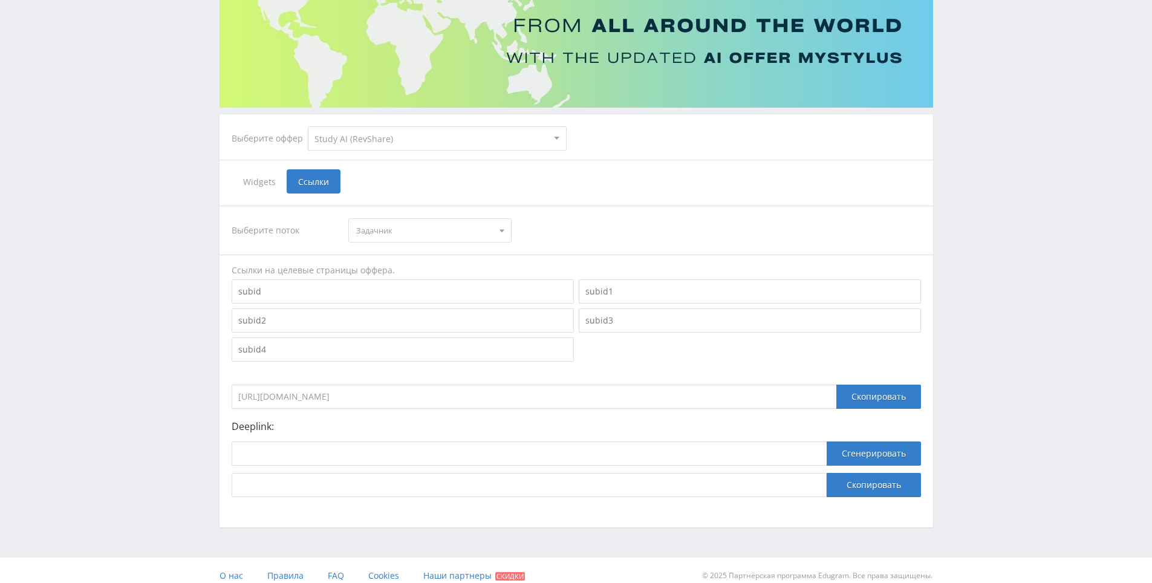
click at [254, 424] on p "Deeplink:" at bounding box center [576, 426] width 689 height 11
copy p "Deeplink"
click at [409, 228] on span "Задачник" at bounding box center [424, 230] width 137 height 23
click at [423, 339] on button "оживлятор" at bounding box center [430, 337] width 162 height 17
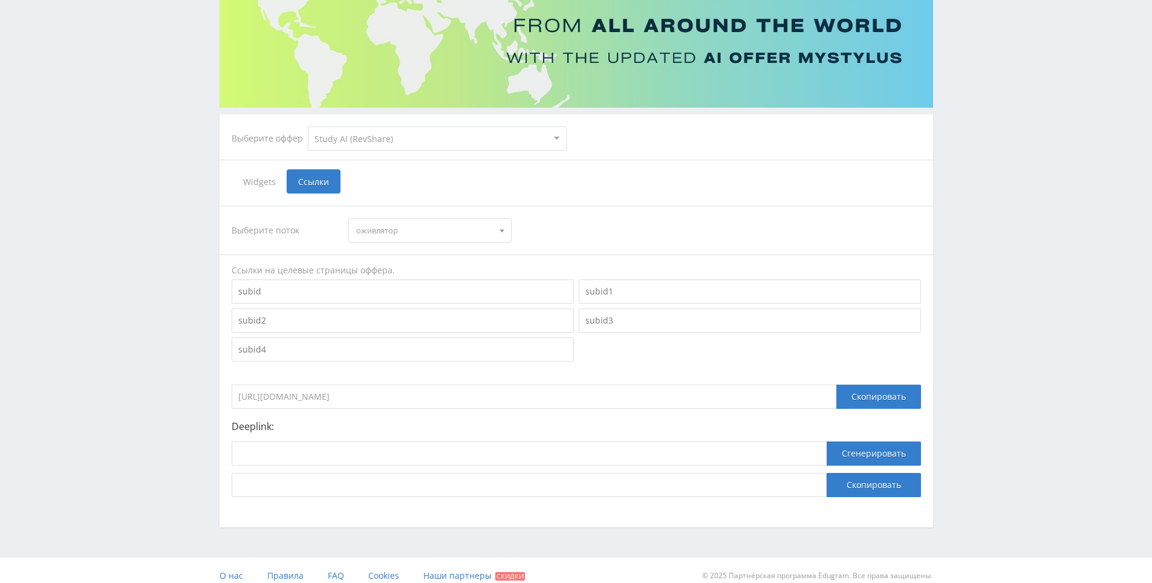
click at [423, 232] on span "оживлятор" at bounding box center [424, 230] width 137 height 23
click at [420, 343] on button "Дзен" at bounding box center [430, 339] width 162 height 17
click at [409, 233] on span "Дзен" at bounding box center [424, 230] width 137 height 23
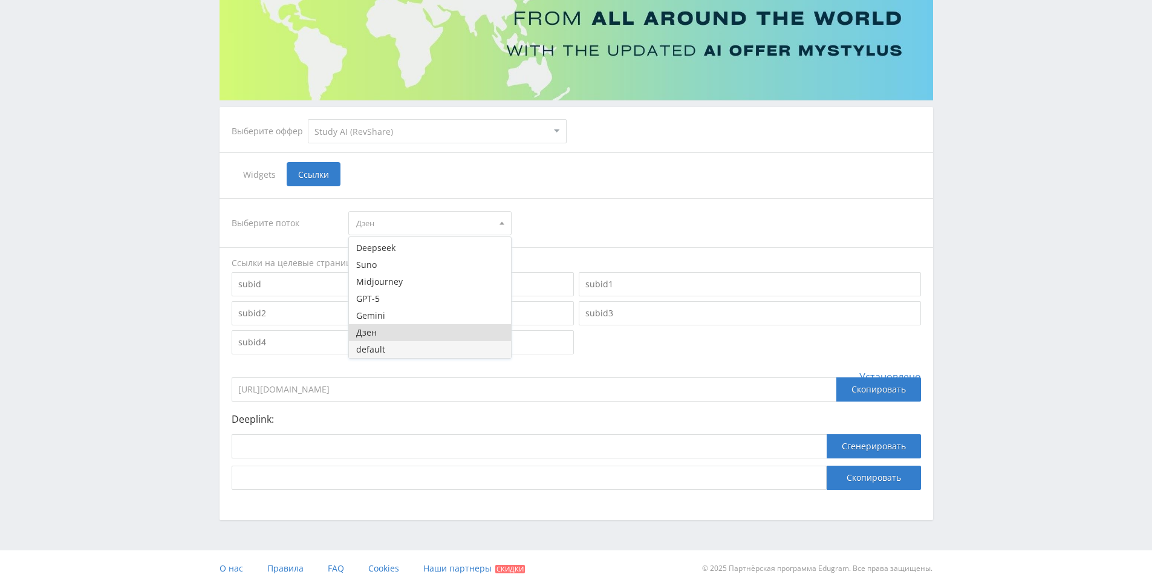
scroll to position [144, 0]
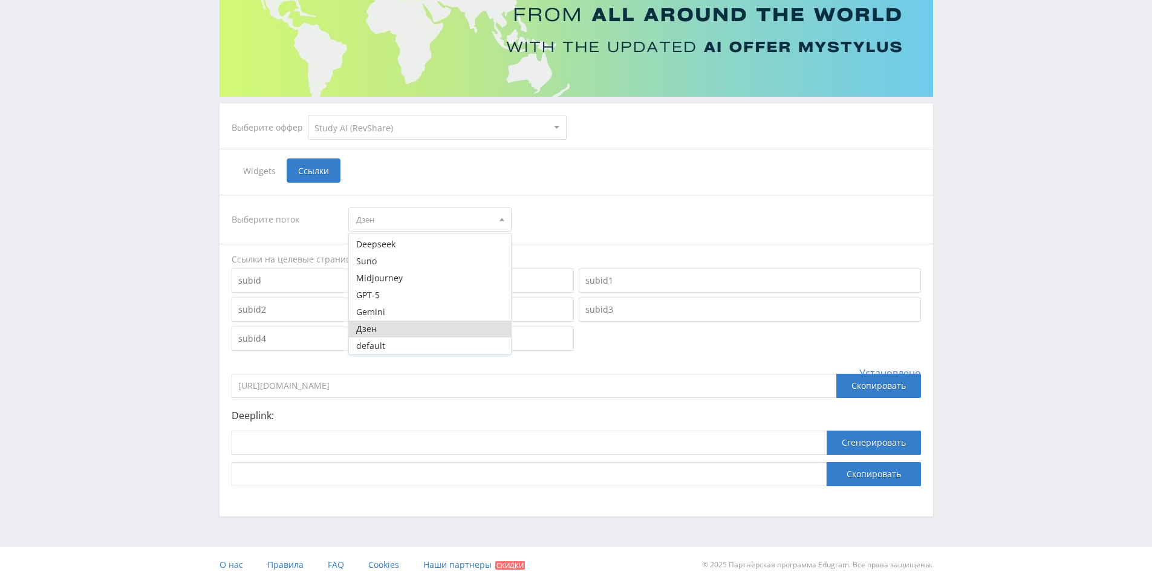
click at [410, 340] on button "default" at bounding box center [430, 345] width 162 height 17
click at [630, 219] on div "Выберите поток default Код мастер [PERSON_NAME] Объяснятель Задачник рефераттор…" at bounding box center [576, 219] width 689 height 24
click at [632, 219] on div "Выберите поток default Код мастер [PERSON_NAME] Объяснятель Задачник рефераттор…" at bounding box center [576, 219] width 689 height 24
click at [620, 186] on div "Выберите поток default Код мастер [PERSON_NAME] Объяснятель Задачник рефераттор…" at bounding box center [575, 341] width 713 height 316
click at [620, 183] on div "Выберите поток default Код мастер [PERSON_NAME] Объяснятель Задачник рефераттор…" at bounding box center [575, 341] width 713 height 316
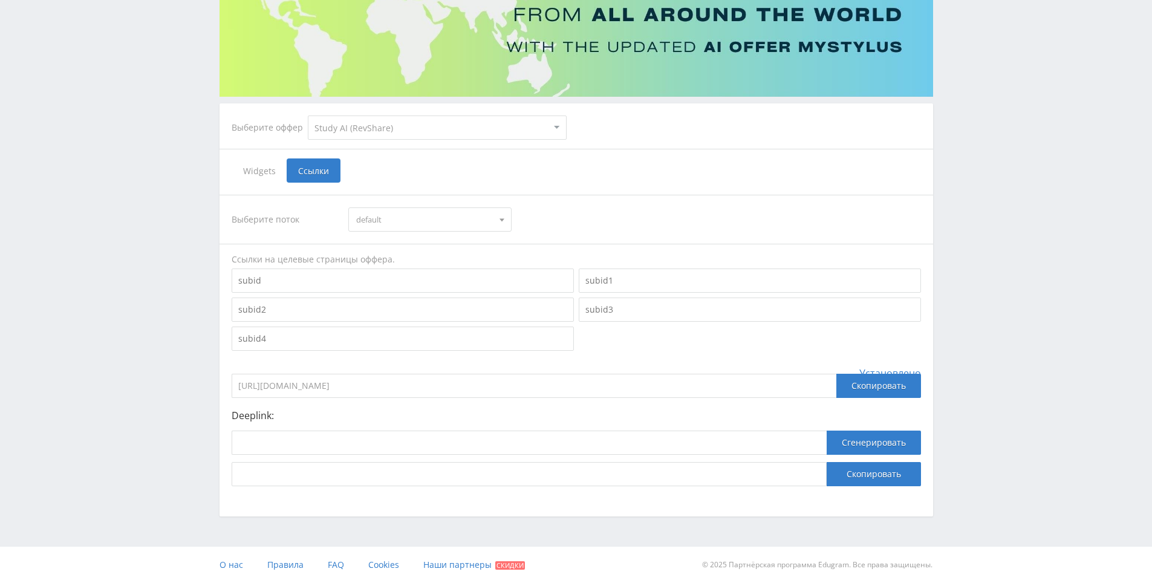
click at [600, 171] on div "Widgets Ссылки" at bounding box center [576, 170] width 689 height 24
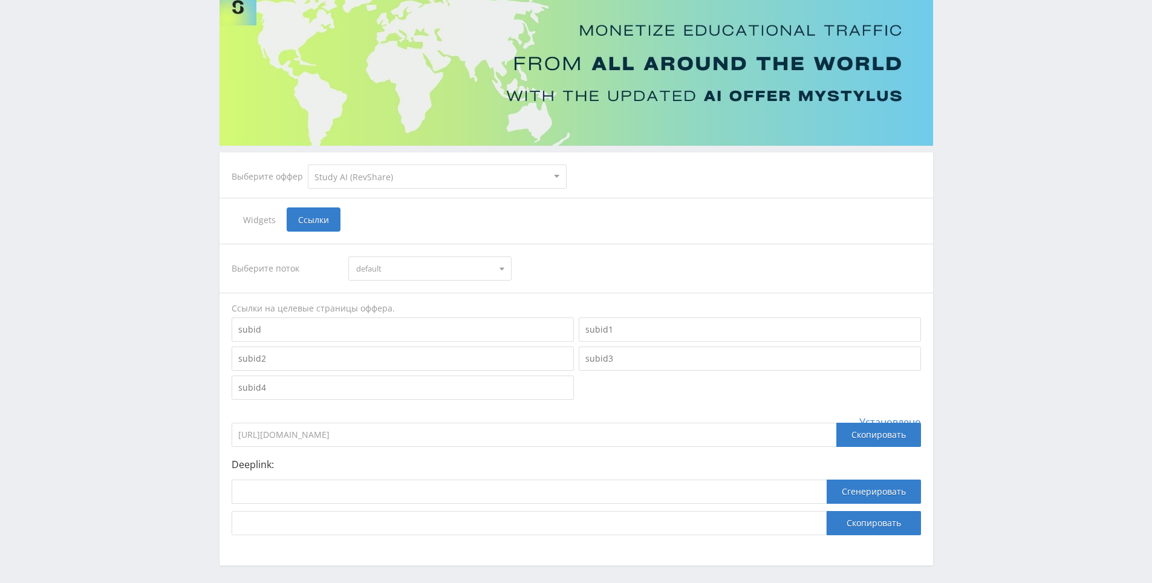
scroll to position [22, 0]
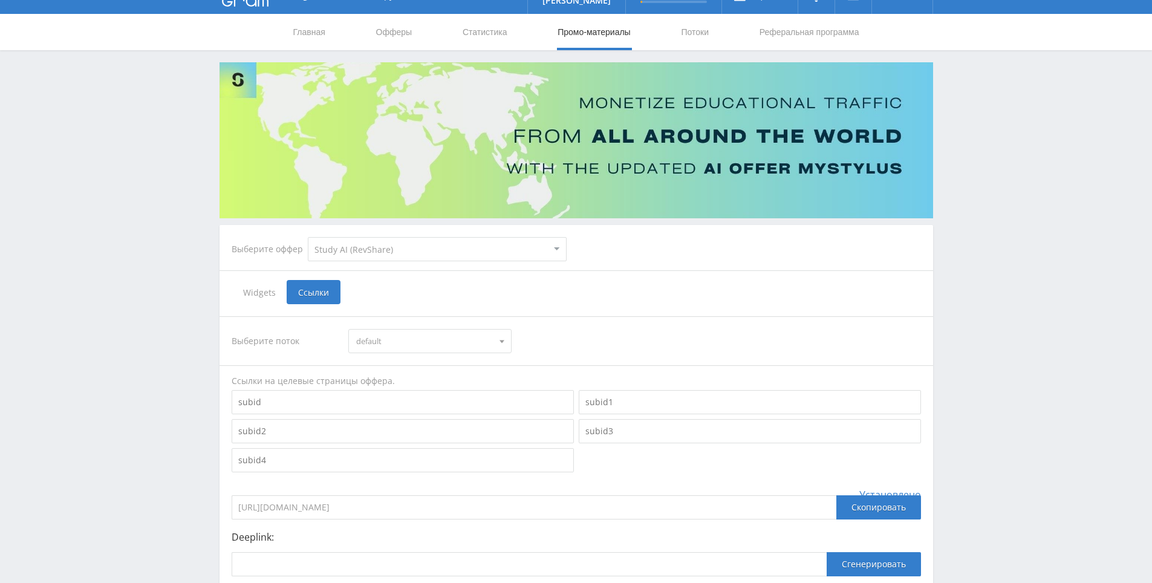
drag, startPoint x: 603, startPoint y: 220, endPoint x: 549, endPoint y: 207, distance: 56.0
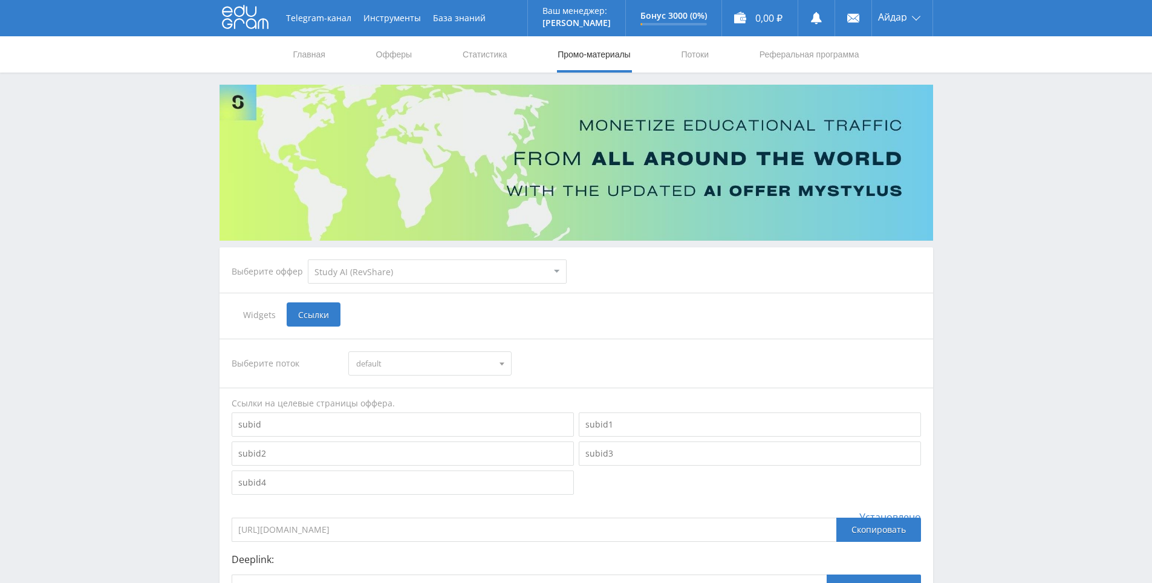
click at [470, 262] on select "MyStylus MyStylus - Revshare Кампус AI Studybay Автор24 Studybay [GEOGRAPHIC_DA…" at bounding box center [437, 271] width 259 height 24
select select "2"
click at [308, 259] on select "MyStylus MyStylus - Revshare Кампус AI Studybay Автор24 Studybay [GEOGRAPHIC_DA…" at bounding box center [437, 271] width 259 height 24
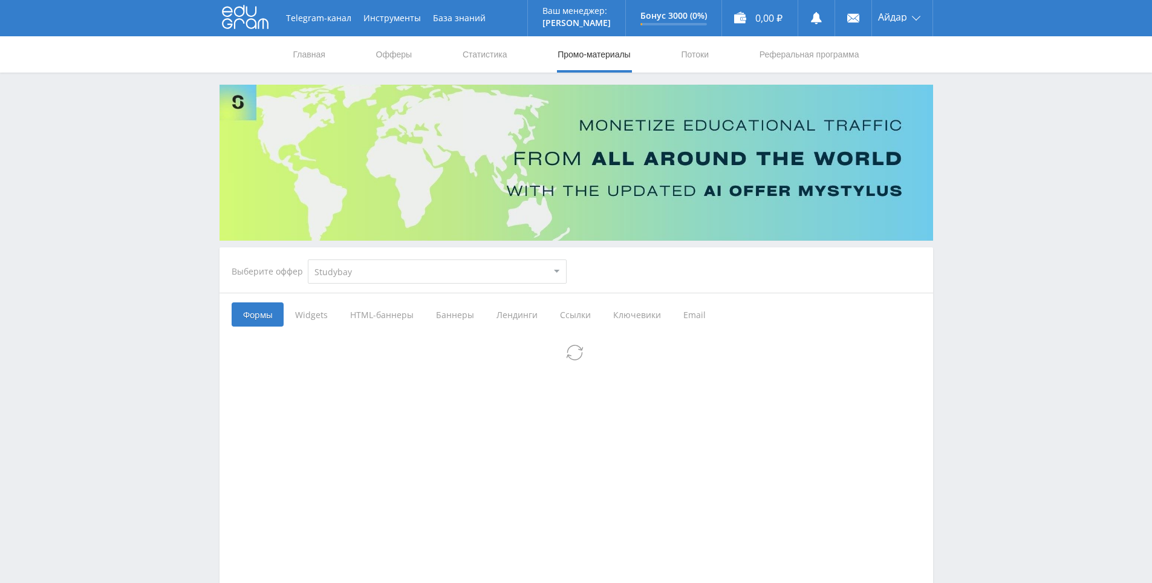
click at [539, 274] on select "MyStylus MyStylus - Revshare Кампус AI Studybay Автор24 Studybay [GEOGRAPHIC_DA…" at bounding box center [437, 271] width 259 height 24
select select "376"
click at [308, 259] on select "MyStylus MyStylus - Revshare Кампус AI Studybay Автор24 Studybay [GEOGRAPHIC_DA…" at bounding box center [437, 271] width 259 height 24
select select "376"
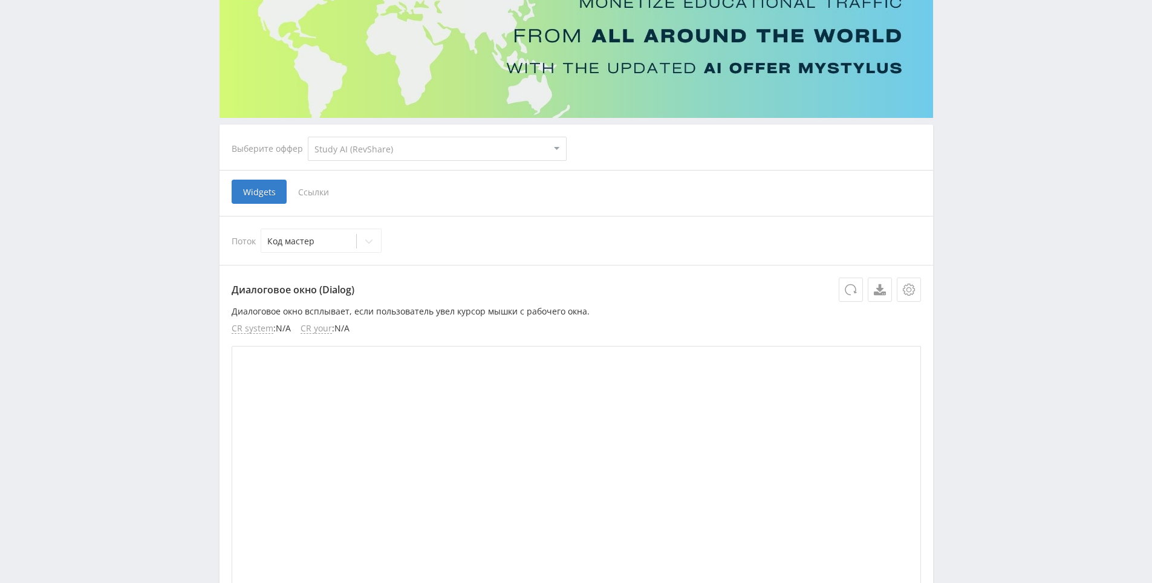
scroll to position [238, 0]
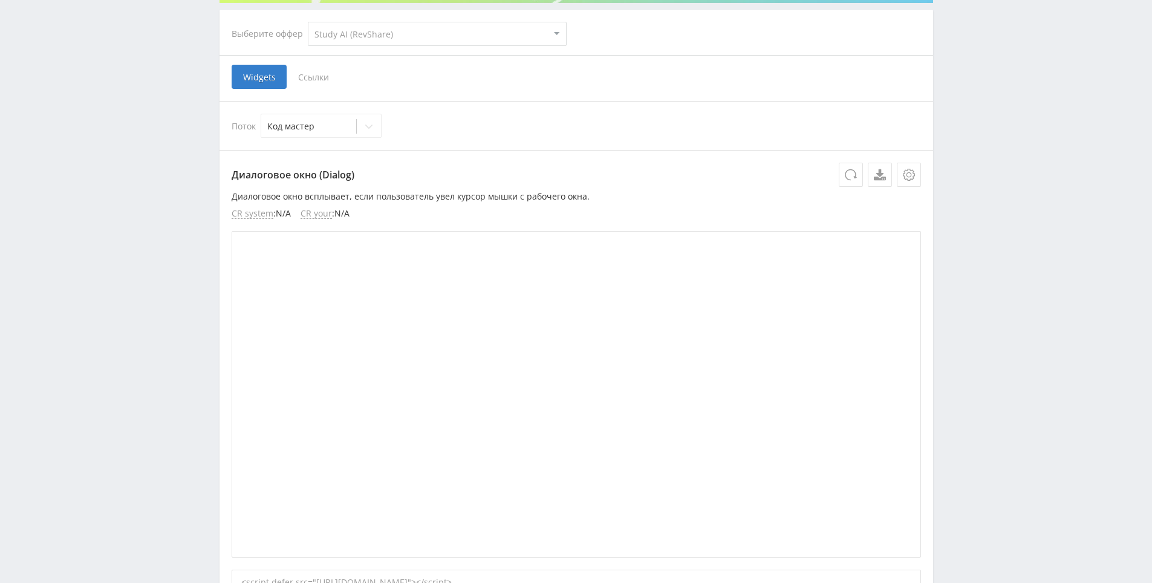
click at [375, 35] on select "MyStylus MyStylus - Revshare Кампус AI Studybay Автор24 Studybay [GEOGRAPHIC_DA…" at bounding box center [437, 34] width 259 height 24
click at [271, 102] on div "Поток Код мастер" at bounding box center [575, 125] width 713 height 49
click at [305, 72] on span "Ссылки" at bounding box center [314, 77] width 54 height 24
click at [0, 0] on input "Ссылки" at bounding box center [0, 0] width 0 height 0
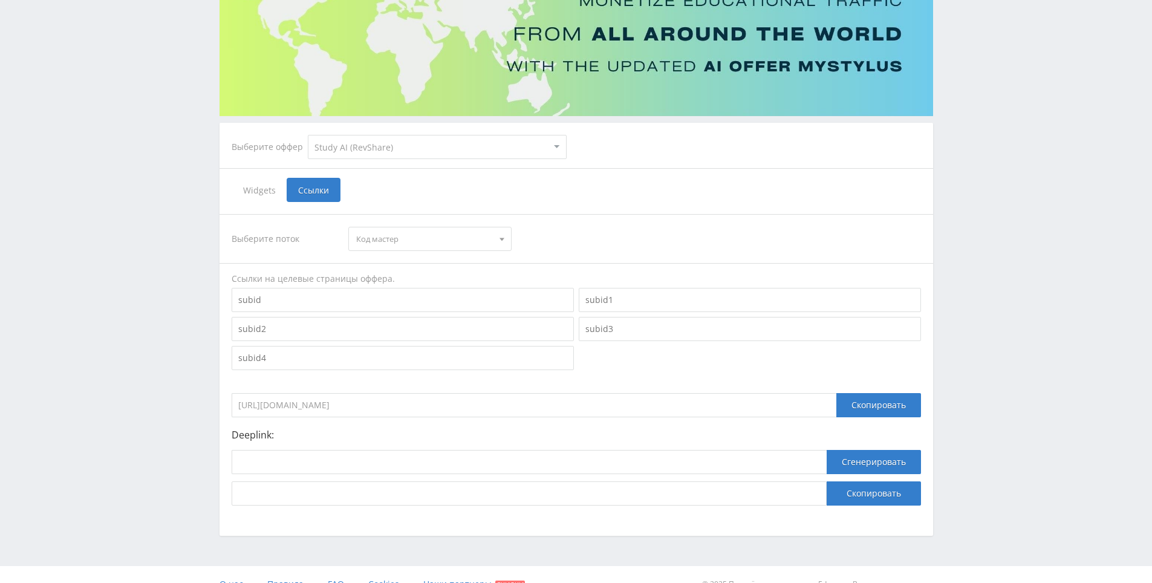
scroll to position [27, 0]
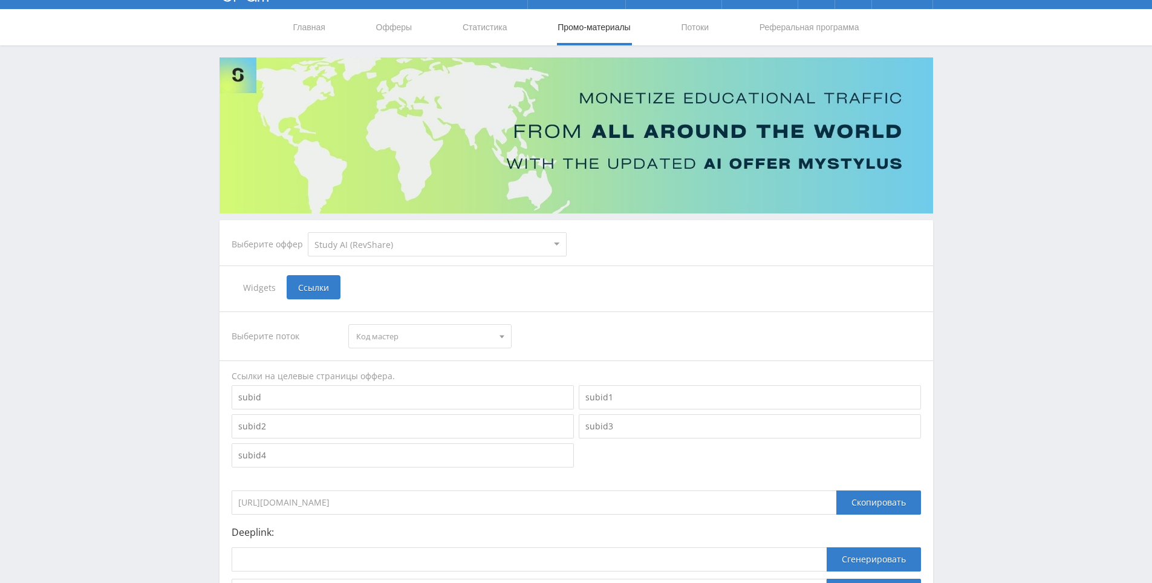
drag, startPoint x: 627, startPoint y: 224, endPoint x: 665, endPoint y: 125, distance: 106.0
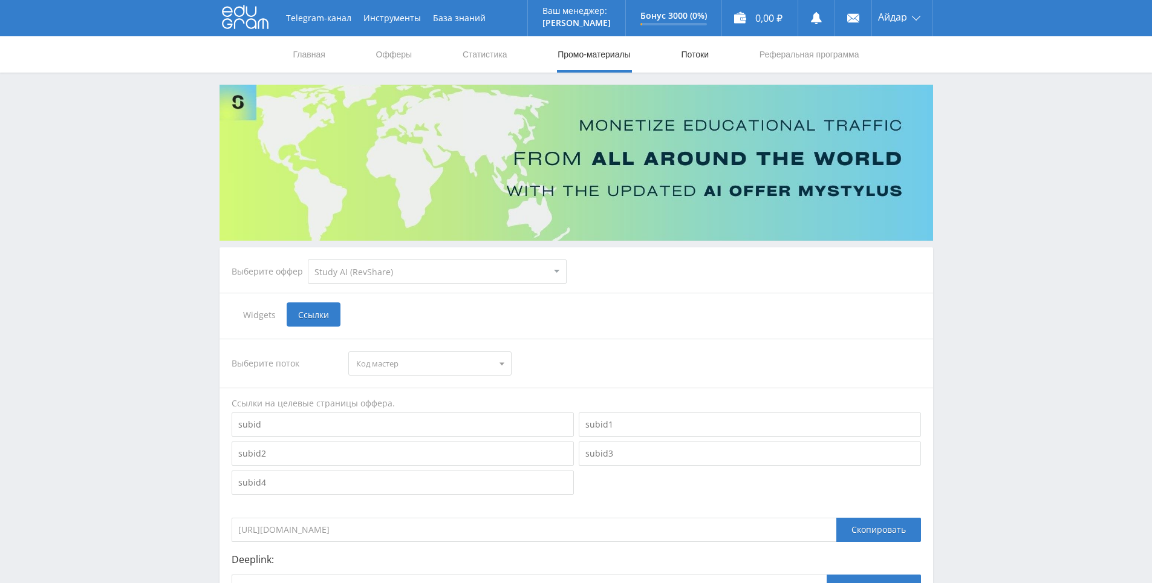
click at [685, 55] on link "Потоки" at bounding box center [694, 54] width 30 height 36
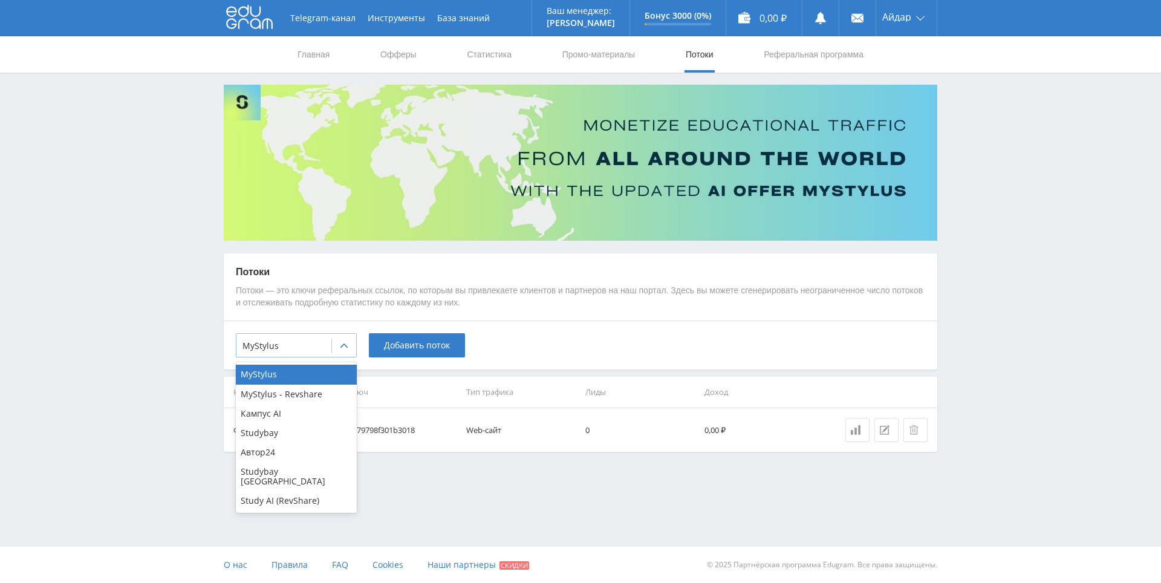
click at [310, 346] on div at bounding box center [283, 346] width 83 height 12
drag, startPoint x: 277, startPoint y: 488, endPoint x: 351, endPoint y: 461, distance: 79.0
click at [277, 491] on div "Study AI (RevShare)" at bounding box center [296, 500] width 121 height 19
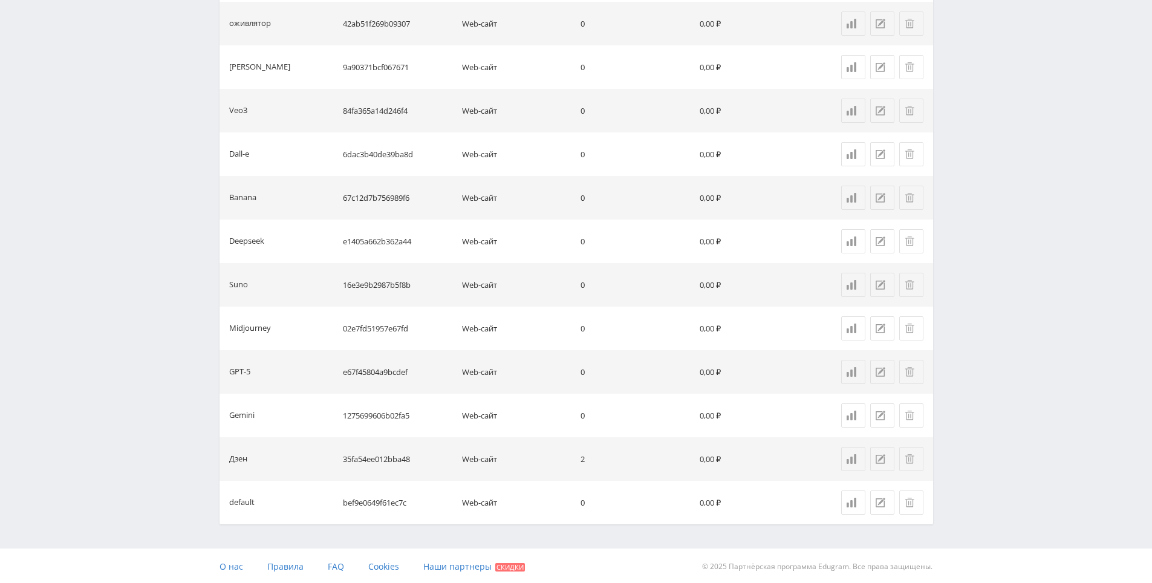
drag, startPoint x: 988, startPoint y: 358, endPoint x: 987, endPoint y: 380, distance: 21.8
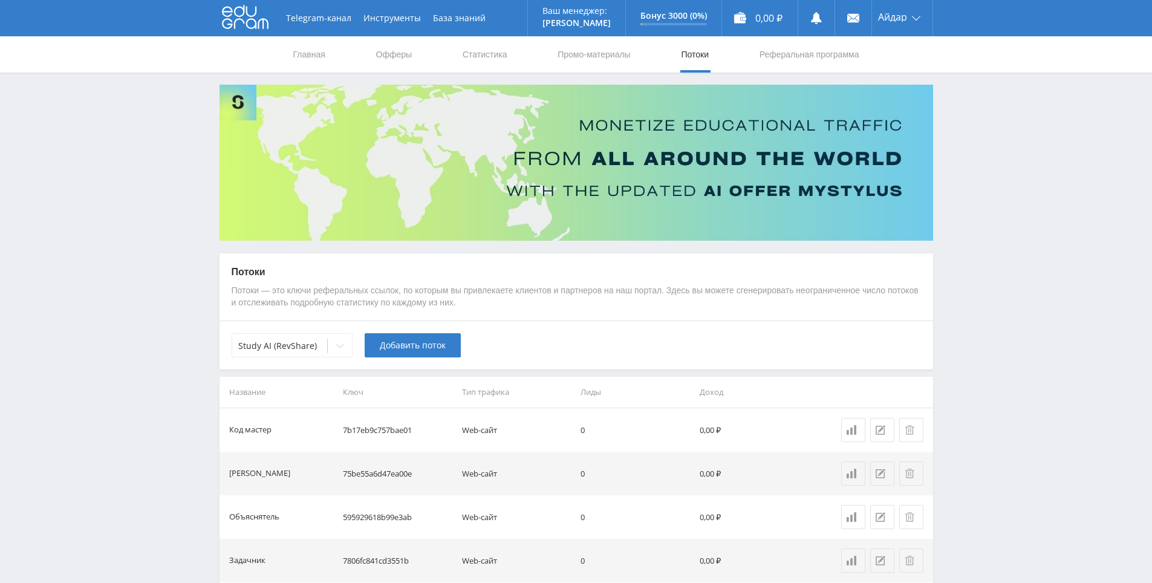
drag, startPoint x: 987, startPoint y: 361, endPoint x: 994, endPoint y: 179, distance: 182.7
drag, startPoint x: 994, startPoint y: 179, endPoint x: 980, endPoint y: 109, distance: 71.0
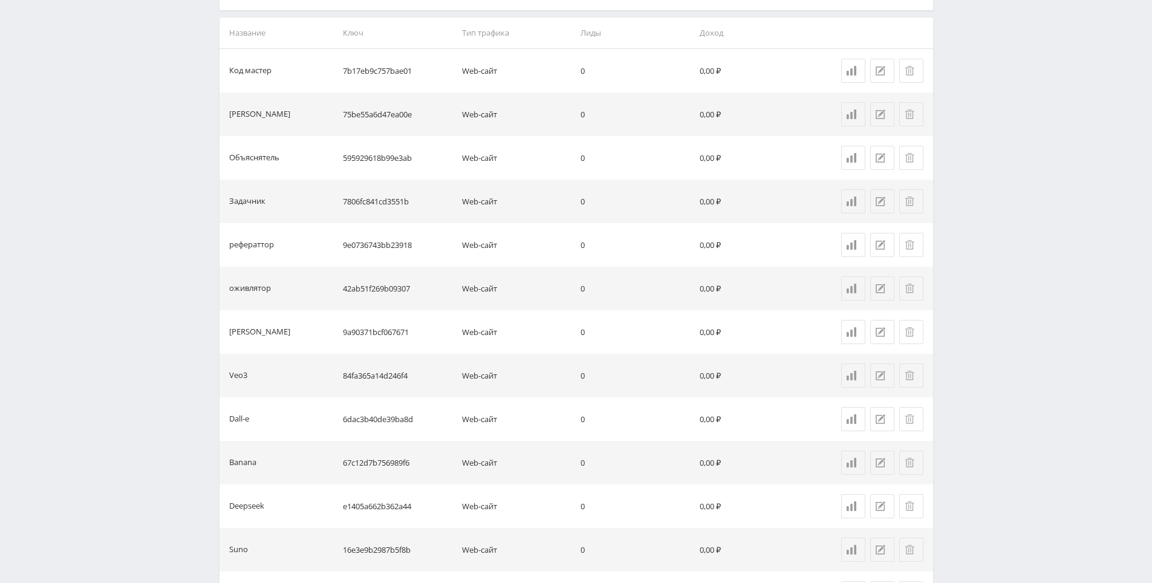
drag, startPoint x: 952, startPoint y: 248, endPoint x: 952, endPoint y: 348, distance: 100.3
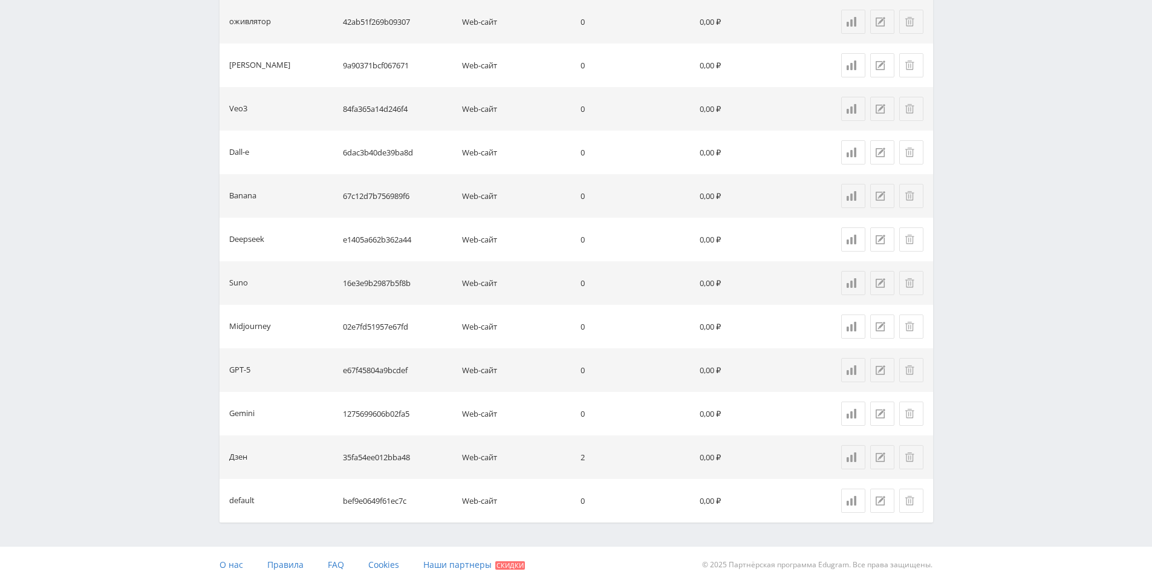
scroll to position [623, 0]
drag, startPoint x: 571, startPoint y: 463, endPoint x: 574, endPoint y: 451, distance: 12.5
drag, startPoint x: 574, startPoint y: 450, endPoint x: 533, endPoint y: 448, distance: 41.2
click at [533, 448] on td "Web-сайт" at bounding box center [516, 460] width 119 height 44
click at [539, 446] on td "Web-сайт" at bounding box center [516, 460] width 119 height 44
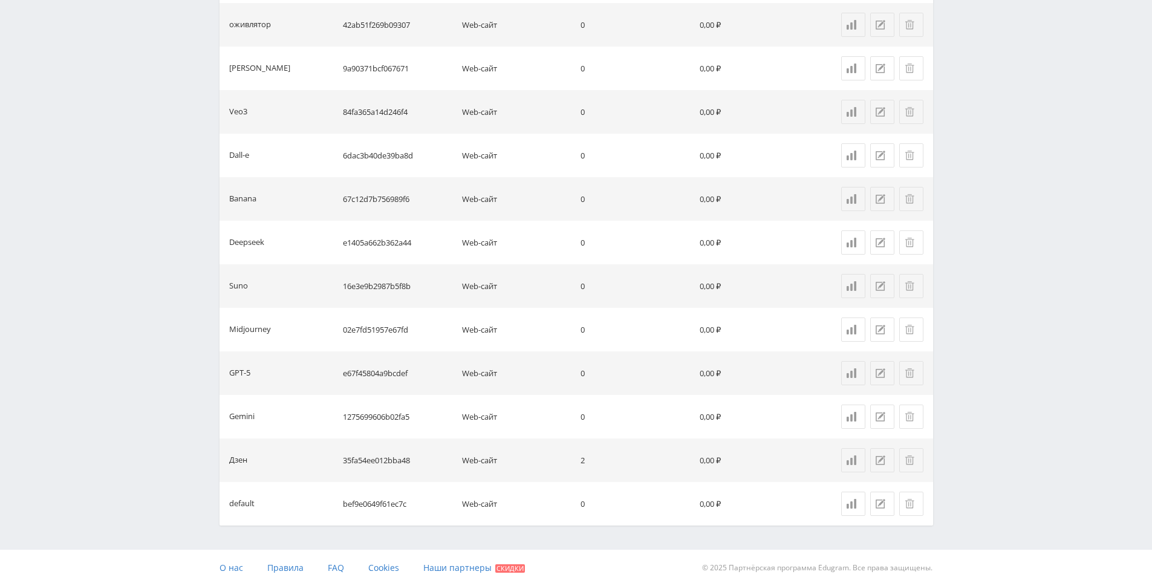
click at [529, 404] on td "Web-сайт" at bounding box center [516, 417] width 119 height 44
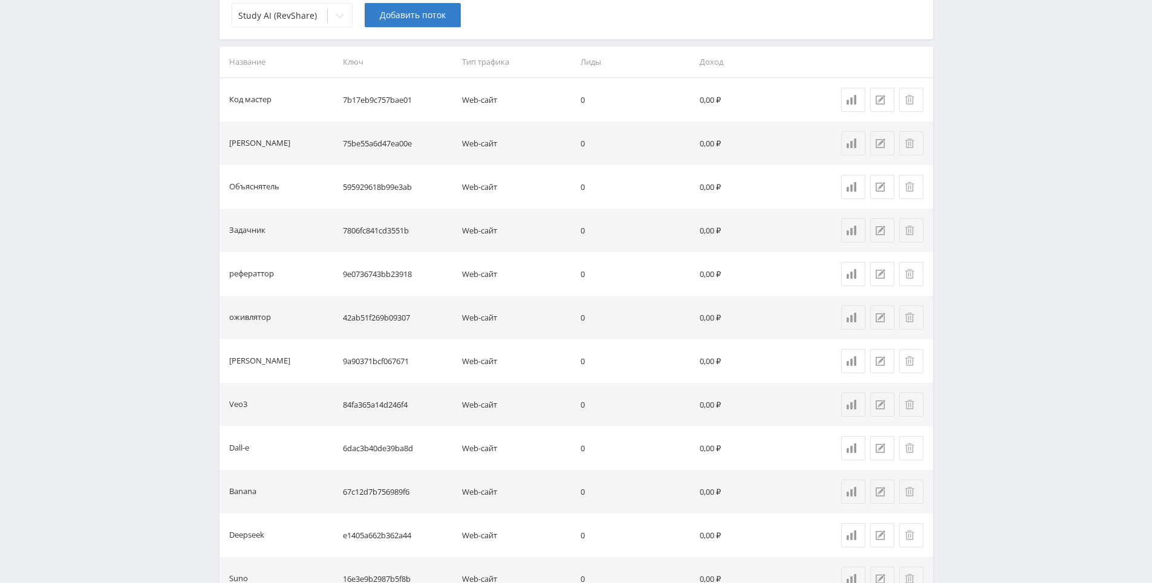
drag, startPoint x: 977, startPoint y: 334, endPoint x: 977, endPoint y: 201, distance: 133.0
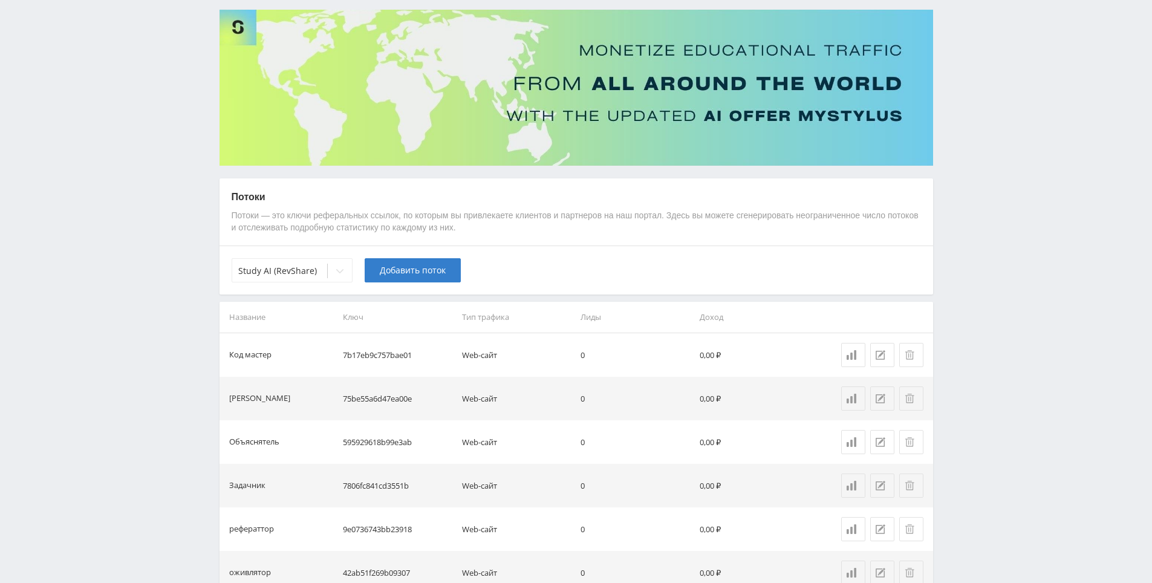
drag, startPoint x: 1014, startPoint y: 298, endPoint x: 1007, endPoint y: 242, distance: 56.7
click at [1007, 242] on div "Telegram-канал Инструменты База знаний Ваш менеджер: [PERSON_NAME] Online @edug…" at bounding box center [576, 529] width 1152 height 1208
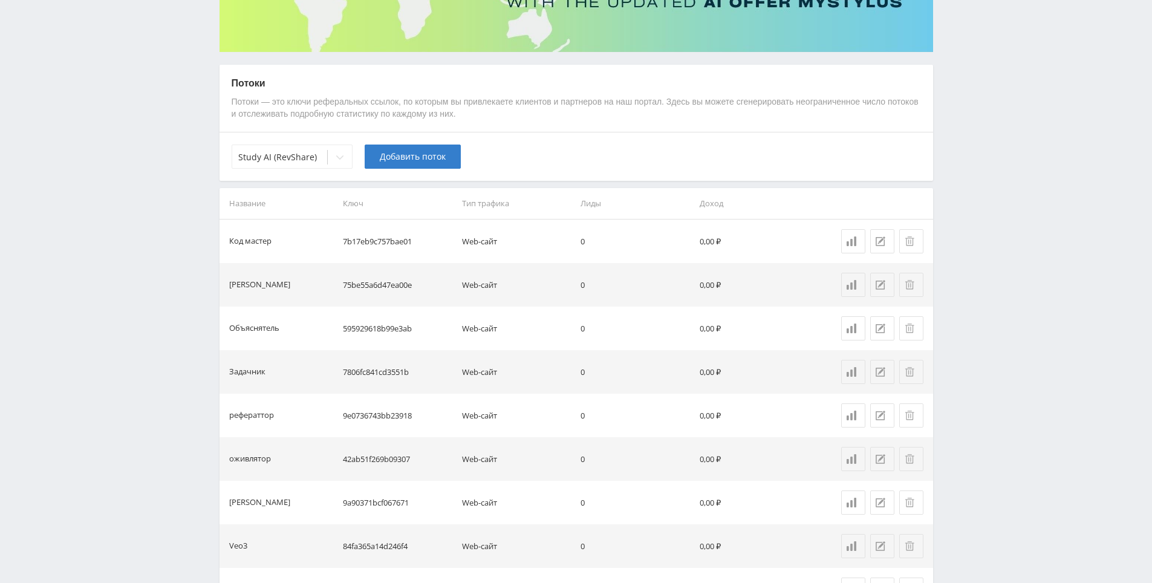
scroll to position [251, 0]
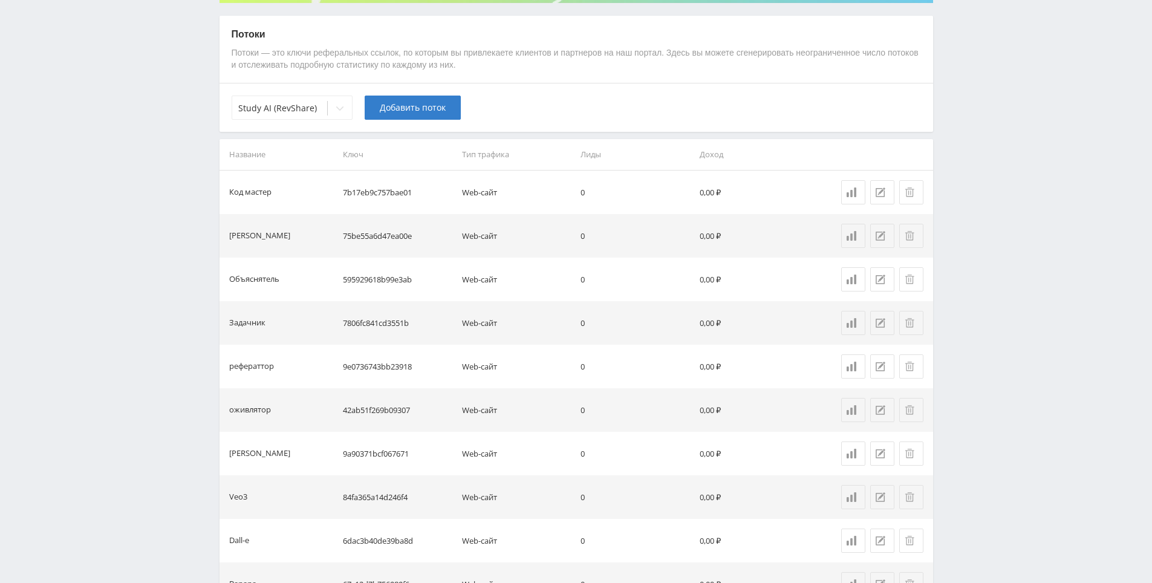
drag, startPoint x: 394, startPoint y: 371, endPoint x: 617, endPoint y: 415, distance: 226.8
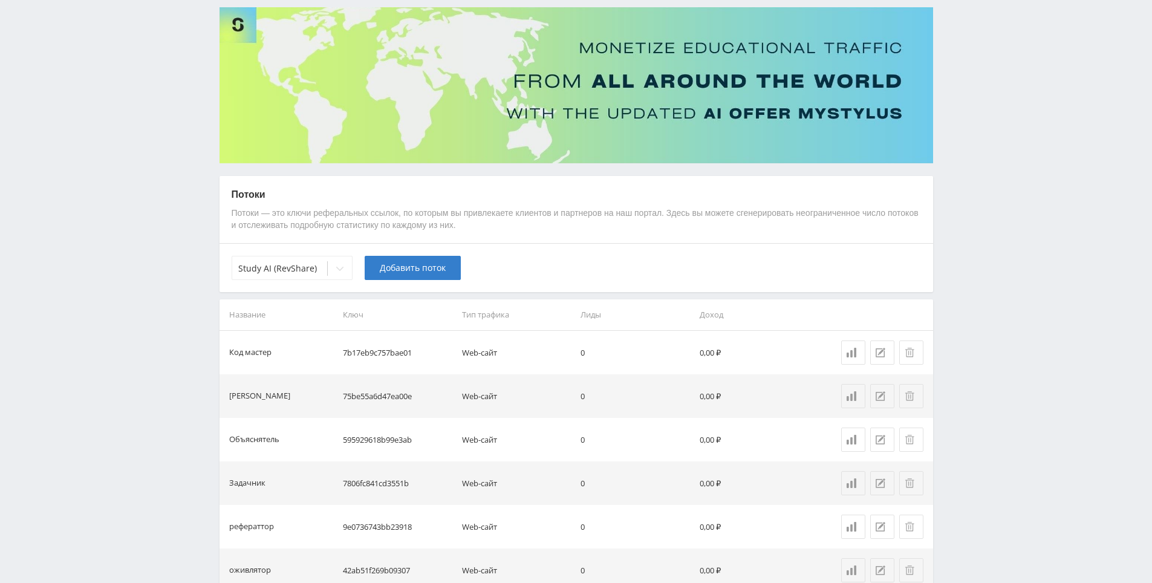
scroll to position [9, 0]
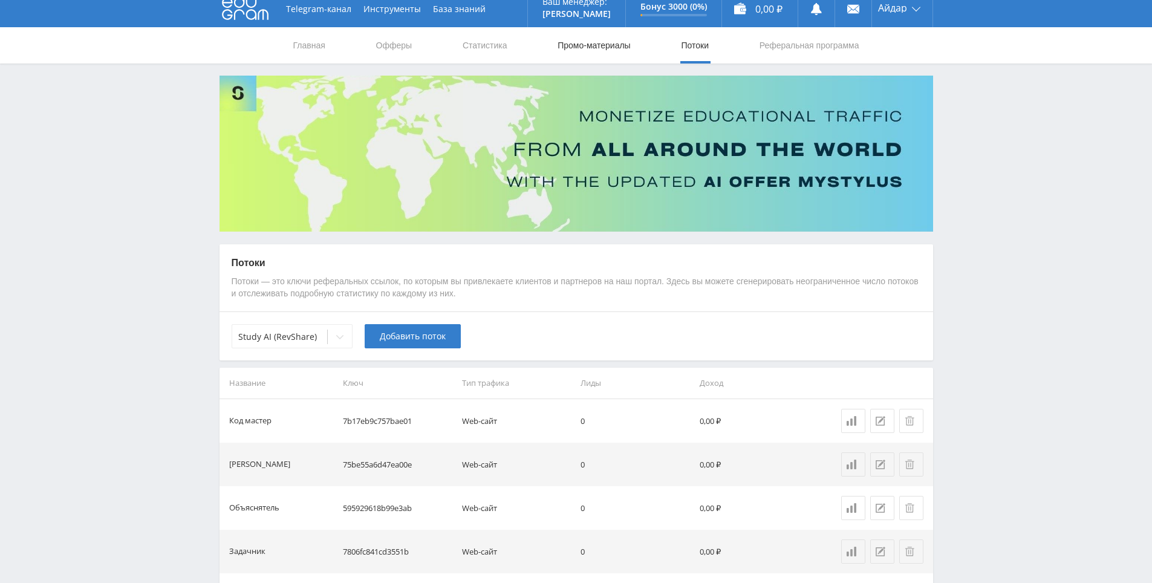
click at [577, 44] on link "Промо-материалы" at bounding box center [593, 45] width 75 height 36
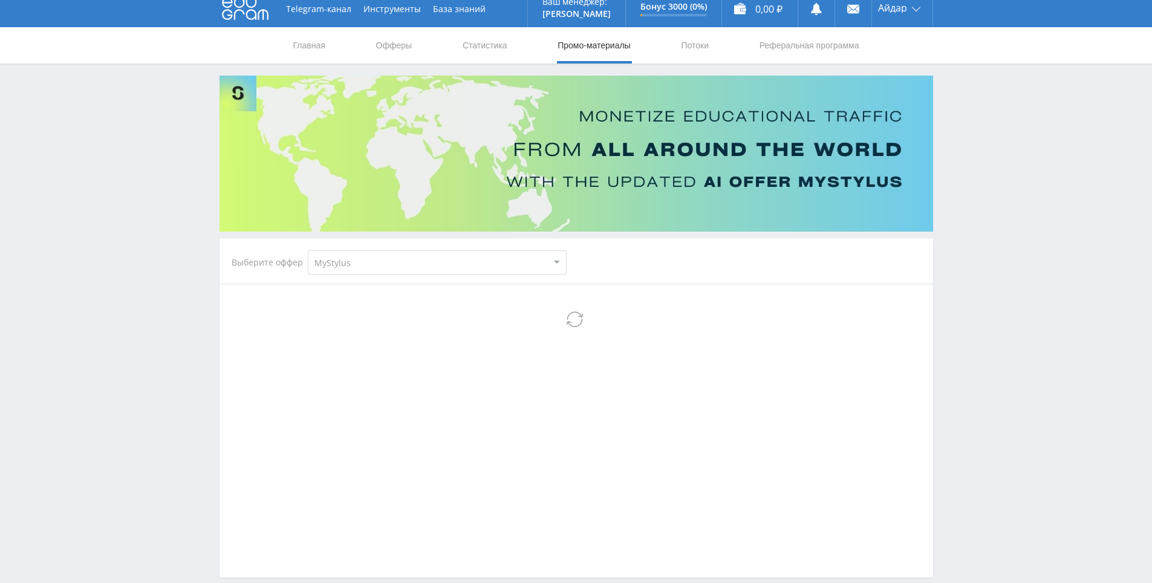
click at [362, 255] on select "MyStylus MyStylus - Revshare Кампус AI Studybay Автор24 Studybay [GEOGRAPHIC_DA…" at bounding box center [437, 262] width 259 height 24
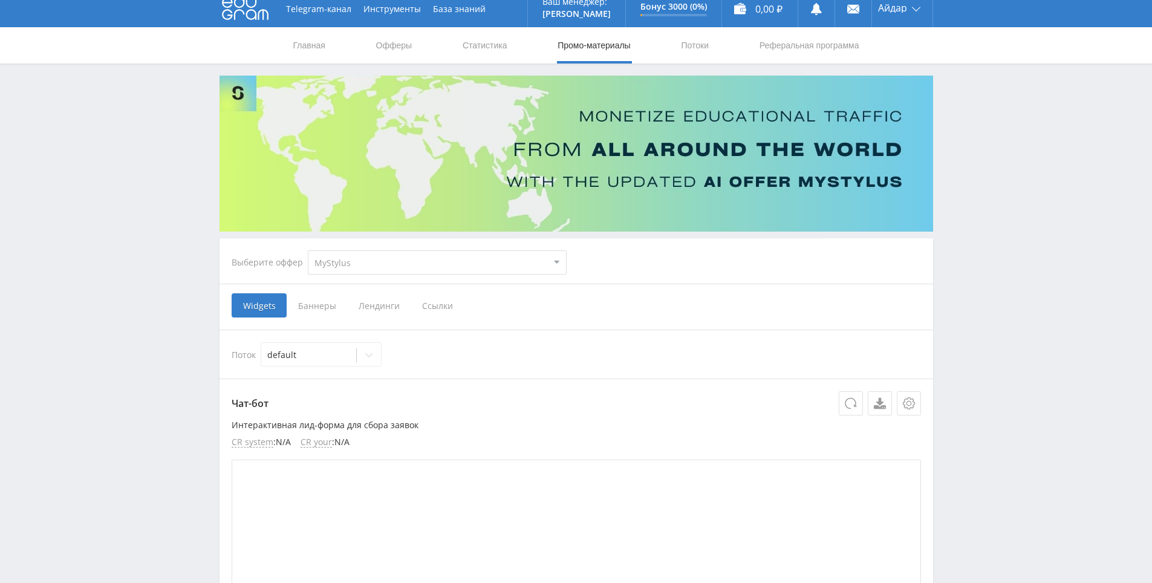
click at [365, 264] on select "MyStylus MyStylus - Revshare Кампус AI Studybay Автор24 Studybay [GEOGRAPHIC_DA…" at bounding box center [437, 262] width 259 height 24
select select "376"
click at [308, 250] on select "MyStylus MyStylus - Revshare Кампус AI Studybay Автор24 Studybay [GEOGRAPHIC_DA…" at bounding box center [437, 262] width 259 height 24
select select "376"
click at [318, 308] on span "Ссылки" at bounding box center [314, 305] width 54 height 24
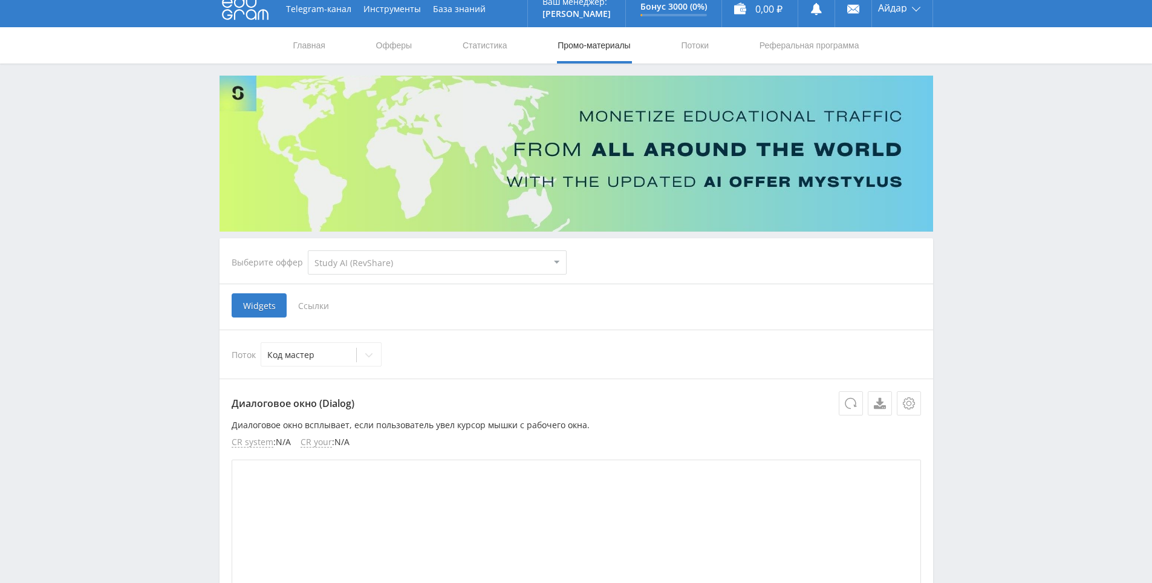
click at [0, 0] on input "Ссылки" at bounding box center [0, 0] width 0 height 0
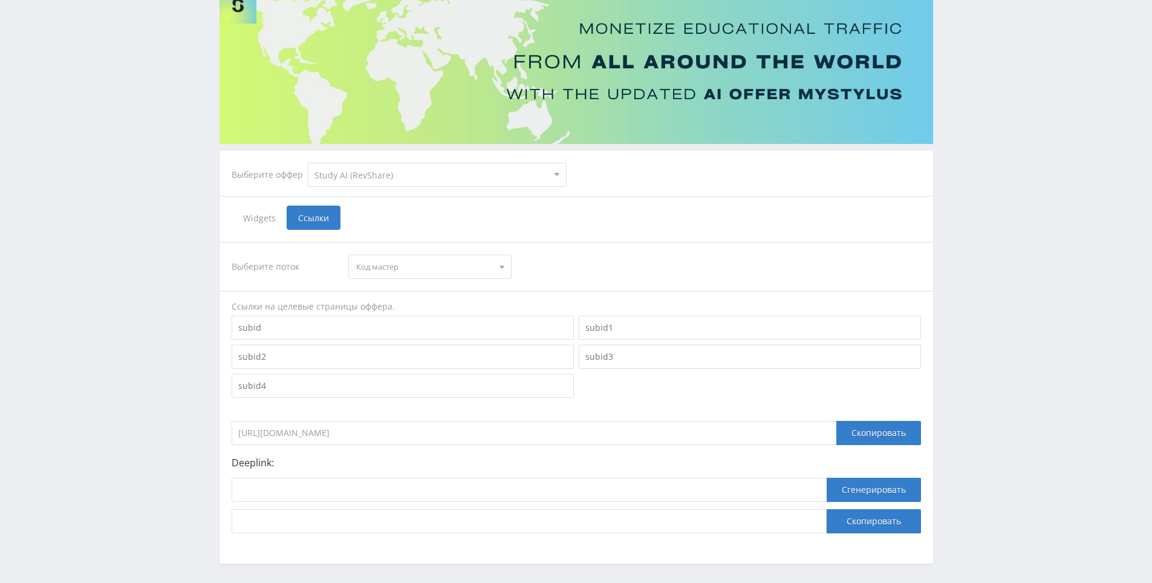
scroll to position [144, 0]
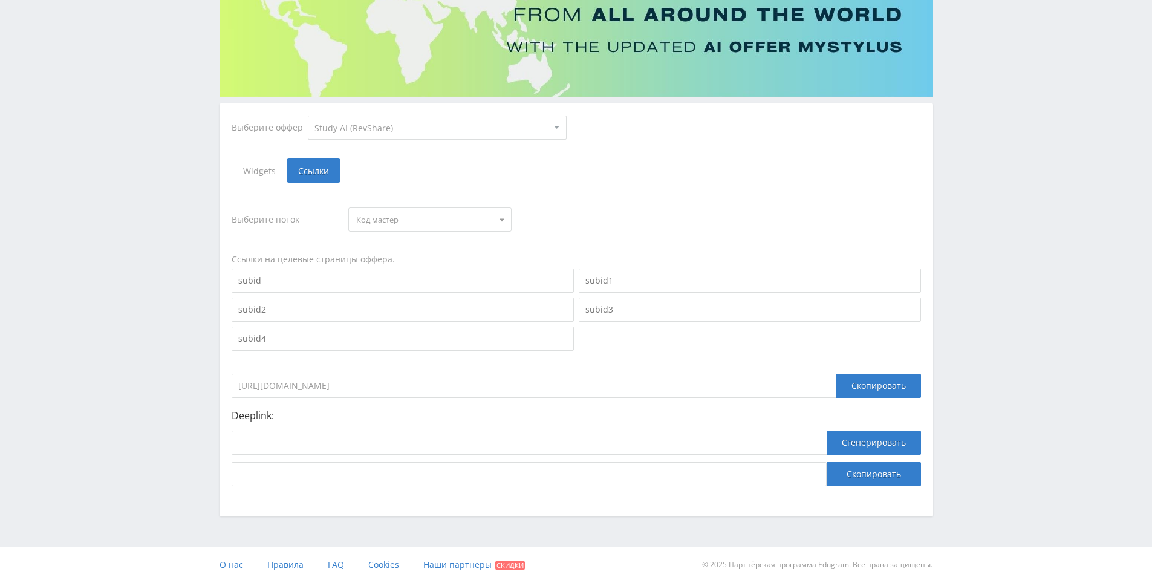
click at [439, 379] on input "[URL][DOMAIN_NAME]" at bounding box center [534, 386] width 605 height 24
